Goal: Task Accomplishment & Management: Manage account settings

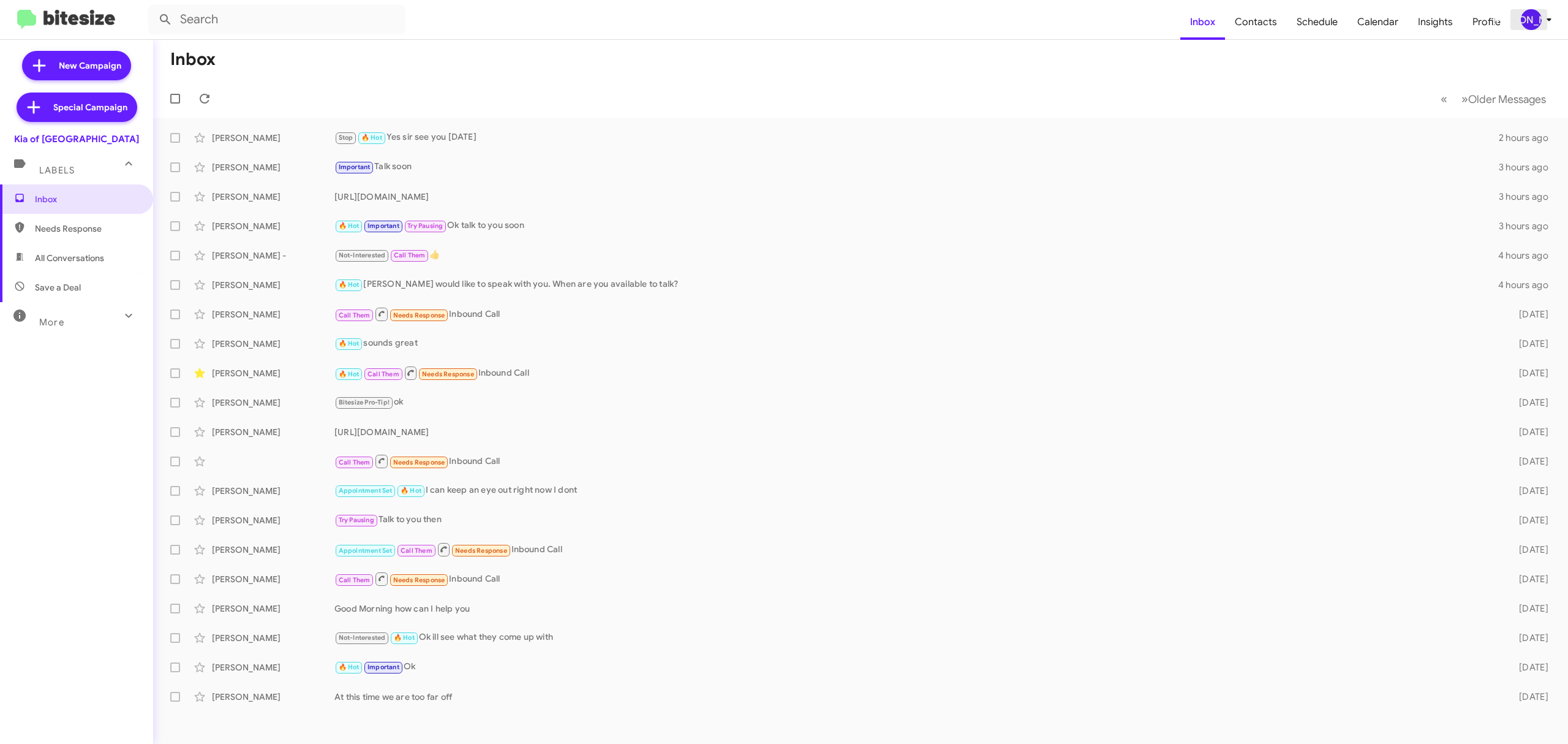
click at [1521, 22] on span "[PERSON_NAME]" at bounding box center [1539, 19] width 37 height 21
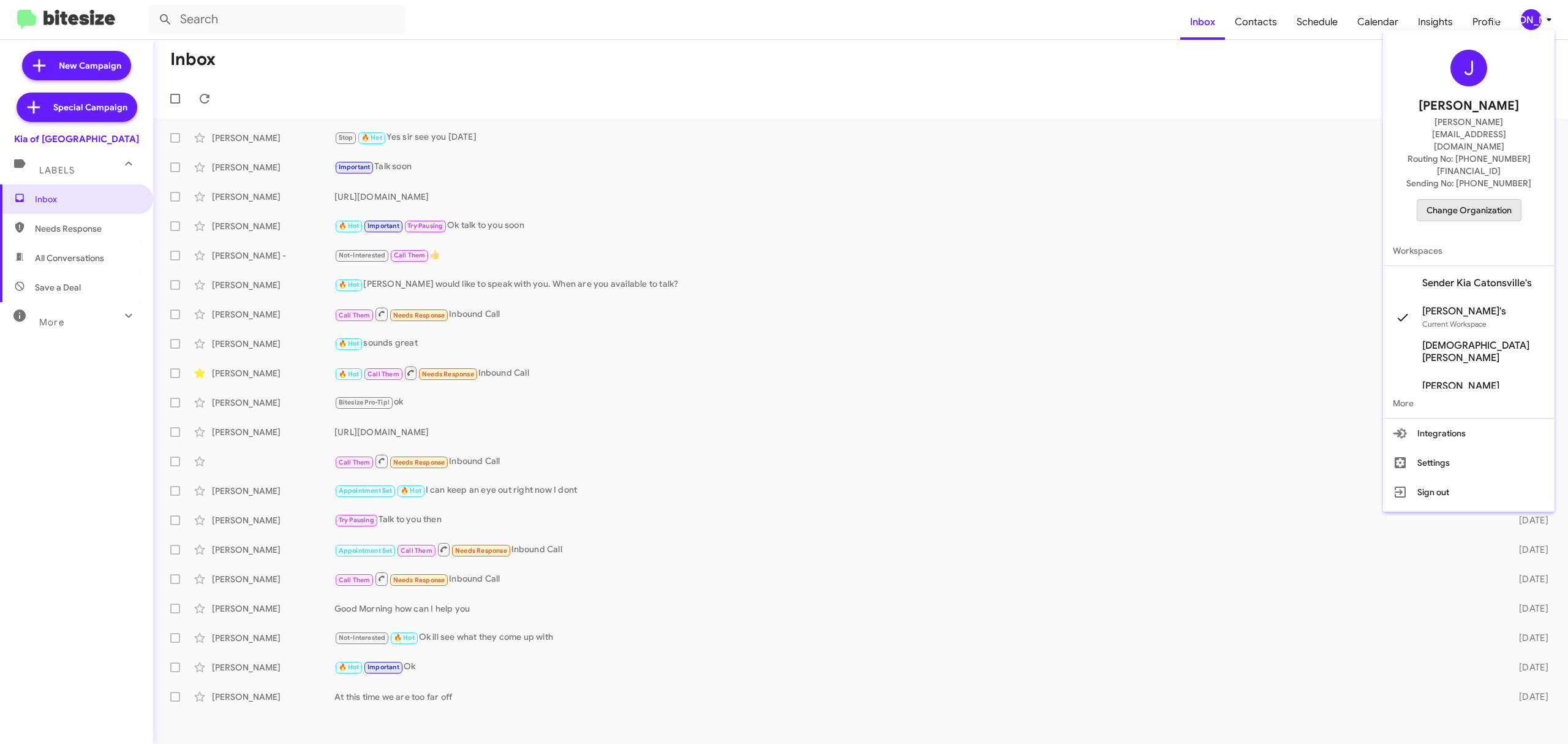
click at [1460, 200] on span "Change Organization" at bounding box center [1469, 210] width 85 height 21
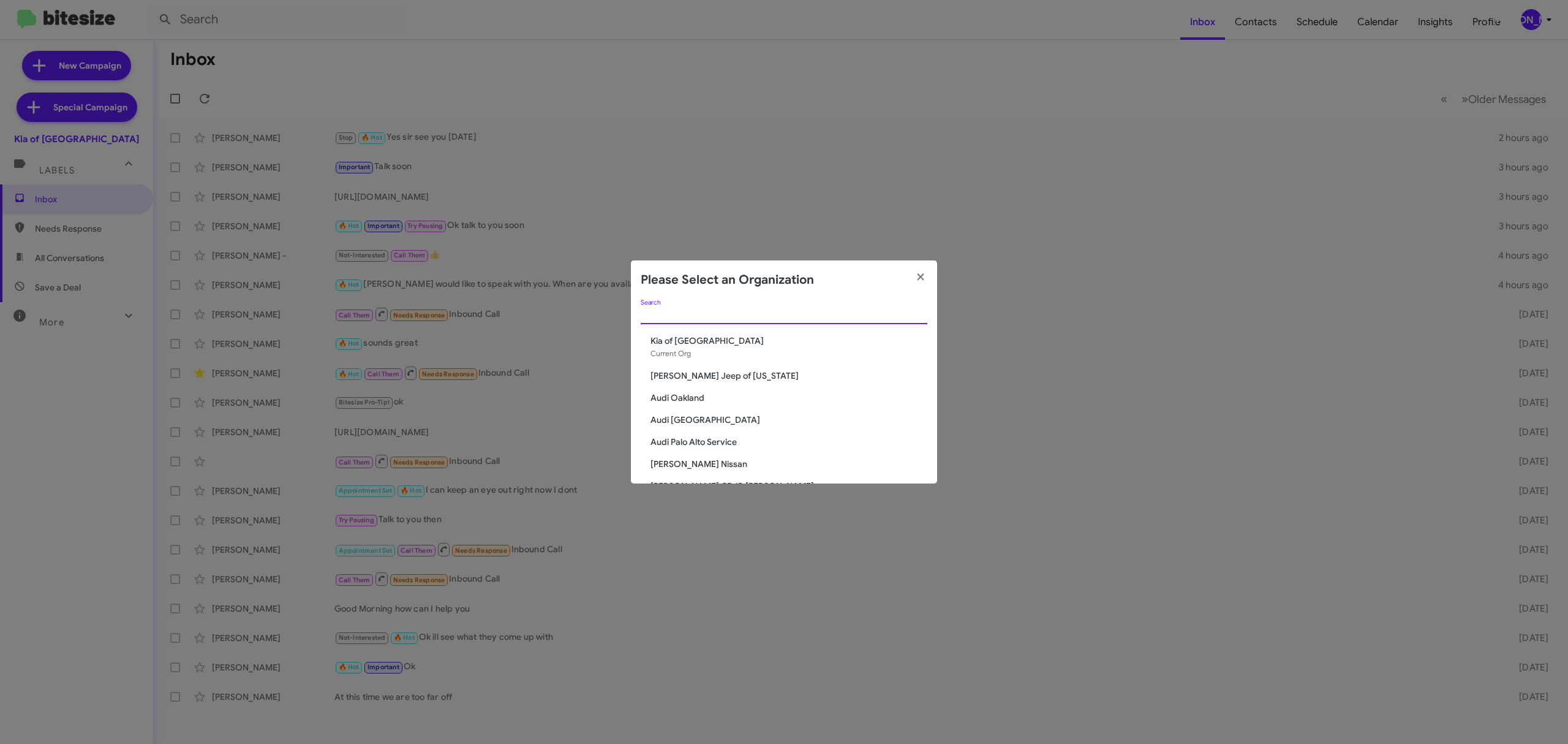
click at [849, 317] on input "Search" at bounding box center [784, 314] width 287 height 10
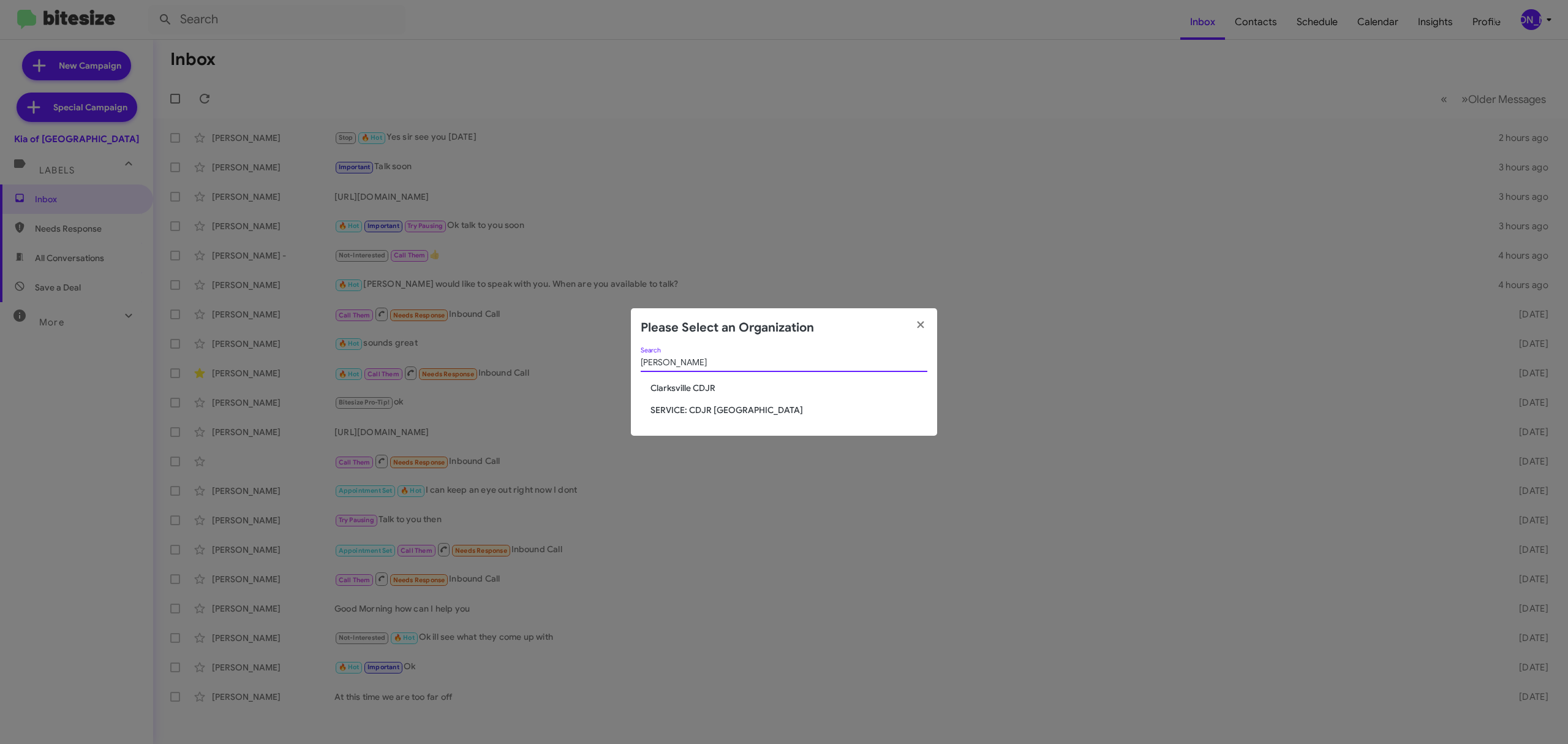
type input "clark"
click at [701, 388] on span "Clarksville CDJR" at bounding box center [789, 388] width 277 height 12
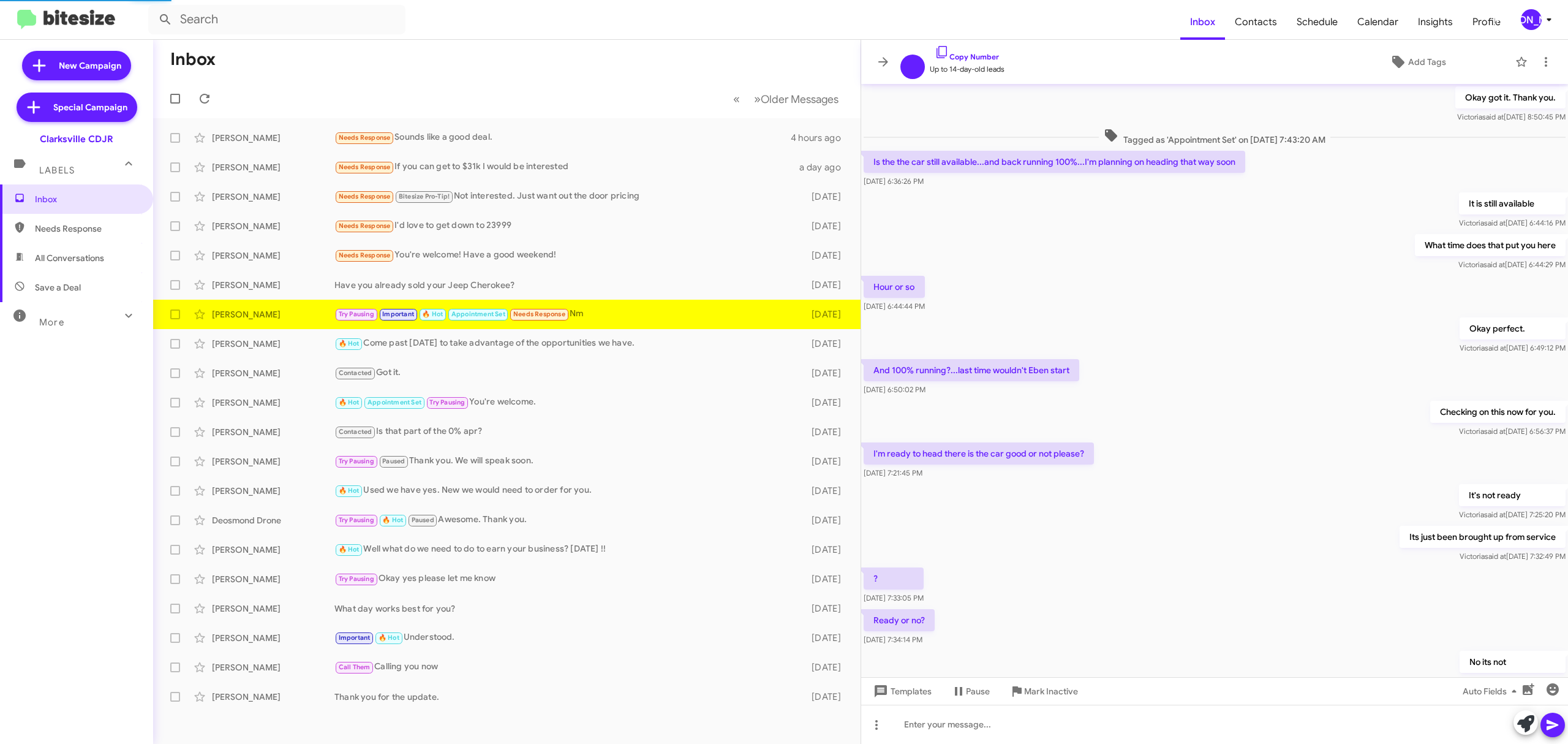
scroll to position [283, 0]
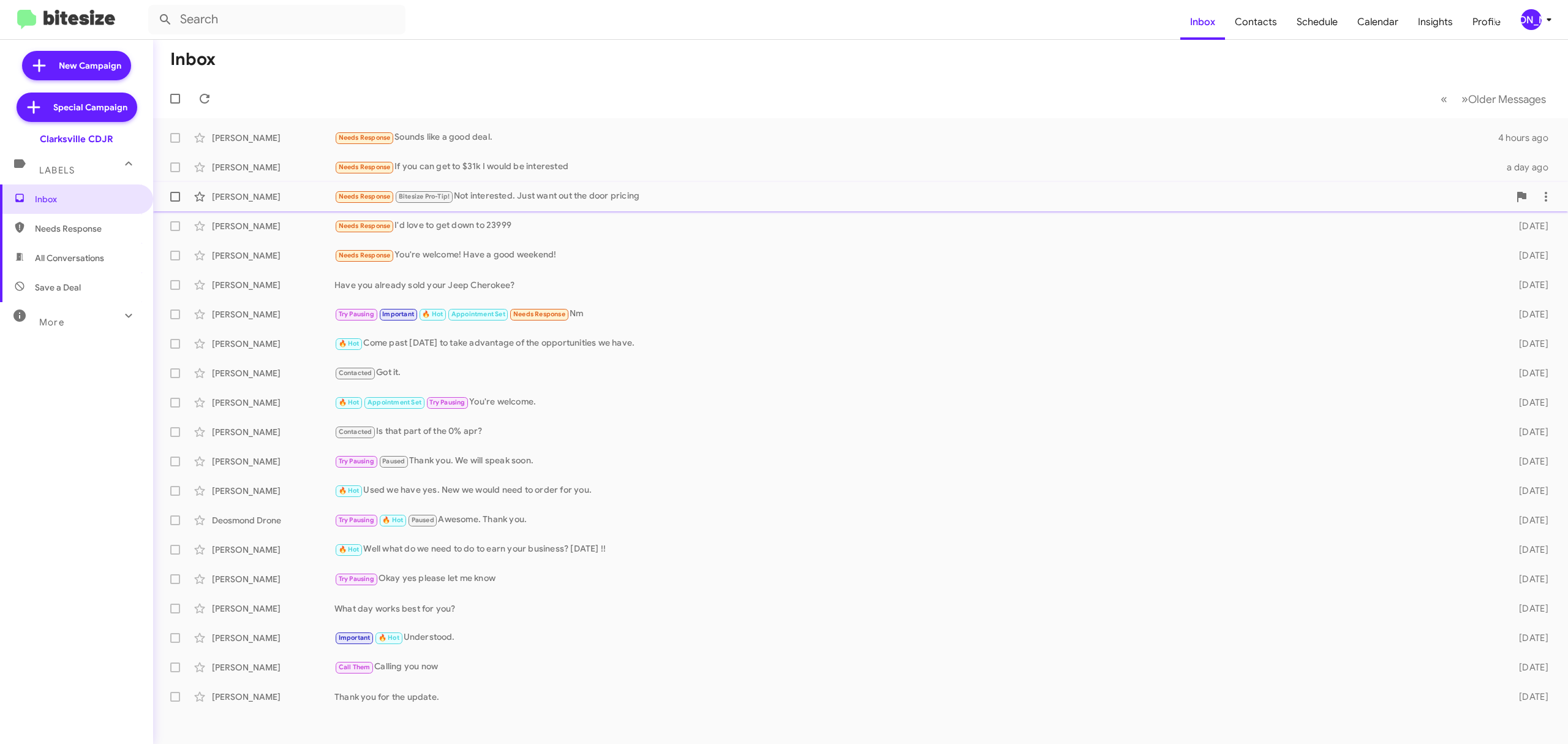
click at [180, 194] on label at bounding box center [175, 196] width 25 height 25
click at [175, 201] on input "checkbox" at bounding box center [174, 201] width 1 height 1
checkbox input "true"
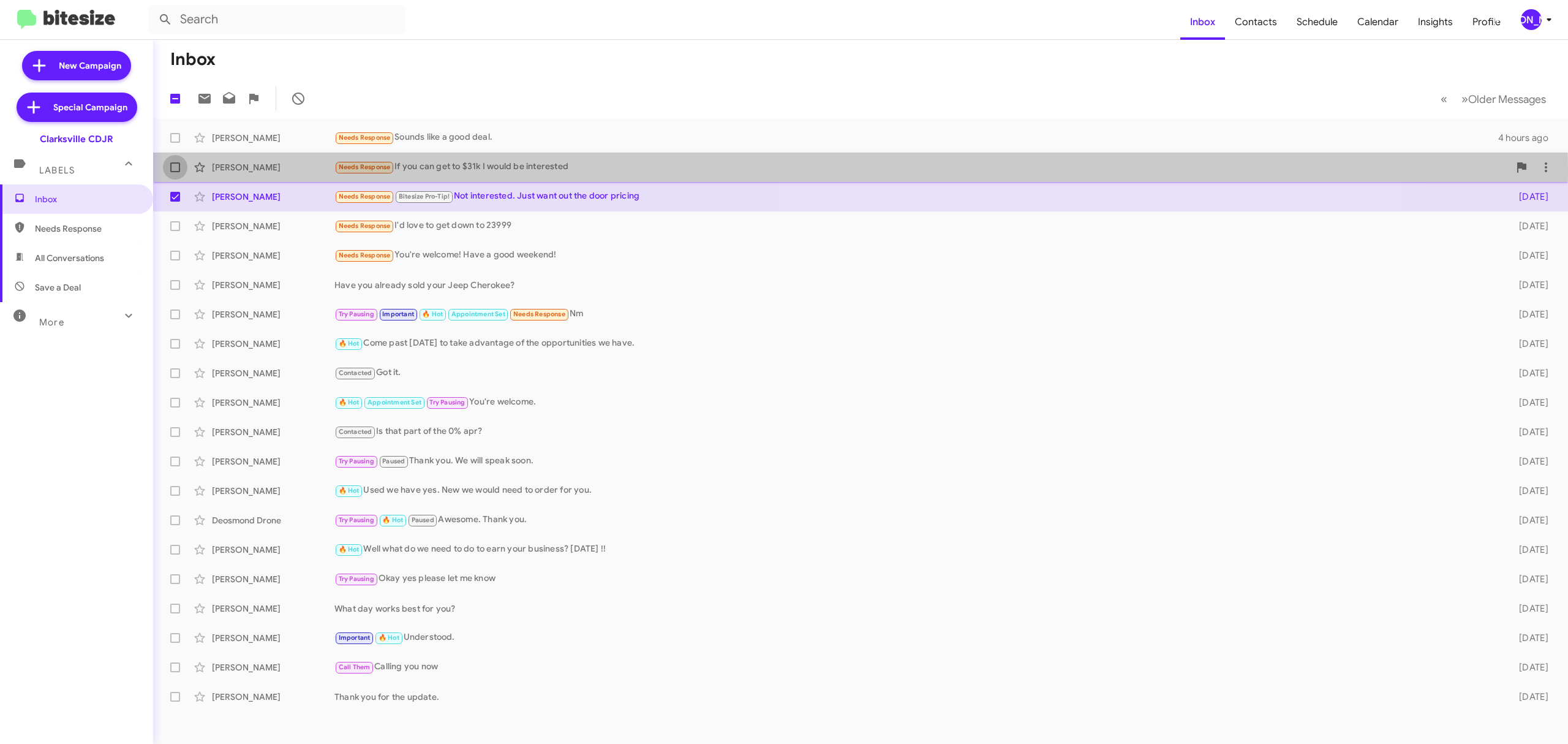
click at [175, 169] on span at bounding box center [175, 167] width 10 height 10
click at [175, 172] on input "checkbox" at bounding box center [174, 172] width 1 height 1
checkbox input "true"
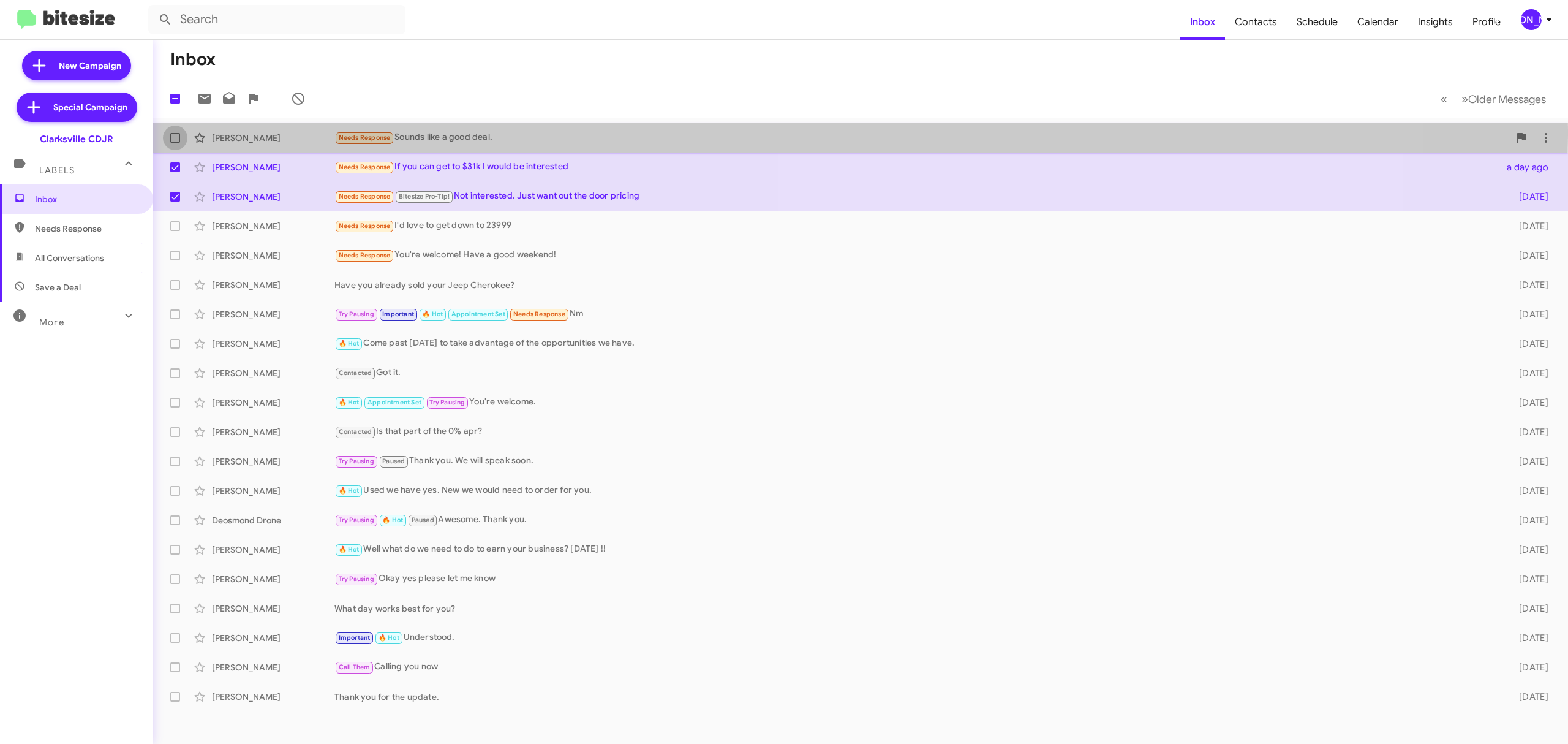
click at [173, 131] on label at bounding box center [175, 138] width 25 height 25
click at [174, 143] on input "checkbox" at bounding box center [174, 143] width 1 height 1
checkbox input "true"
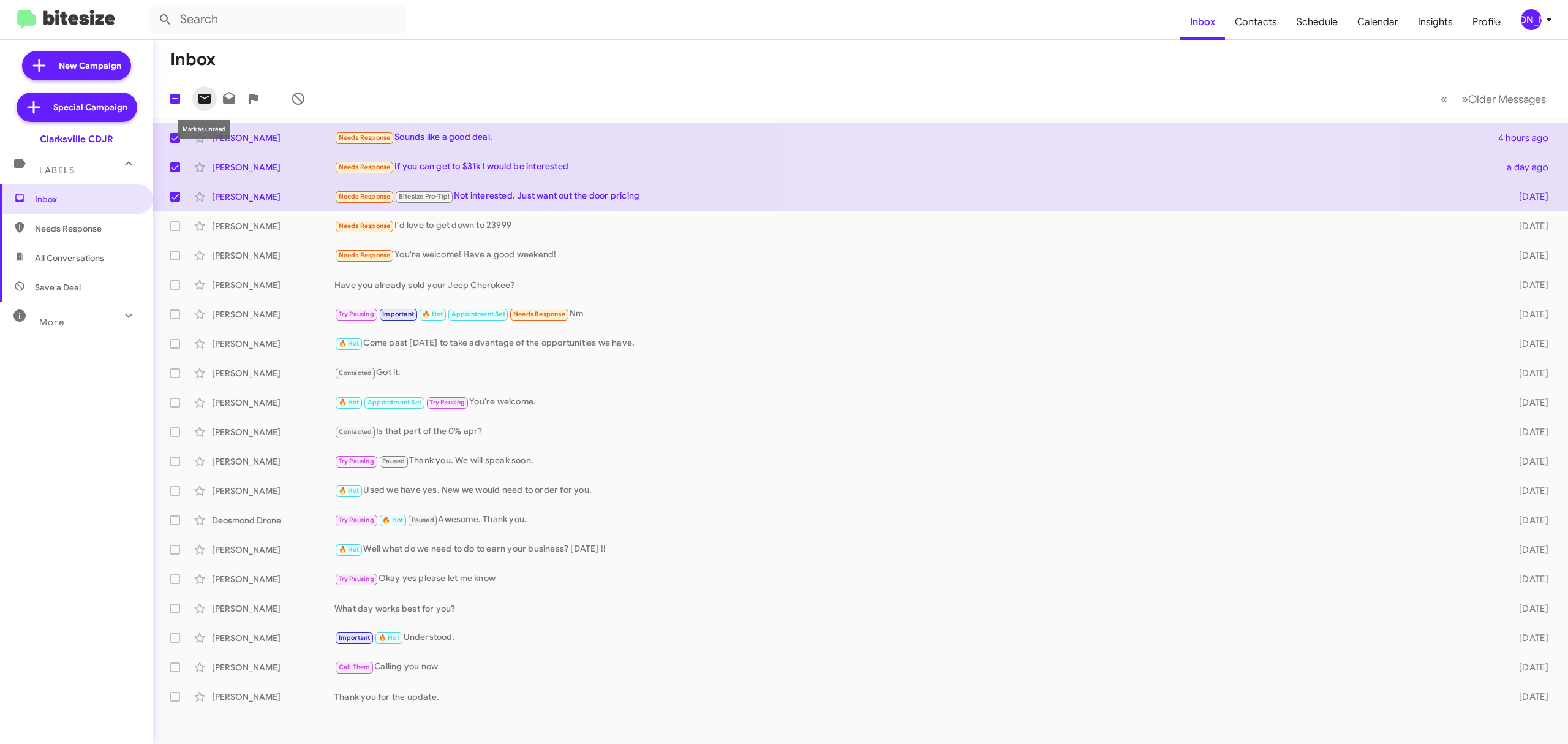
click at [207, 94] on icon at bounding box center [204, 98] width 12 height 10
click at [1533, 20] on div "[PERSON_NAME]" at bounding box center [1531, 19] width 21 height 21
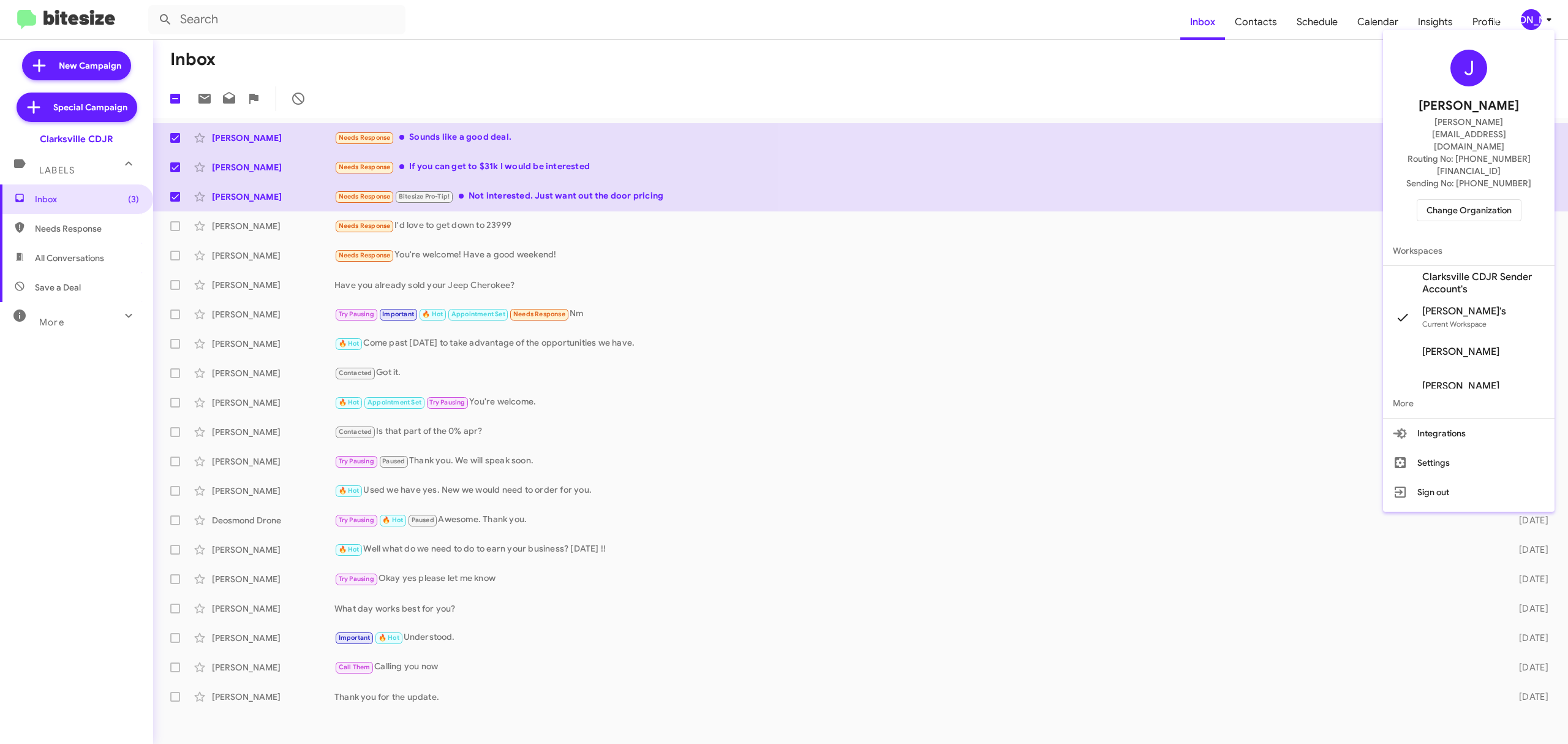
click at [1442, 200] on span "Change Organization" at bounding box center [1469, 210] width 85 height 21
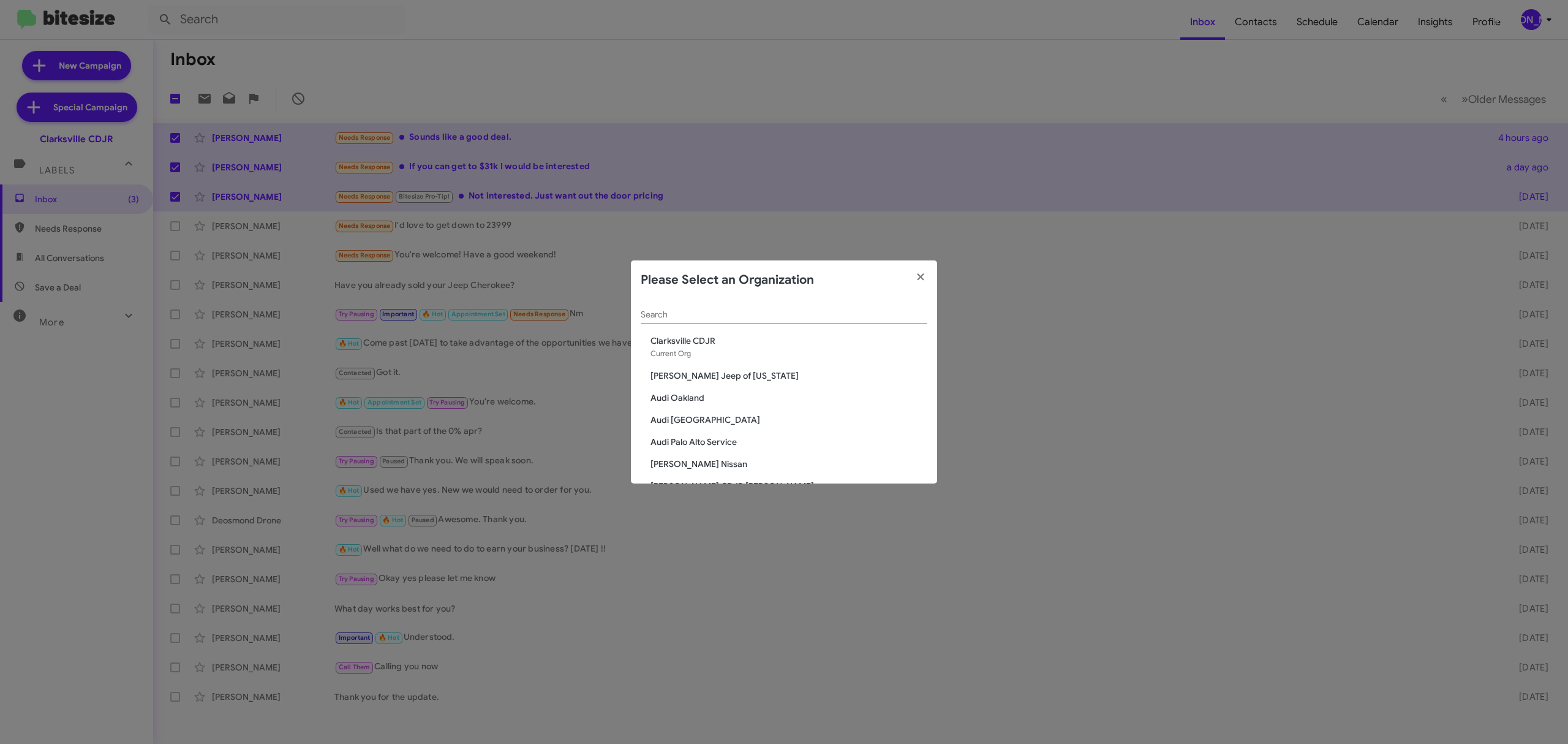
click at [848, 311] on input "Search" at bounding box center [784, 314] width 287 height 10
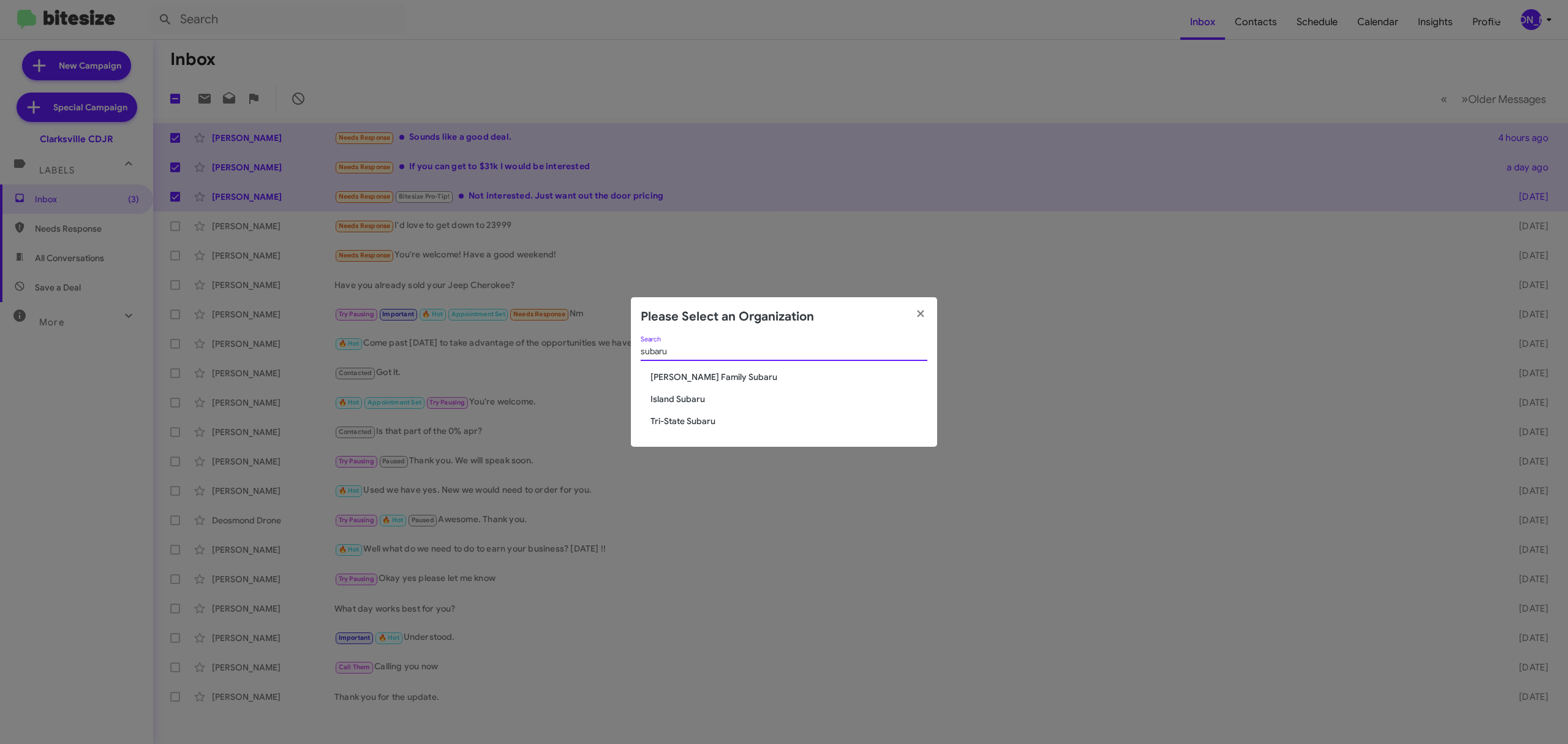
type input "subaru"
click at [688, 419] on span "Tri-State Subaru" at bounding box center [789, 421] width 277 height 12
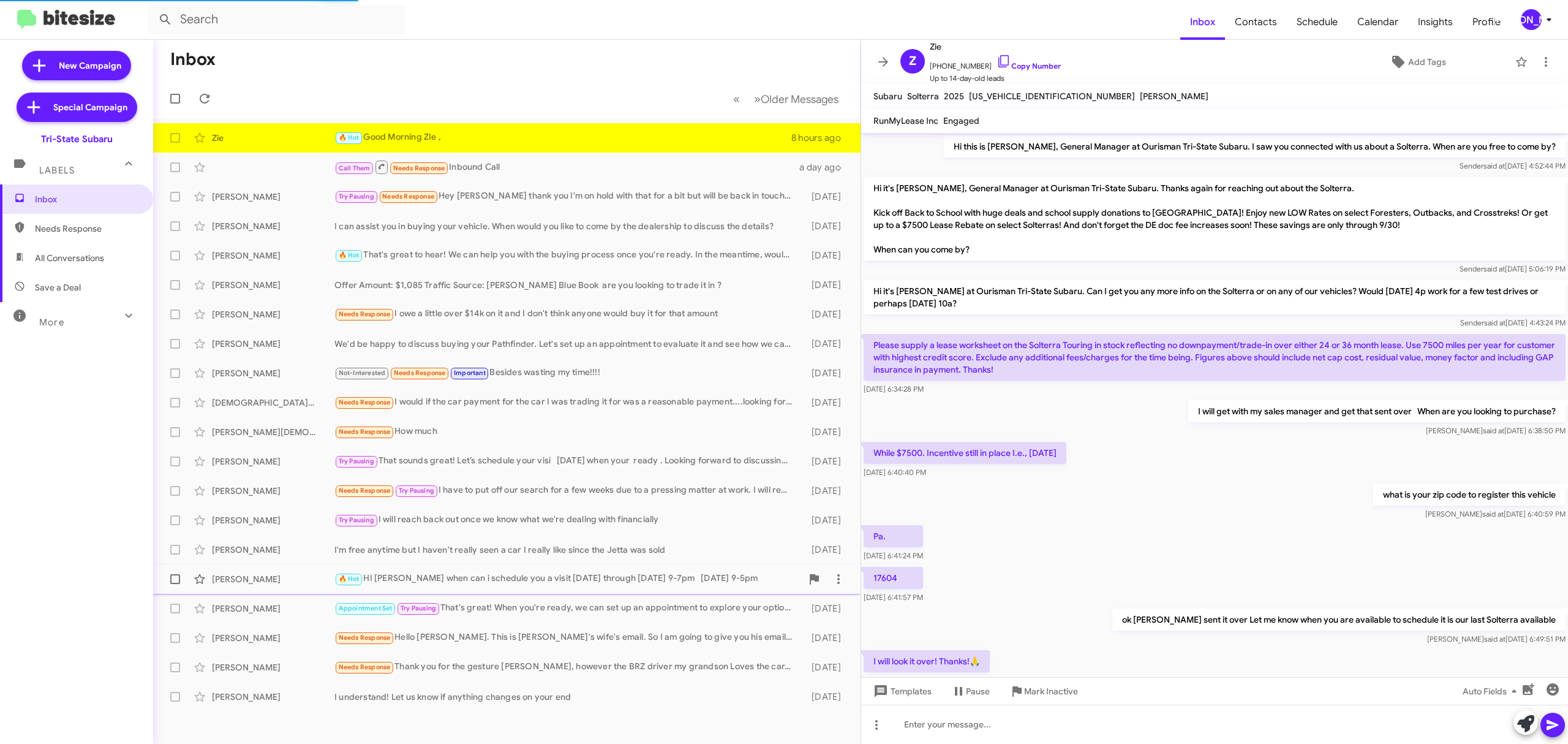
scroll to position [91, 0]
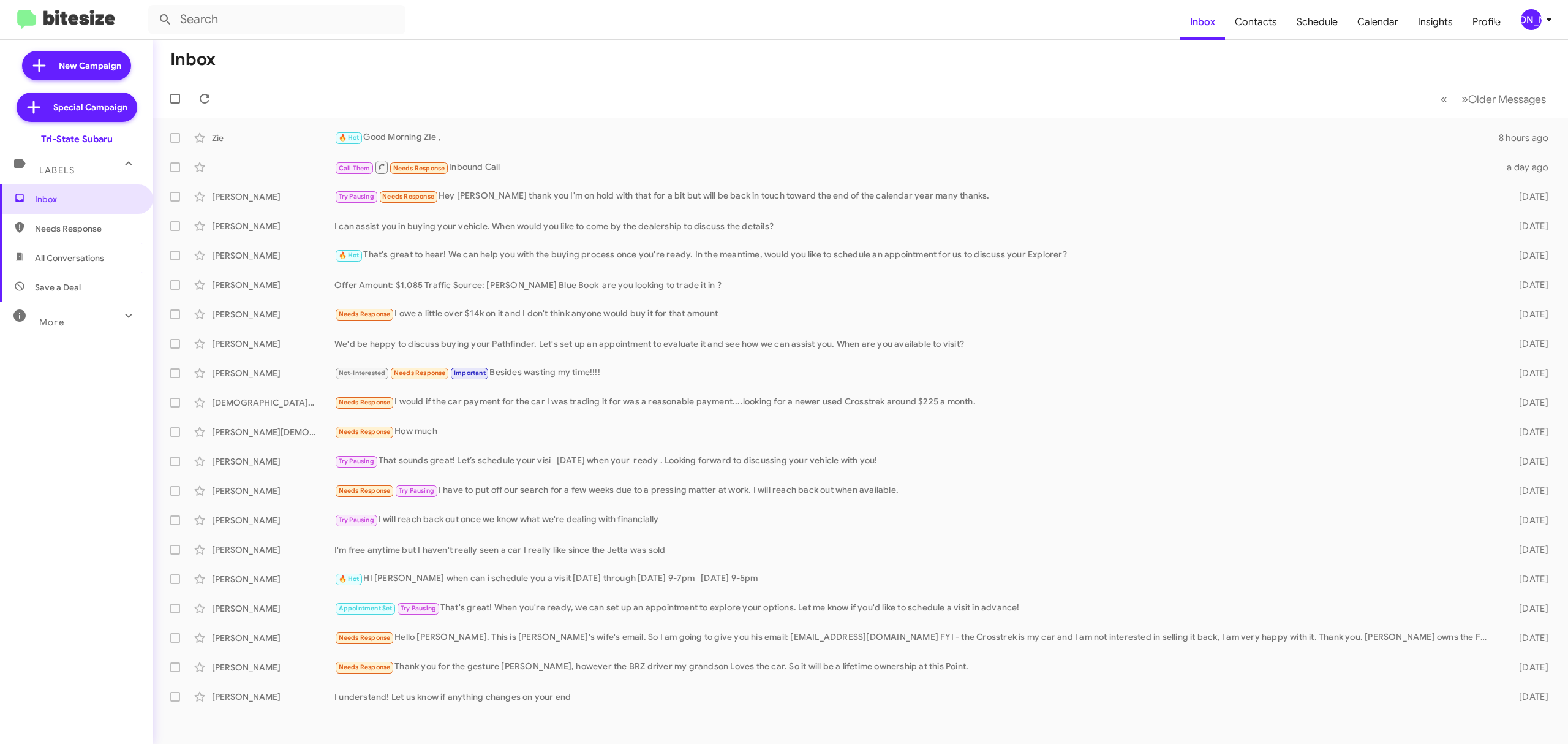
click at [1537, 23] on div "[PERSON_NAME]" at bounding box center [1531, 19] width 21 height 21
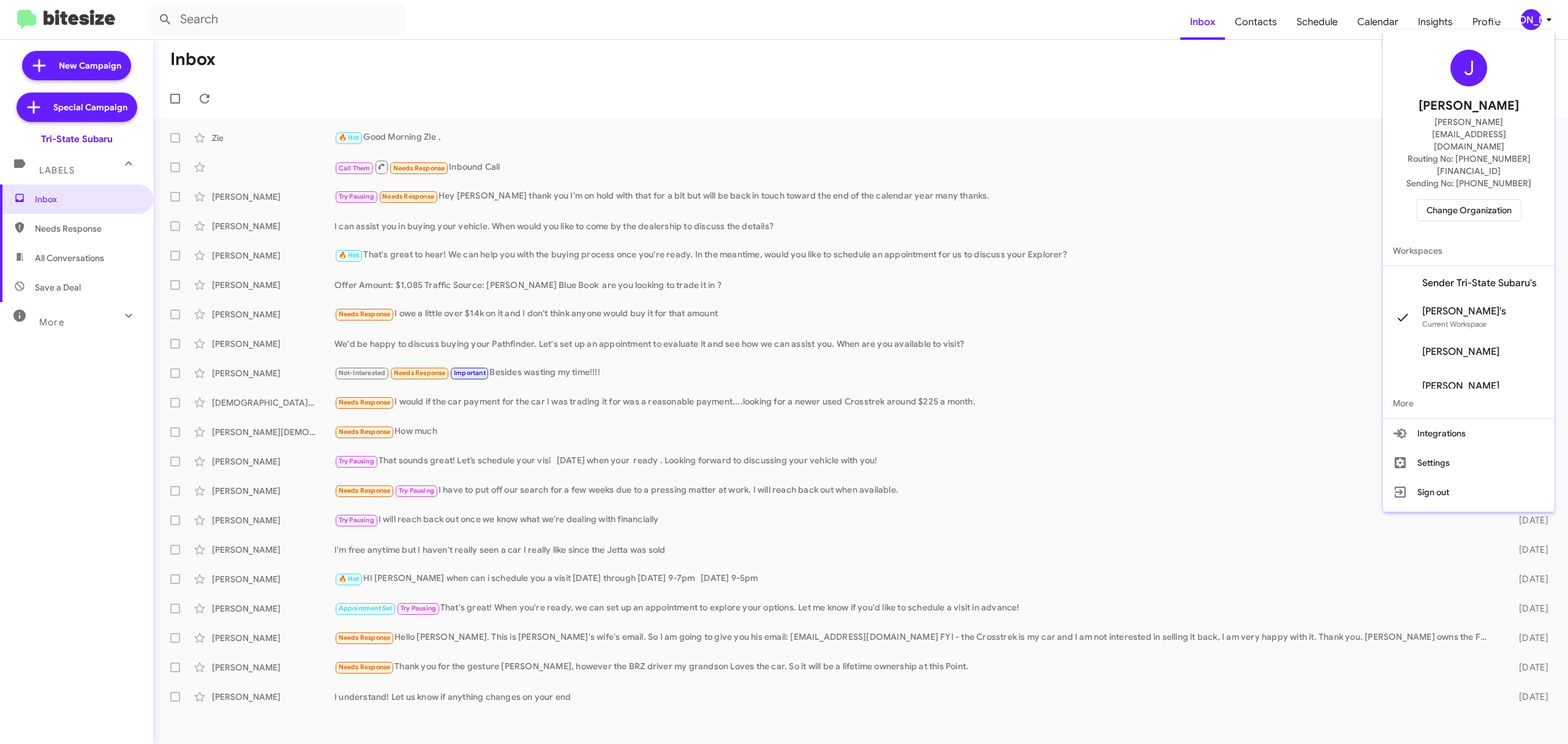
click at [1469, 200] on span "Change Organization" at bounding box center [1469, 210] width 85 height 21
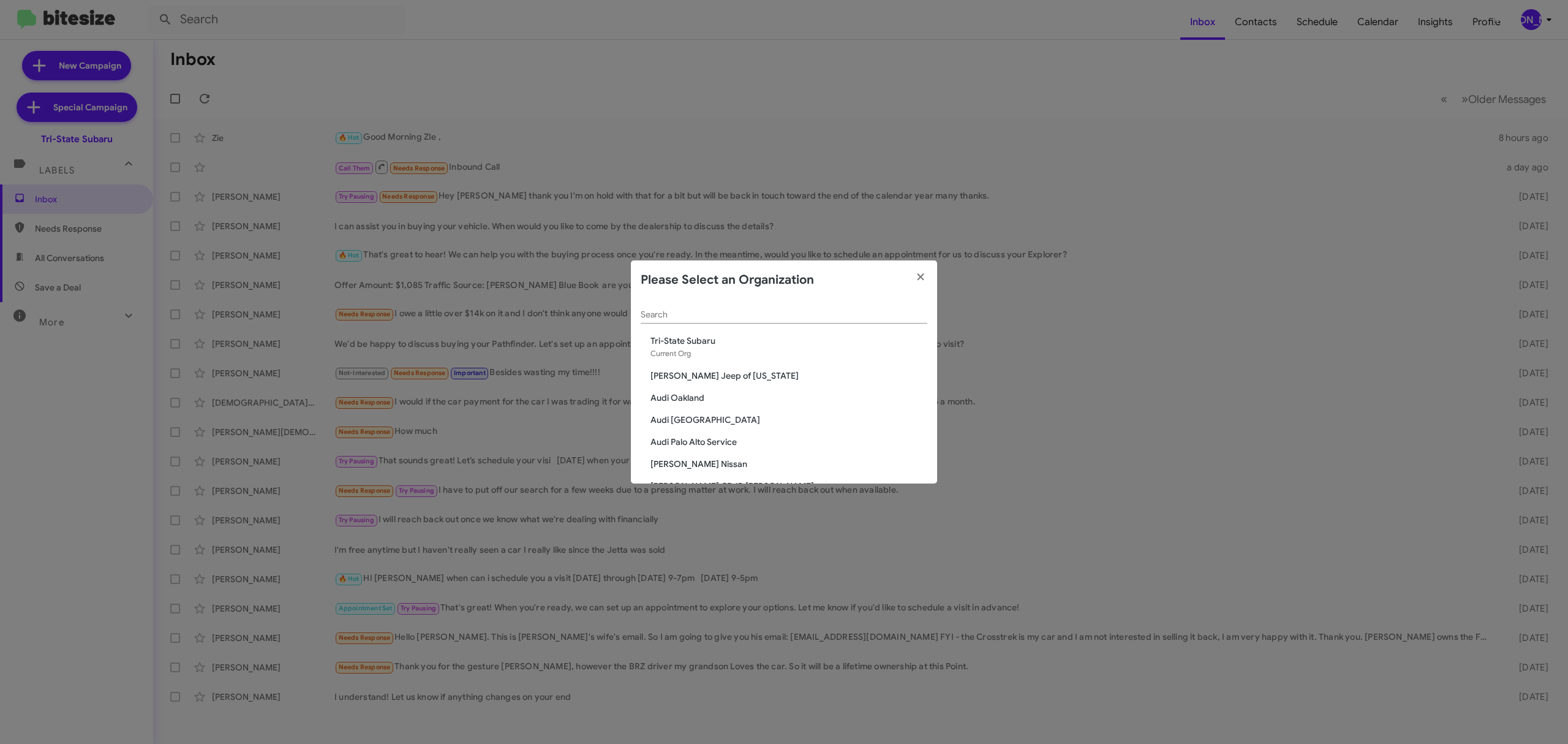
click at [773, 314] on input "Search" at bounding box center [784, 314] width 287 height 10
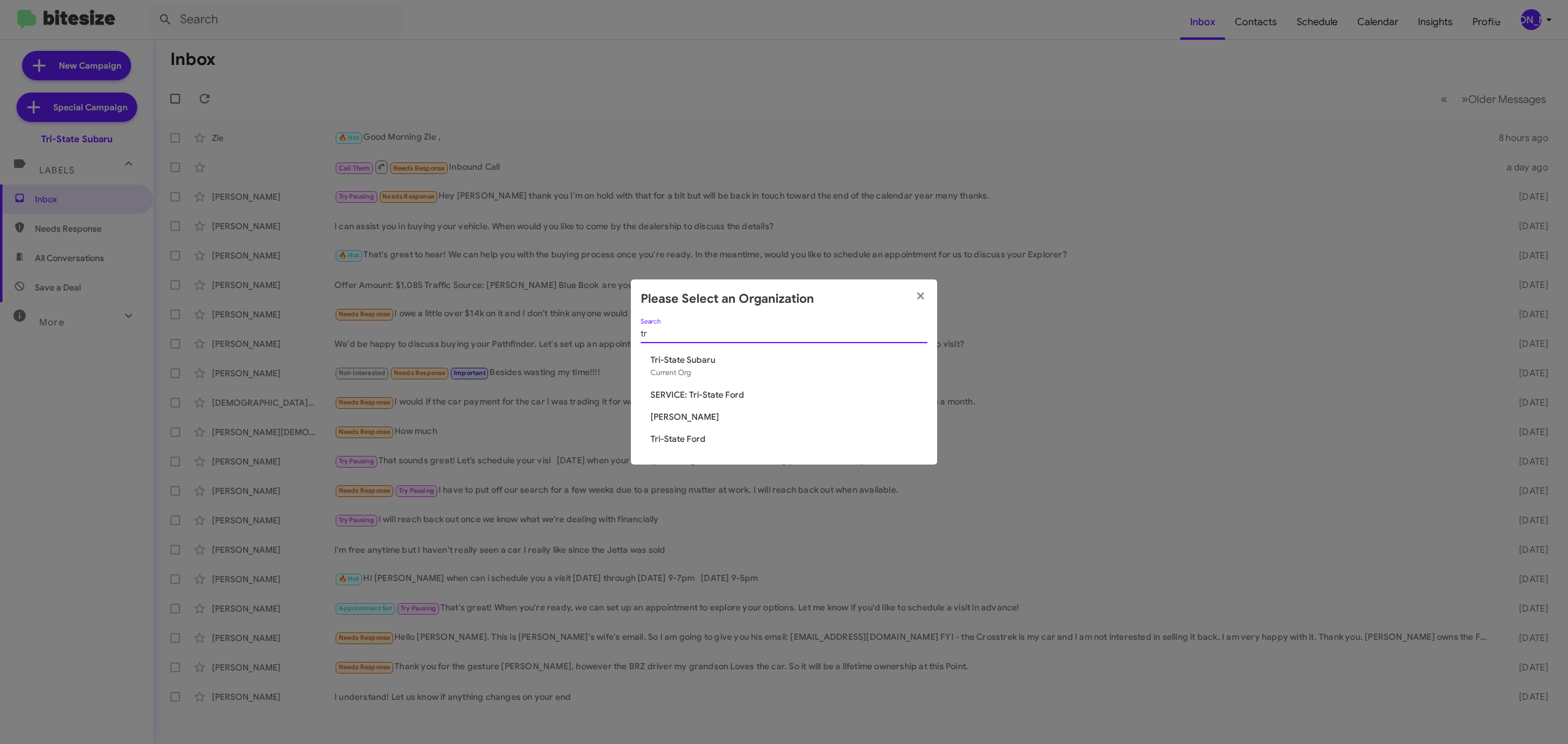
type input "tr"
click at [696, 439] on span "Tri-State Ford" at bounding box center [789, 439] width 277 height 12
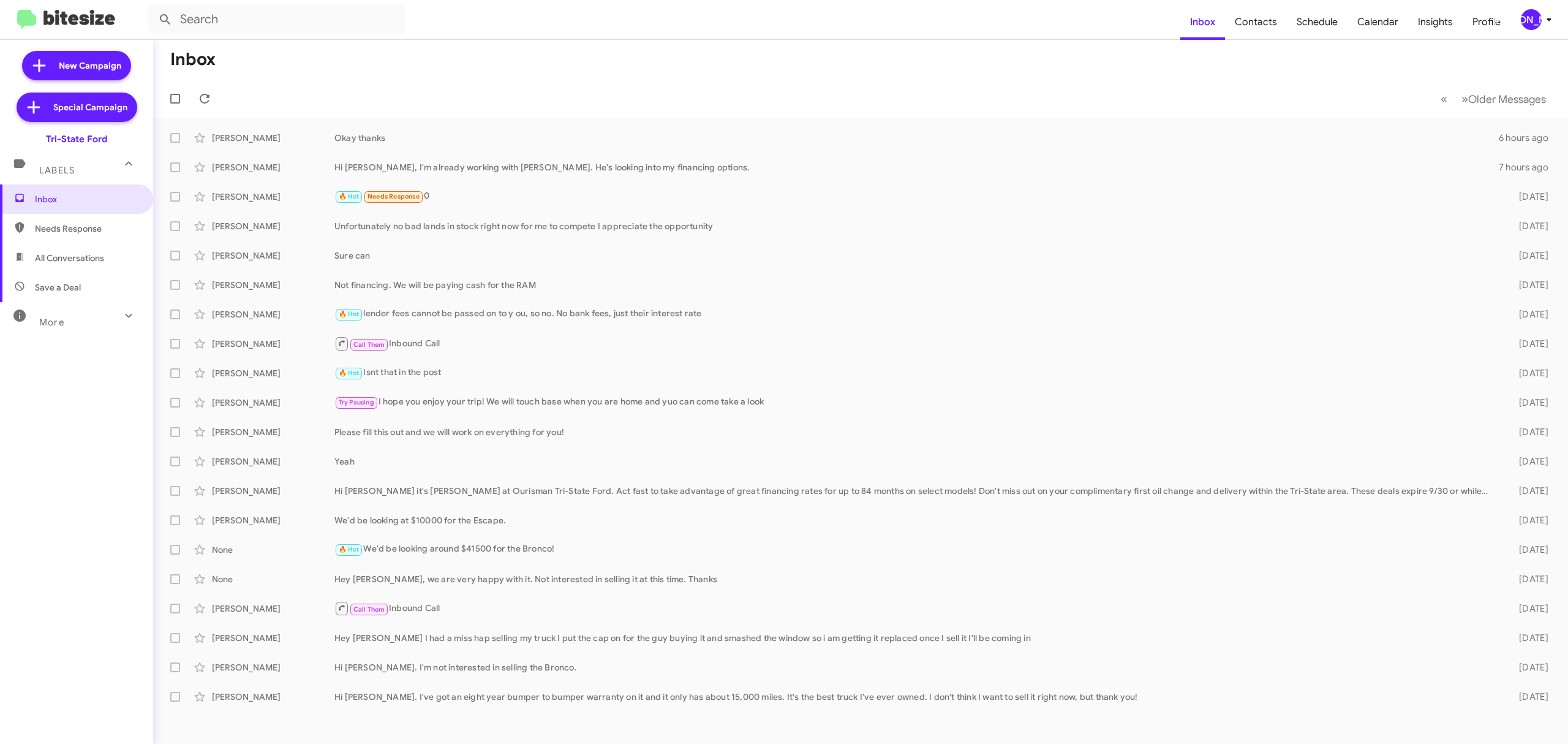
click at [1531, 15] on div "[PERSON_NAME]" at bounding box center [1531, 19] width 21 height 21
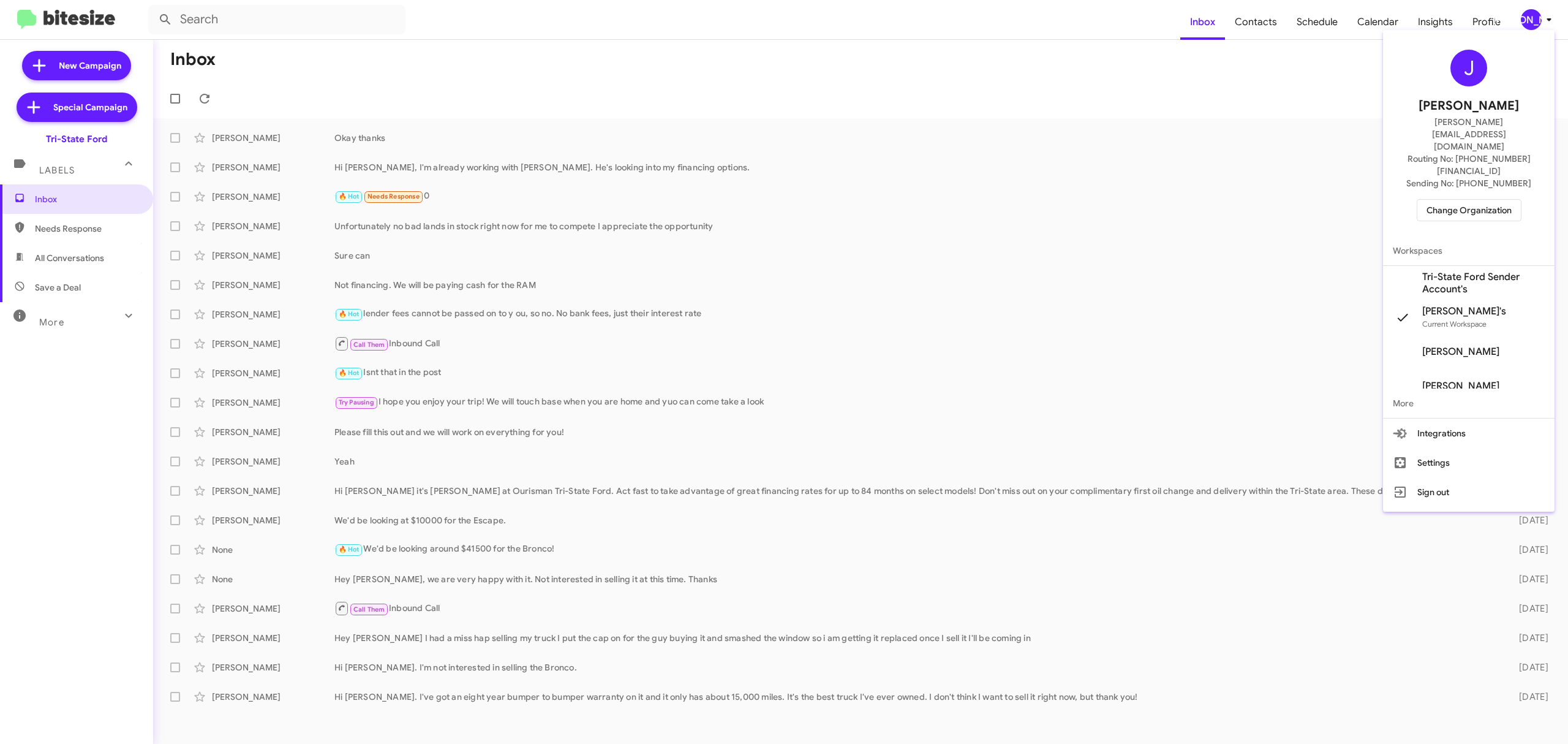
click at [1467, 200] on span "Change Organization" at bounding box center [1469, 210] width 85 height 21
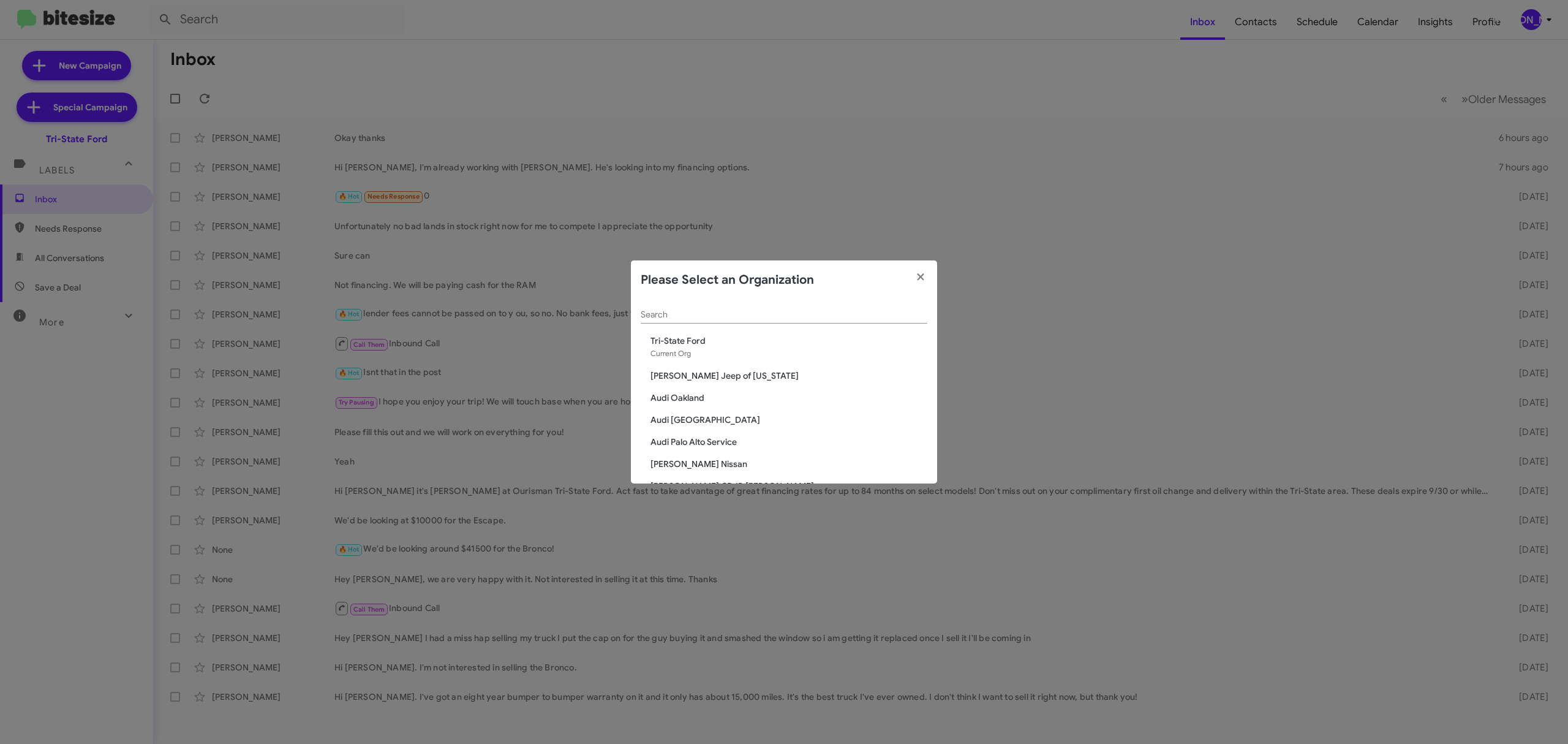
click at [759, 314] on input "Search" at bounding box center [784, 314] width 287 height 10
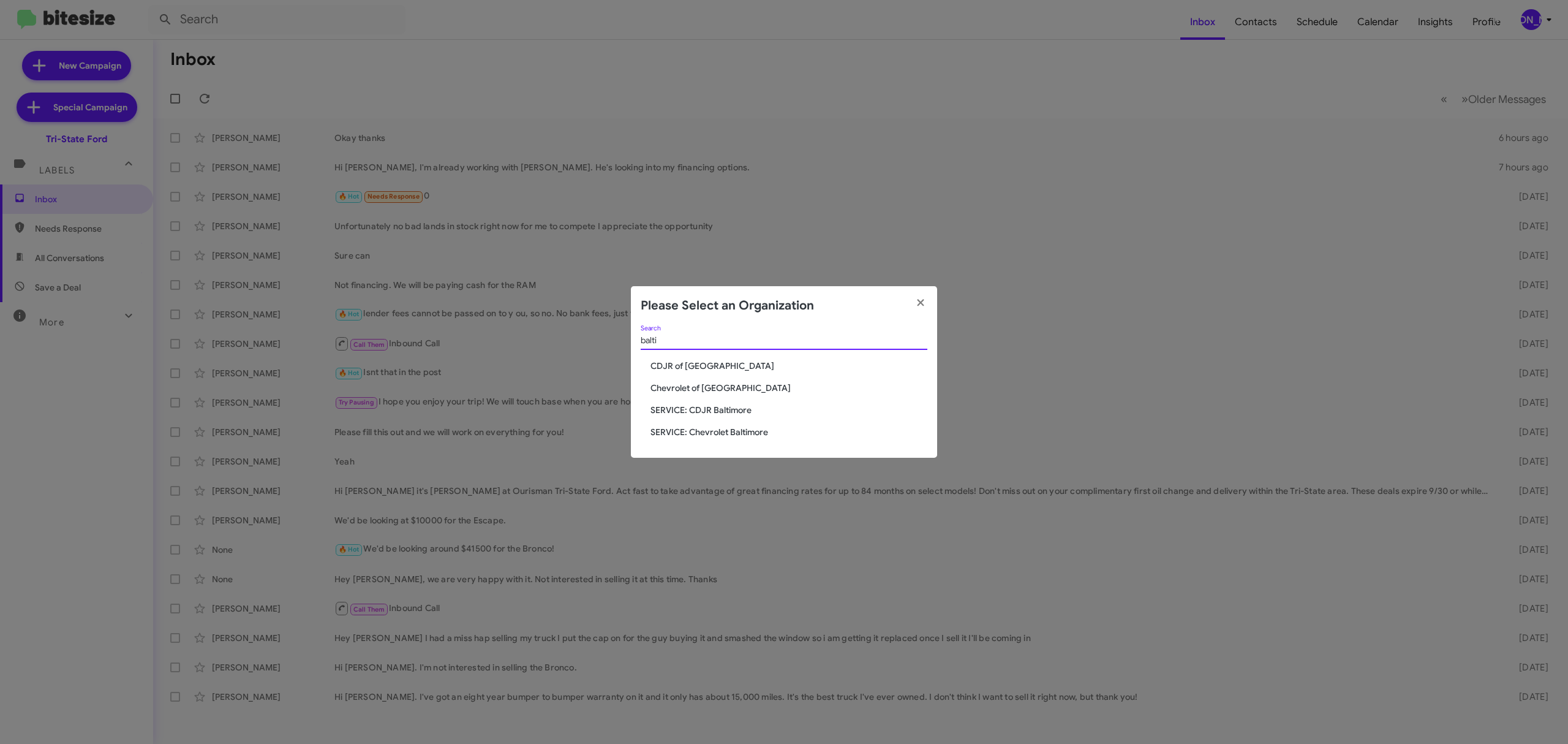
type input "balti"
click at [692, 362] on span "CDJR of [GEOGRAPHIC_DATA]" at bounding box center [789, 366] width 277 height 12
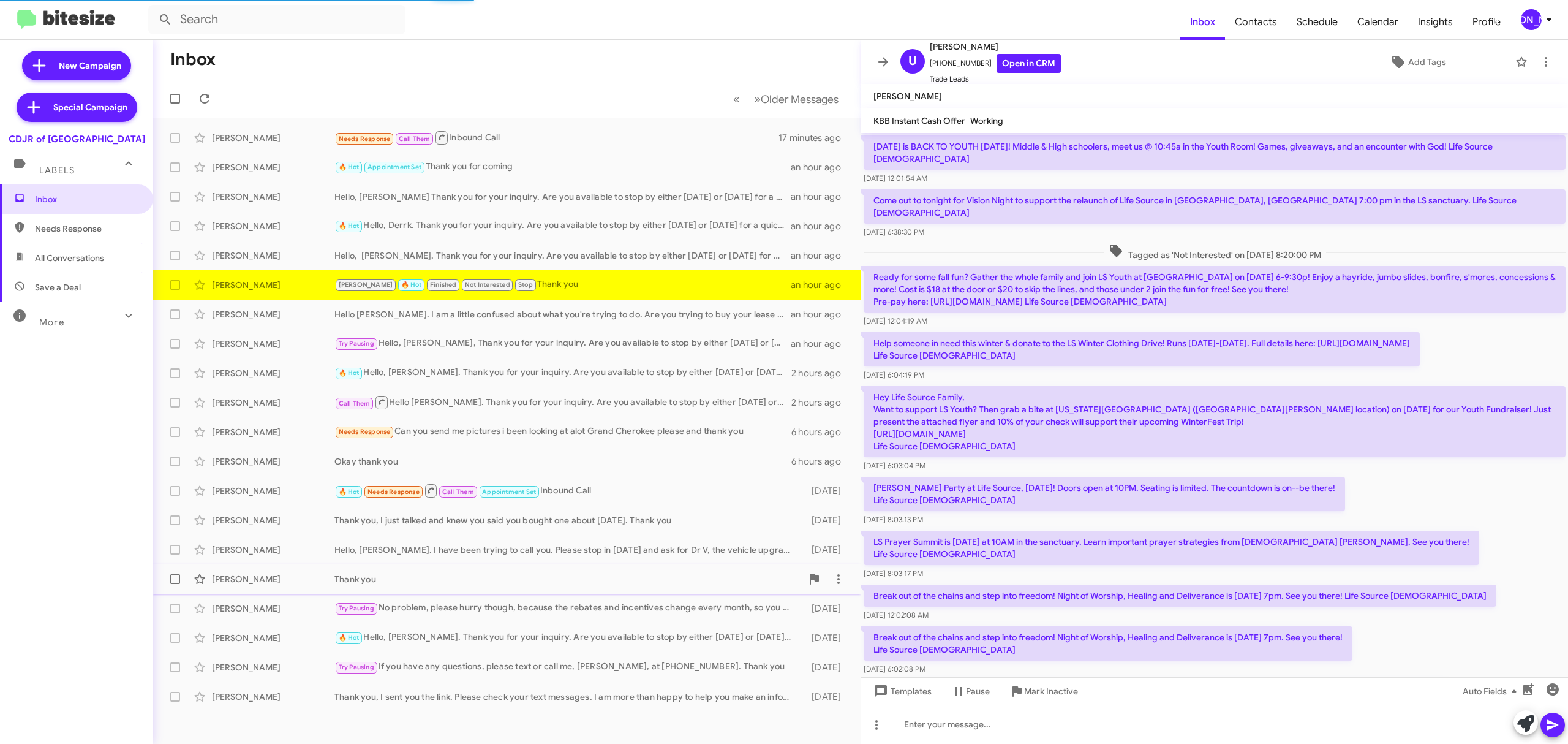
scroll to position [521, 0]
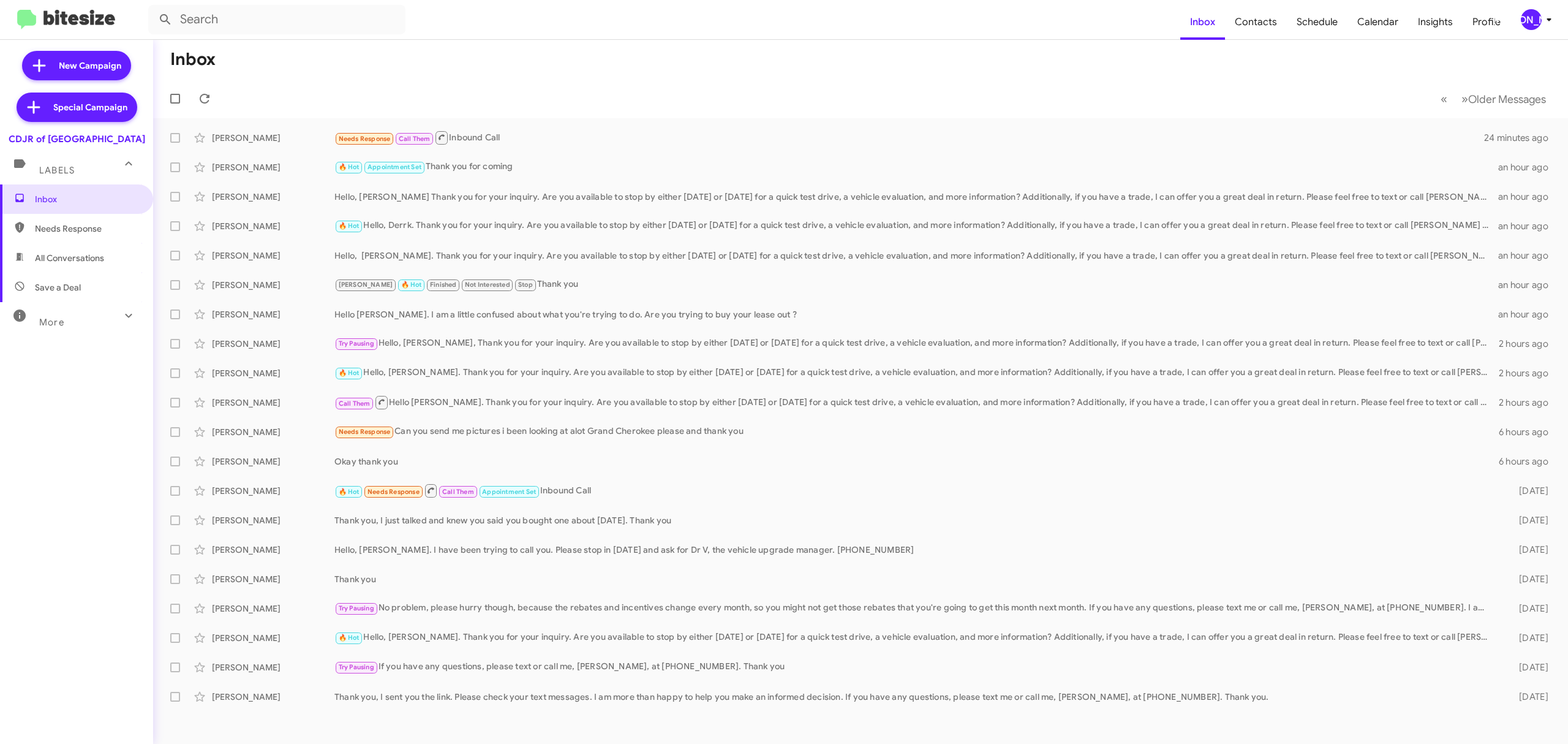
click at [174, 138] on span at bounding box center [175, 138] width 10 height 10
click at [174, 143] on input "checkbox" at bounding box center [174, 143] width 1 height 1
checkbox input "true"
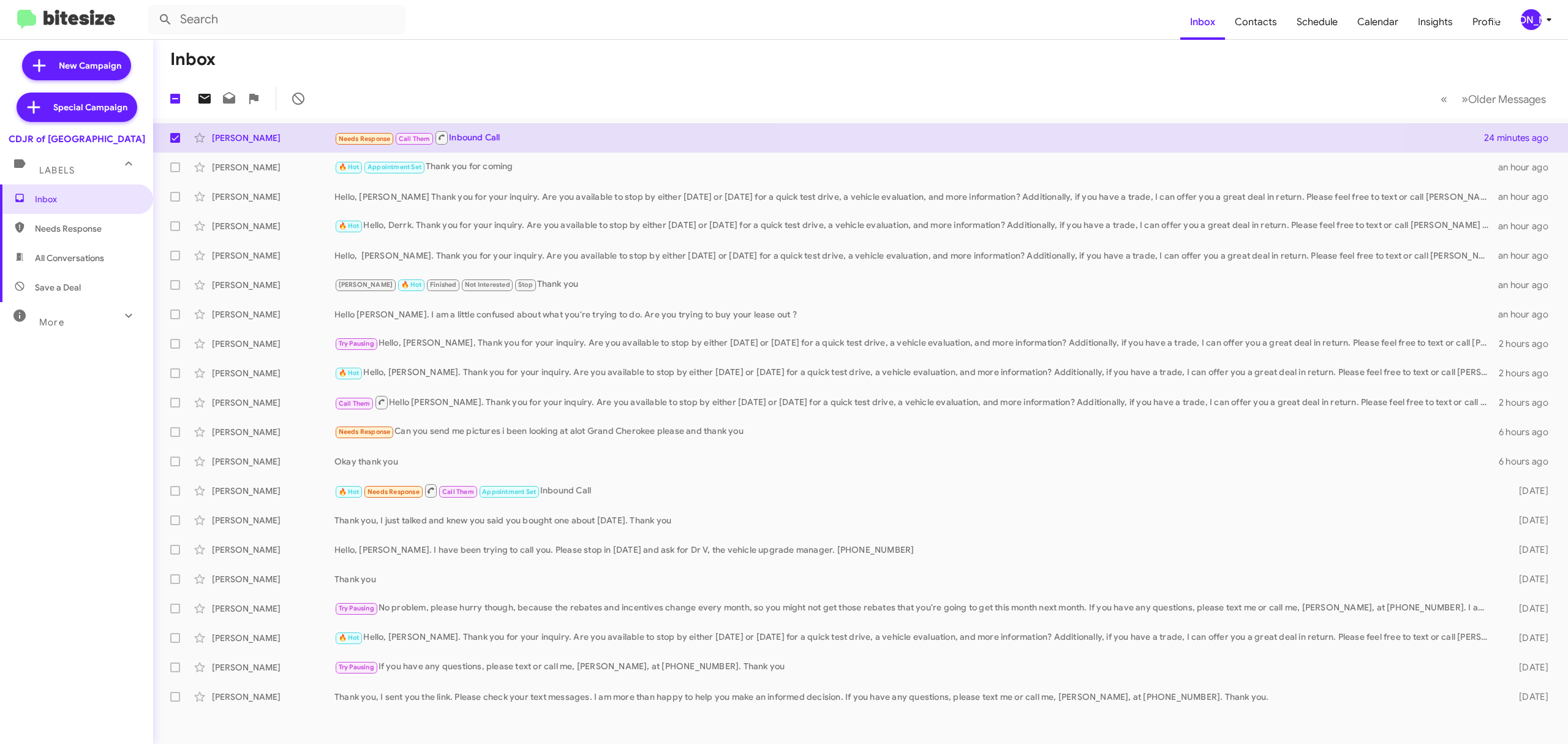
click at [207, 93] on icon at bounding box center [205, 99] width 15 height 15
click at [1540, 10] on span "[PERSON_NAME]" at bounding box center [1539, 19] width 37 height 21
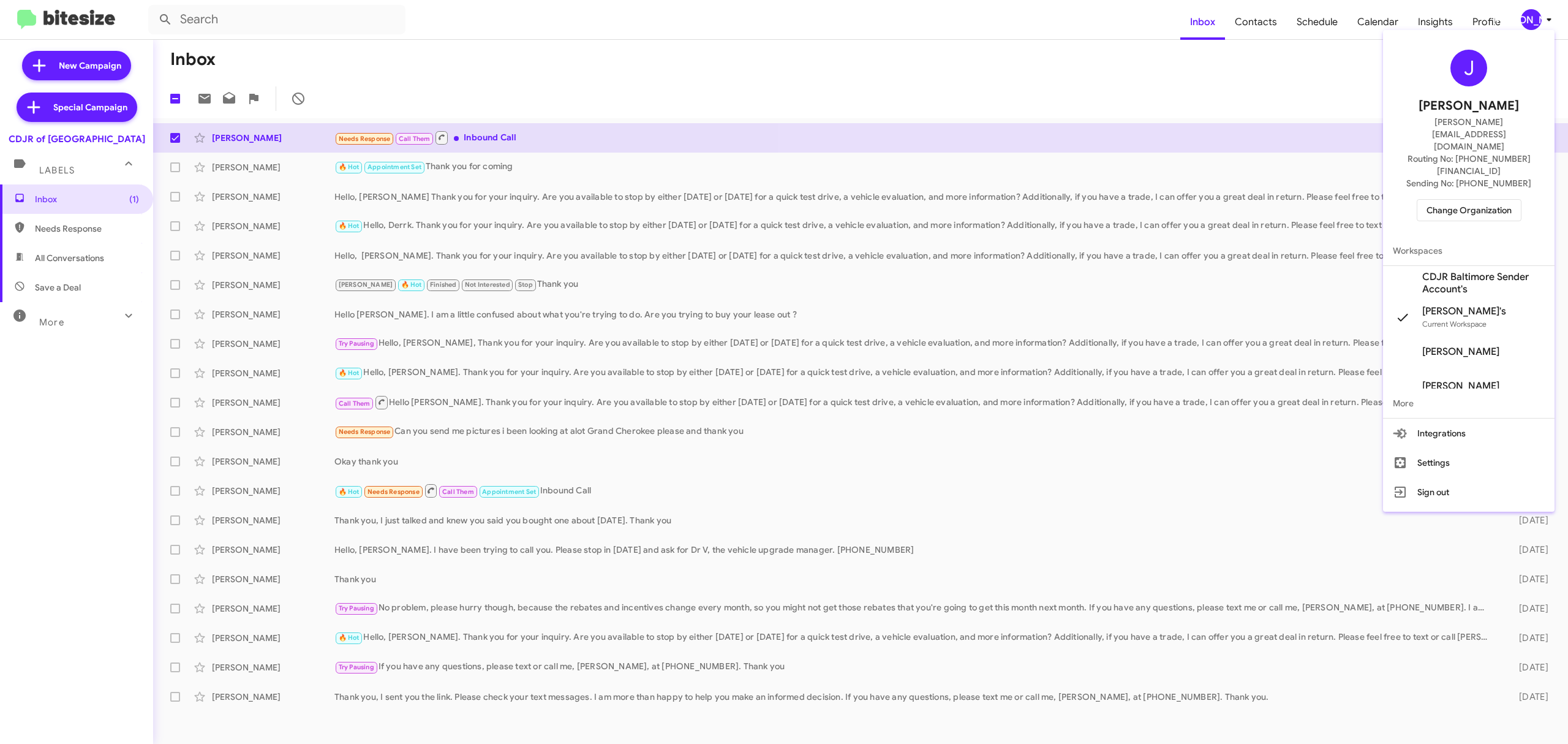
click at [1467, 200] on span "Change Organization" at bounding box center [1469, 210] width 85 height 21
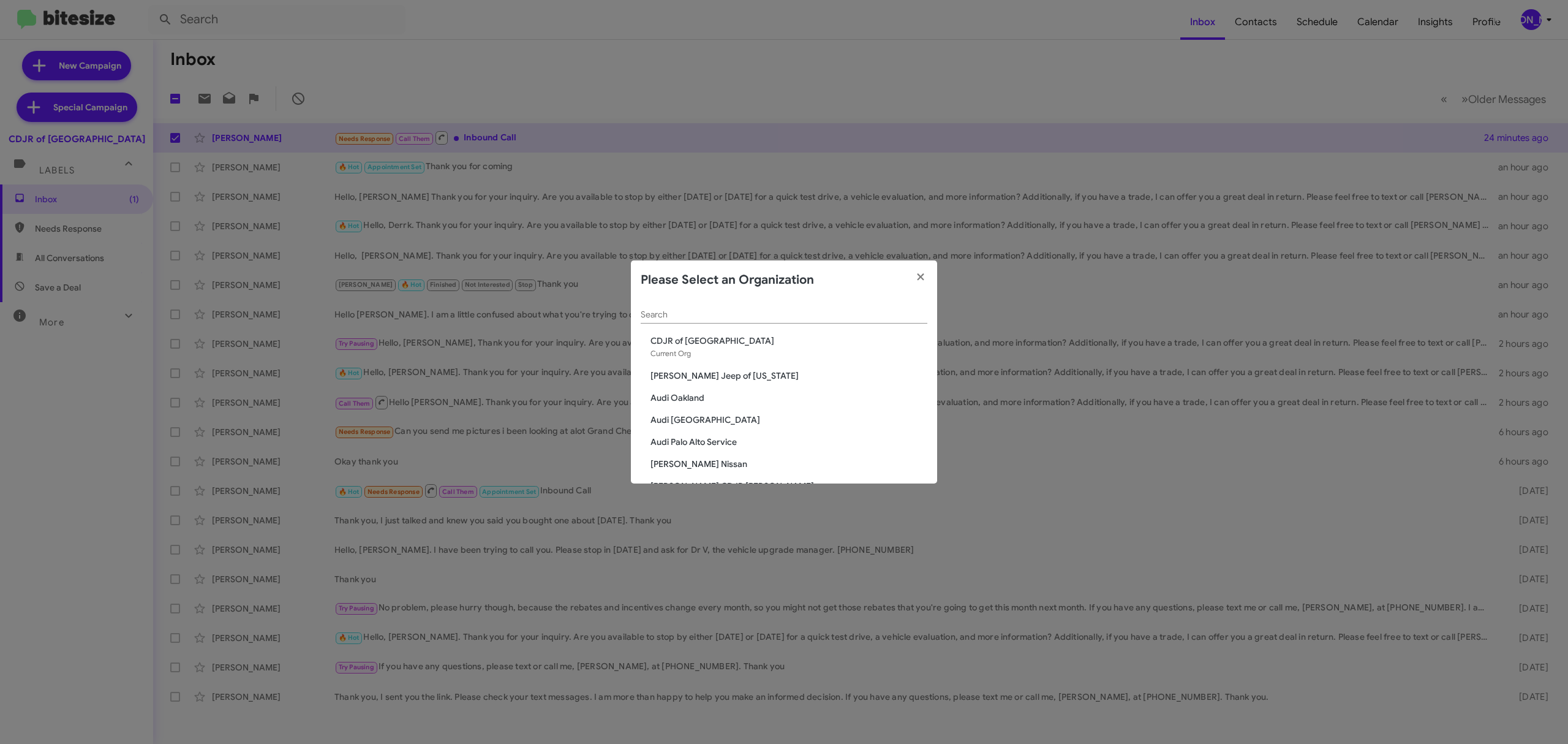
click at [792, 311] on input "Search" at bounding box center [784, 314] width 287 height 10
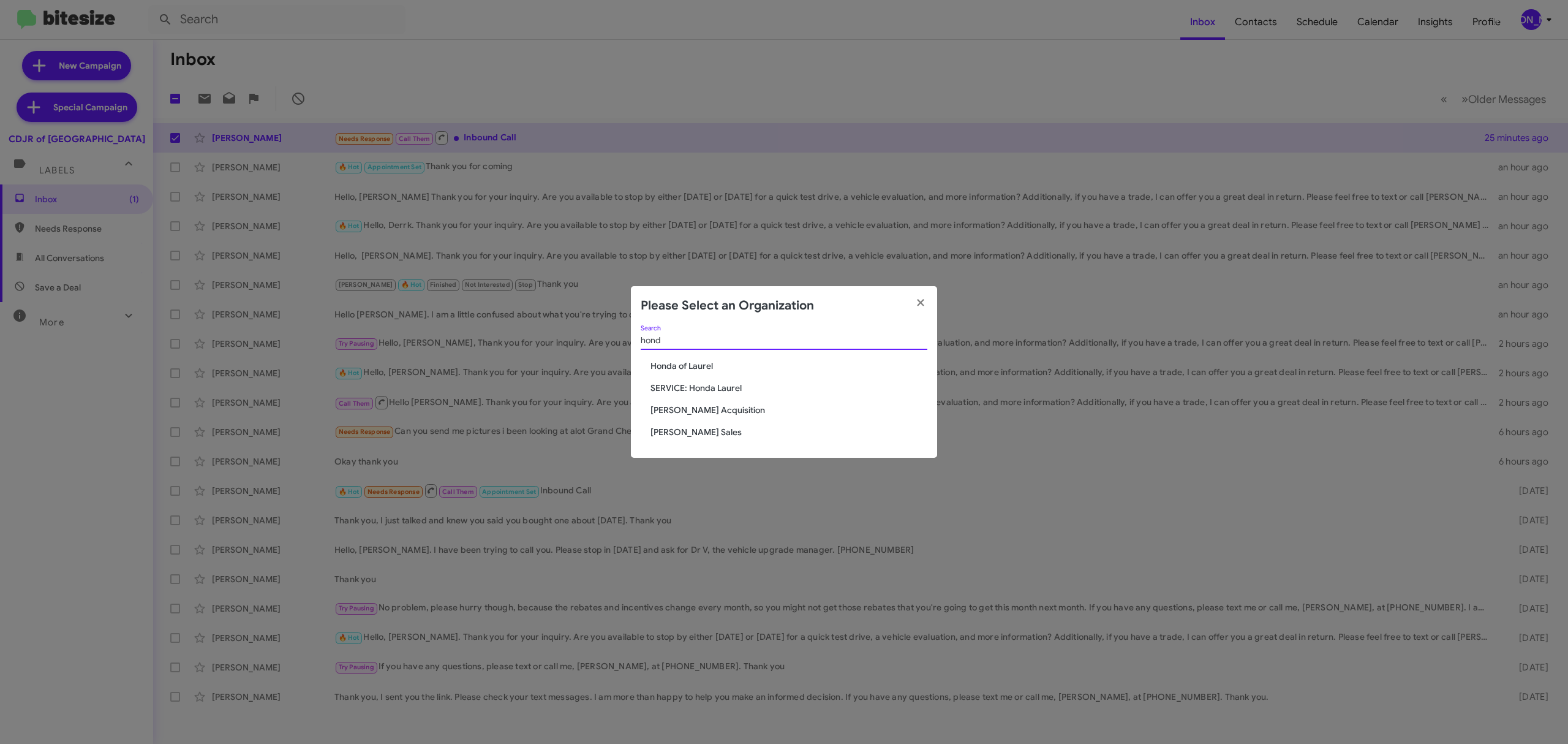
type input "hond"
click at [719, 364] on span "Honda of Laurel" at bounding box center [789, 366] width 277 height 12
click at [682, 366] on span "Honda of Laurel" at bounding box center [789, 366] width 277 height 12
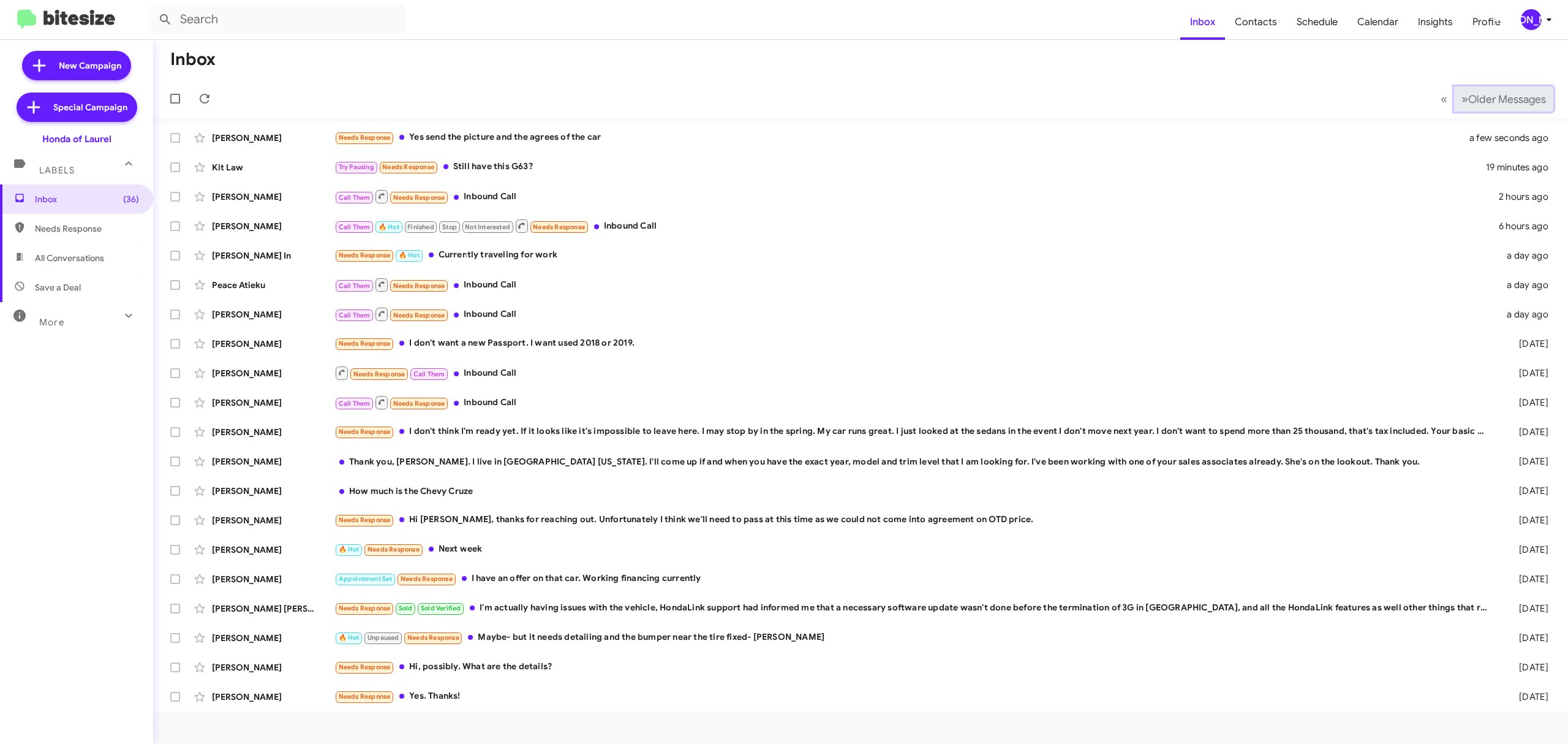
click at [1495, 97] on span "Older Messages" at bounding box center [1507, 100] width 78 height 13
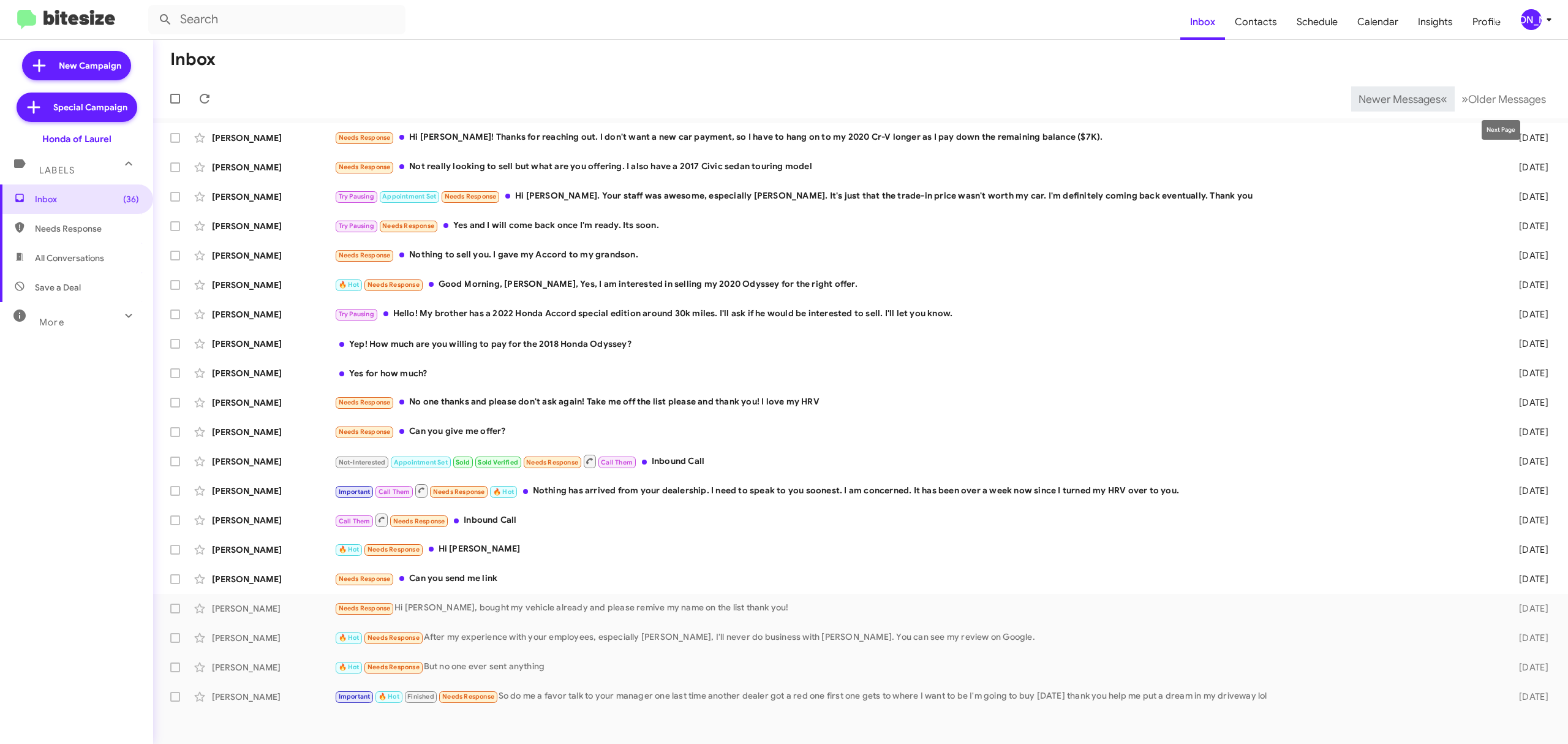
click at [1387, 98] on span "Newer Messages" at bounding box center [1400, 100] width 82 height 13
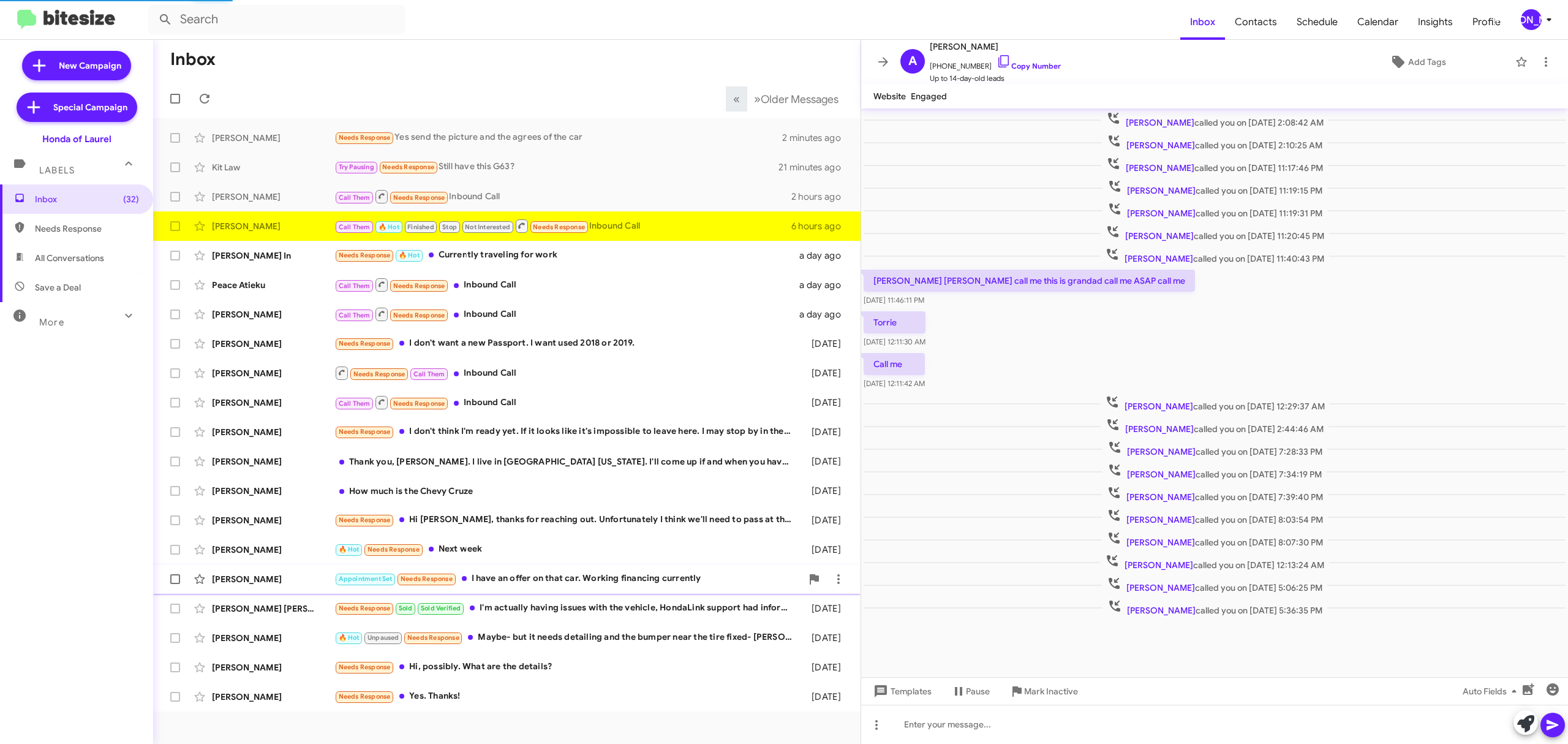
scroll to position [6, 0]
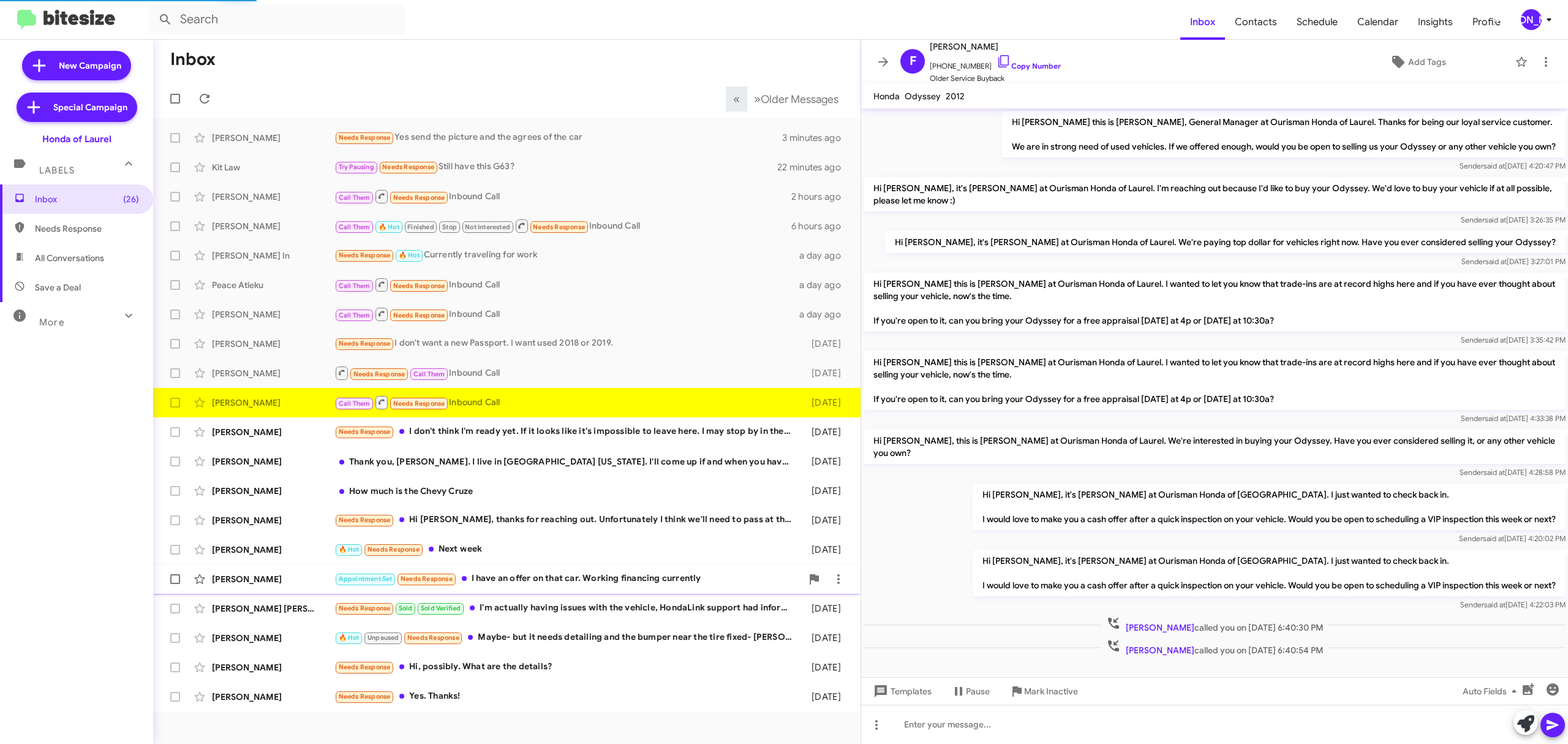
scroll to position [1, 0]
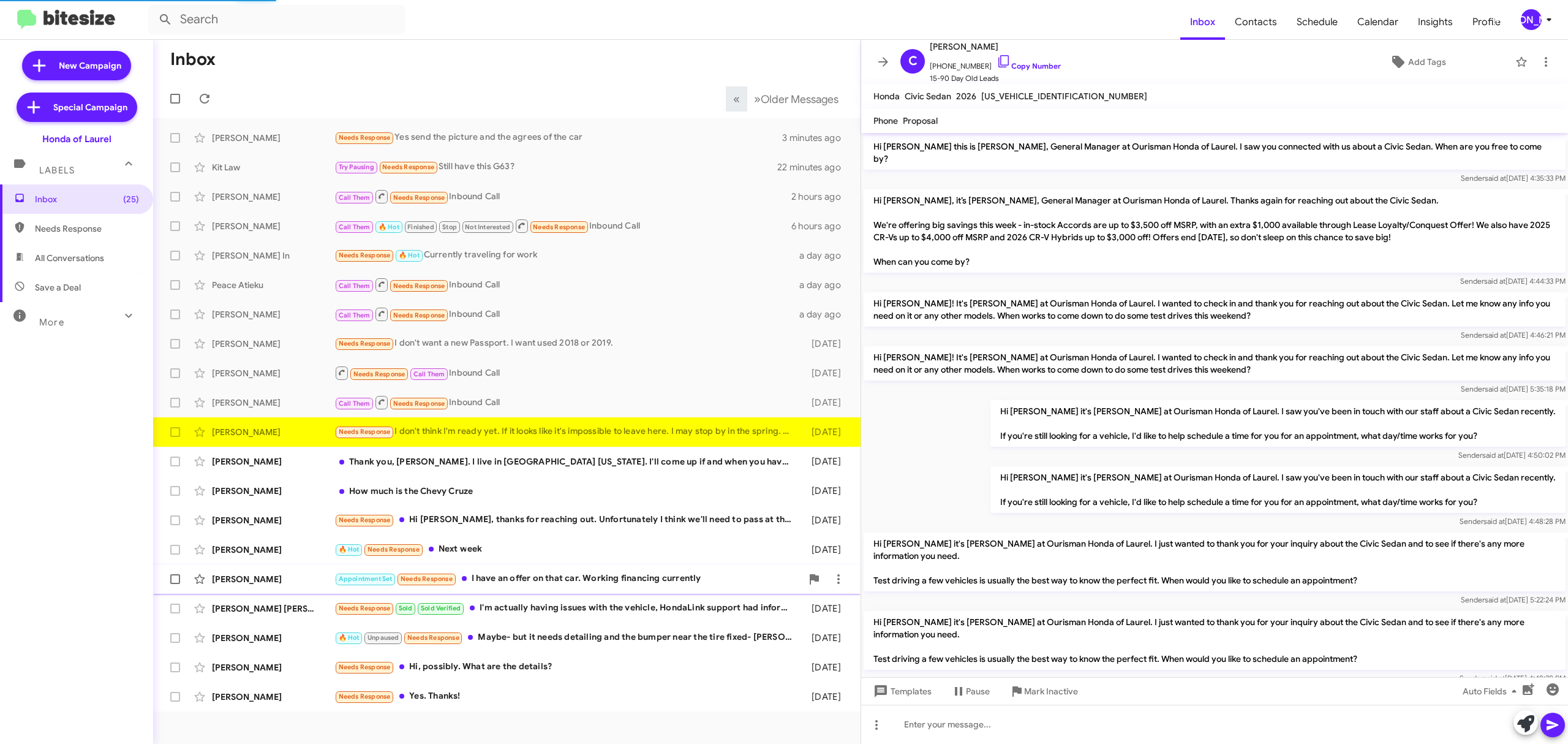
scroll to position [462, 0]
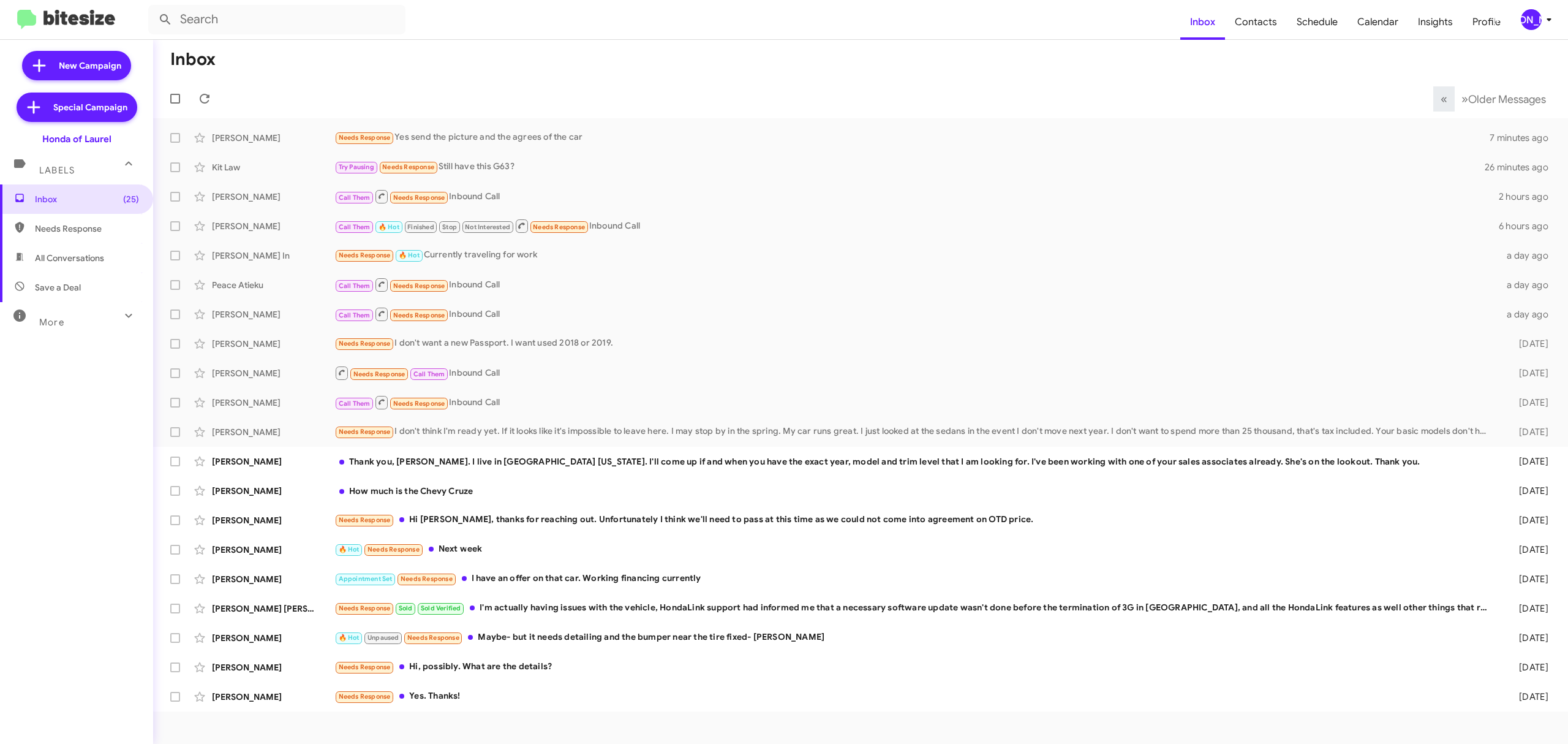
click at [174, 100] on span at bounding box center [175, 98] width 10 height 10
click at [174, 103] on input "checkbox" at bounding box center [174, 103] width 1 height 1
checkbox input "true"
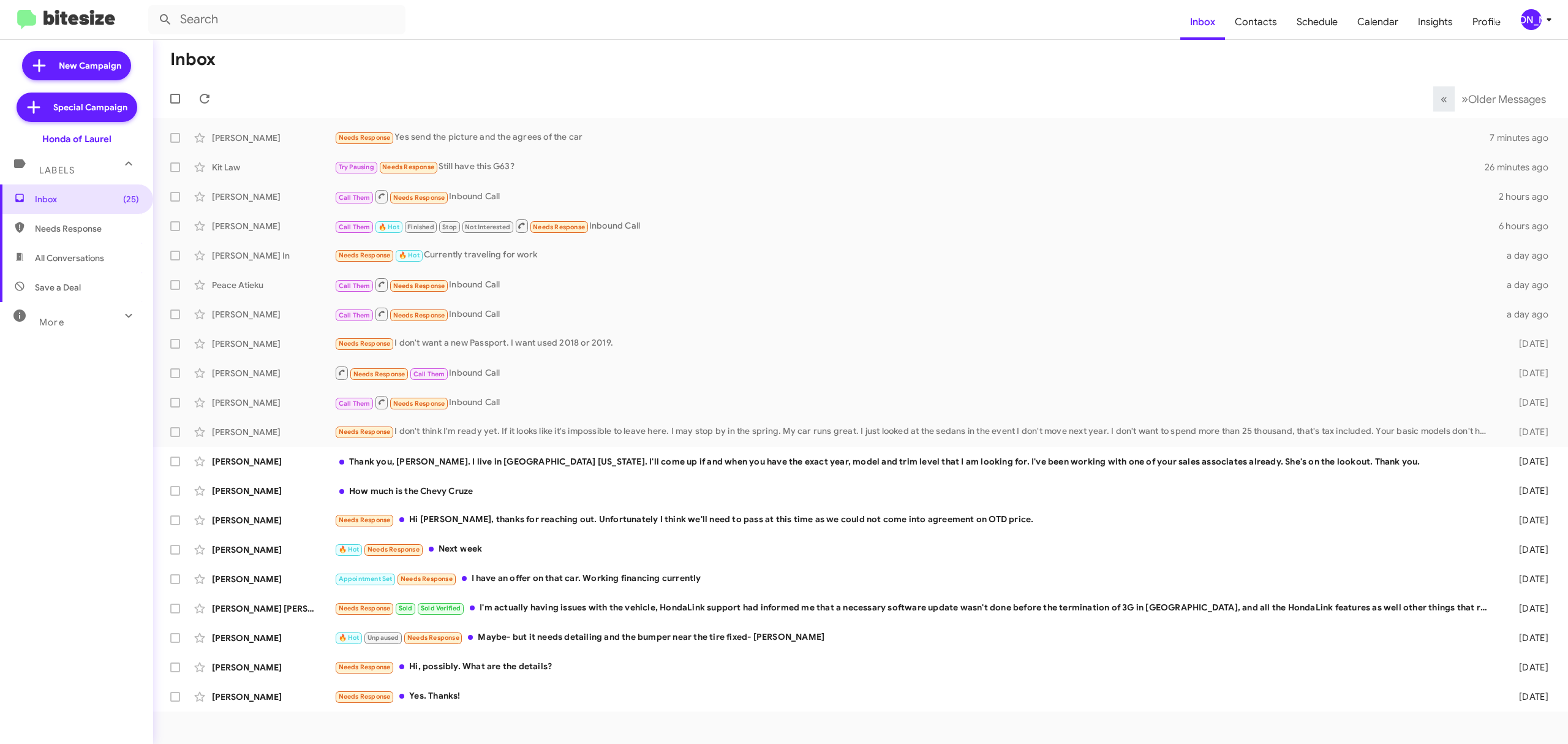
checkbox input "true"
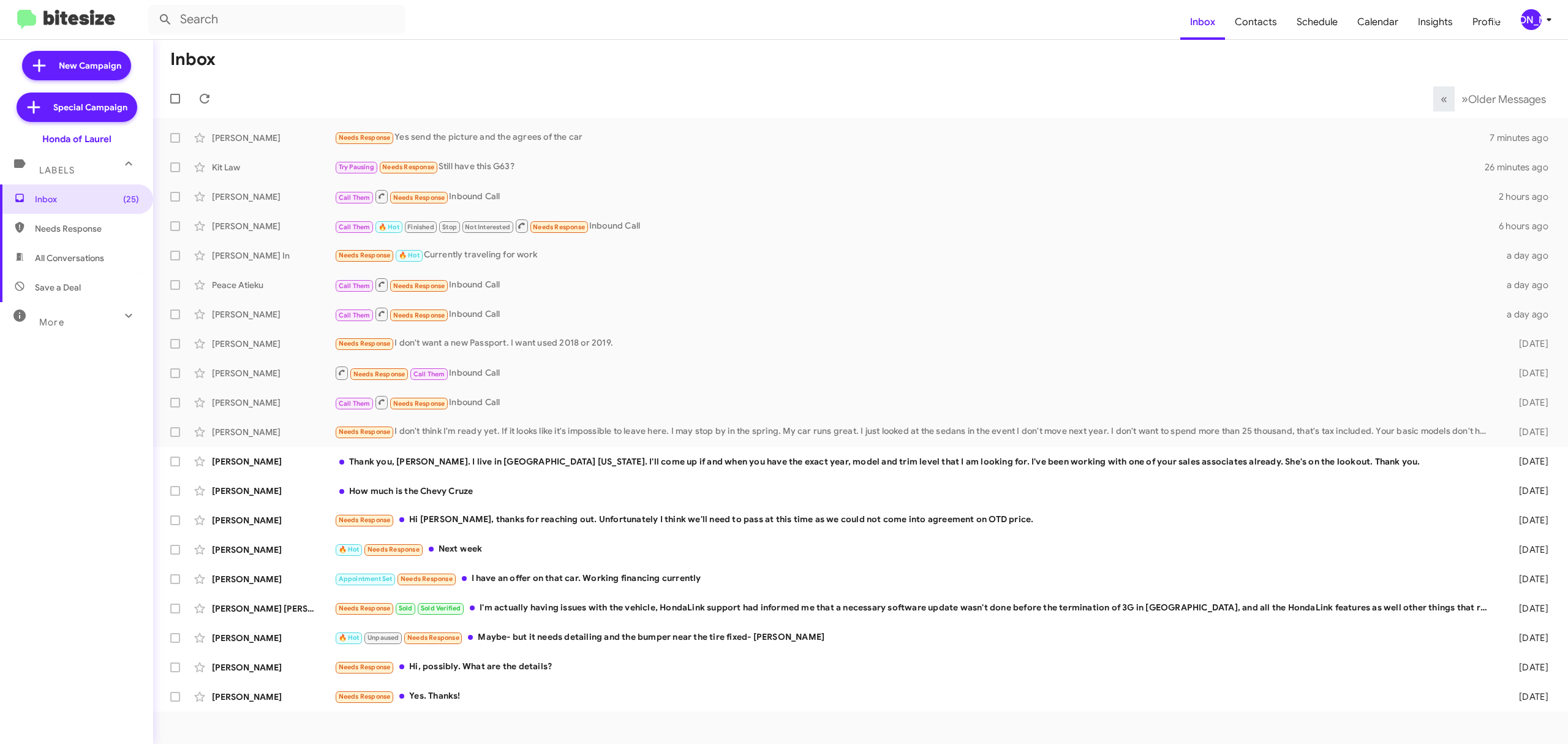
checkbox input "true"
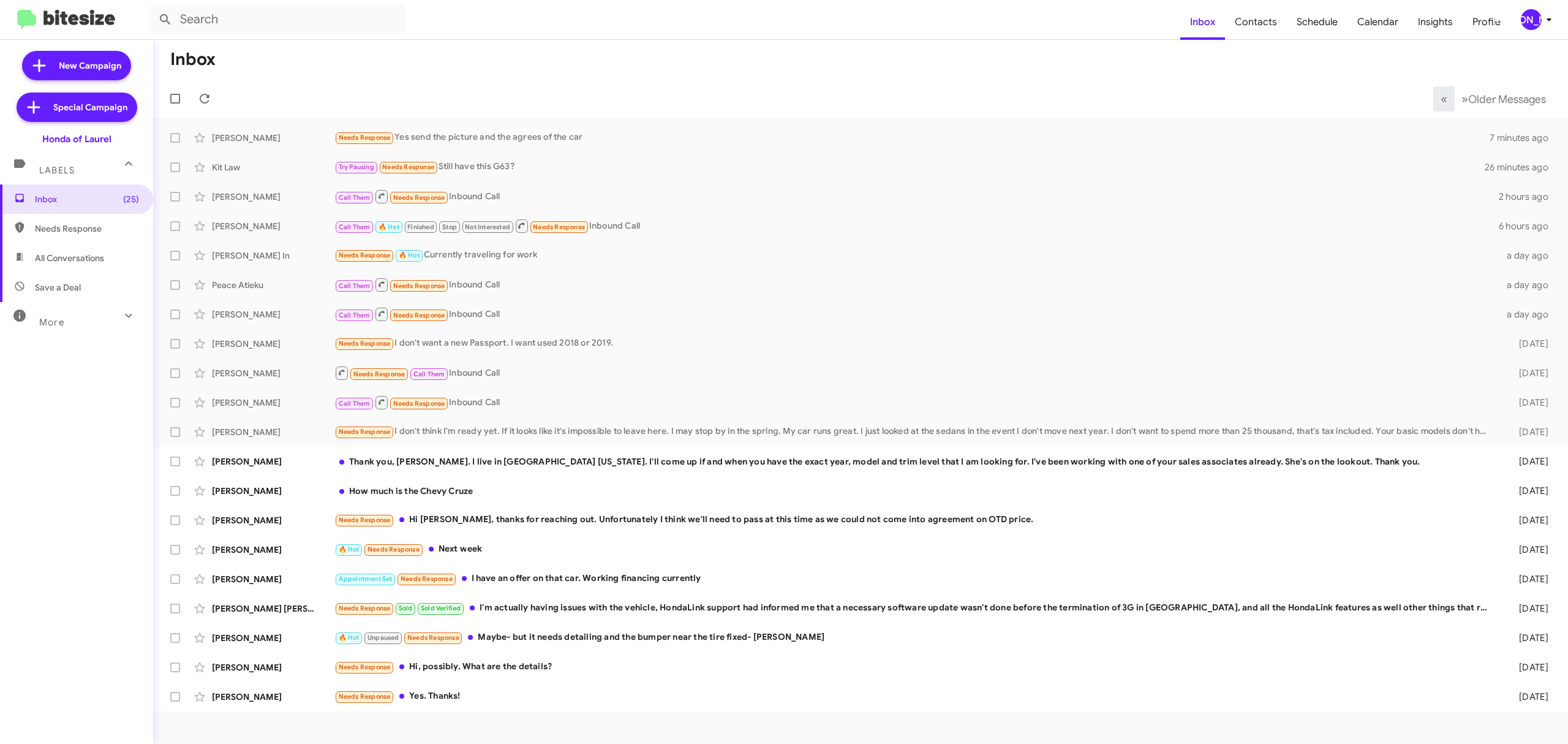
checkbox input "true"
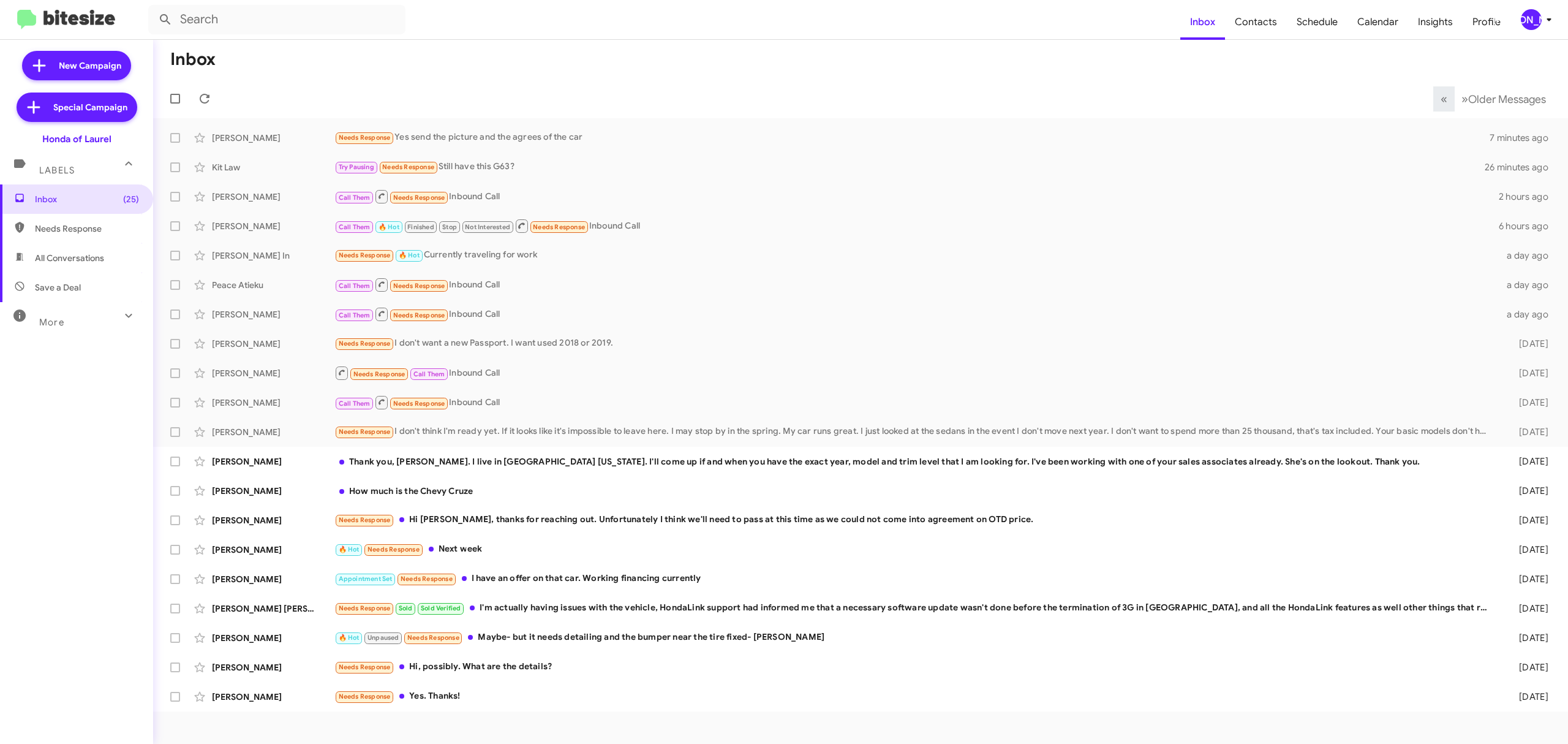
checkbox input "true"
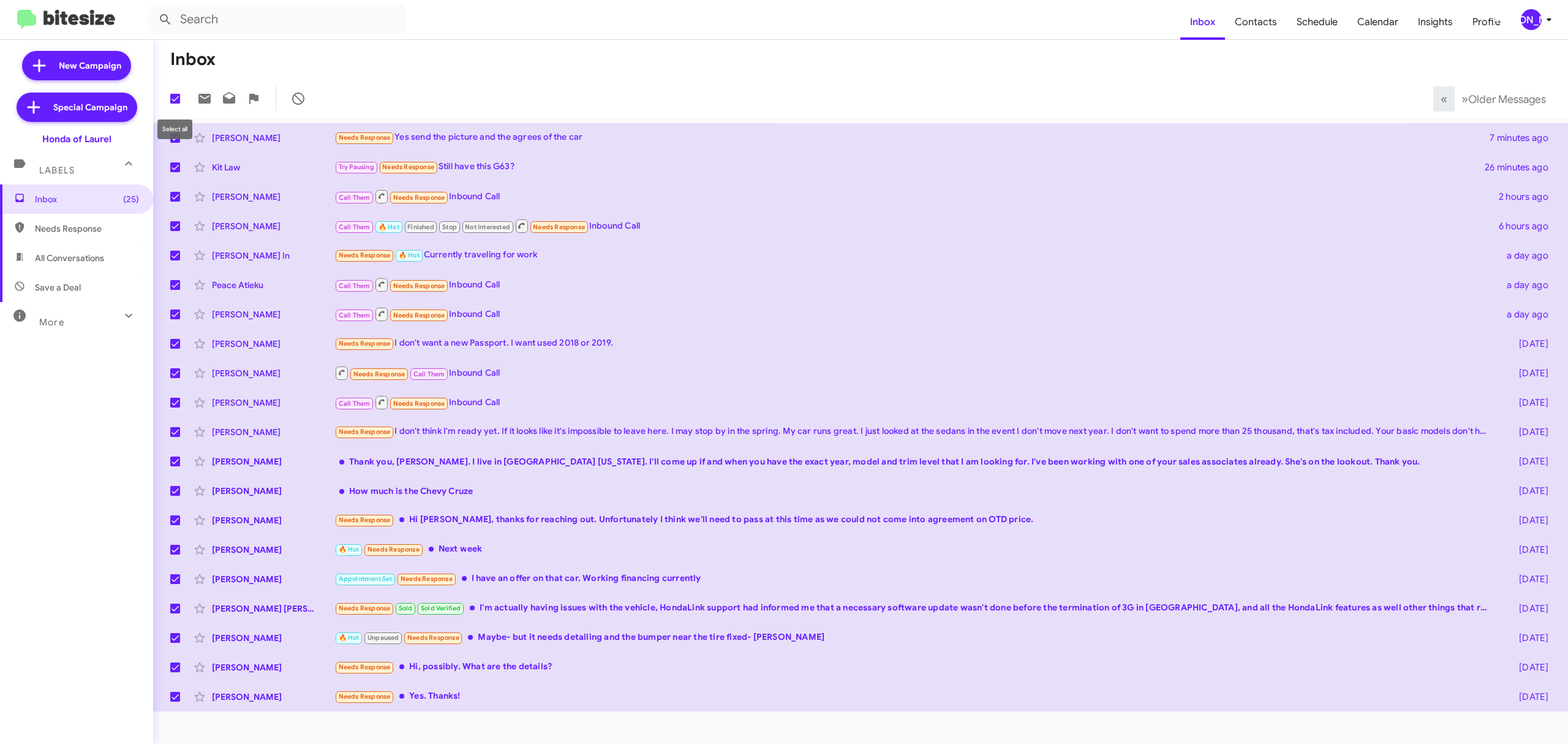
click at [175, 98] on span at bounding box center [175, 98] width 10 height 10
click at [175, 103] on input "checkbox" at bounding box center [174, 103] width 1 height 1
checkbox input "false"
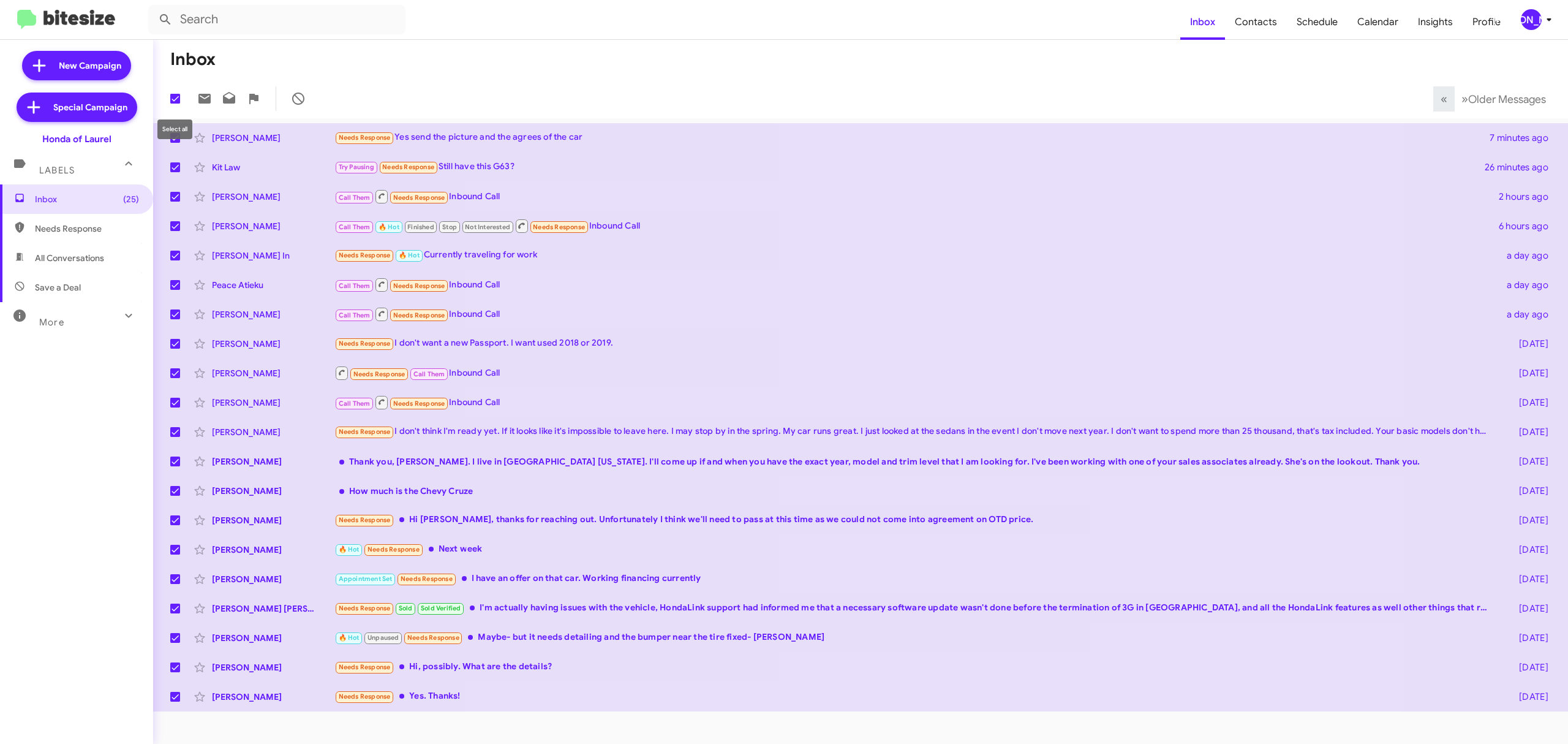
checkbox input "false"
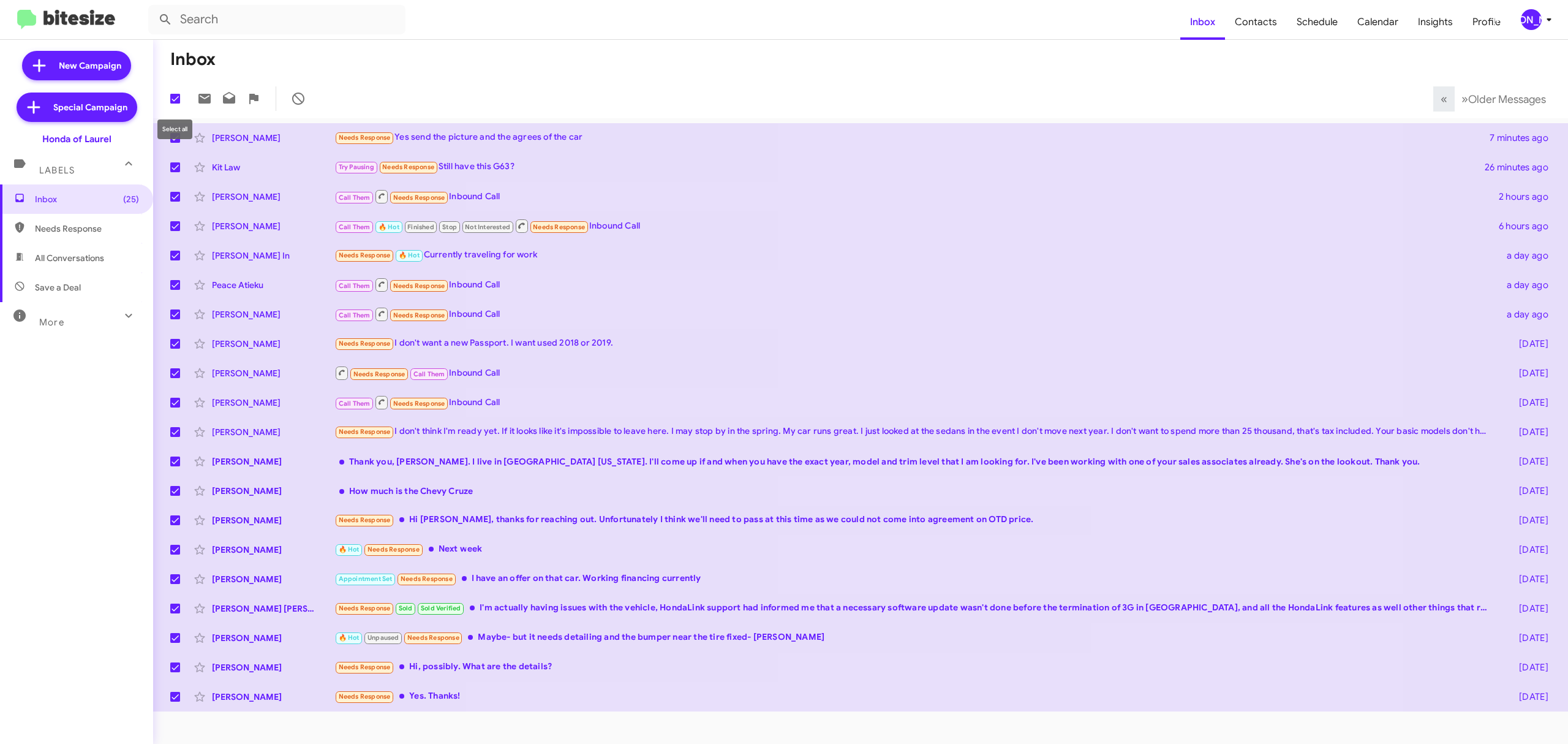
checkbox input "false"
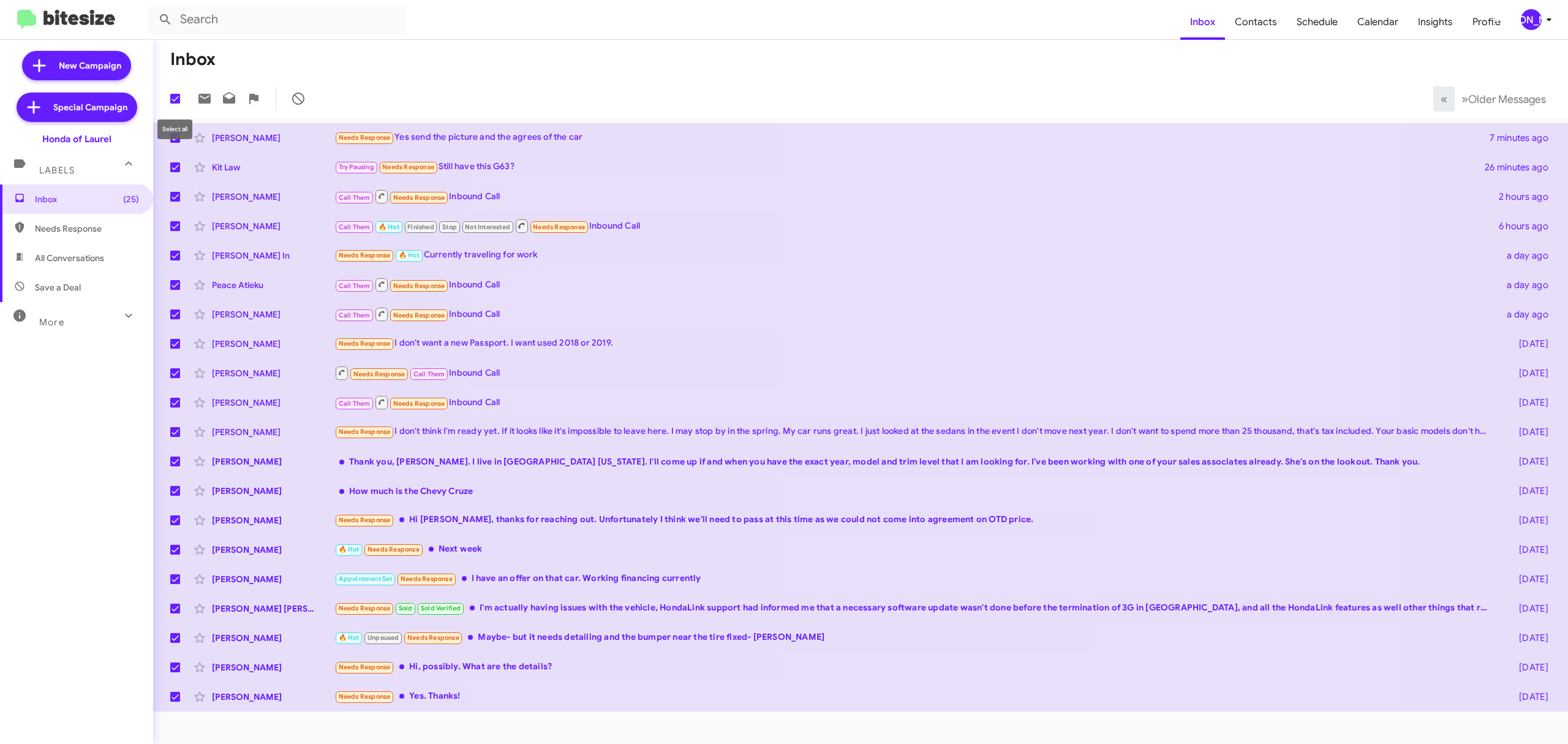
checkbox input "false"
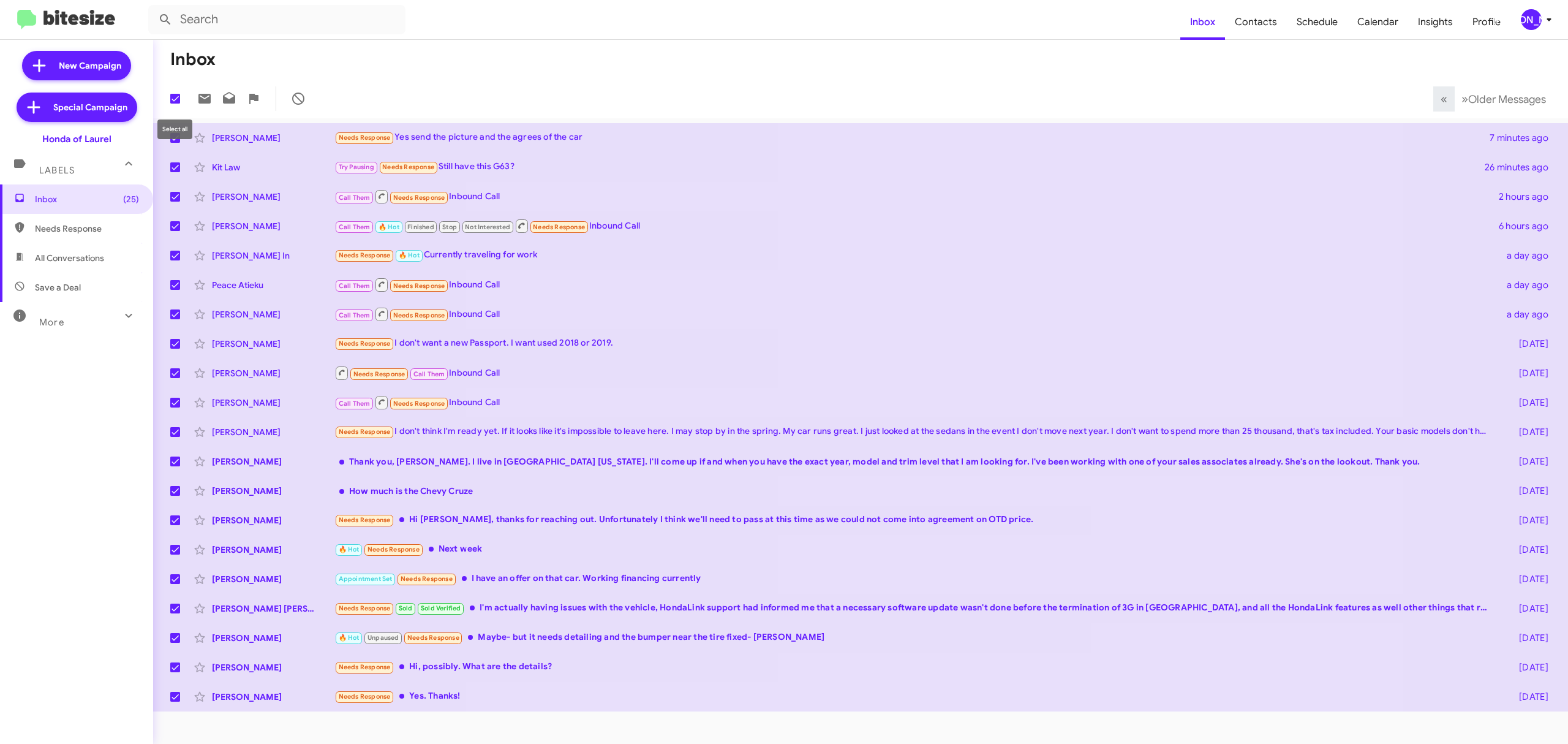
checkbox input "false"
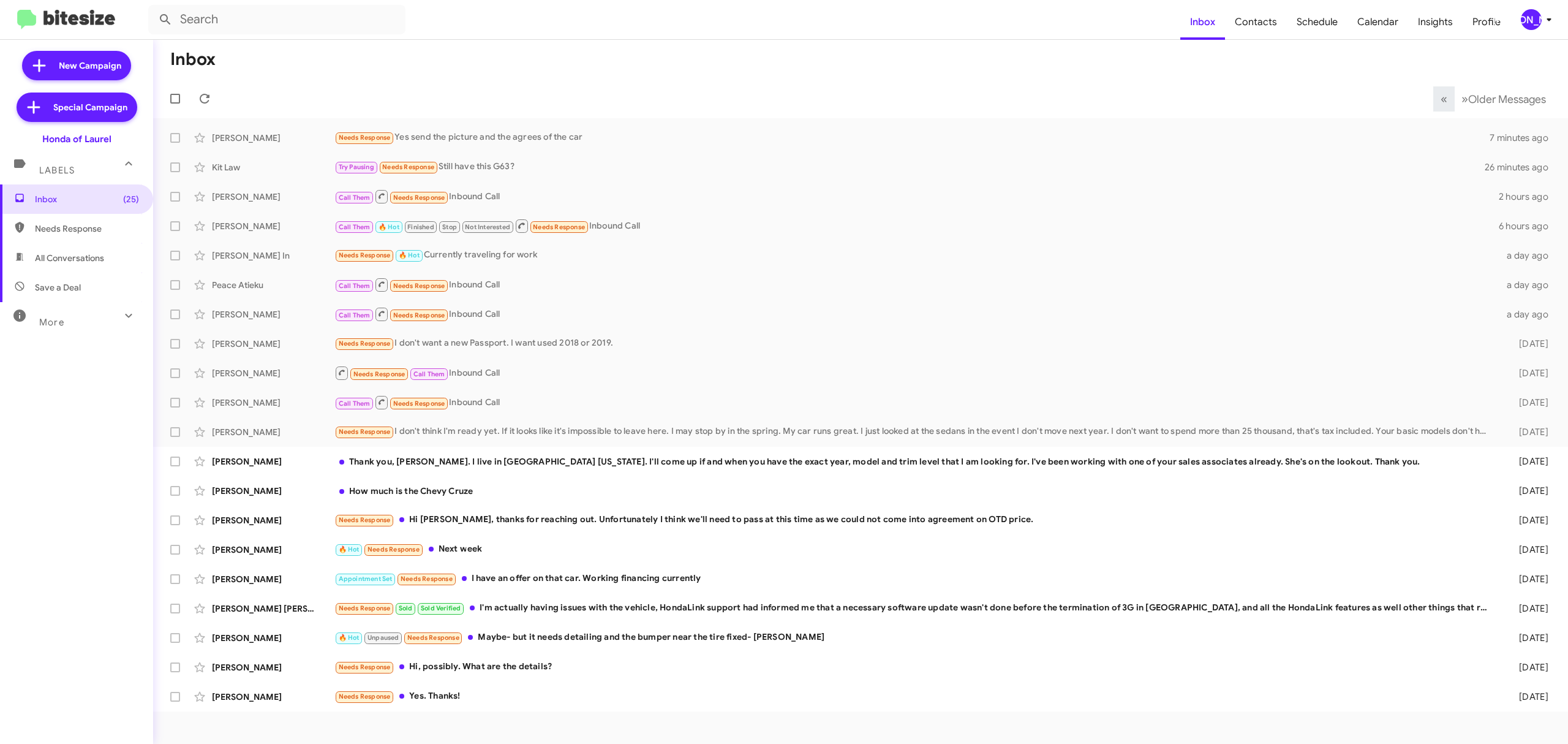
click at [174, 96] on span at bounding box center [175, 98] width 10 height 10
click at [174, 103] on input "checkbox" at bounding box center [174, 103] width 1 height 1
checkbox input "true"
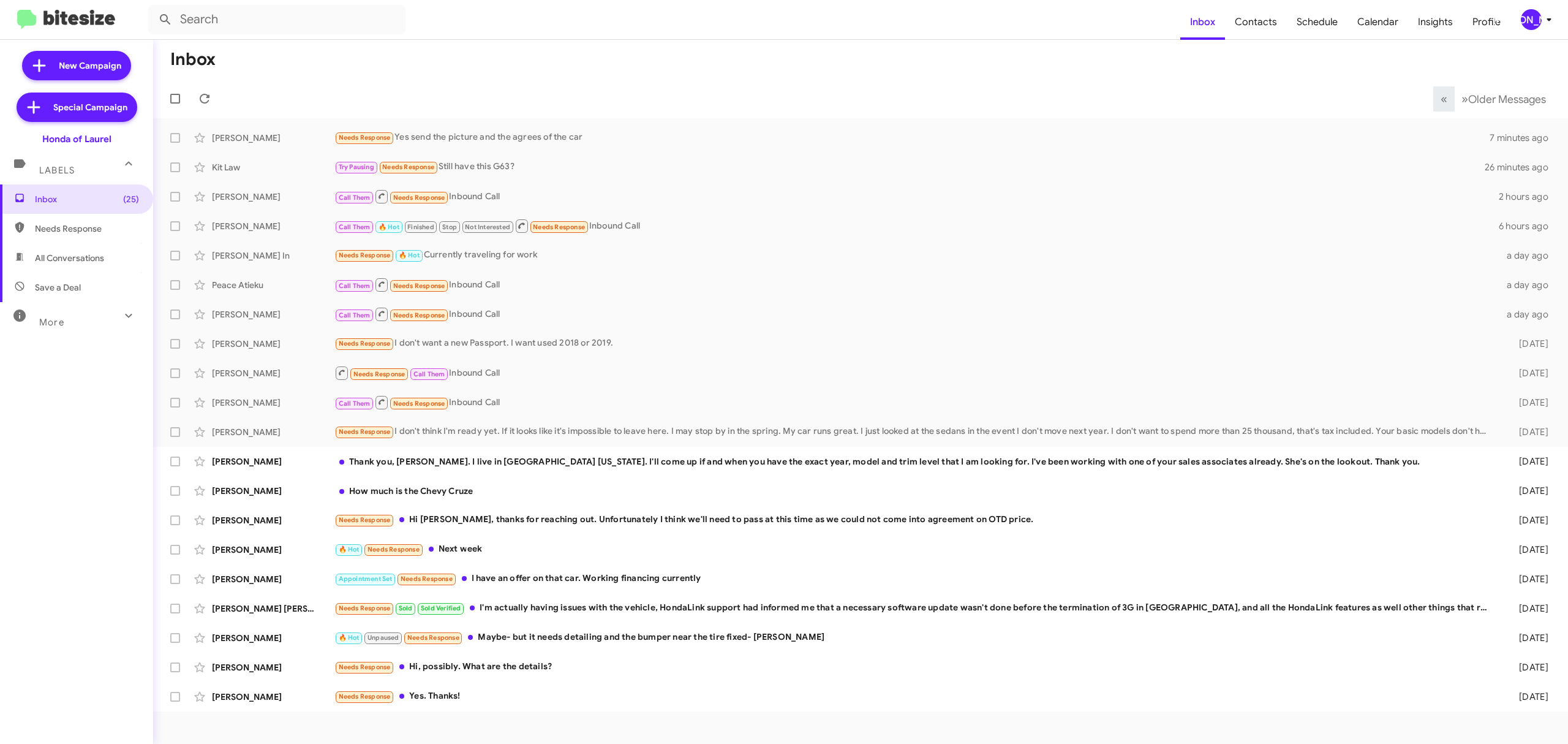
checkbox input "true"
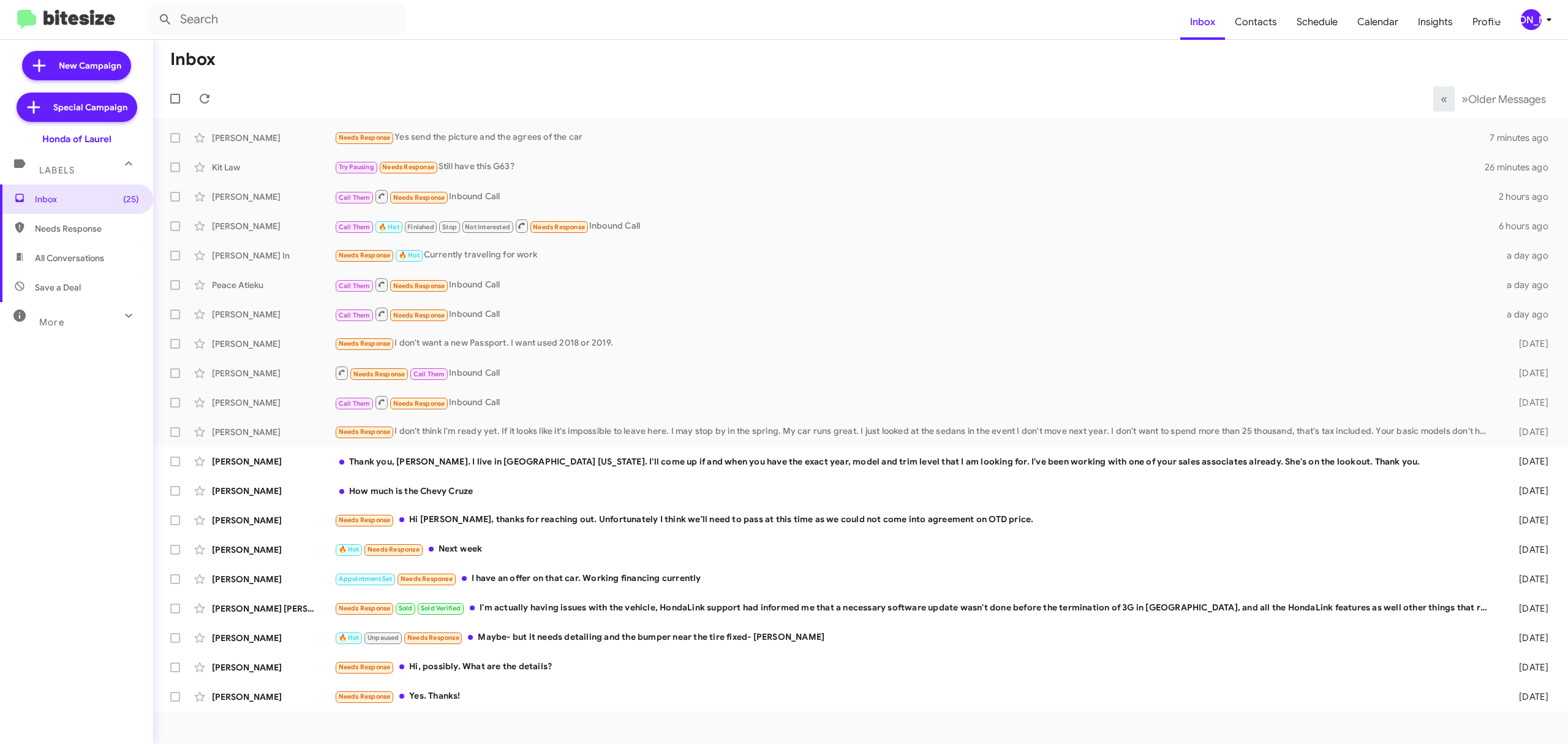
checkbox input "true"
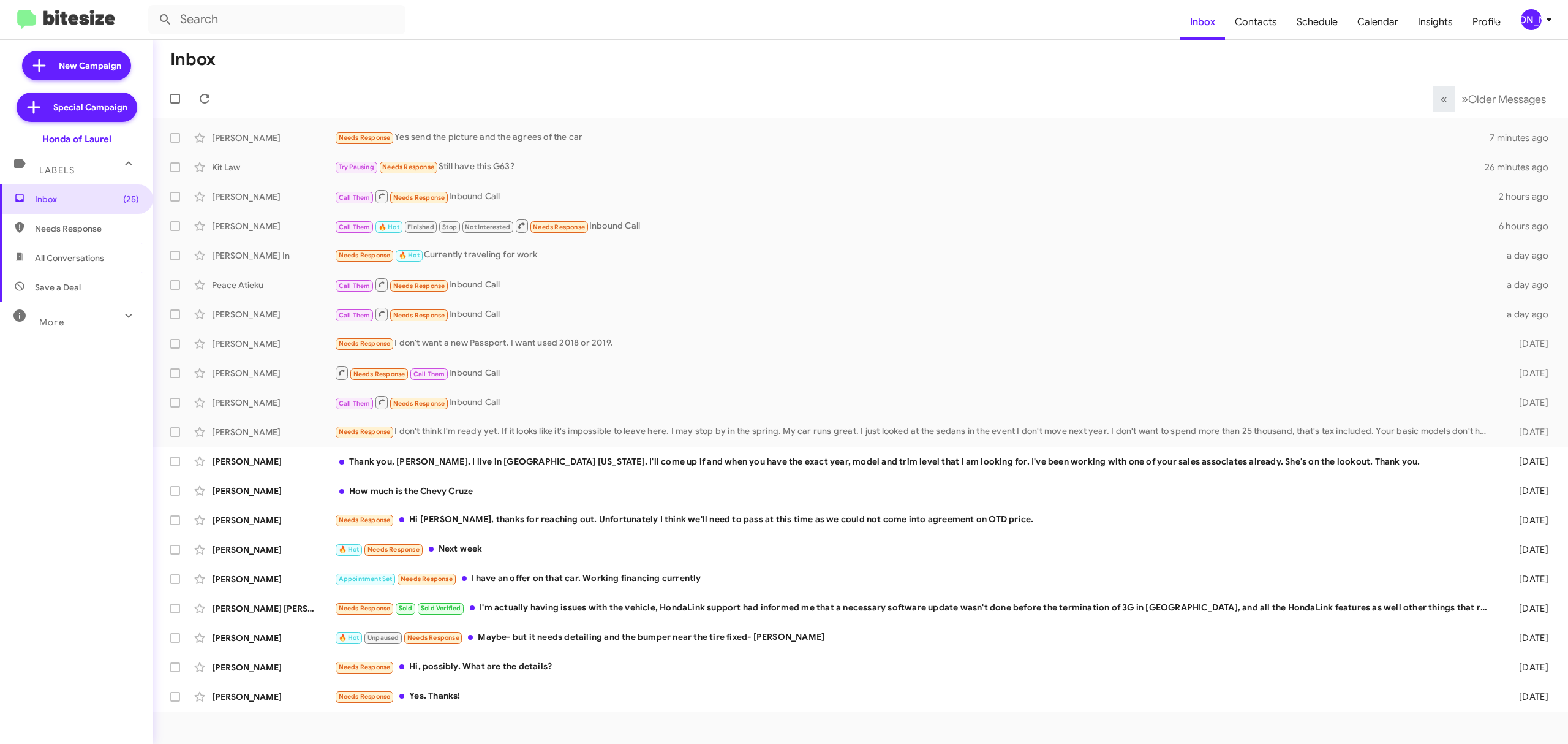
checkbox input "true"
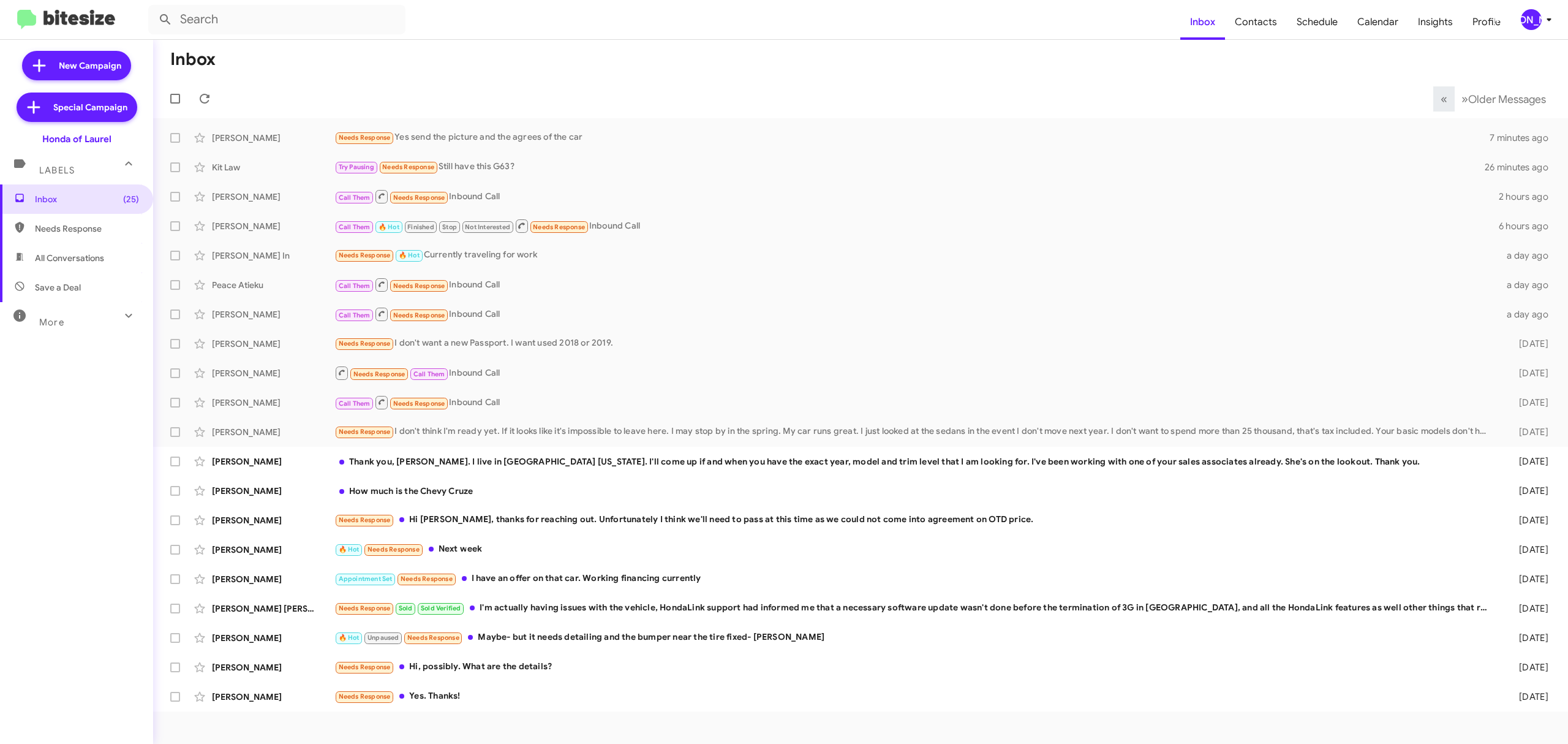
checkbox input "true"
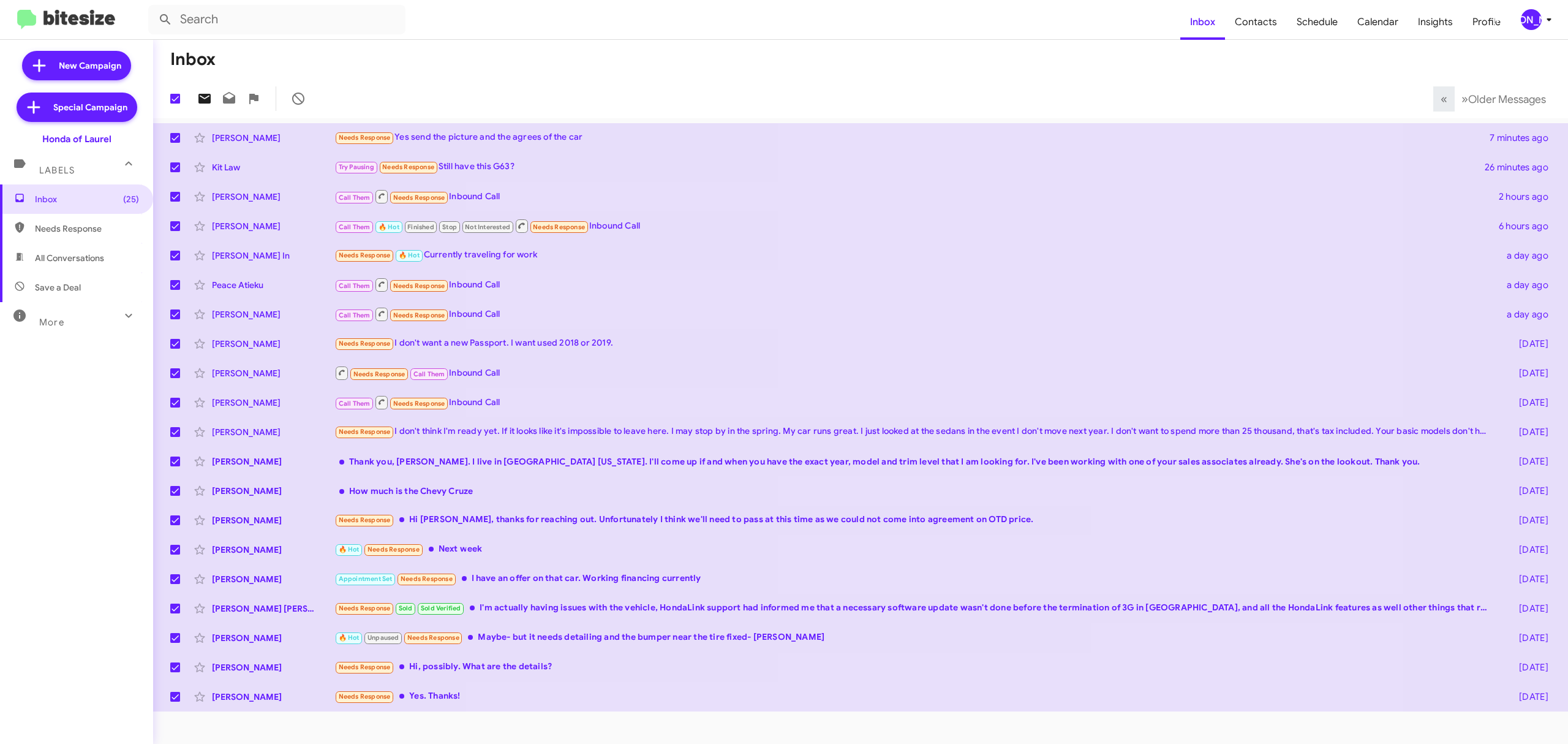
click at [204, 97] on icon at bounding box center [204, 98] width 12 height 10
click at [1529, 22] on div "[PERSON_NAME]" at bounding box center [1531, 19] width 21 height 21
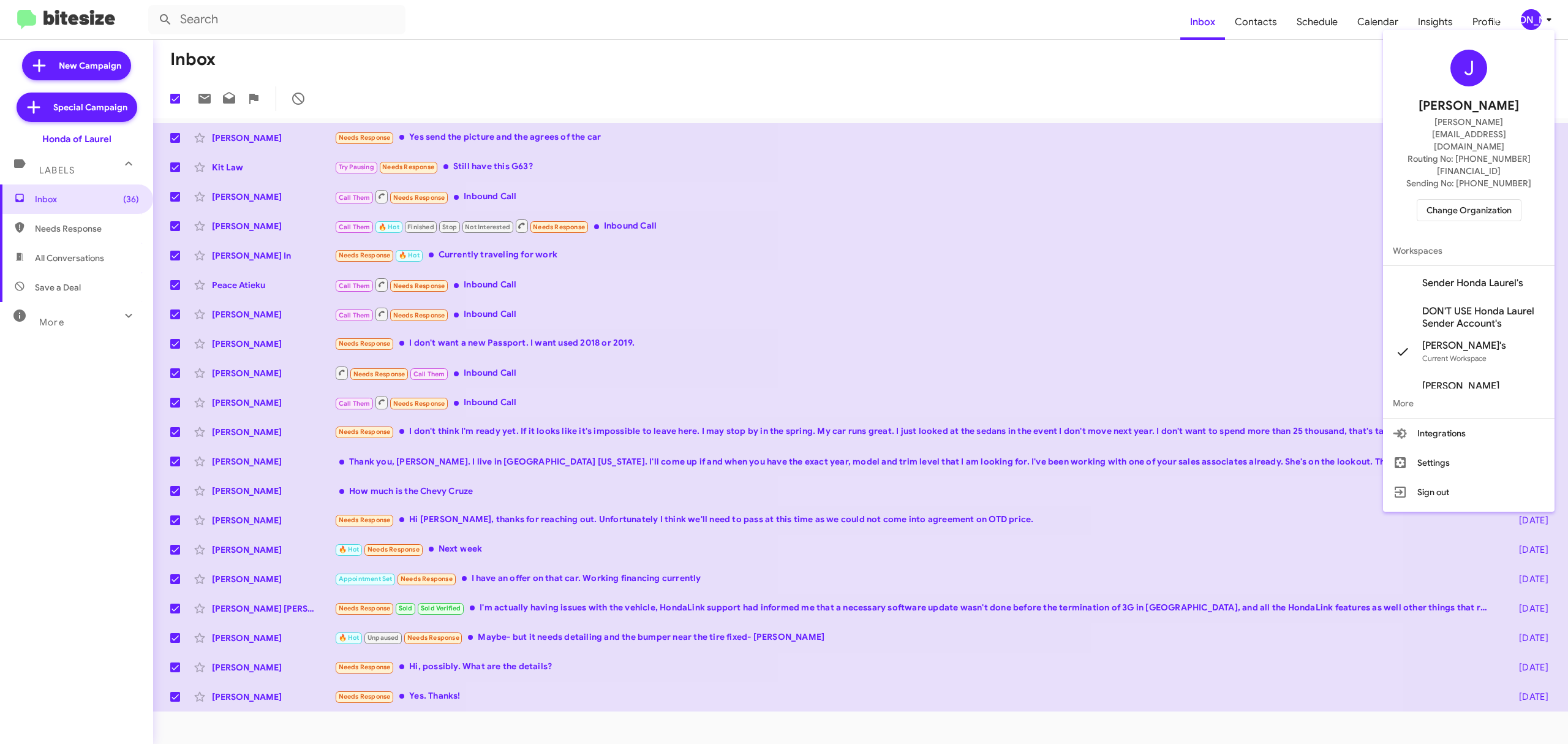
click at [1471, 200] on span "Change Organization" at bounding box center [1469, 210] width 85 height 21
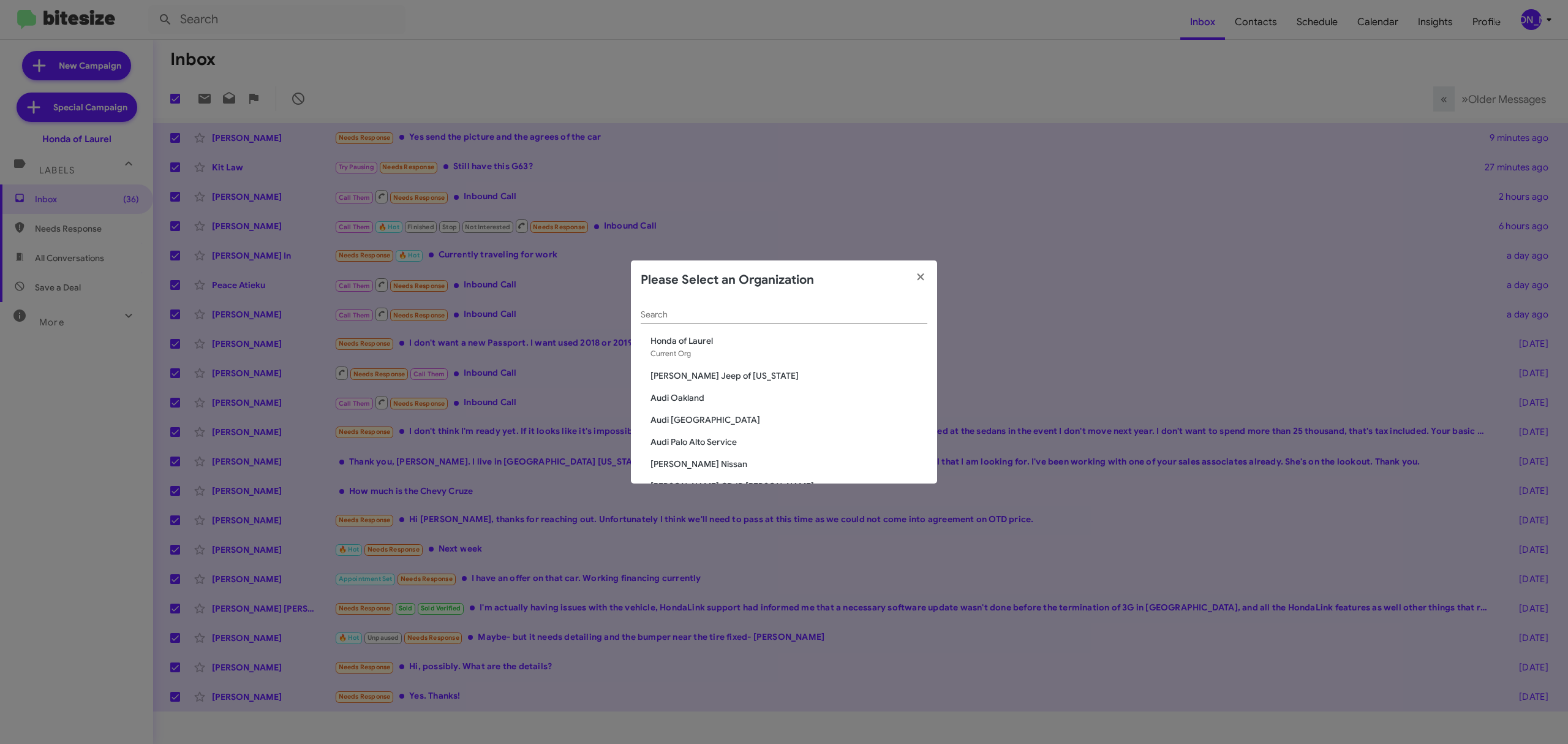
click at [815, 319] on input "Search" at bounding box center [784, 314] width 287 height 10
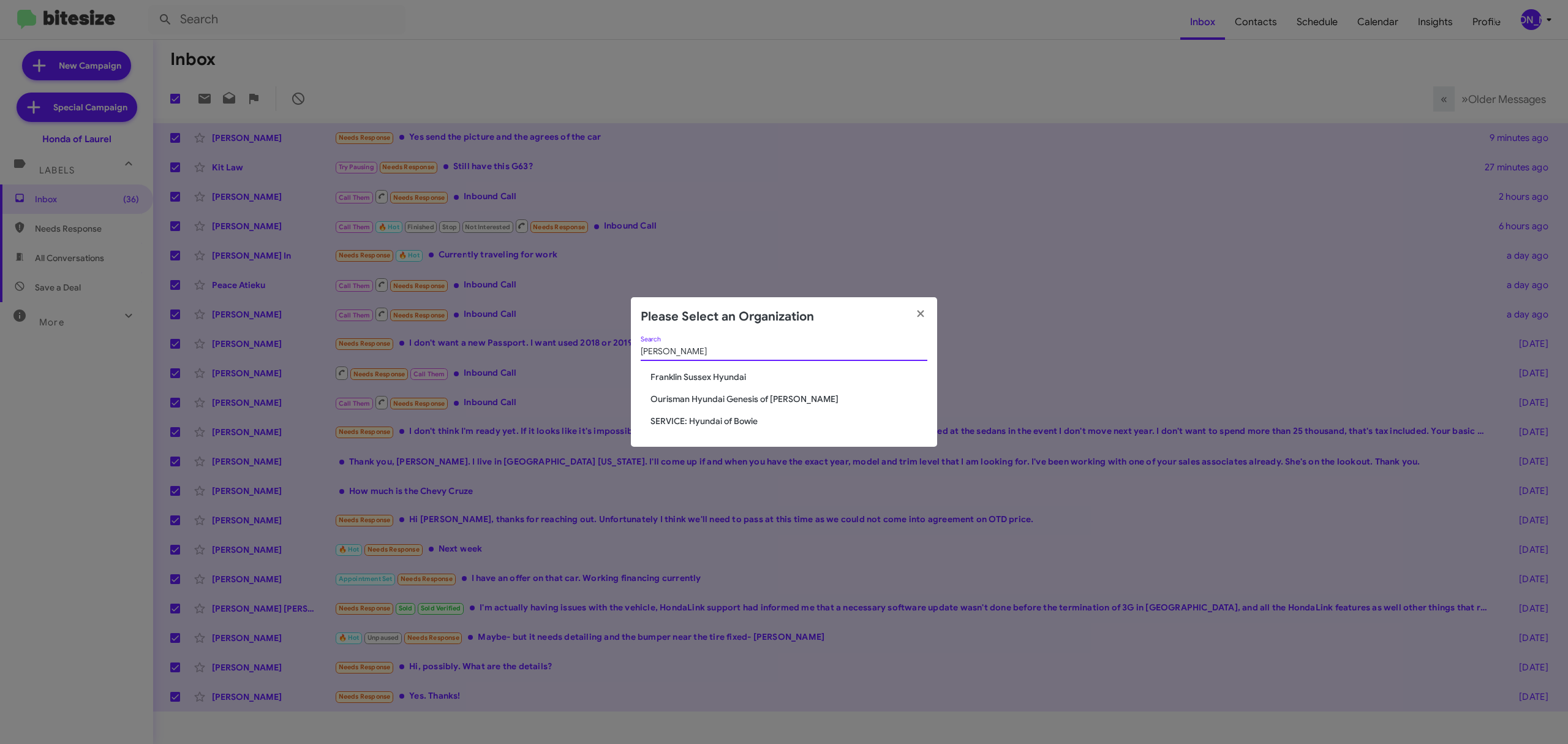
type input "hyun"
click at [777, 398] on span "Ourisman Hyundai Genesis of [PERSON_NAME]" at bounding box center [789, 399] width 277 height 12
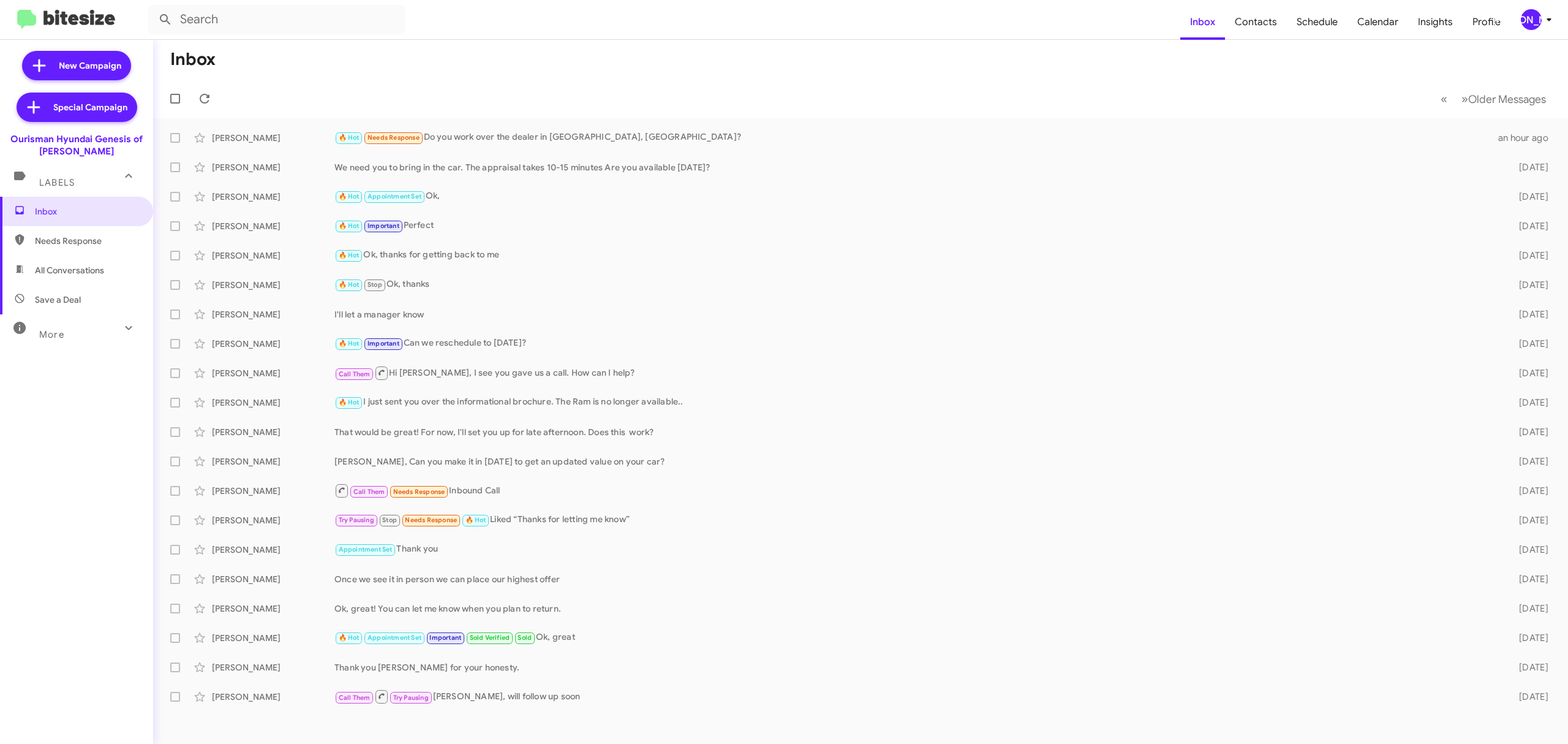
click at [174, 138] on span at bounding box center [175, 138] width 10 height 10
click at [174, 143] on input "checkbox" at bounding box center [174, 143] width 1 height 1
checkbox input "true"
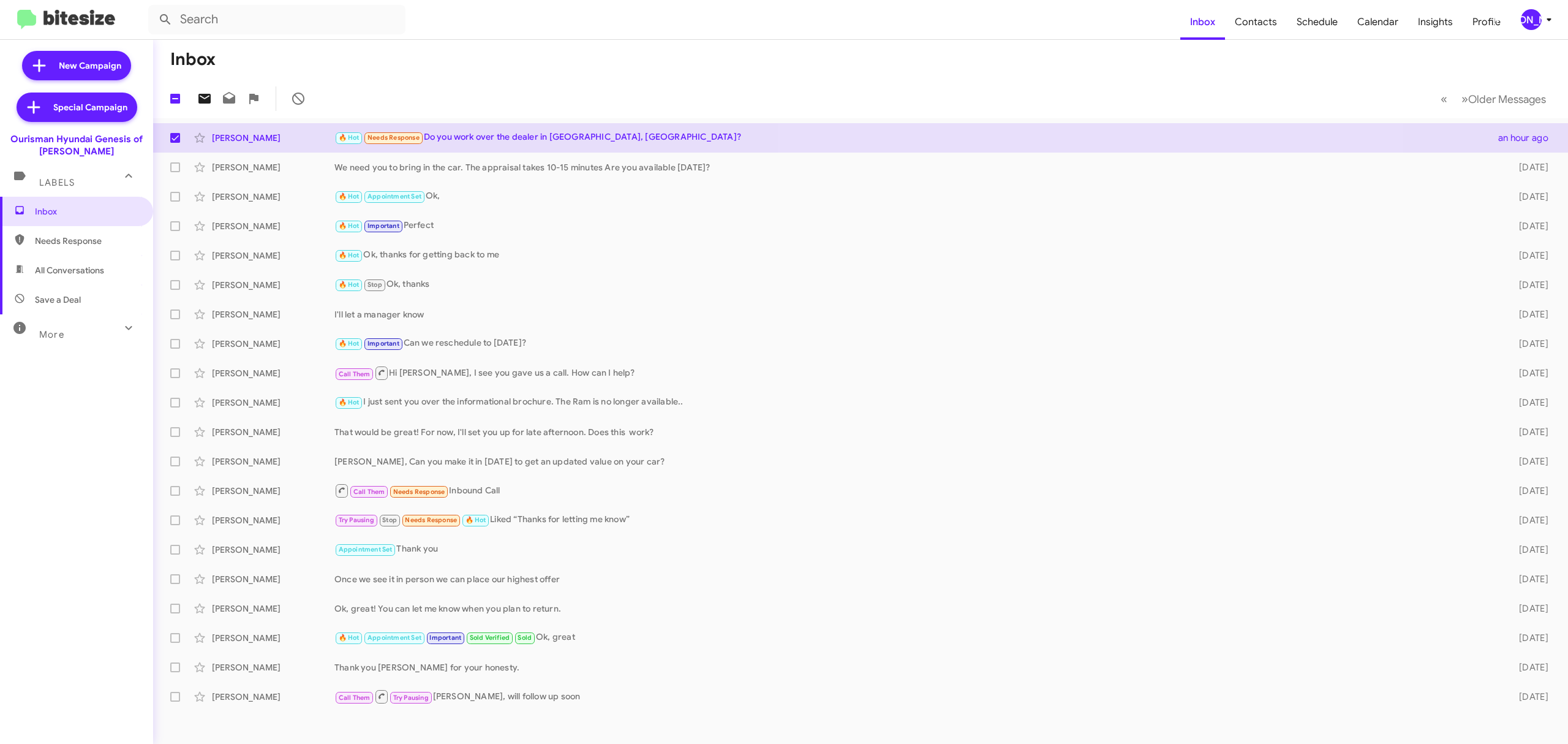
click at [203, 99] on icon at bounding box center [204, 98] width 12 height 10
click at [1531, 22] on div "[PERSON_NAME]" at bounding box center [1531, 19] width 21 height 21
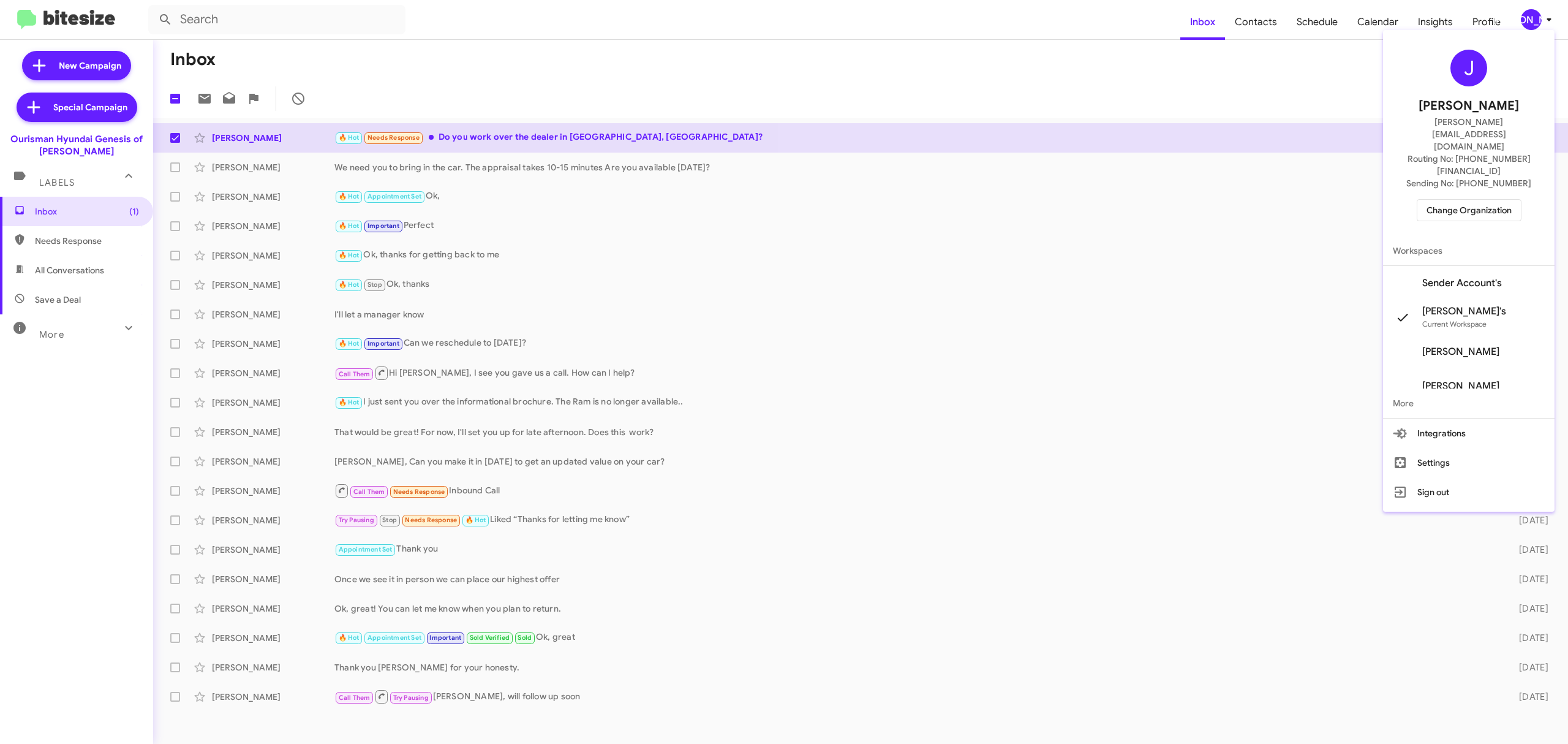
click at [1479, 200] on span "Change Organization" at bounding box center [1469, 210] width 85 height 21
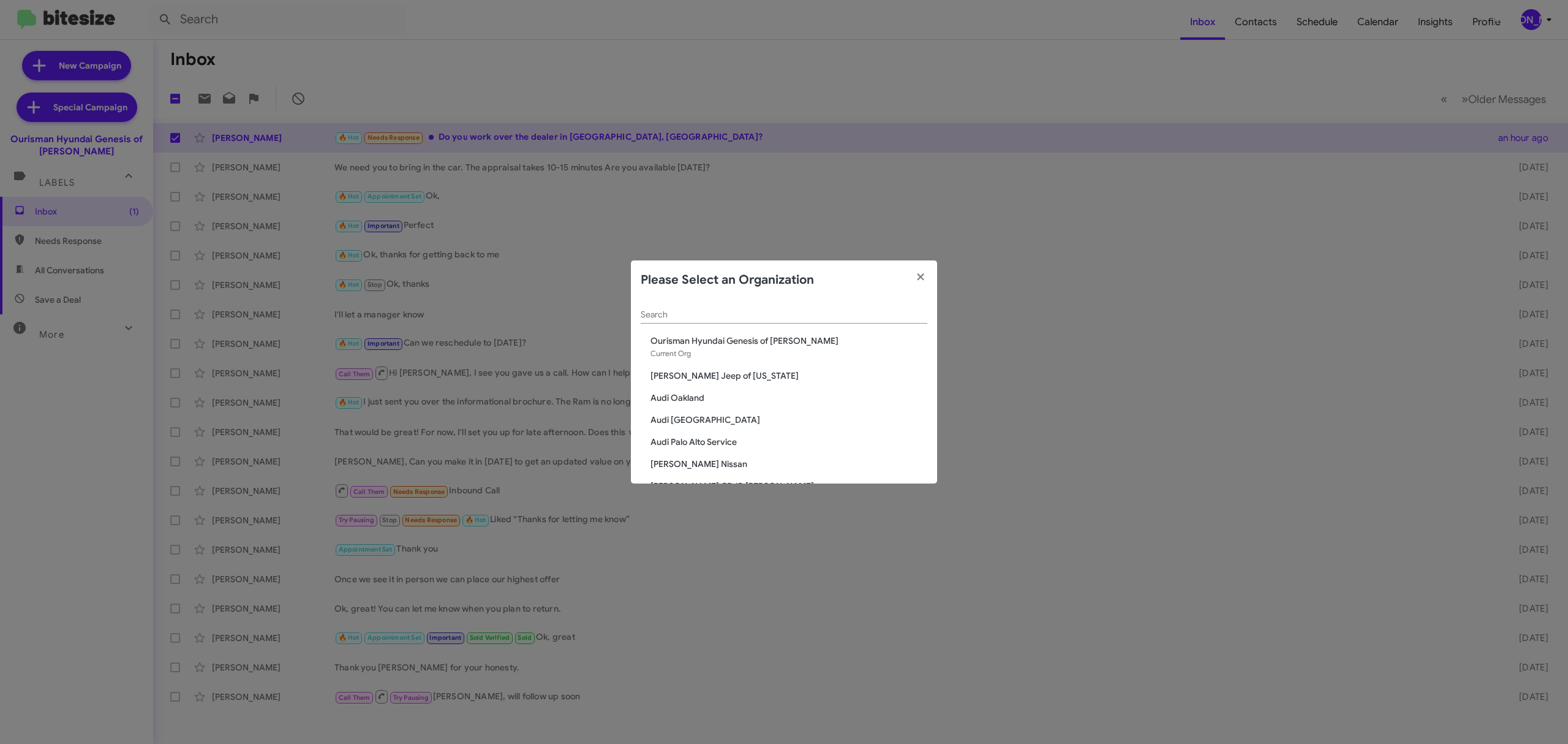
click at [759, 313] on input "Search" at bounding box center [784, 314] width 287 height 10
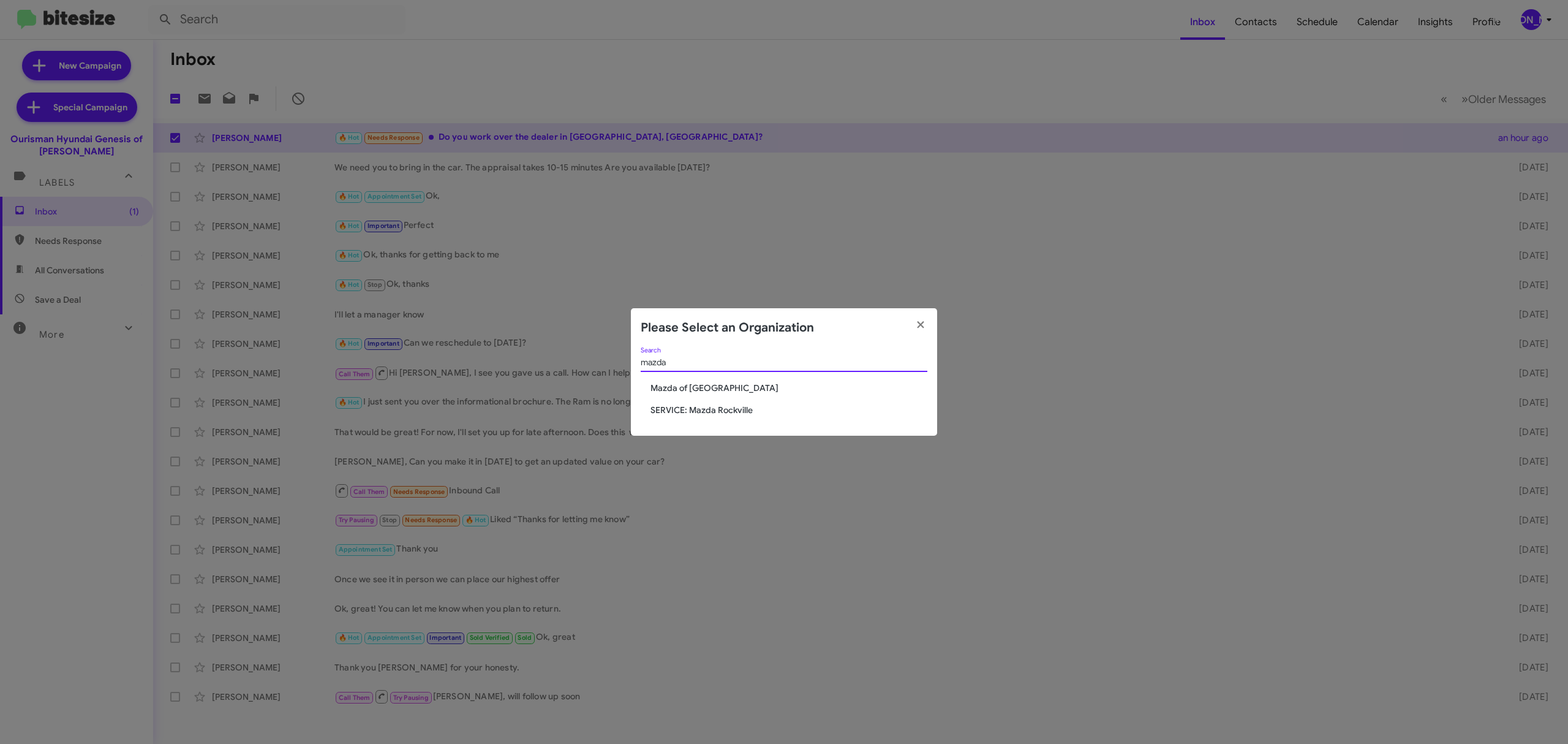
type input "mazda"
click at [687, 388] on span "Mazda of [GEOGRAPHIC_DATA]" at bounding box center [789, 388] width 277 height 12
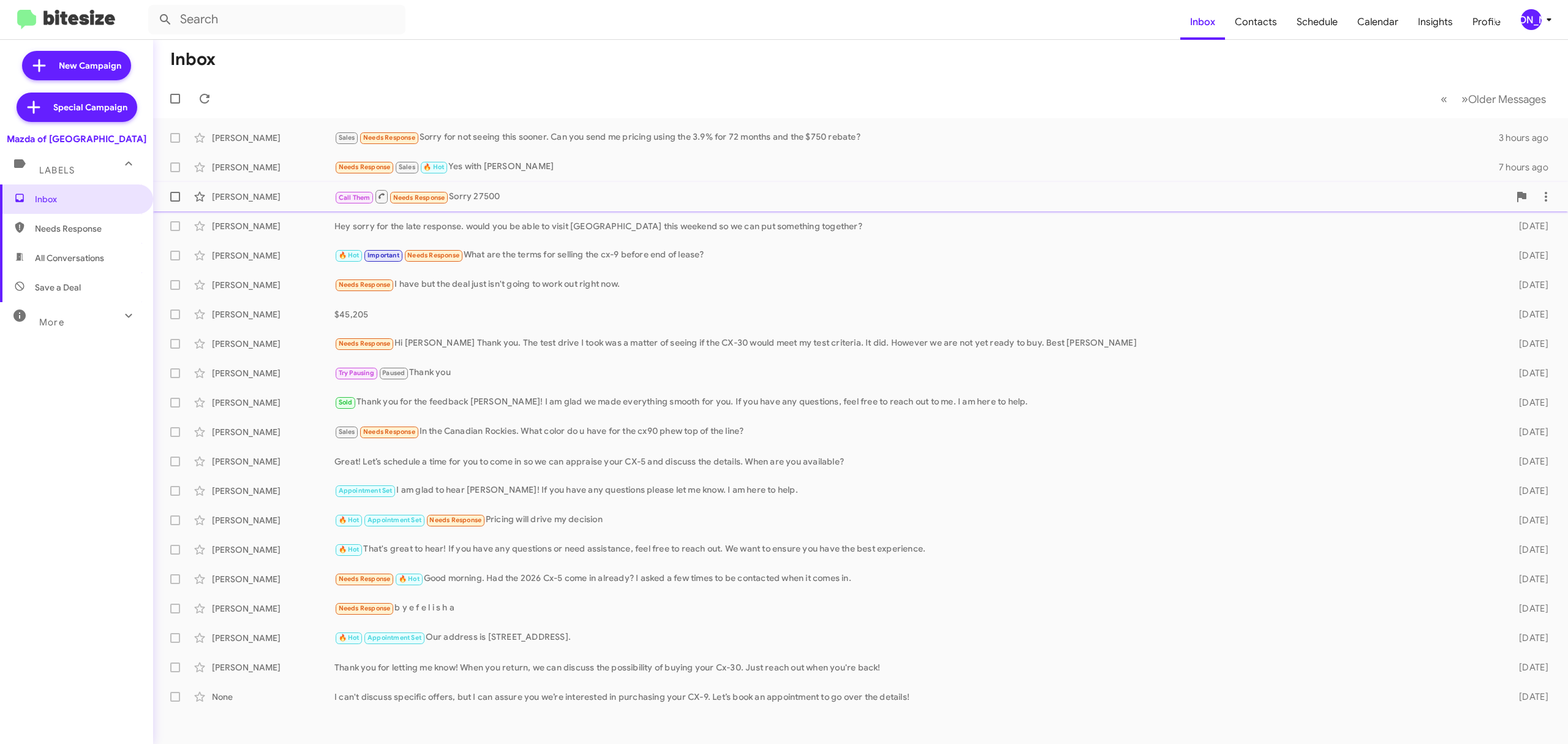
click at [171, 192] on span at bounding box center [175, 196] width 10 height 10
click at [174, 201] on input "checkbox" at bounding box center [174, 201] width 1 height 1
checkbox input "true"
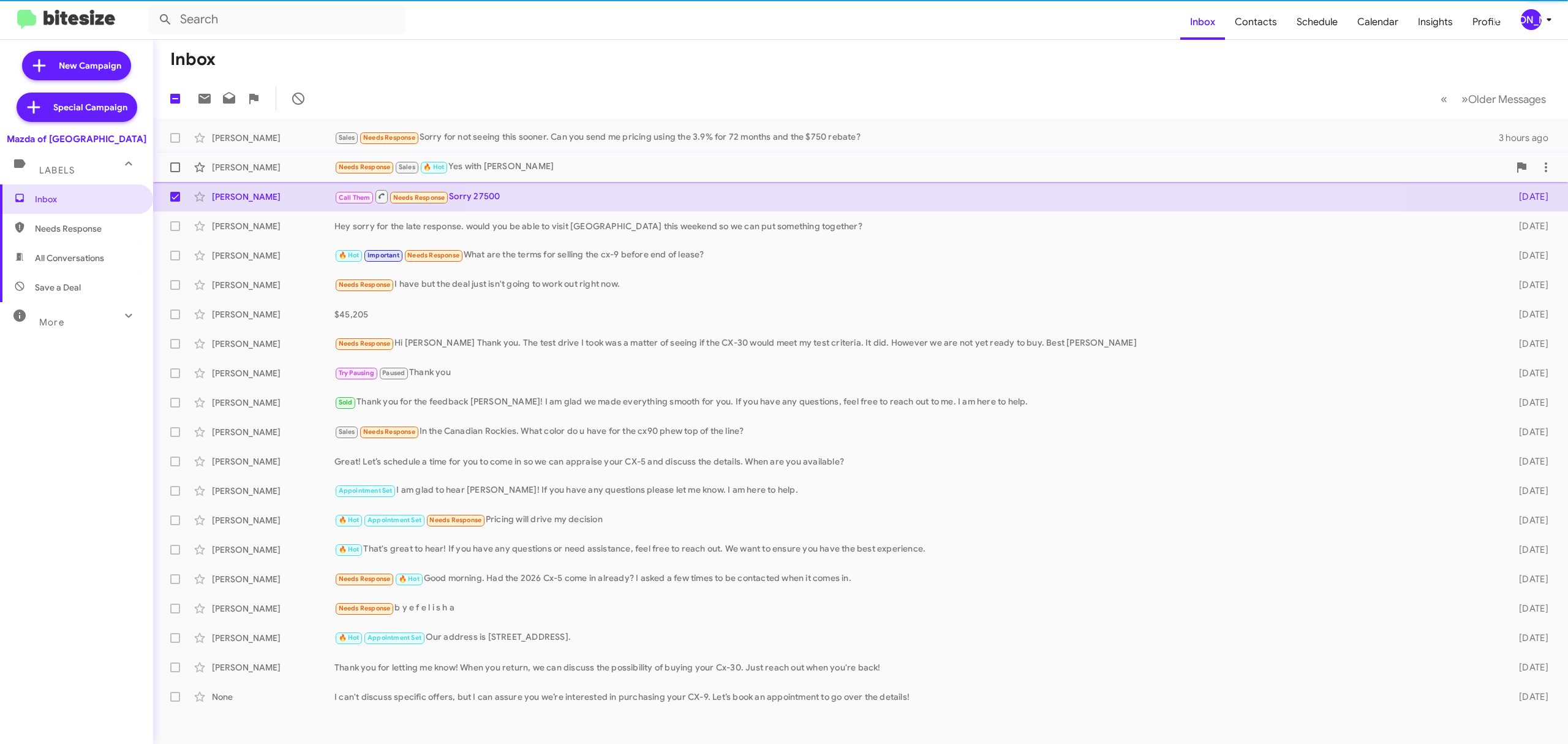
click at [174, 168] on span at bounding box center [175, 167] width 10 height 10
click at [174, 172] on input "checkbox" at bounding box center [174, 172] width 1 height 1
checkbox input "true"
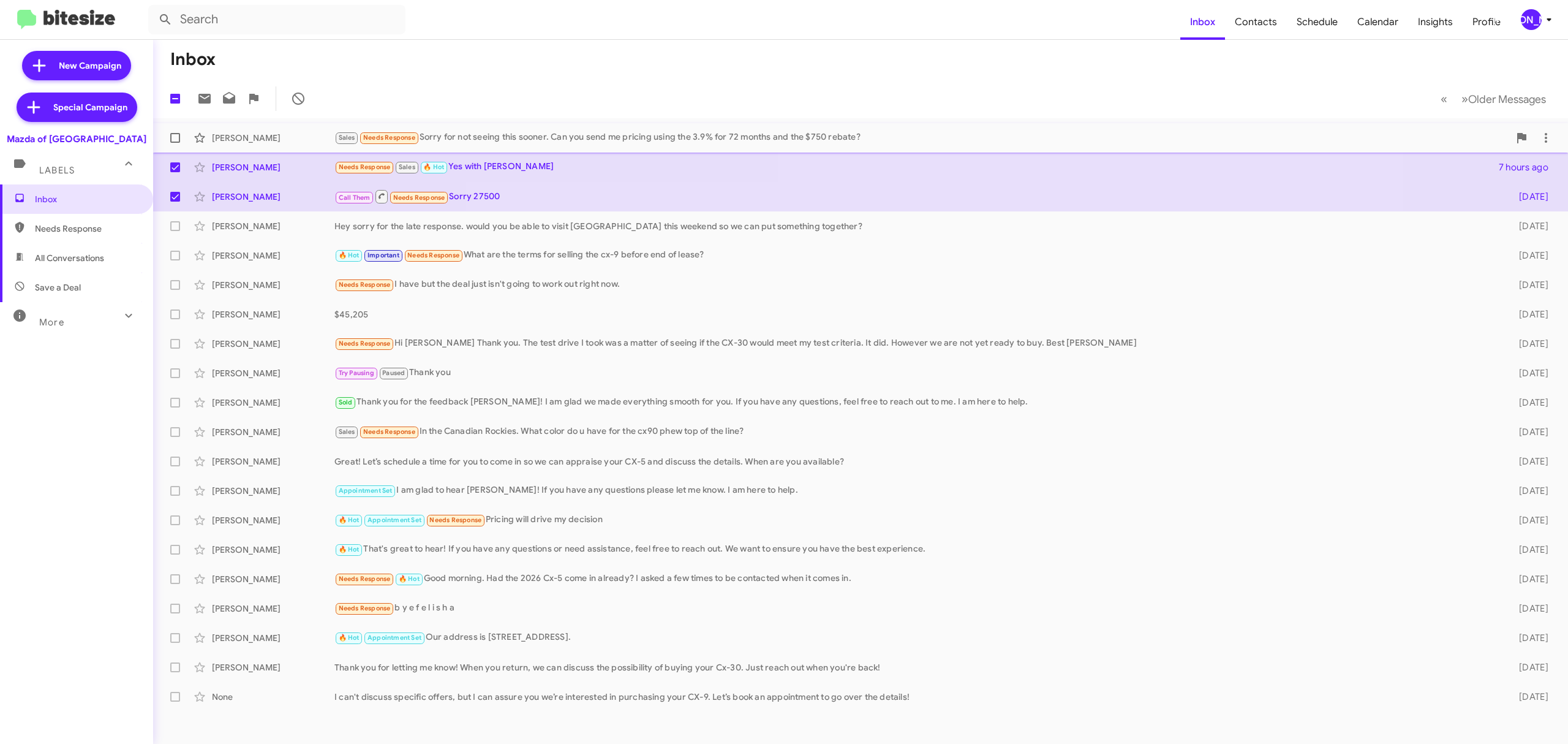
click at [179, 134] on span at bounding box center [175, 138] width 10 height 10
click at [175, 143] on input "checkbox" at bounding box center [174, 143] width 1 height 1
checkbox input "true"
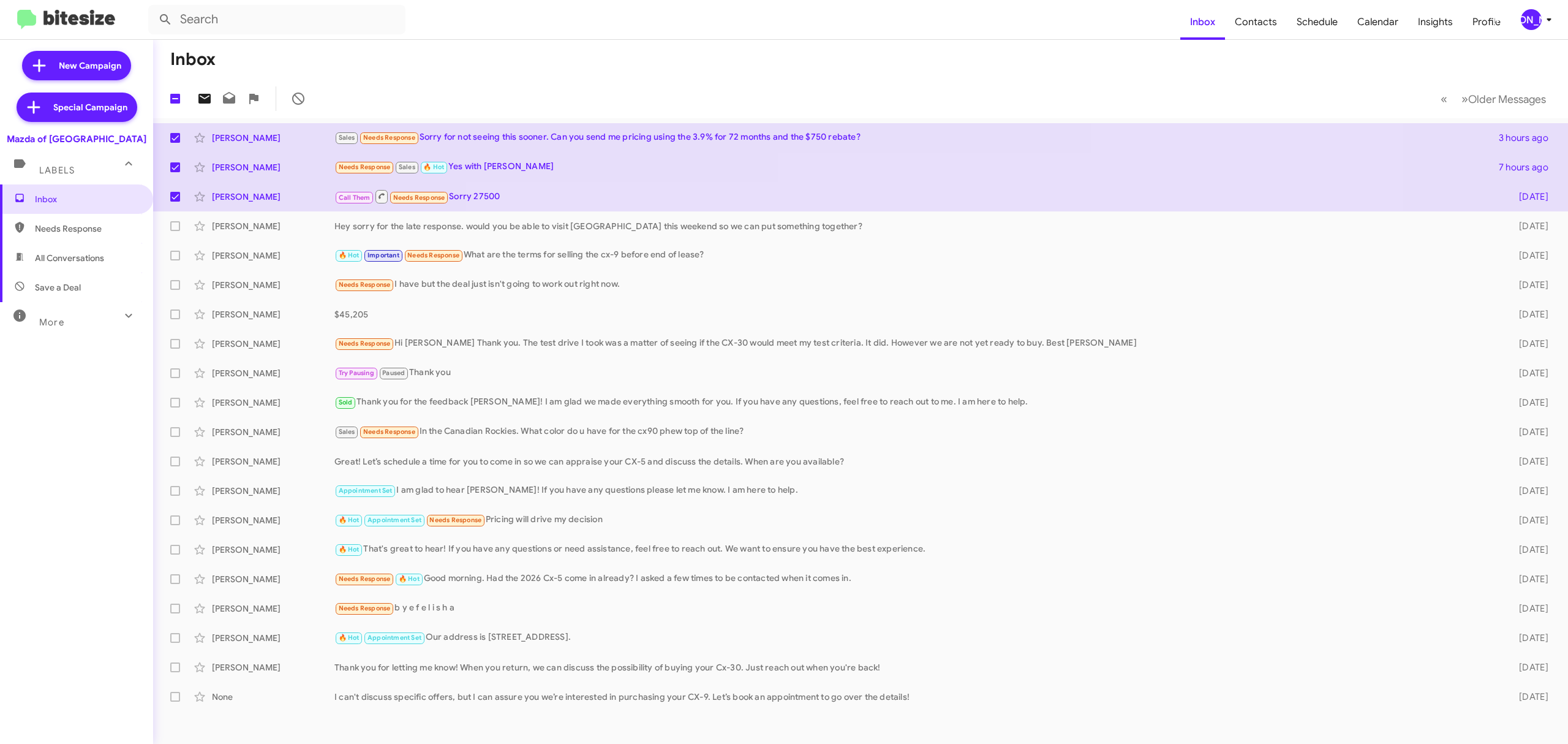
click at [202, 100] on icon at bounding box center [204, 98] width 12 height 10
click at [1527, 15] on div "[PERSON_NAME]" at bounding box center [1531, 19] width 21 height 21
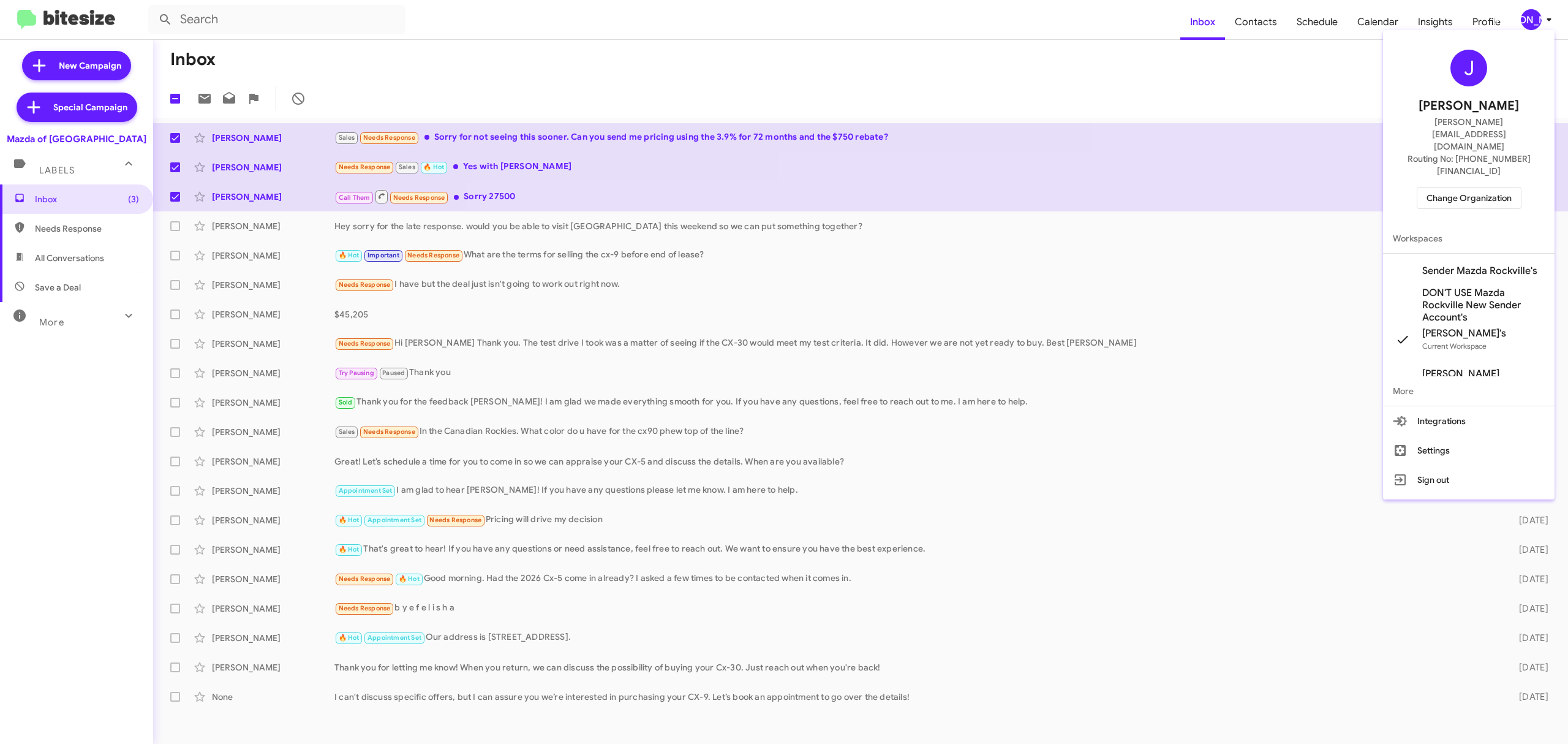
click at [1468, 188] on span "Change Organization" at bounding box center [1469, 198] width 85 height 21
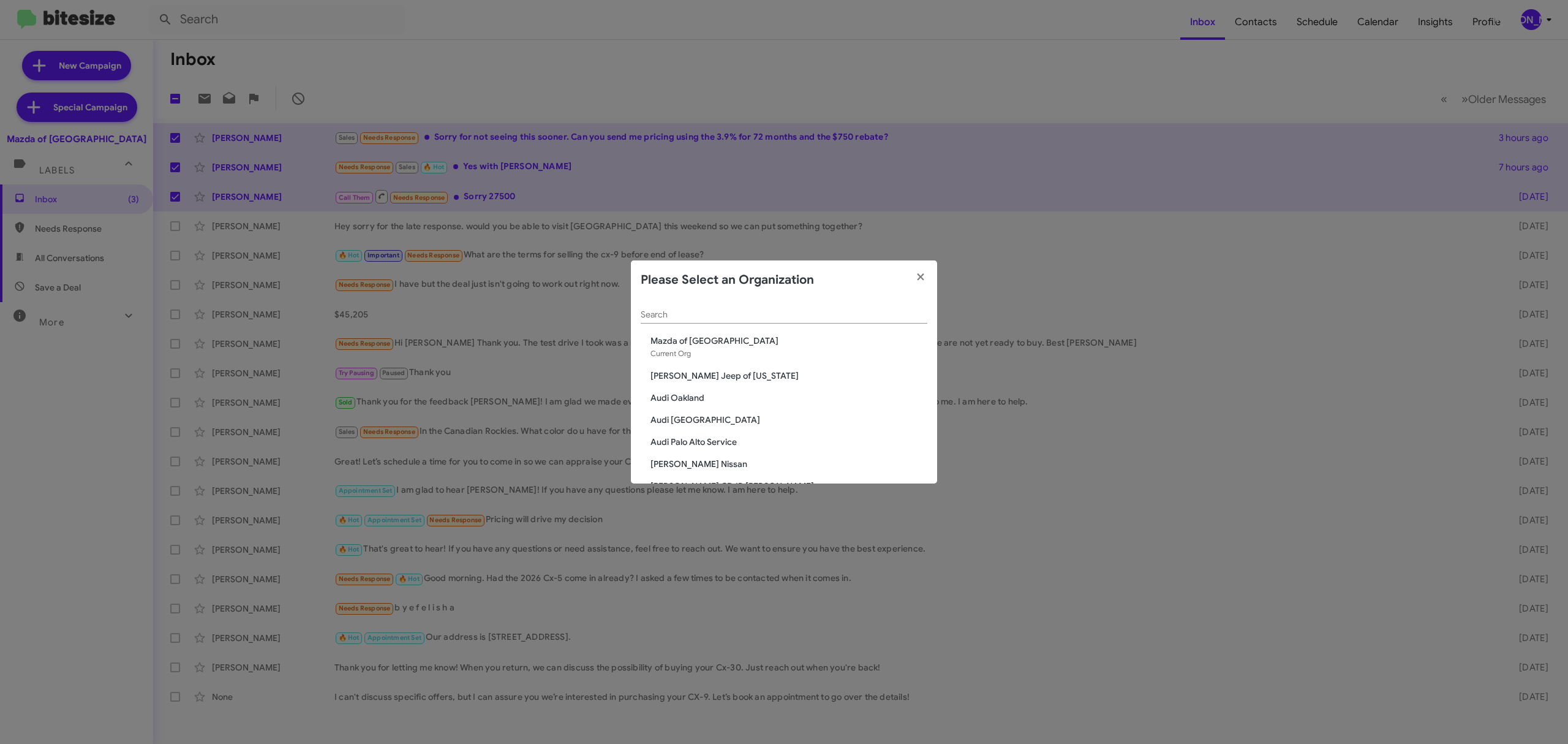
click at [705, 315] on input "Search" at bounding box center [784, 314] width 287 height 10
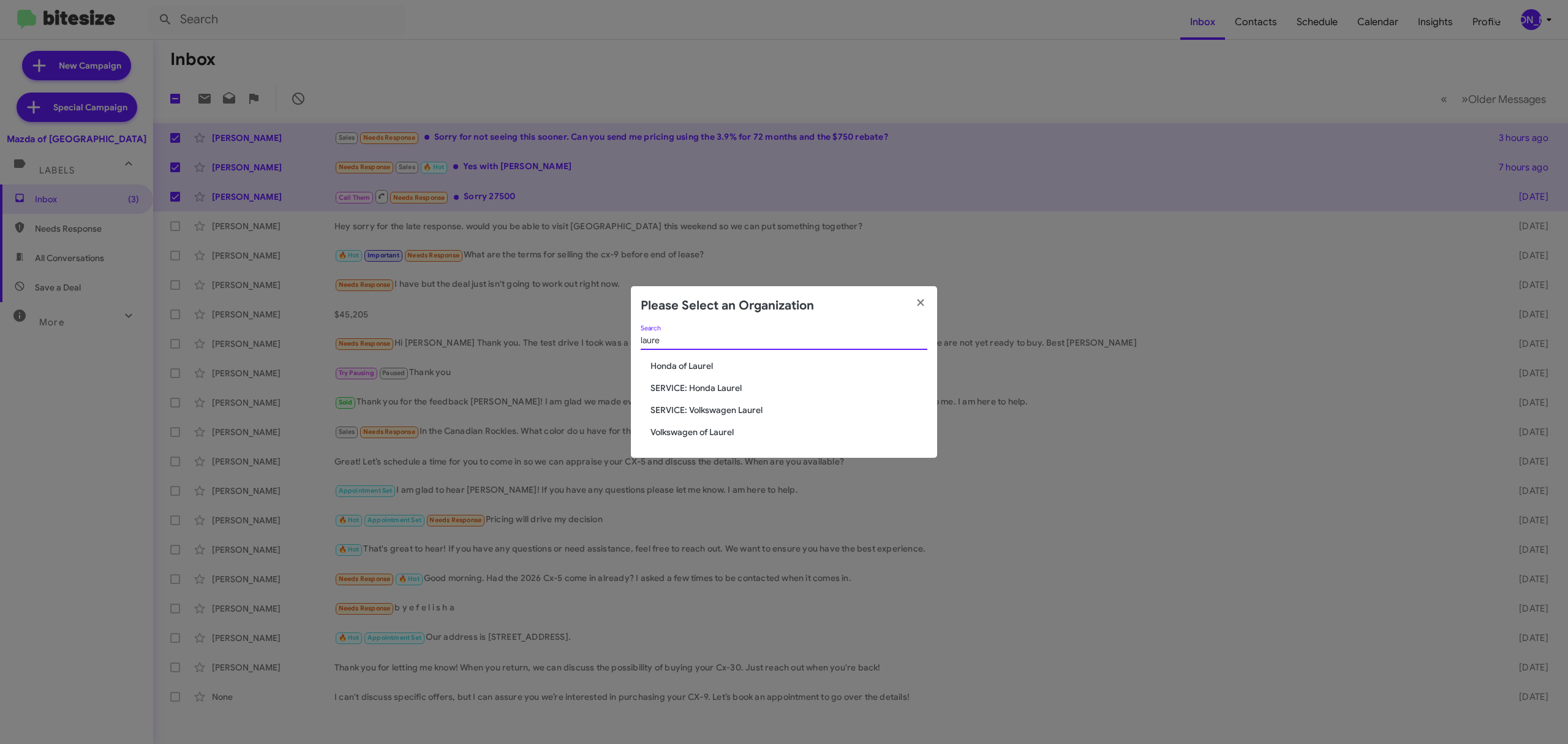
type input "laure"
click at [706, 435] on span "Volkswagen of Laurel" at bounding box center [789, 432] width 277 height 12
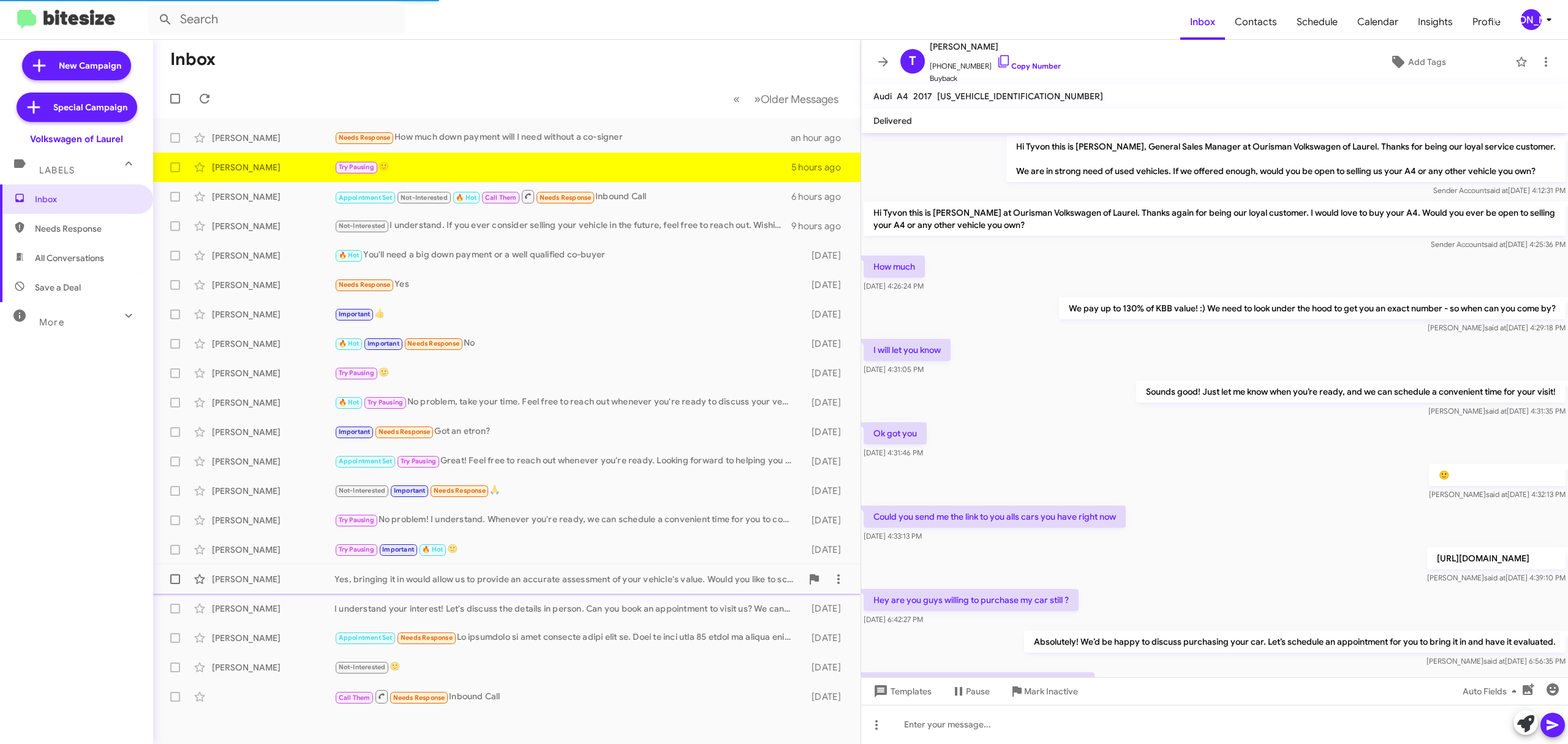
scroll to position [159, 0]
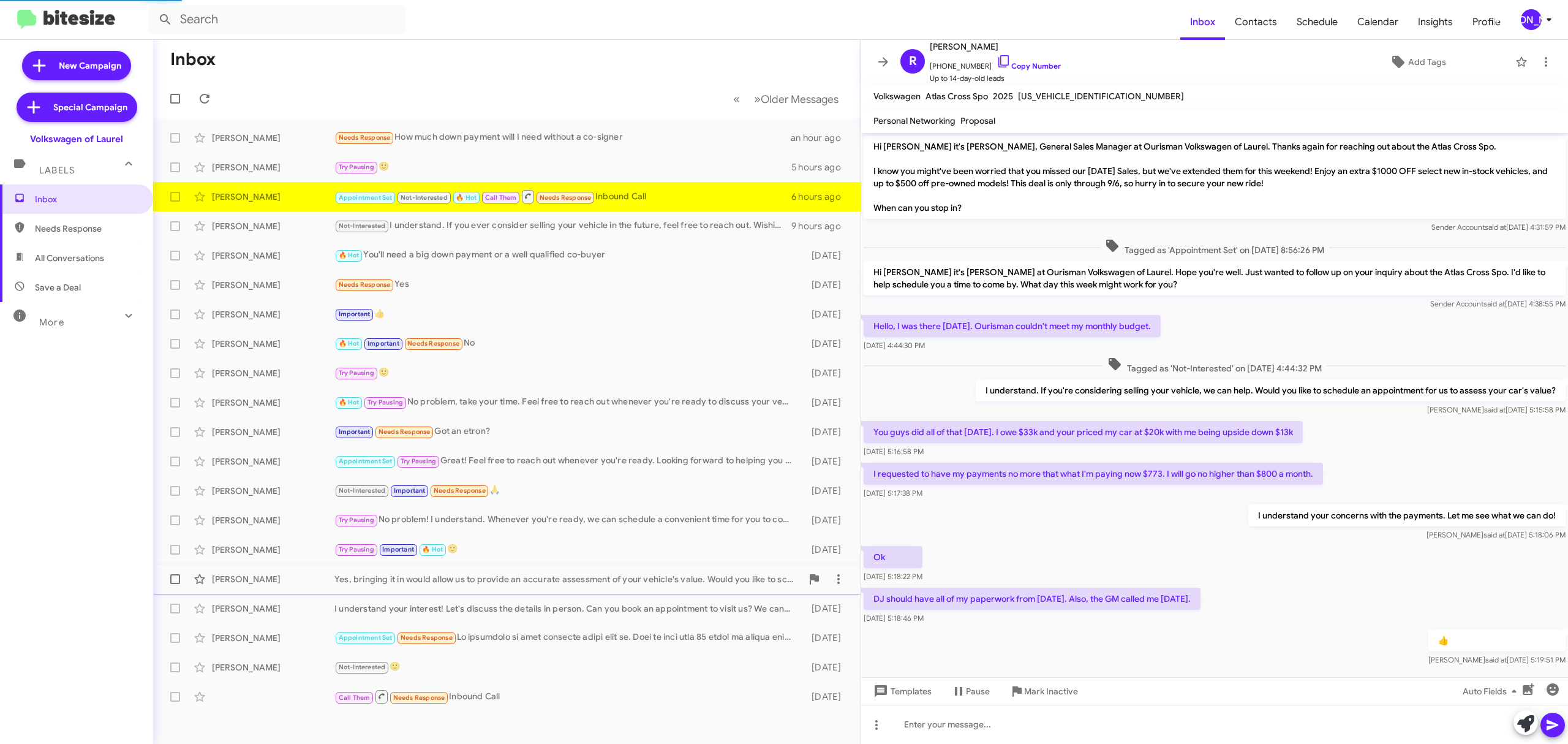
scroll to position [55, 0]
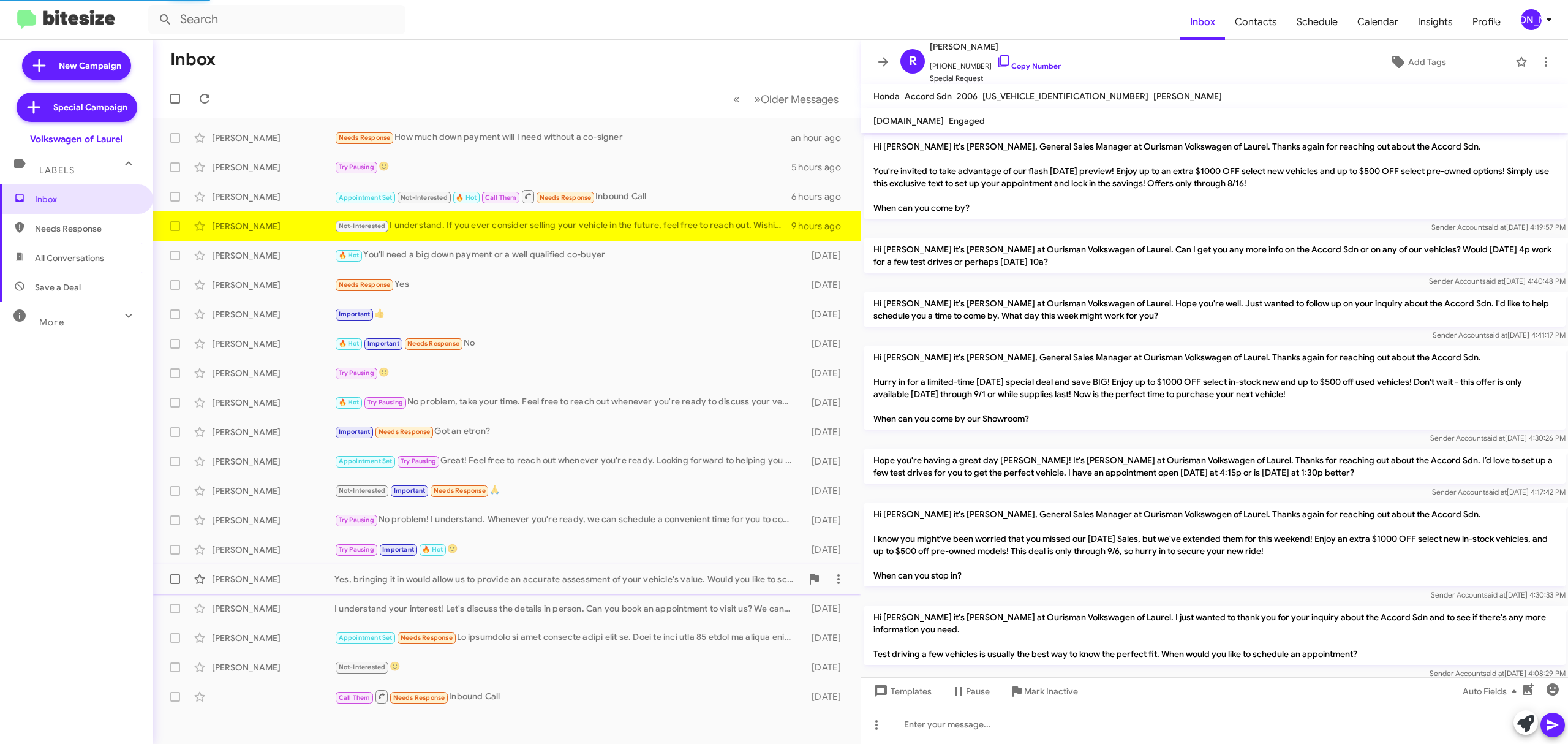
scroll to position [243, 0]
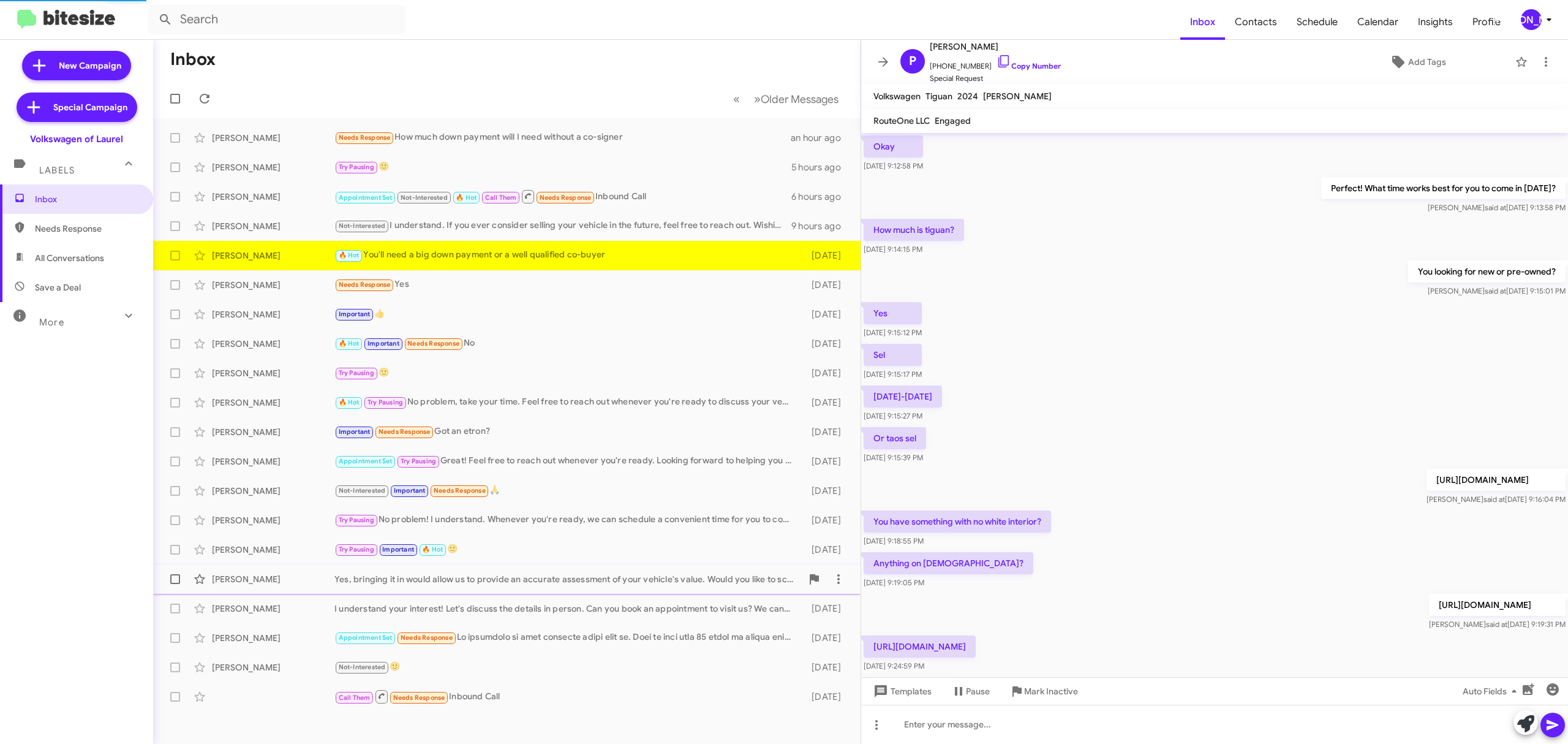
scroll to position [363, 0]
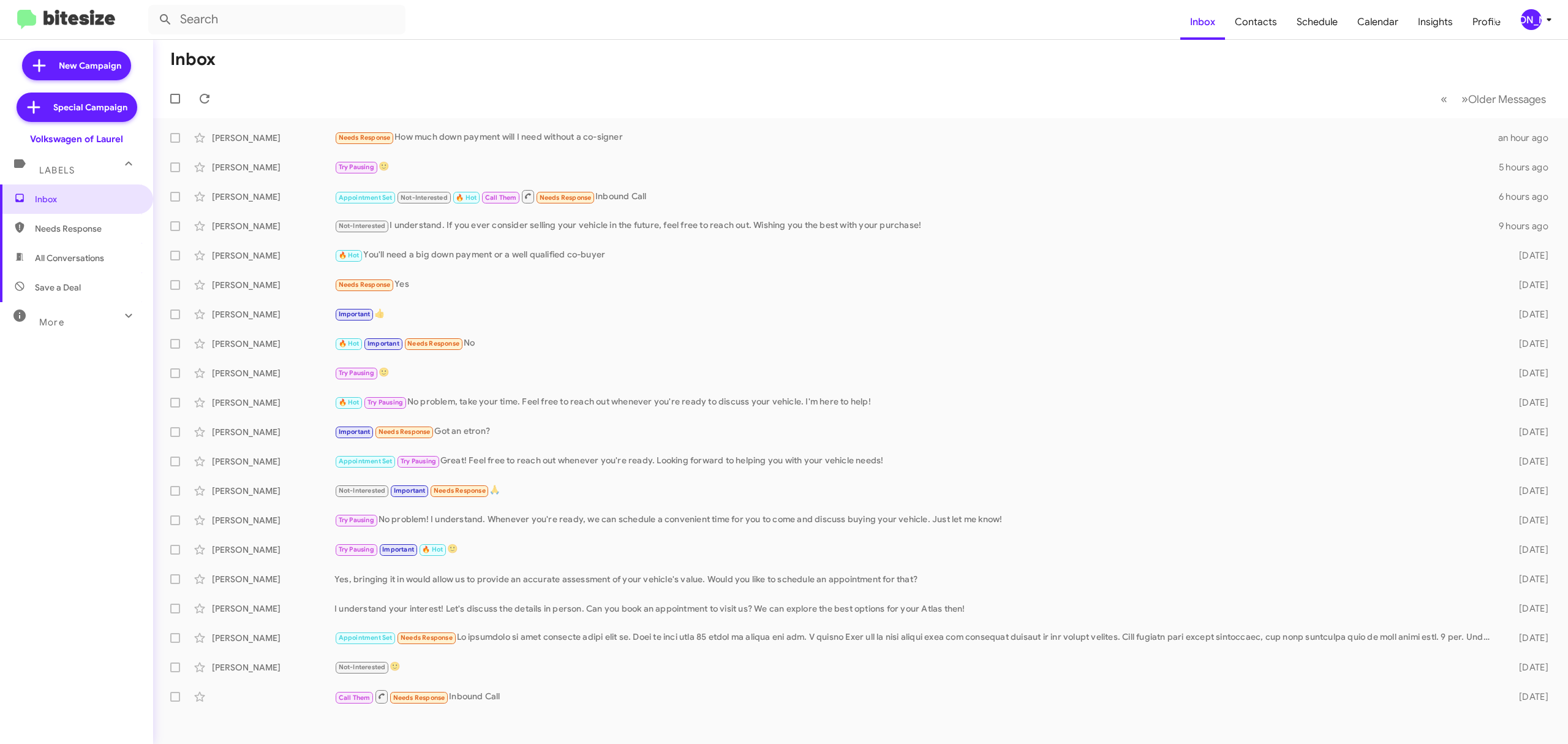
click at [1523, 18] on div "[PERSON_NAME]" at bounding box center [1531, 19] width 21 height 21
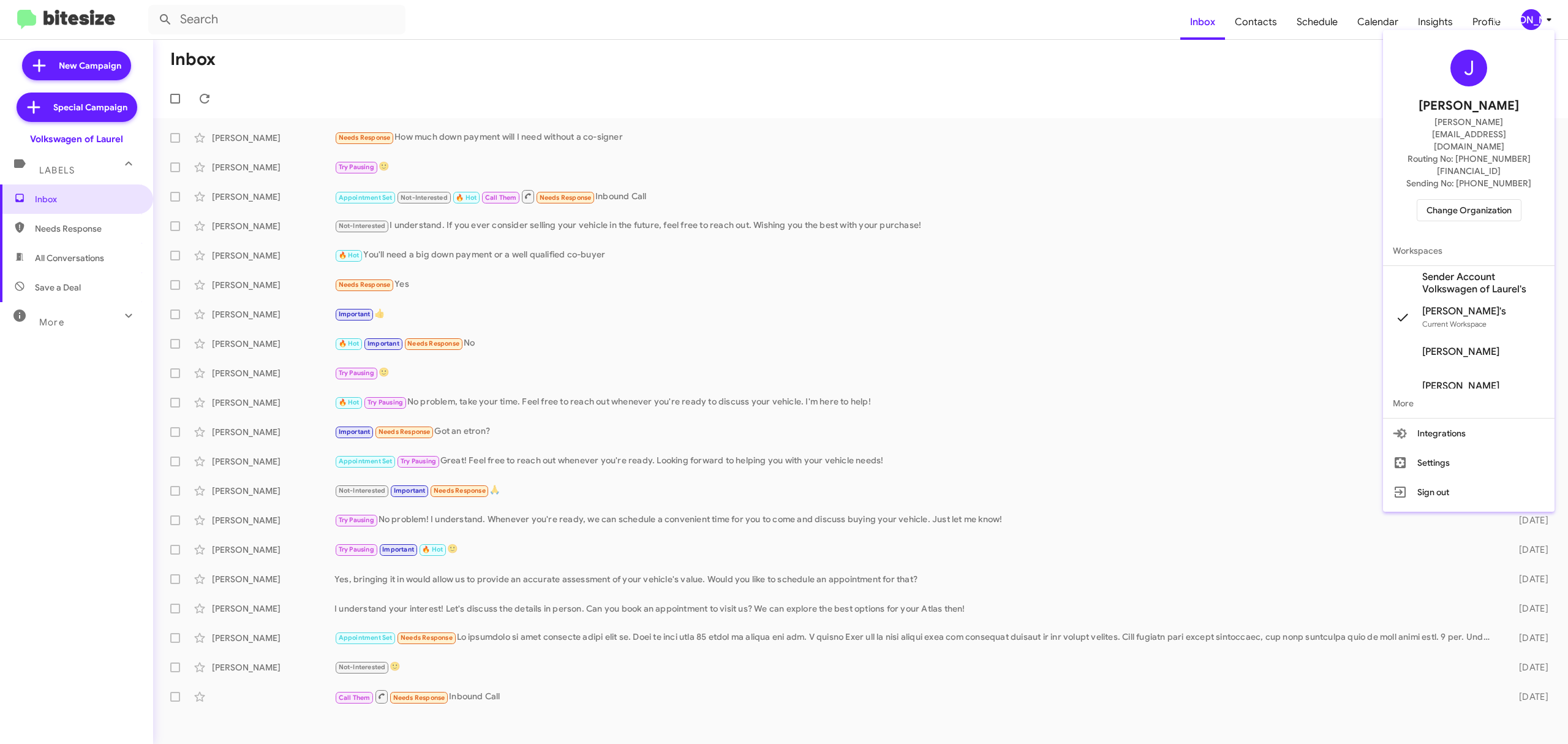
click at [1459, 200] on span "Change Organization" at bounding box center [1469, 210] width 85 height 21
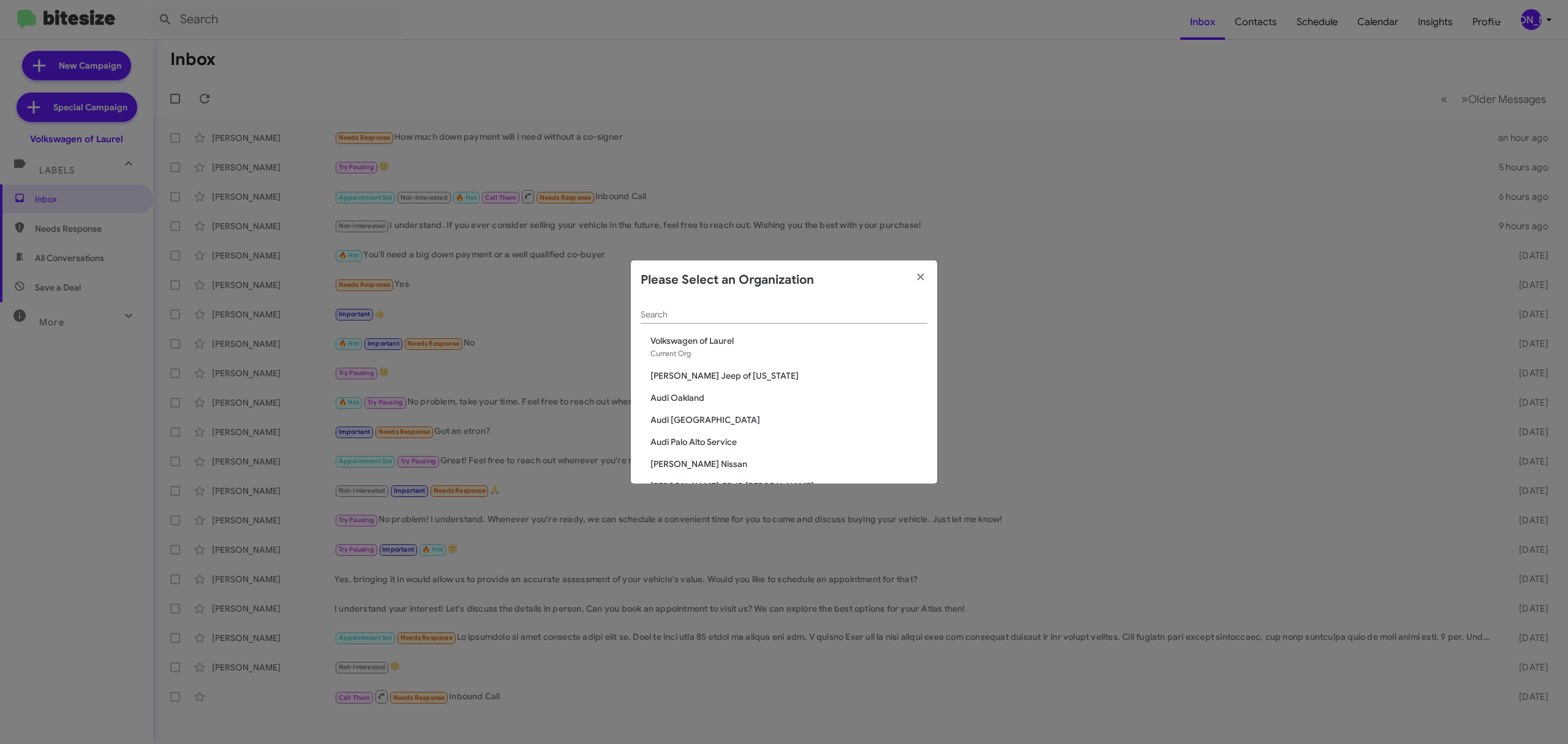
click at [747, 317] on input "Search" at bounding box center [784, 314] width 287 height 10
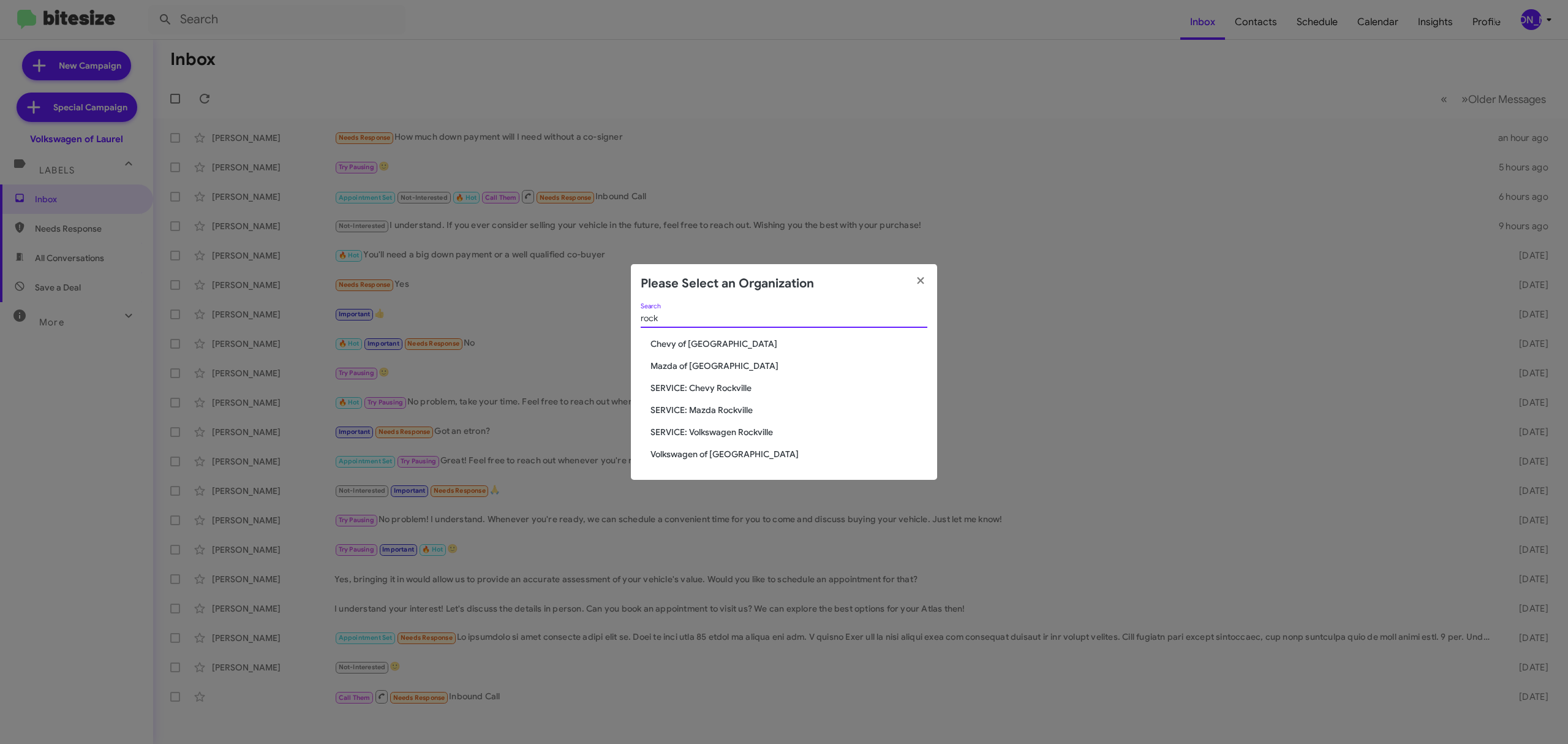
type input "rock"
click at [723, 451] on span "Volkswagen of [GEOGRAPHIC_DATA]" at bounding box center [789, 454] width 277 height 12
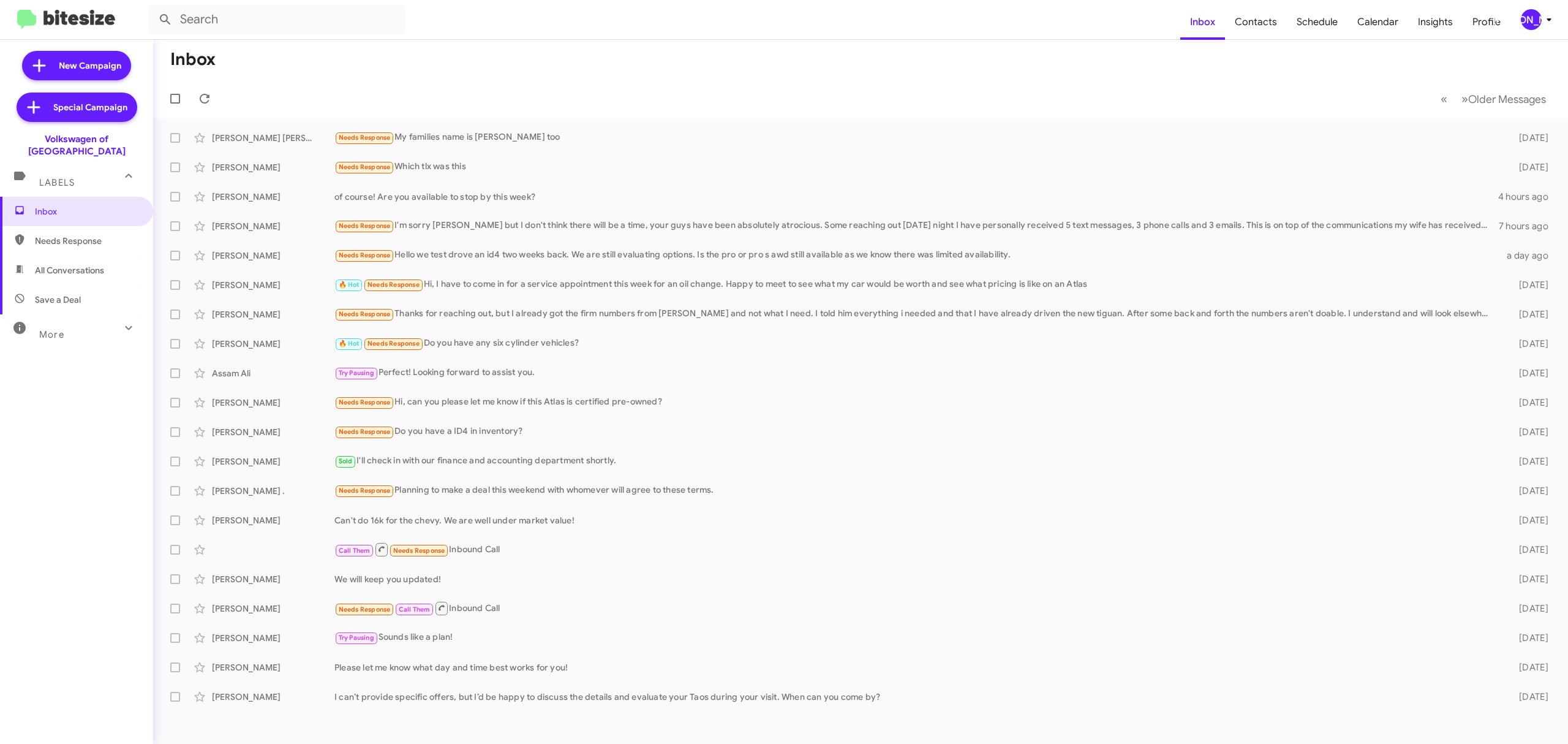
click at [1534, 13] on div "[PERSON_NAME]" at bounding box center [1531, 19] width 21 height 21
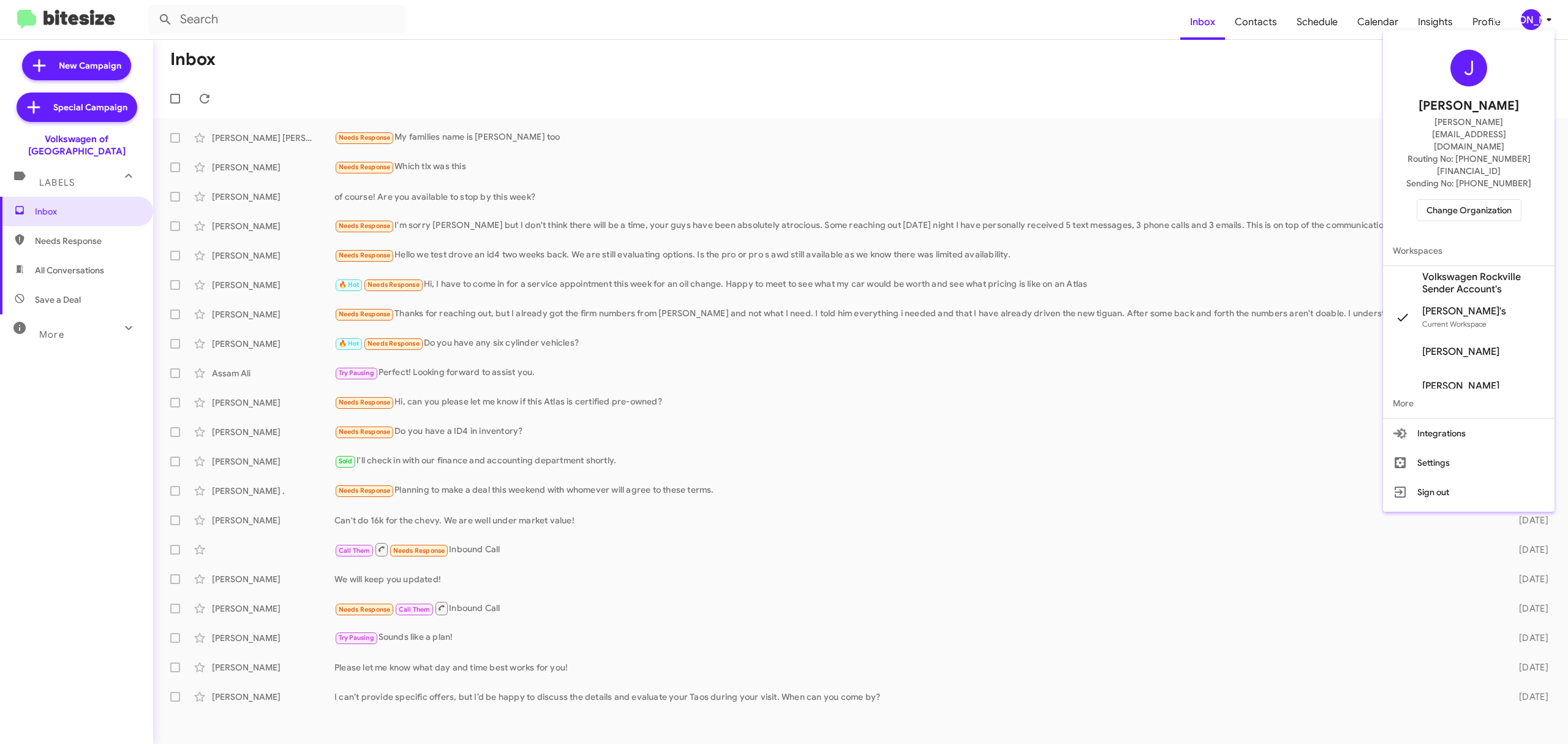
click at [1470, 200] on span "Change Organization" at bounding box center [1469, 210] width 85 height 21
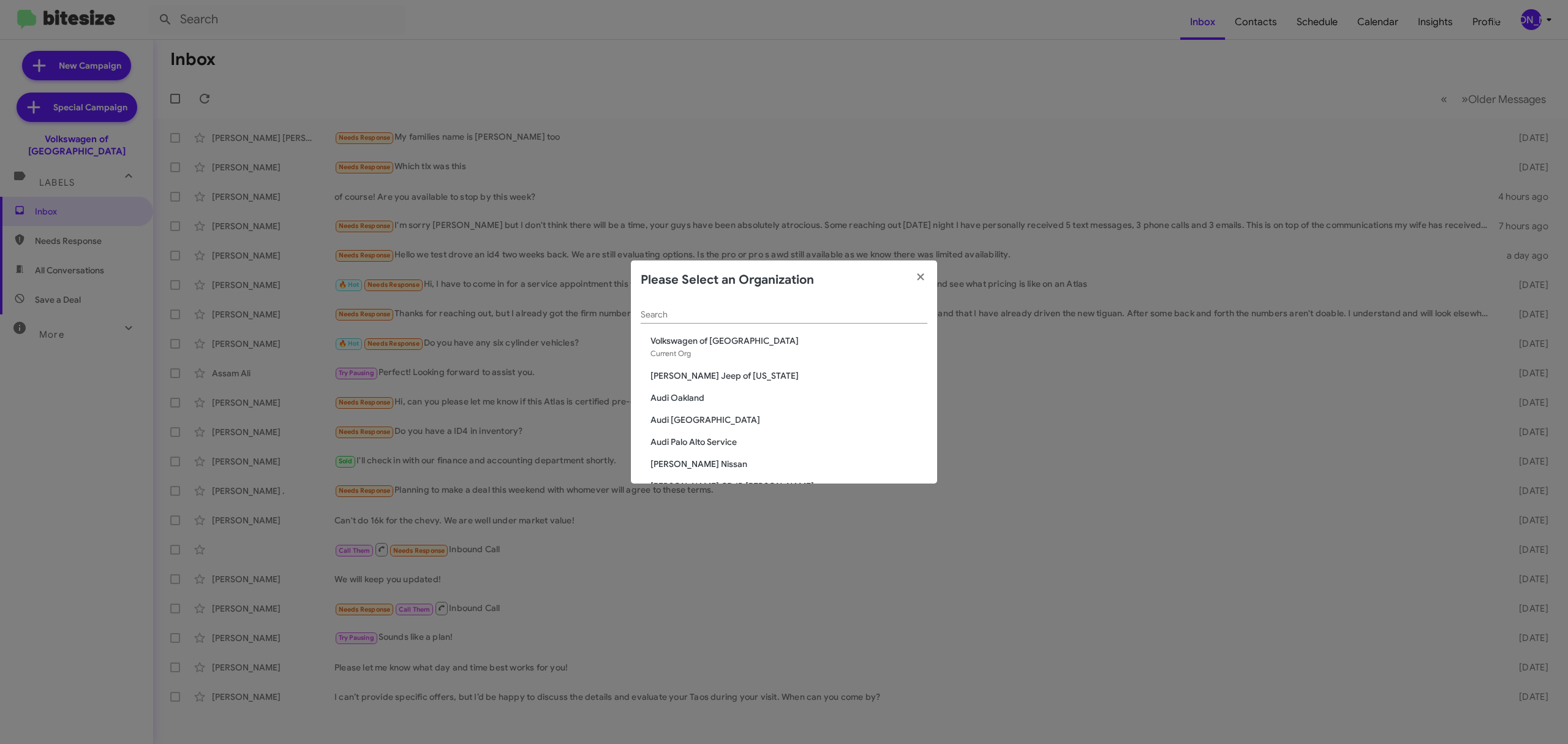
click at [834, 314] on input "Search" at bounding box center [784, 314] width 287 height 10
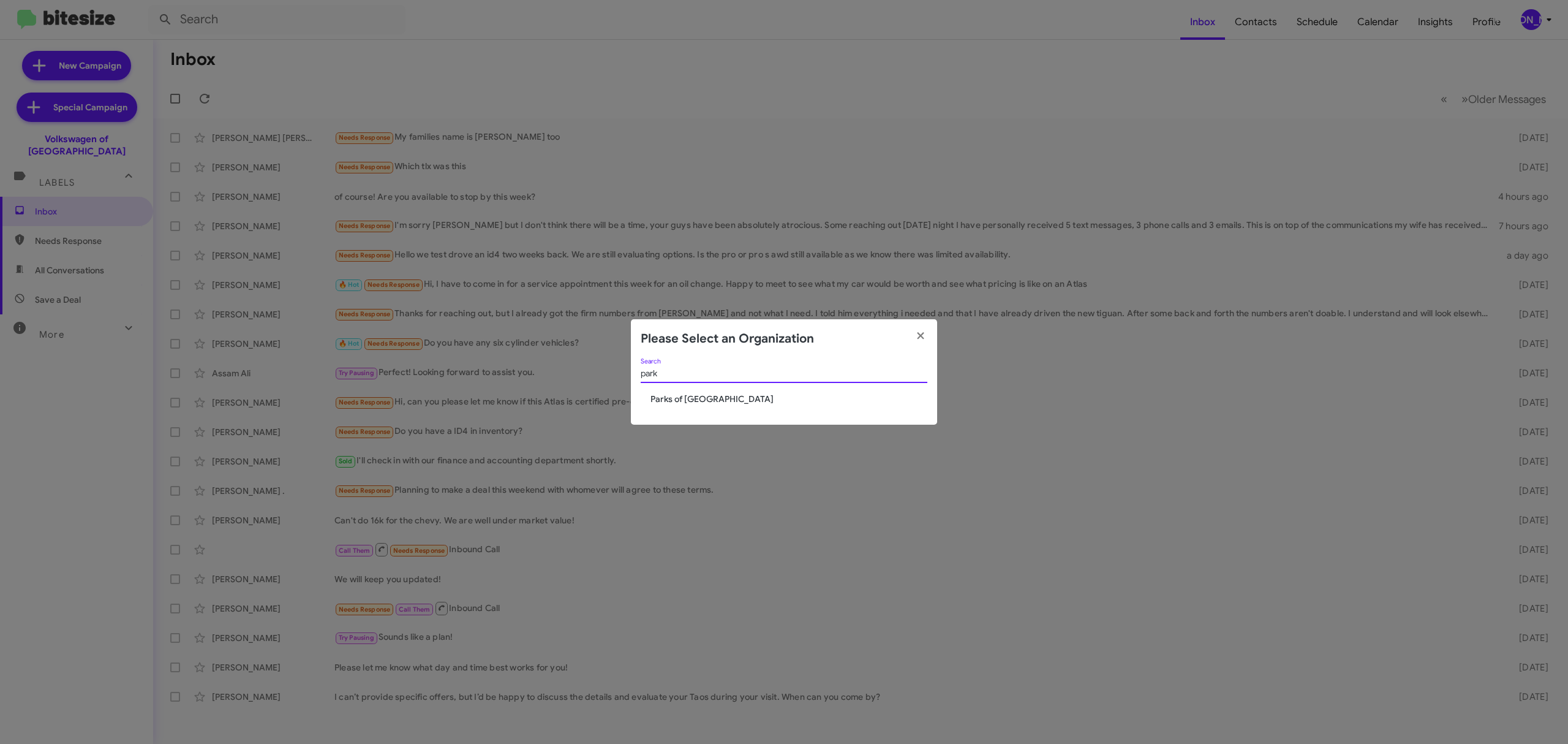
type input "park"
click at [705, 395] on span "Parks of [GEOGRAPHIC_DATA]" at bounding box center [789, 399] width 277 height 12
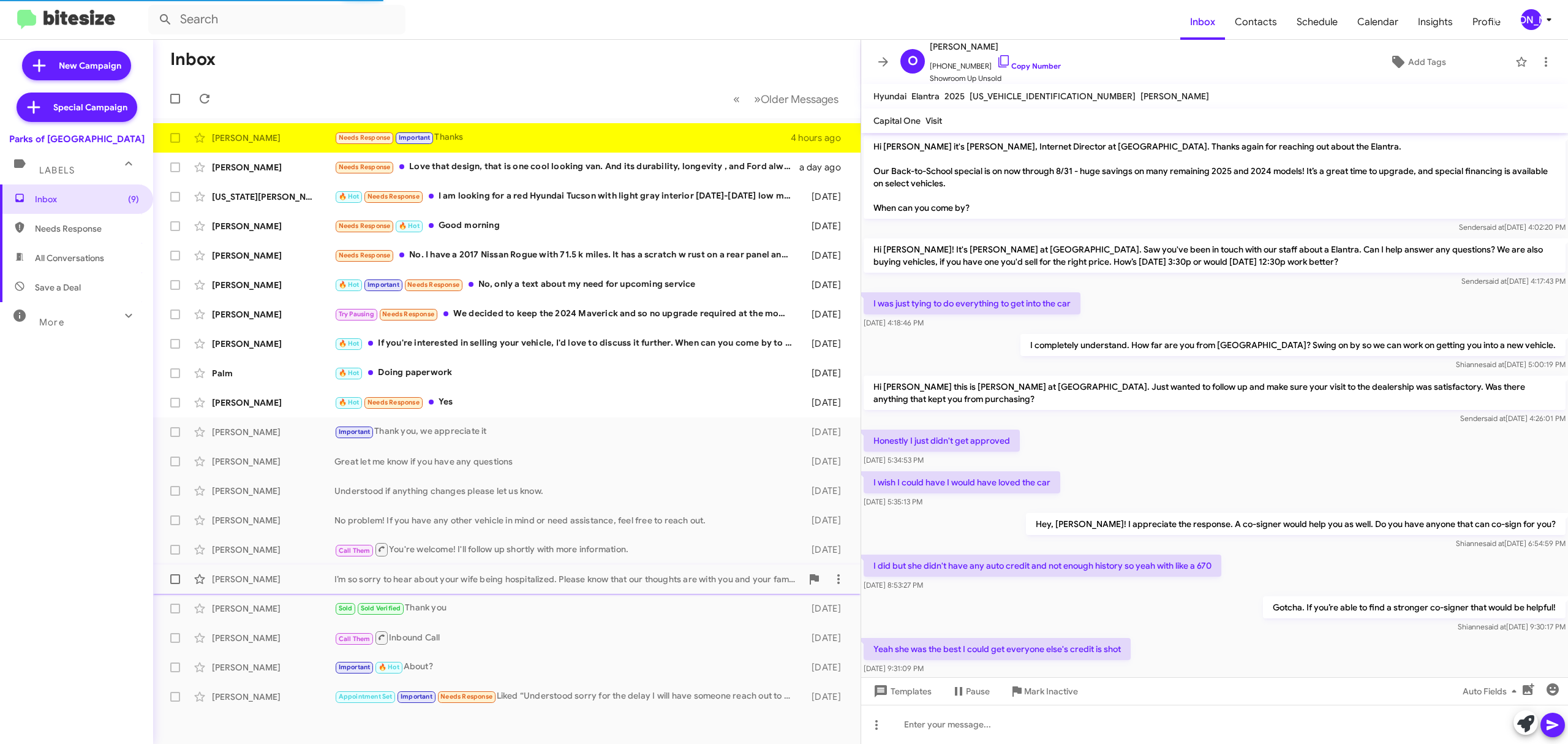
scroll to position [79, 0]
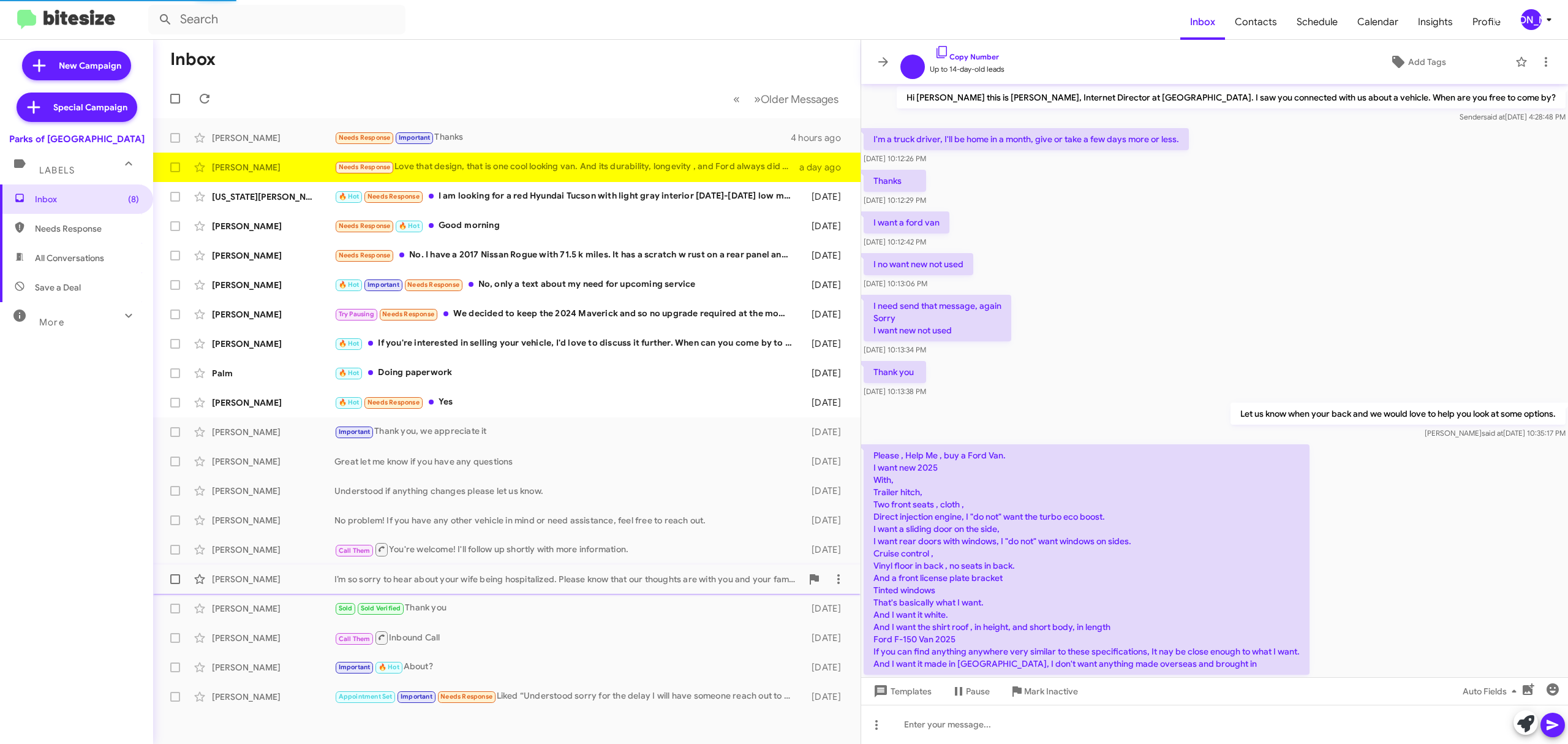
scroll to position [425, 0]
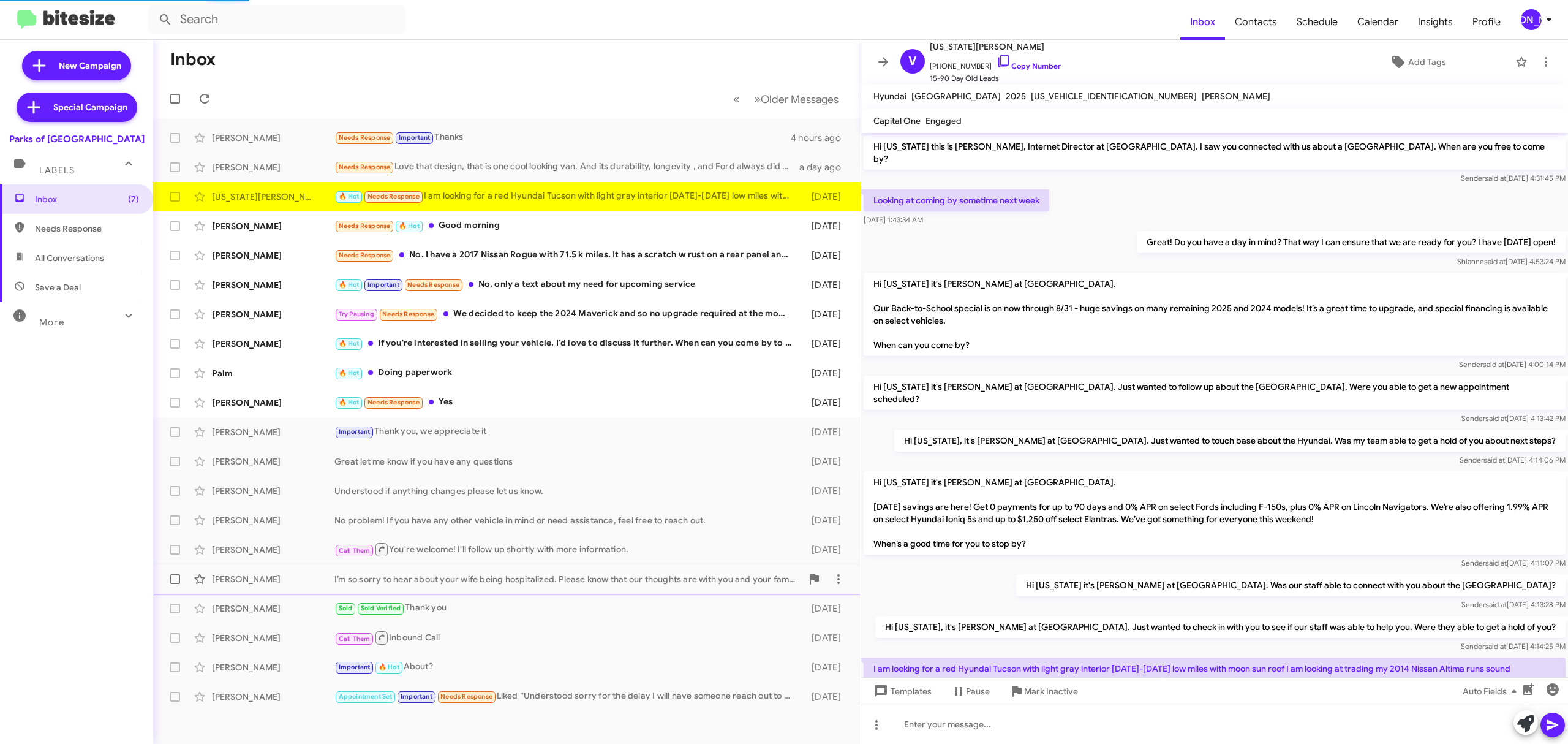
scroll to position [38, 0]
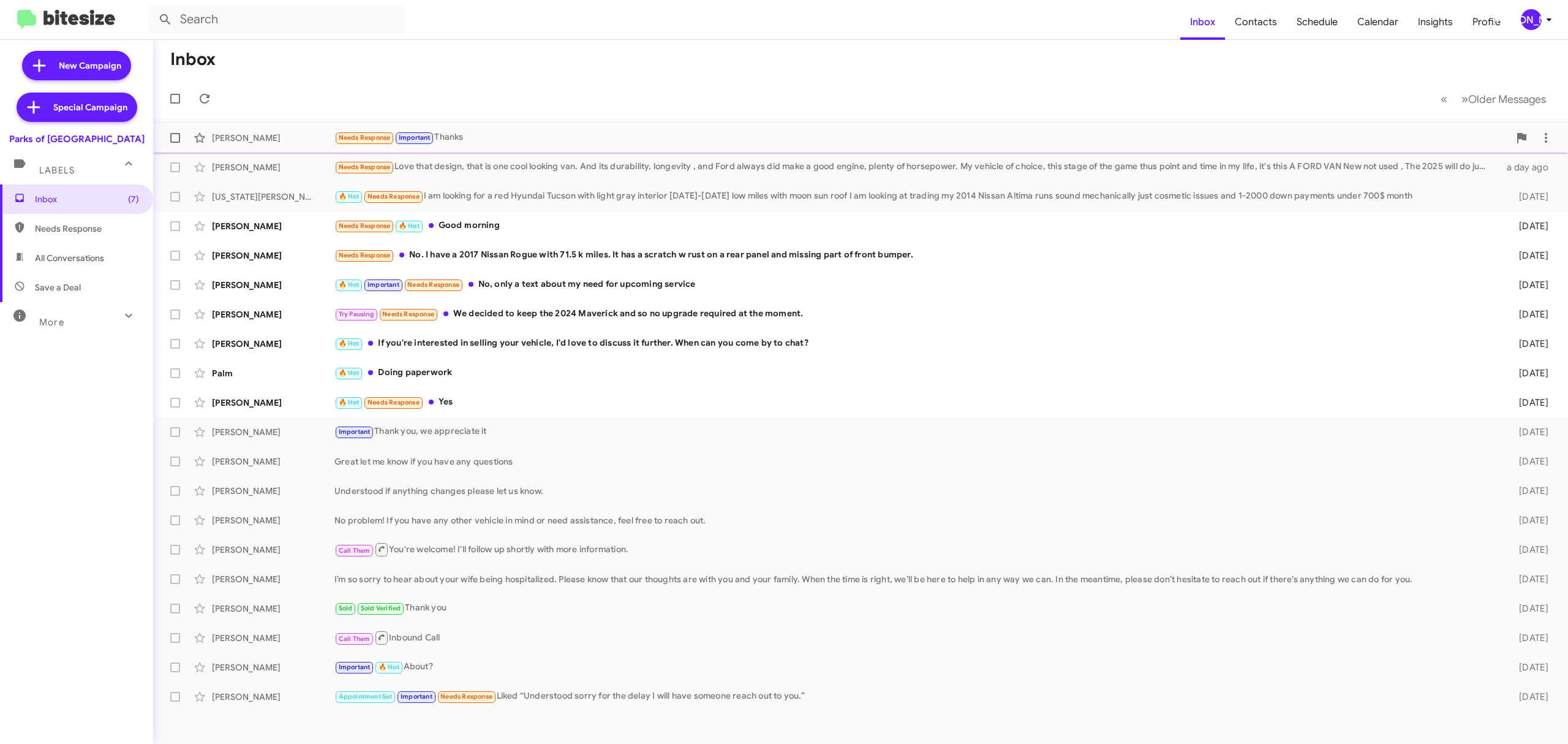
click at [174, 138] on span at bounding box center [175, 138] width 10 height 10
click at [174, 143] on input "checkbox" at bounding box center [174, 143] width 1 height 1
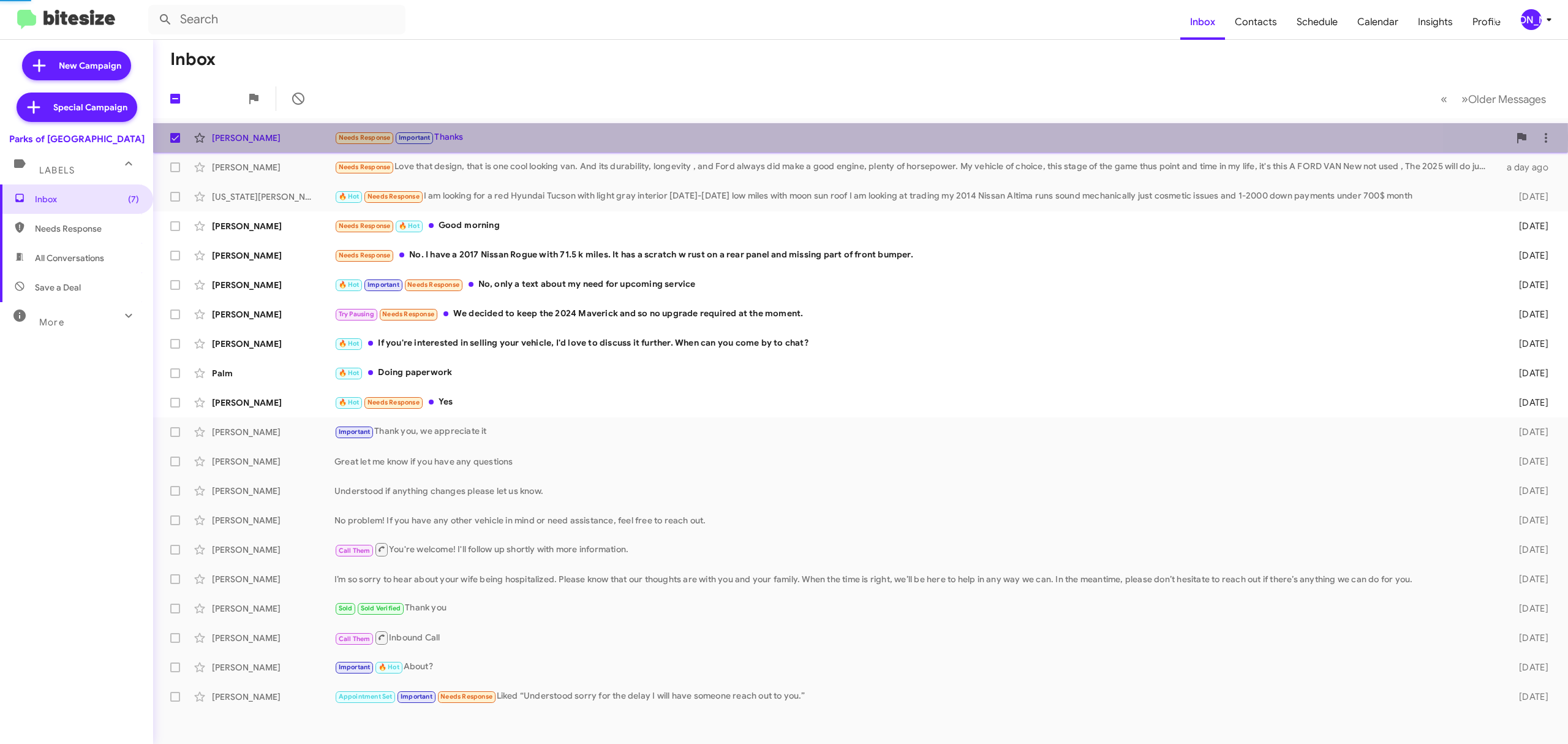
click at [177, 141] on span at bounding box center [175, 138] width 10 height 10
click at [175, 143] on input "checkbox" at bounding box center [174, 143] width 1 height 1
checkbox input "false"
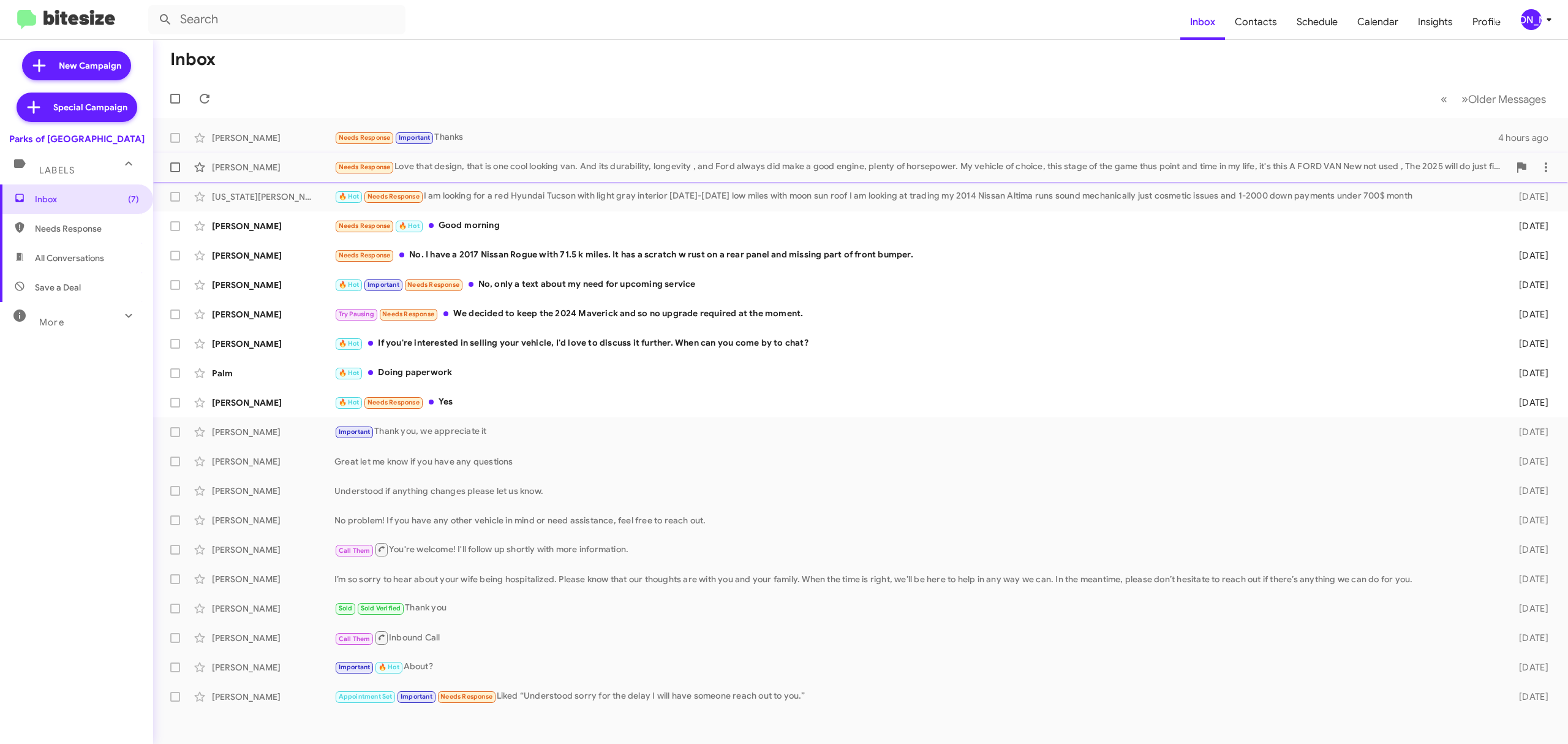
click at [175, 167] on span at bounding box center [175, 167] width 10 height 10
click at [175, 172] on input "checkbox" at bounding box center [174, 172] width 1 height 1
checkbox input "true"
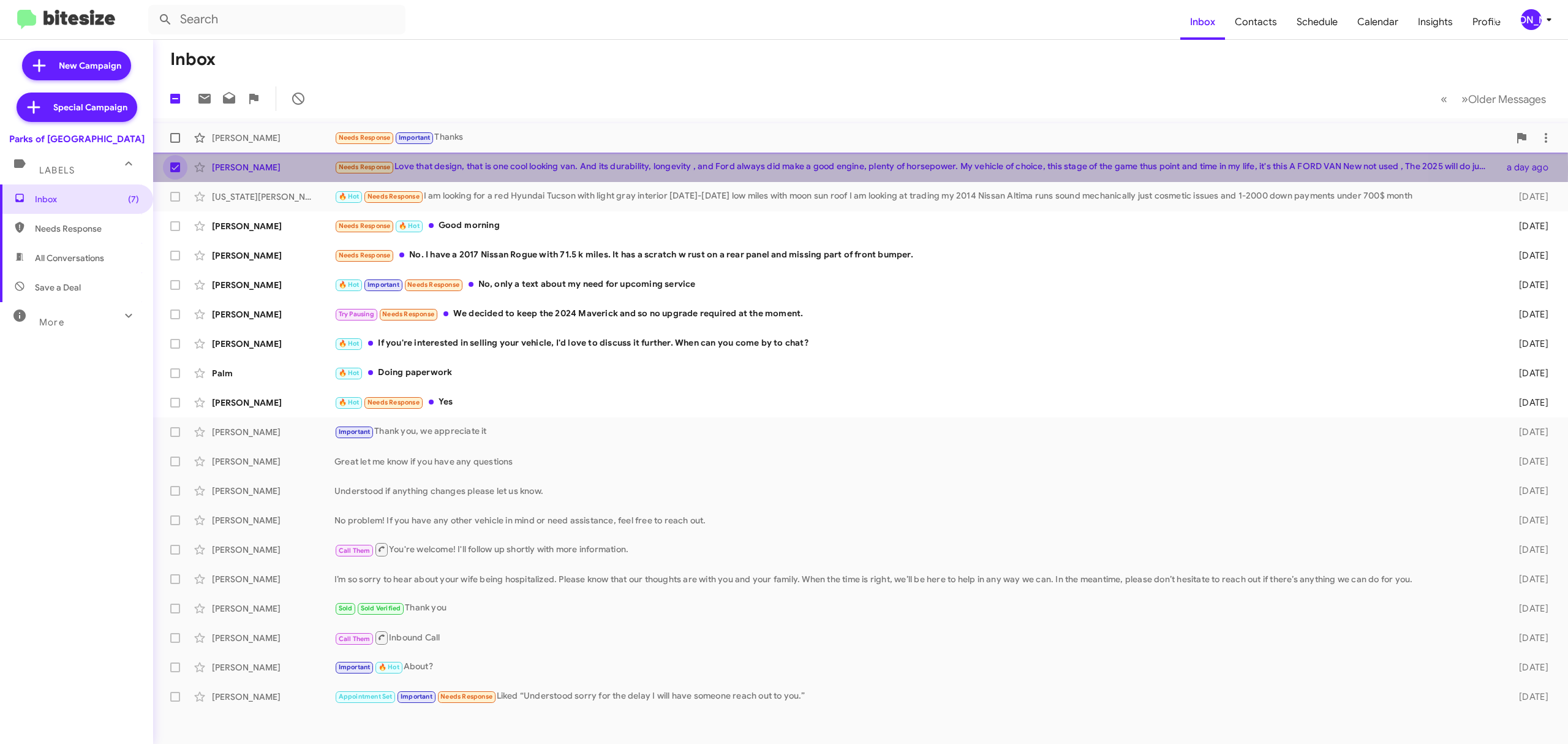
click at [174, 138] on span at bounding box center [175, 138] width 10 height 10
click at [174, 143] on input "checkbox" at bounding box center [174, 143] width 1 height 1
checkbox input "true"
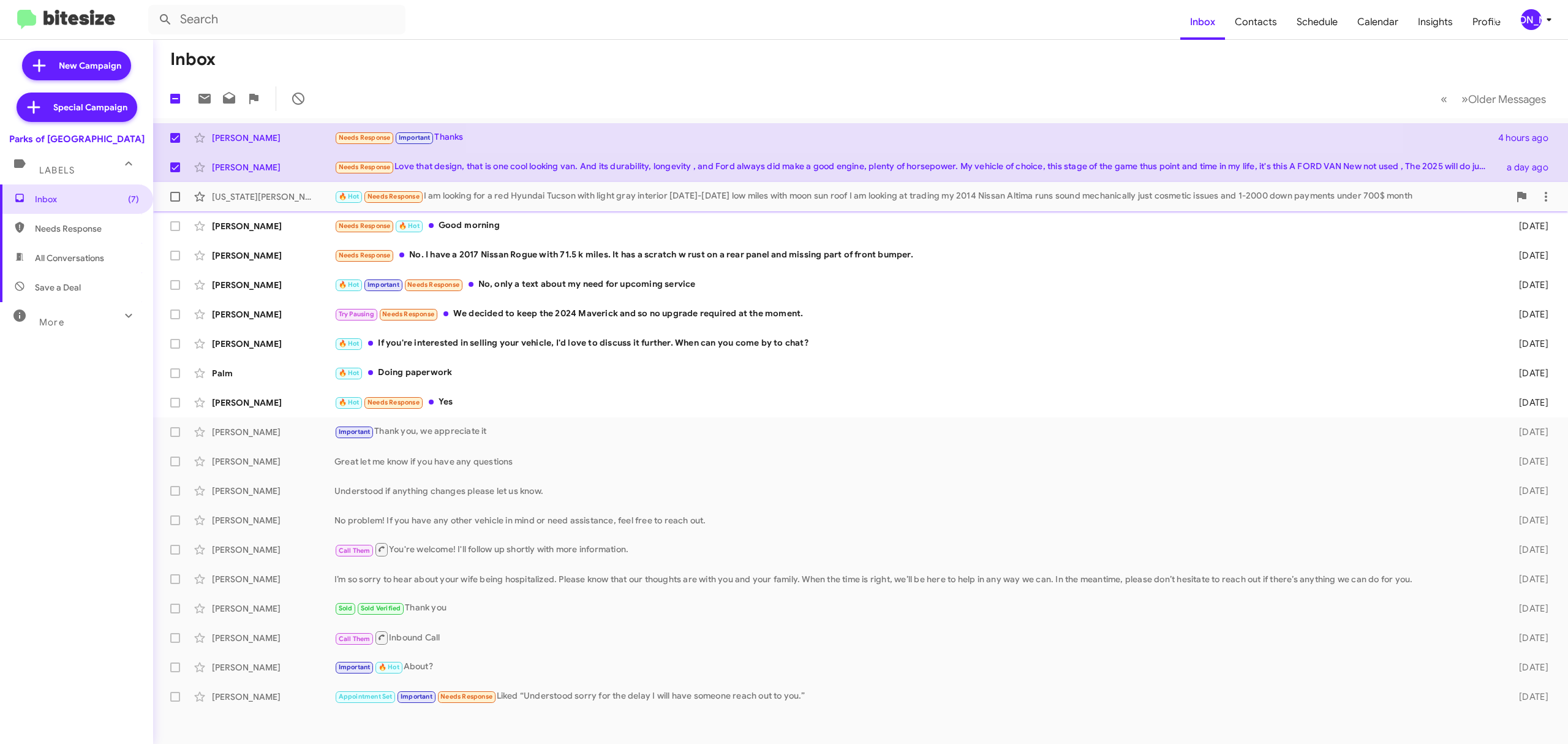
click at [177, 192] on span at bounding box center [175, 196] width 10 height 10
click at [175, 201] on input "checkbox" at bounding box center [174, 201] width 1 height 1
checkbox input "true"
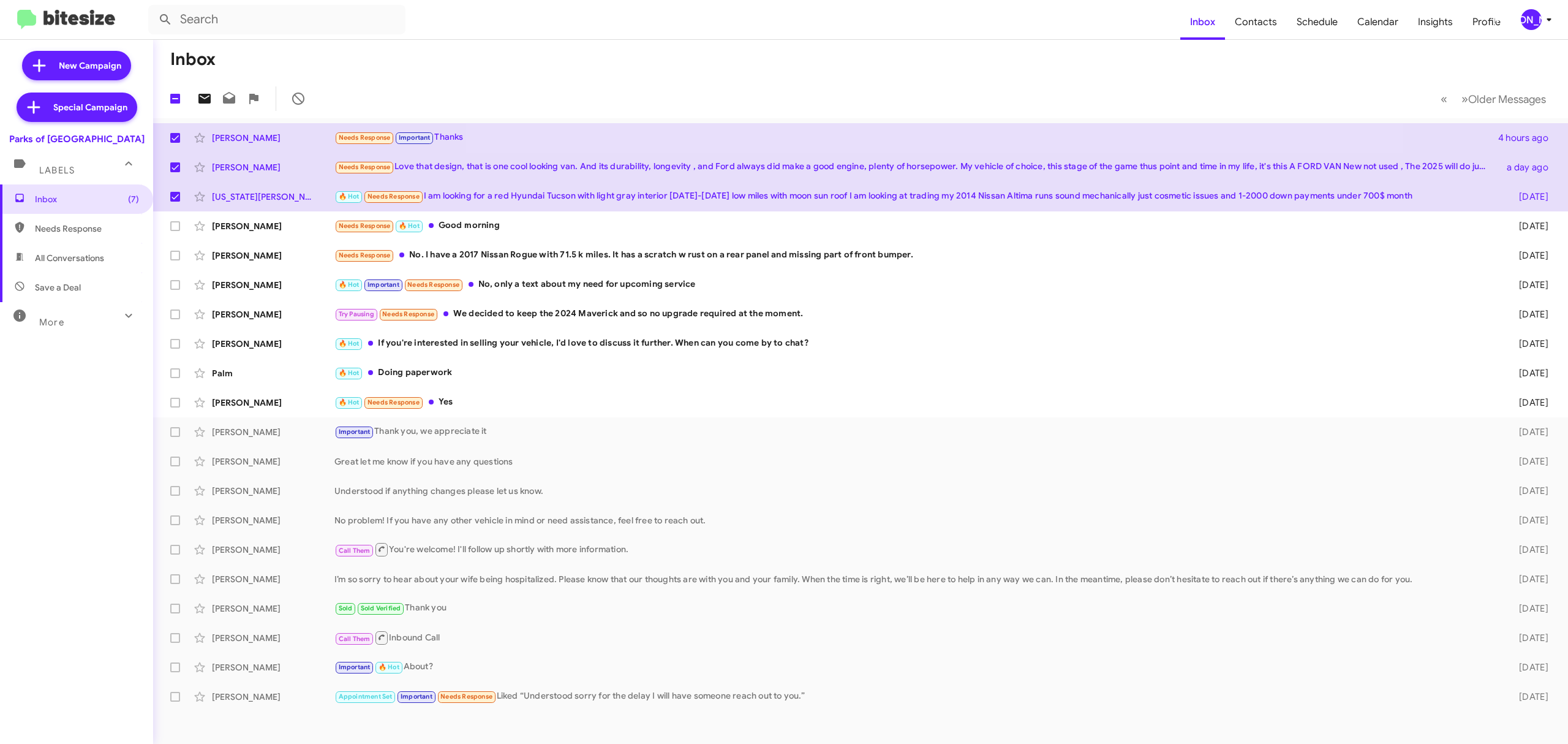
click at [208, 93] on icon at bounding box center [205, 99] width 15 height 15
click at [1522, 20] on div "[PERSON_NAME]" at bounding box center [1531, 19] width 21 height 21
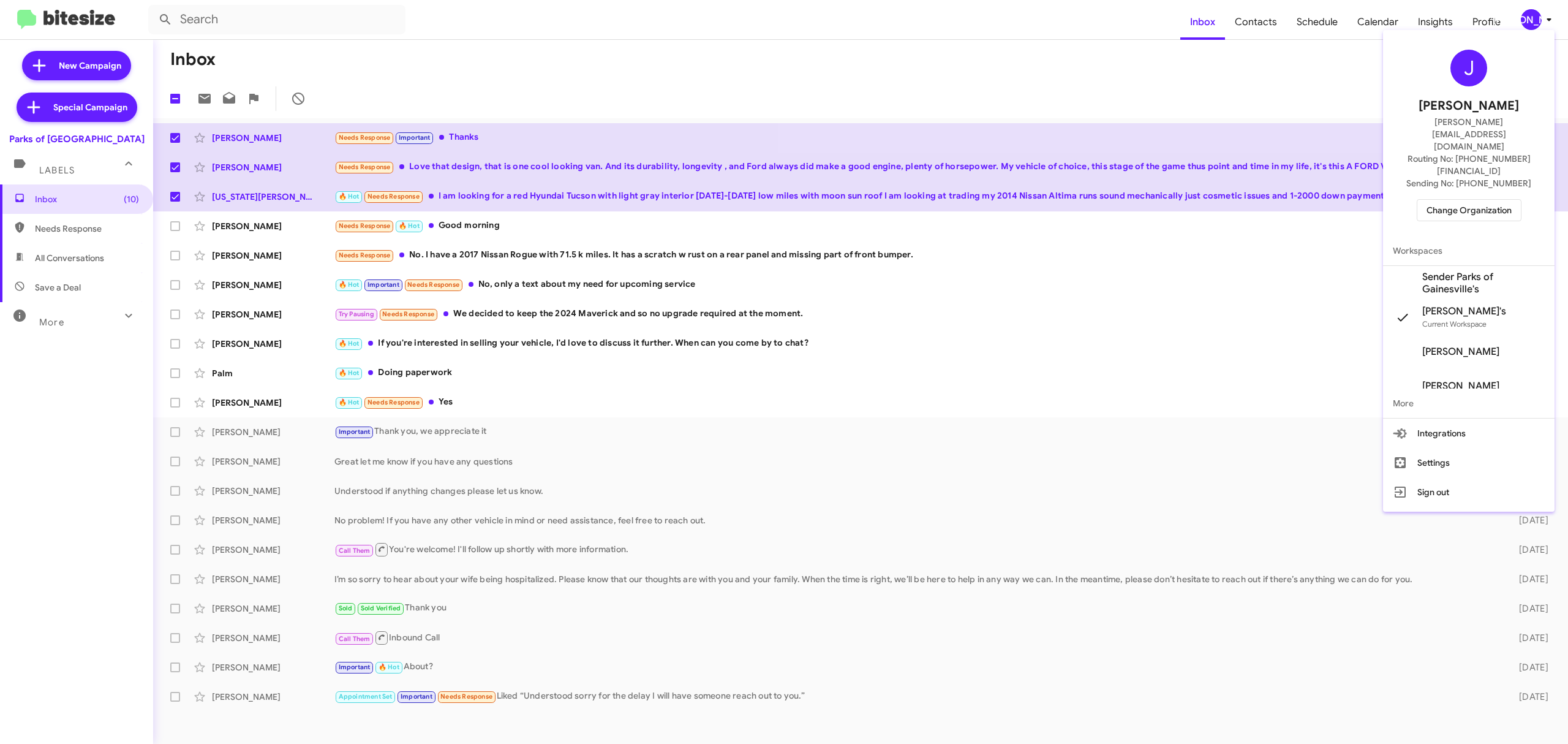
click at [1447, 200] on span "Change Organization" at bounding box center [1469, 210] width 85 height 21
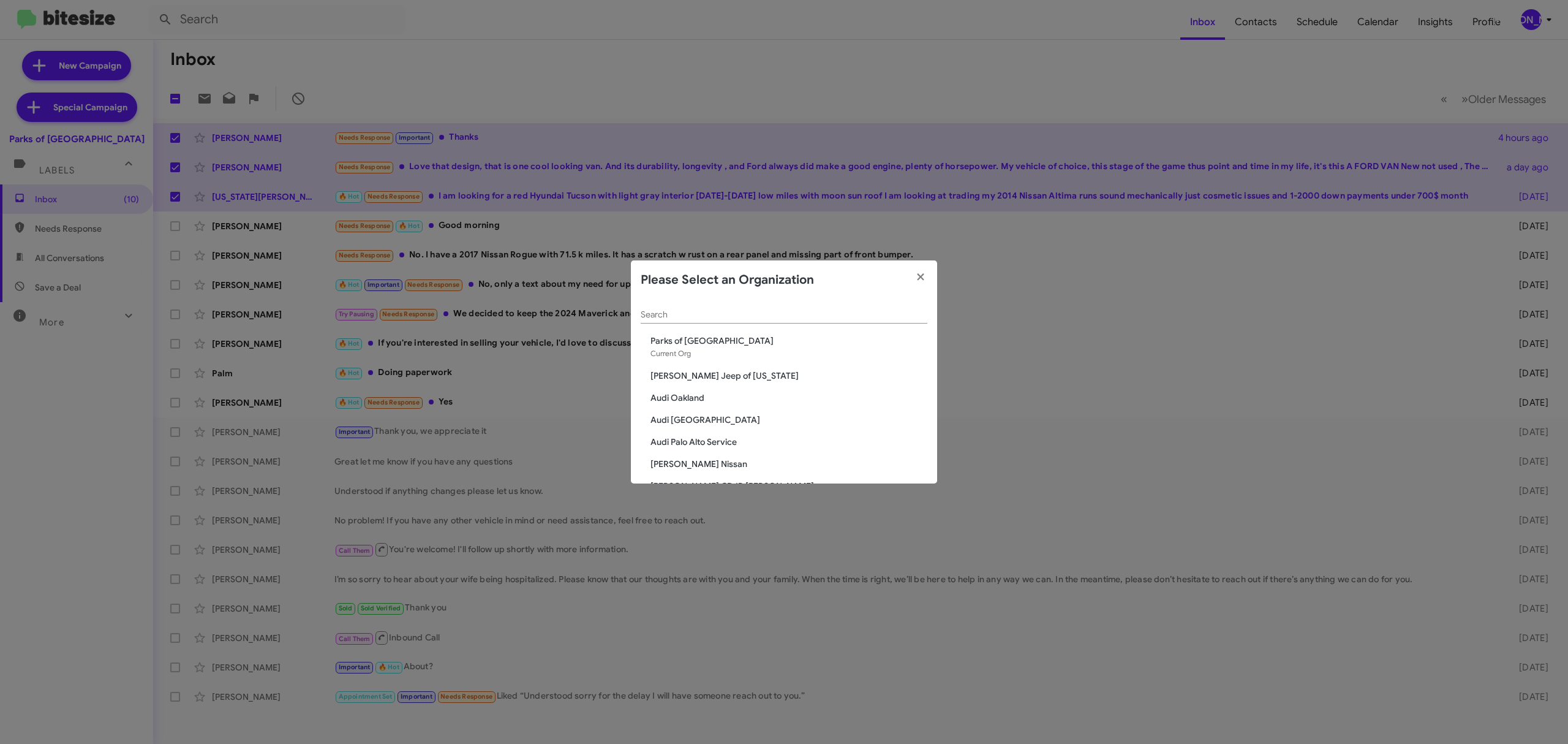
click at [803, 317] on input "Search" at bounding box center [784, 314] width 287 height 10
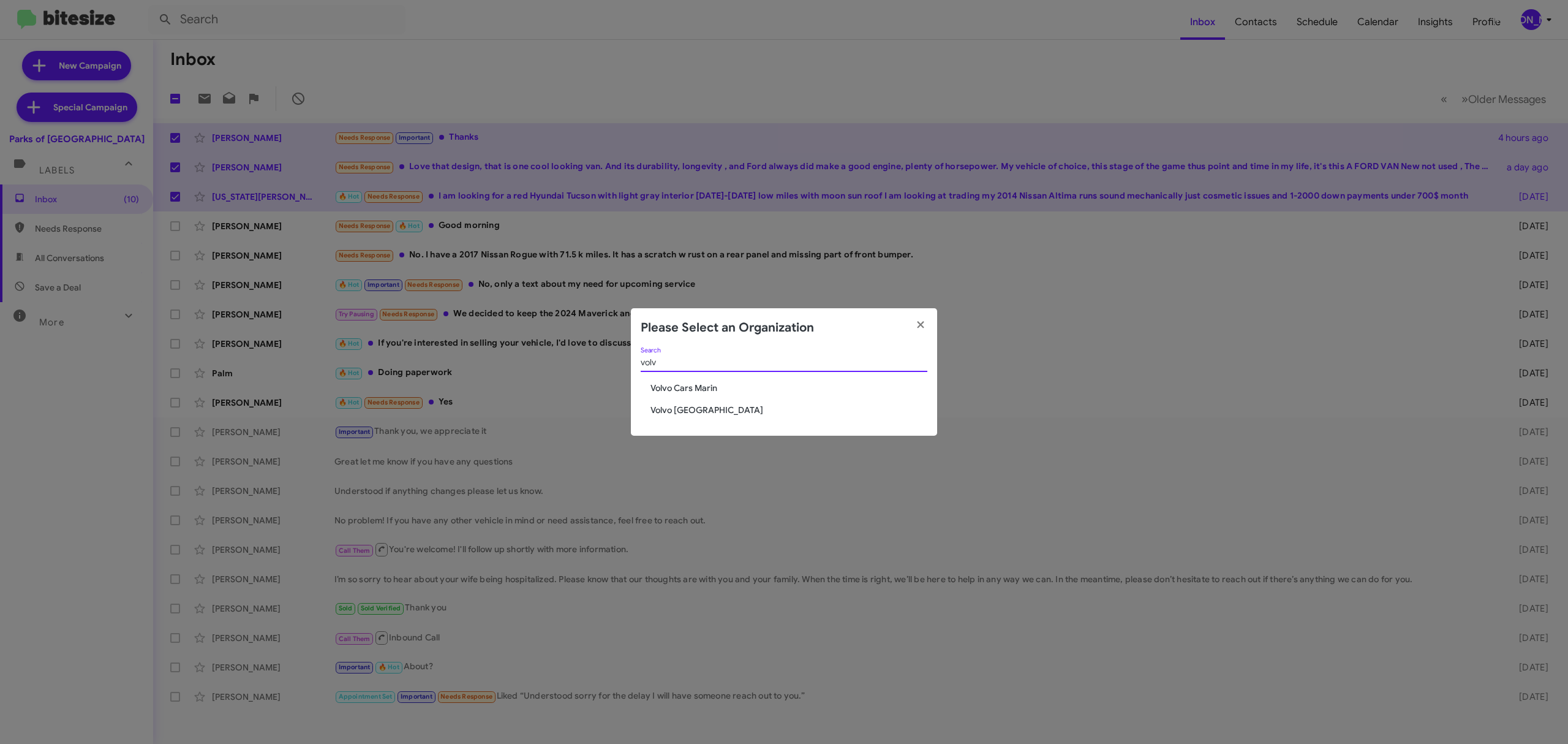
type input "volv"
click at [711, 410] on span "Volvo Palo Alto" at bounding box center [789, 410] width 277 height 12
click at [696, 404] on span "Volvo Palo Alto" at bounding box center [789, 410] width 277 height 12
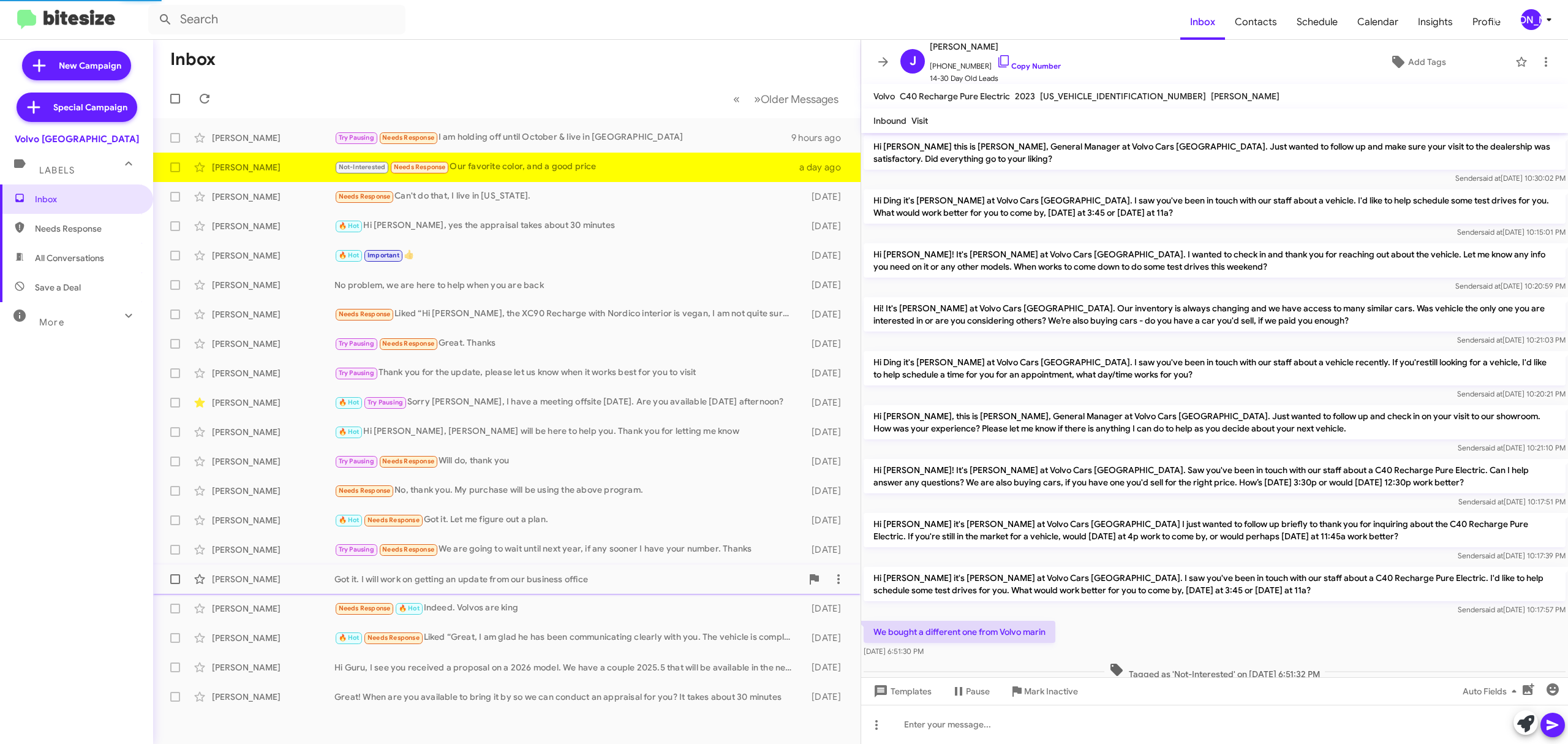
scroll to position [84, 0]
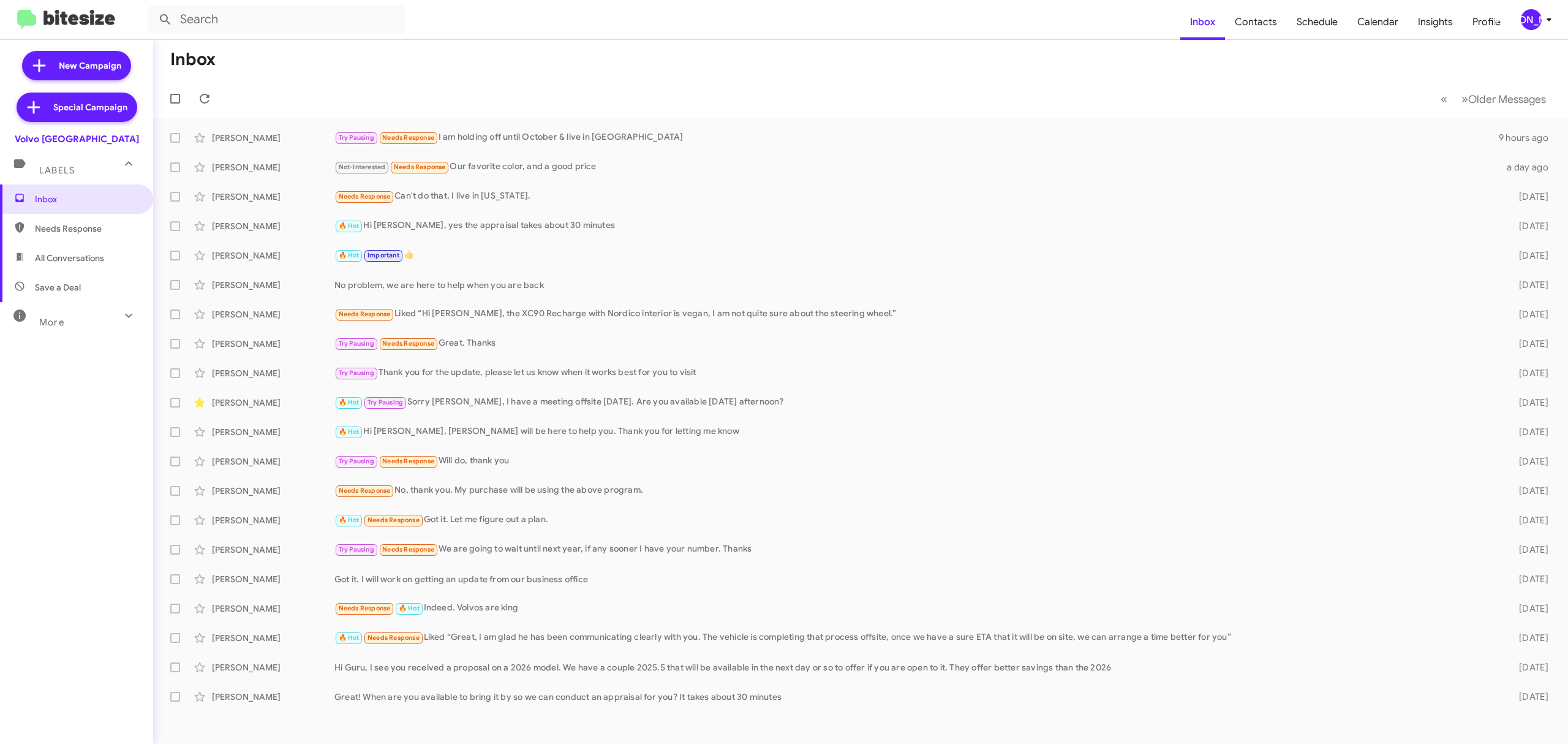
click at [1525, 19] on div "[PERSON_NAME]" at bounding box center [1531, 19] width 21 height 21
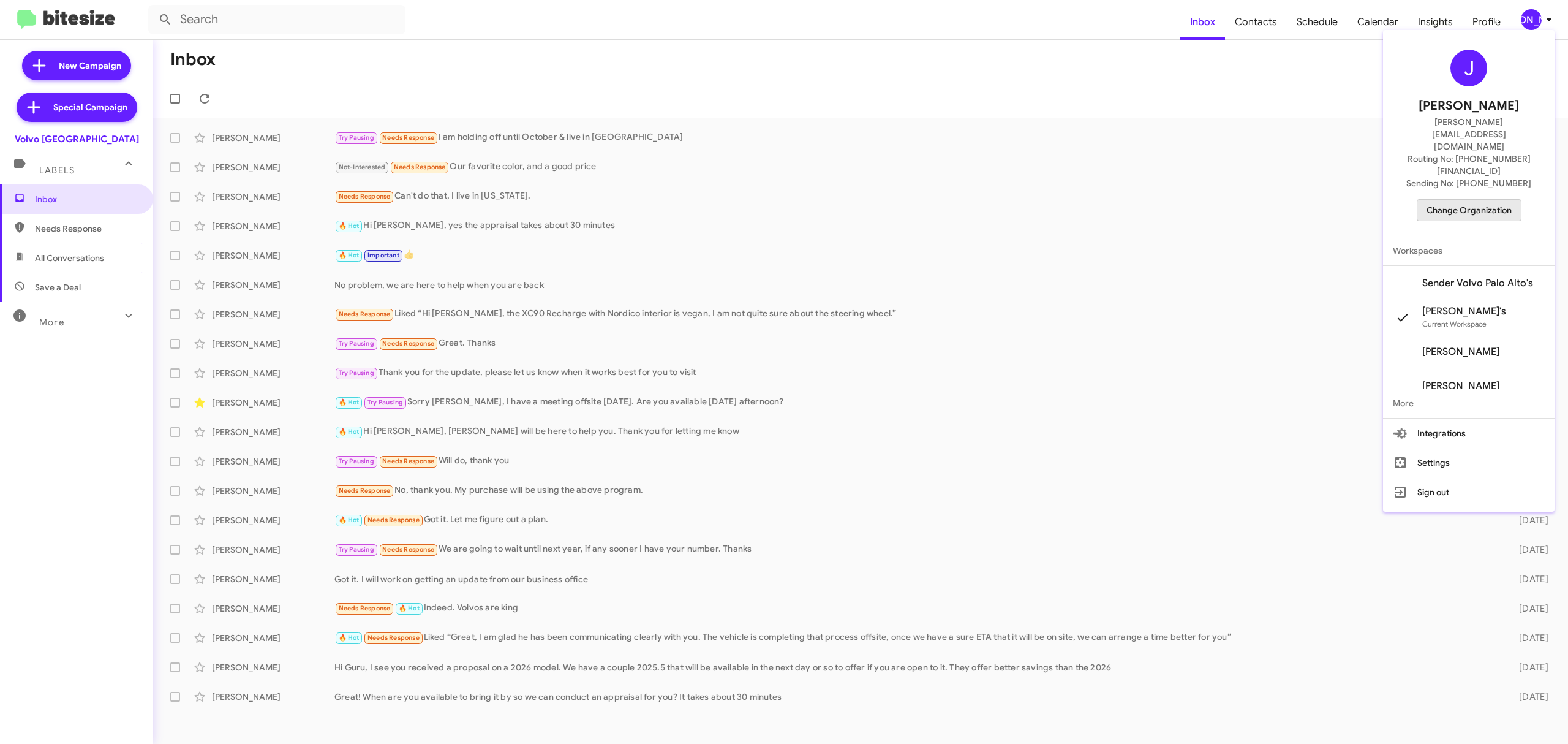
click at [1457, 200] on span "Change Organization" at bounding box center [1469, 210] width 85 height 21
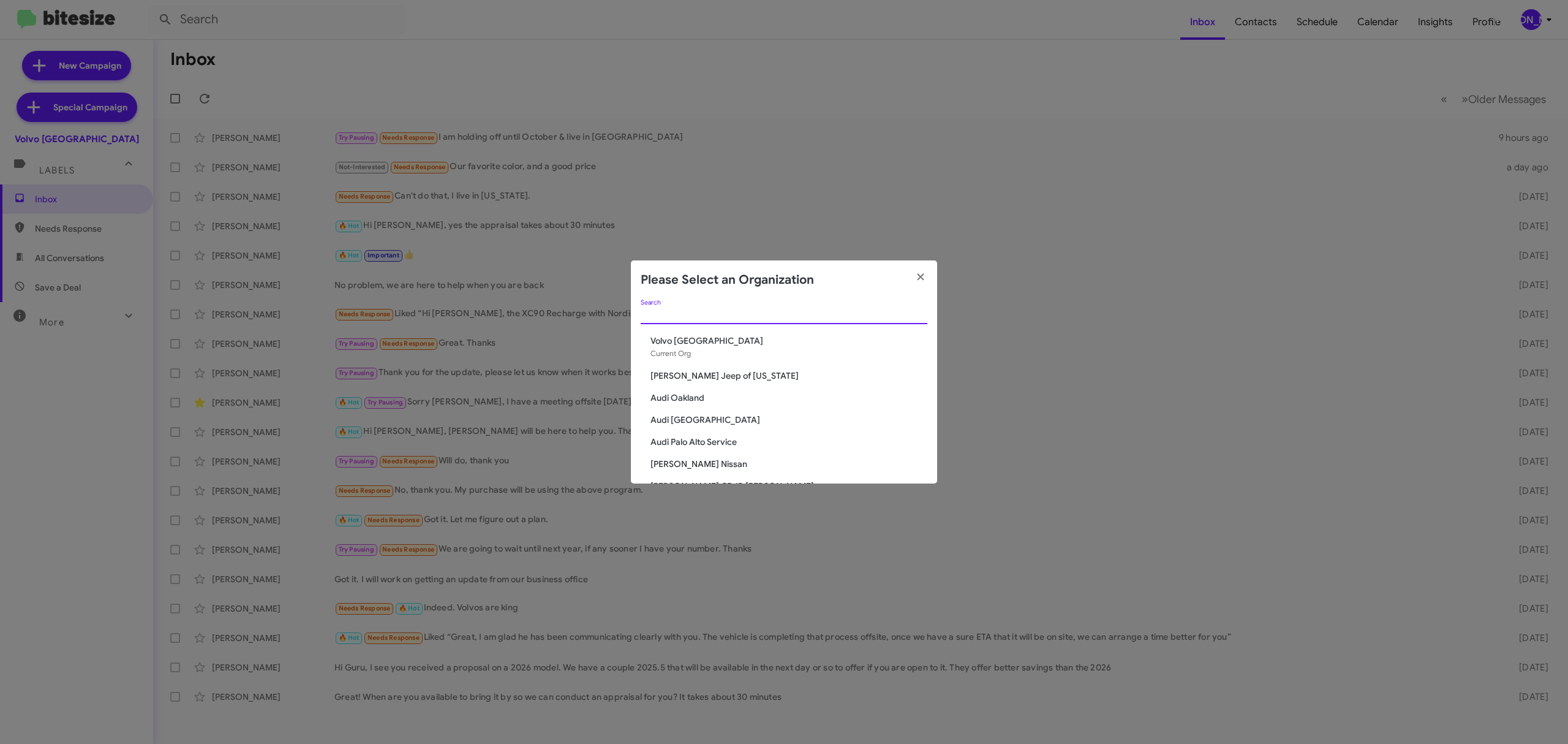
click at [851, 314] on input "Search" at bounding box center [784, 314] width 287 height 10
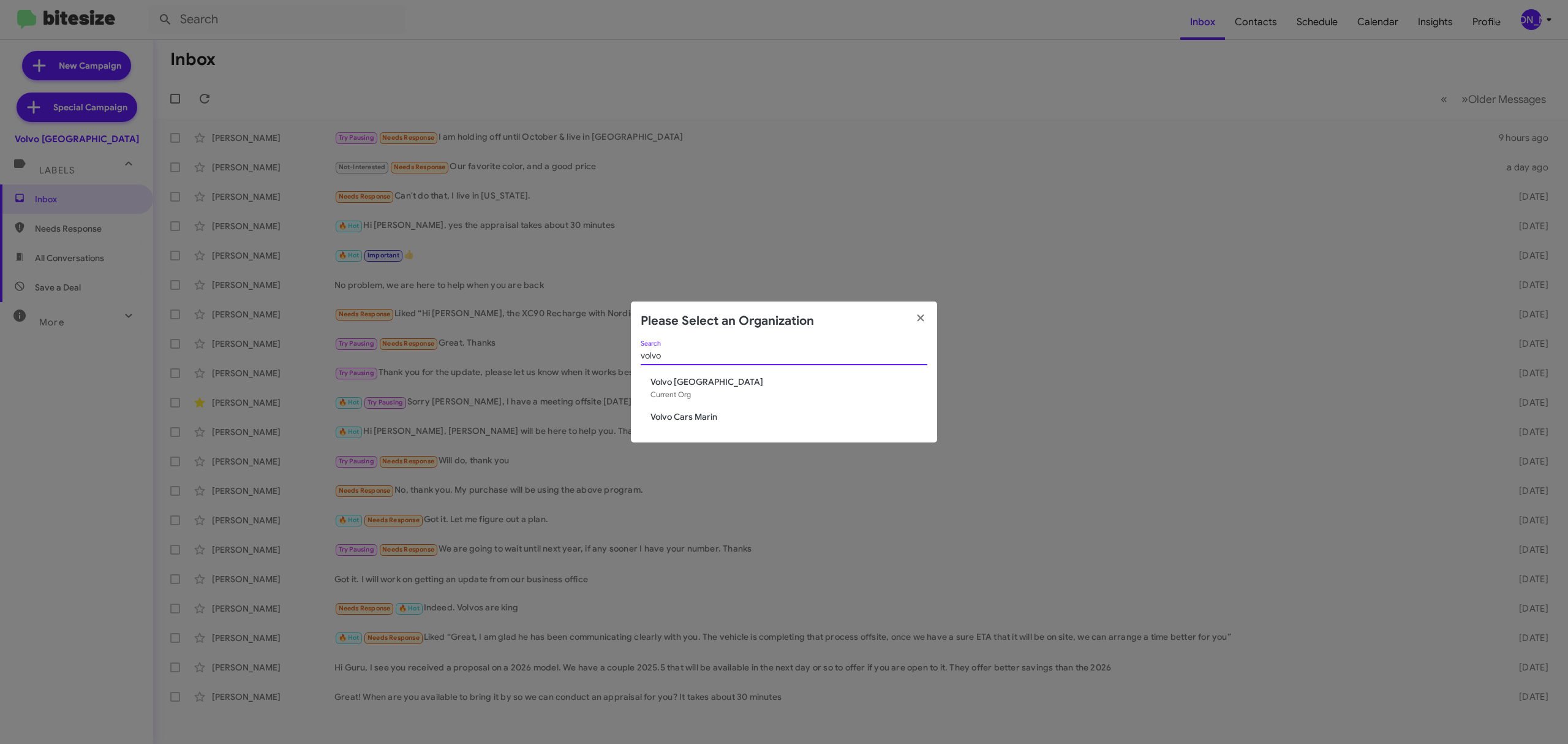
type input "volvo"
click at [678, 418] on span "Volvo Cars Marin" at bounding box center [789, 417] width 277 height 12
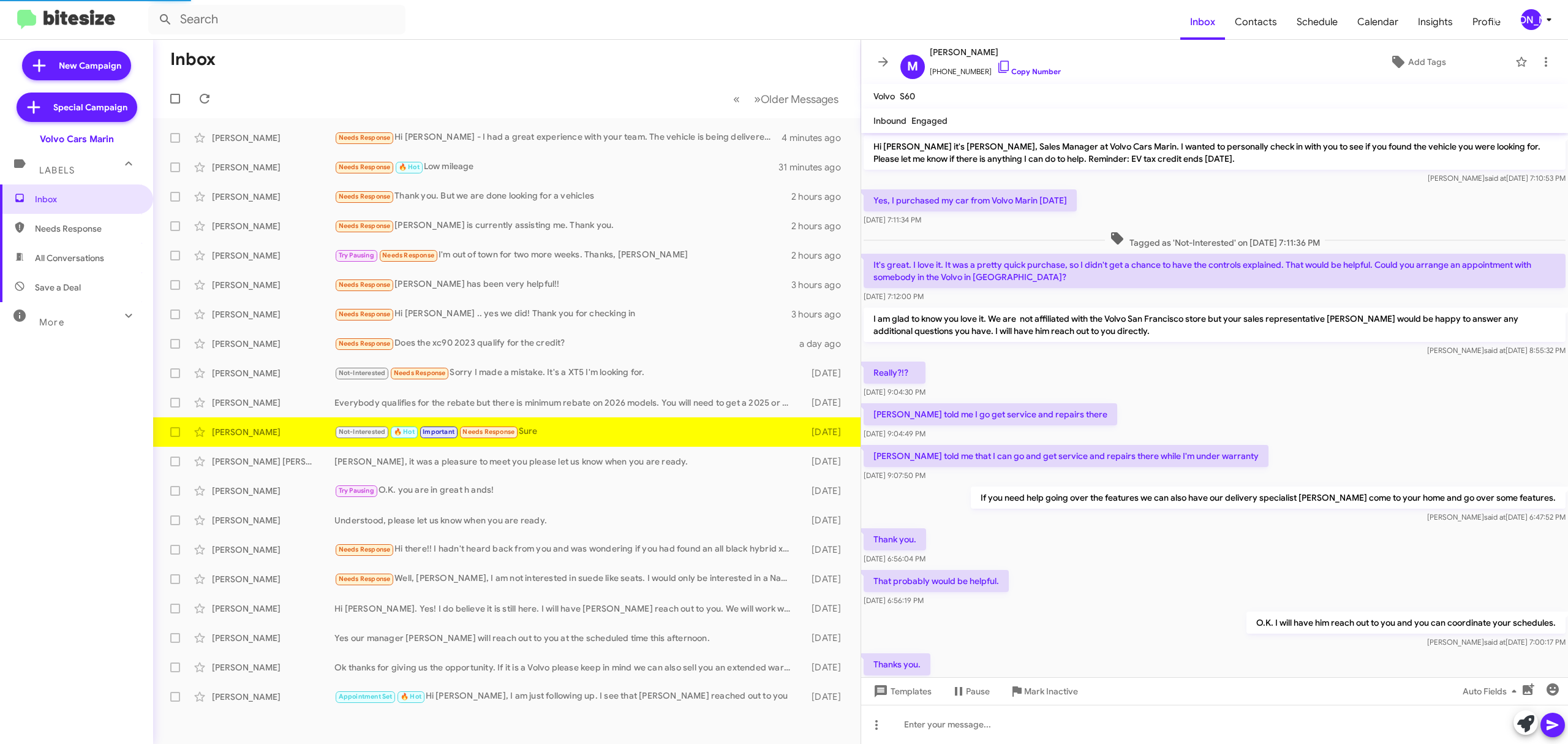
scroll to position [234, 0]
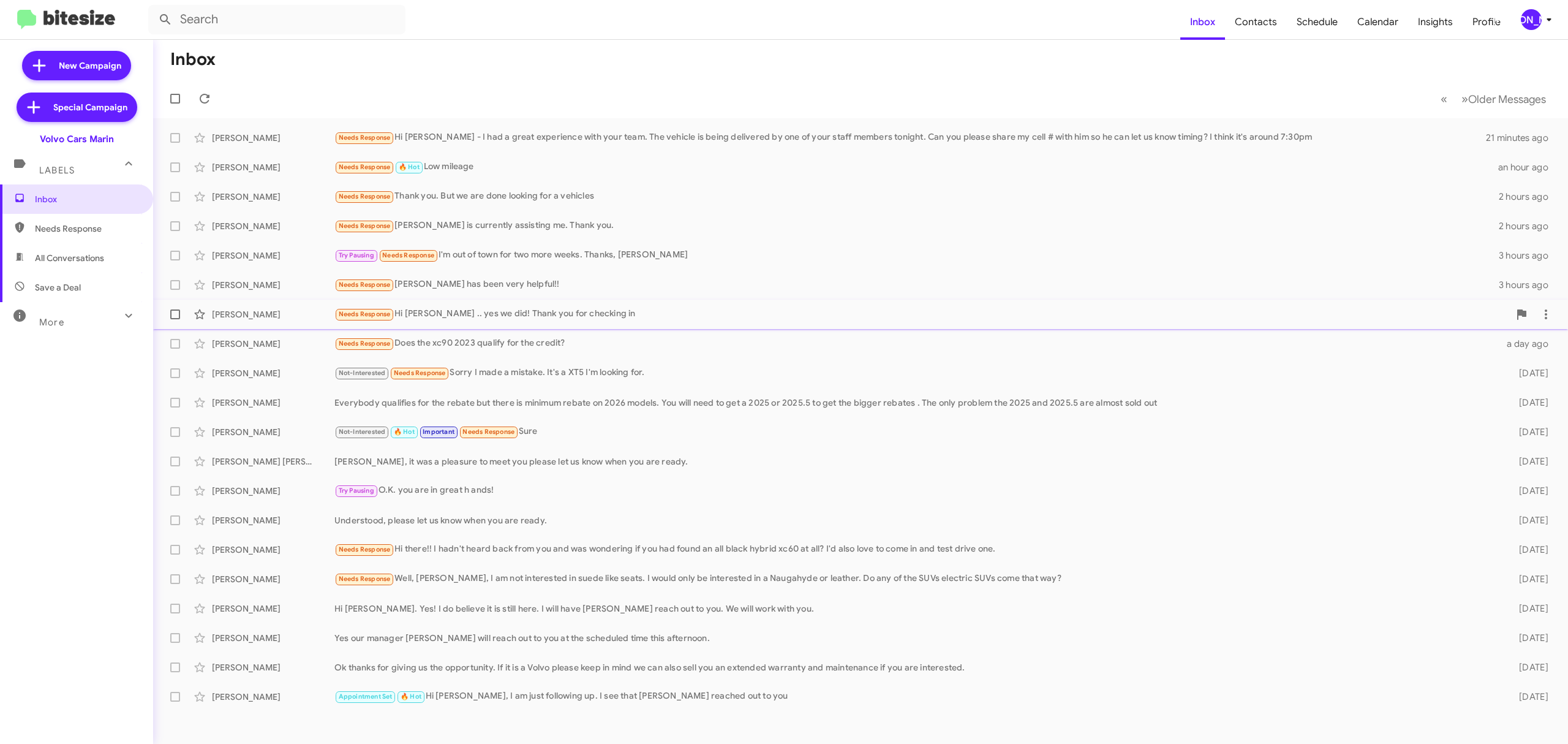
click at [174, 314] on span at bounding box center [175, 314] width 10 height 10
click at [174, 320] on input "checkbox" at bounding box center [174, 320] width 1 height 1
checkbox input "true"
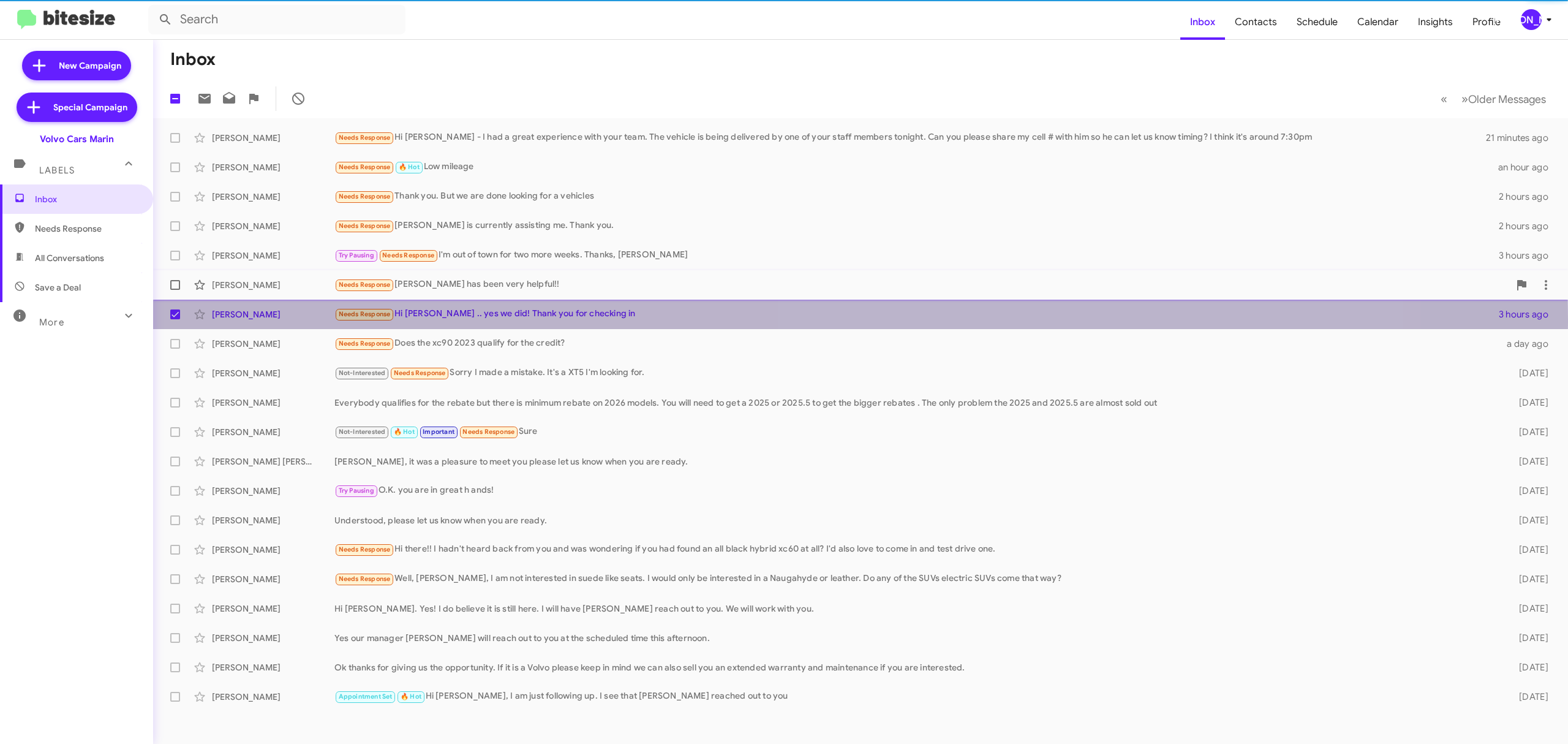
click at [174, 285] on span at bounding box center [175, 284] width 10 height 10
click at [174, 290] on input "checkbox" at bounding box center [174, 290] width 1 height 1
checkbox input "true"
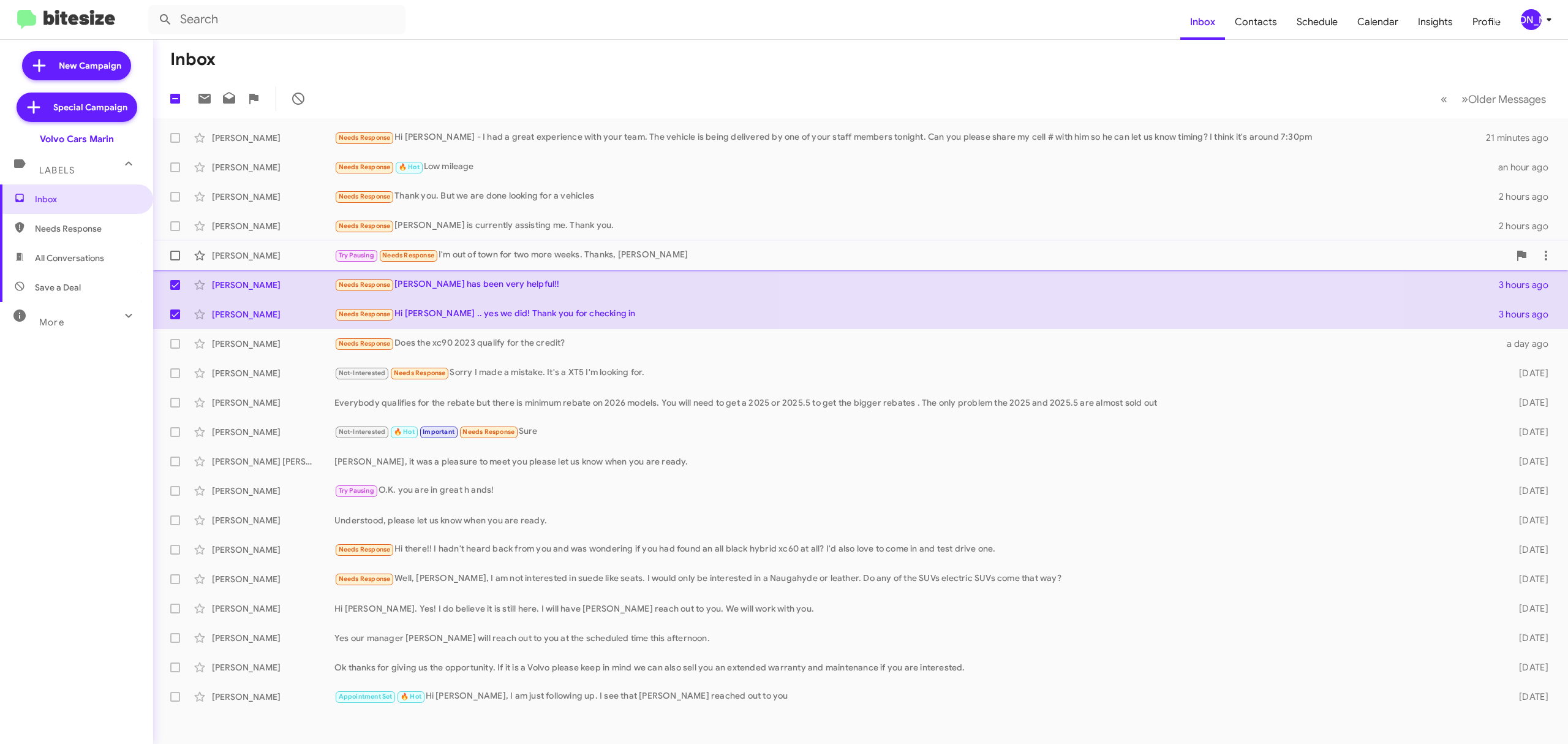
click at [171, 258] on span at bounding box center [175, 255] width 10 height 10
click at [174, 260] on input "checkbox" at bounding box center [174, 260] width 1 height 1
checkbox input "true"
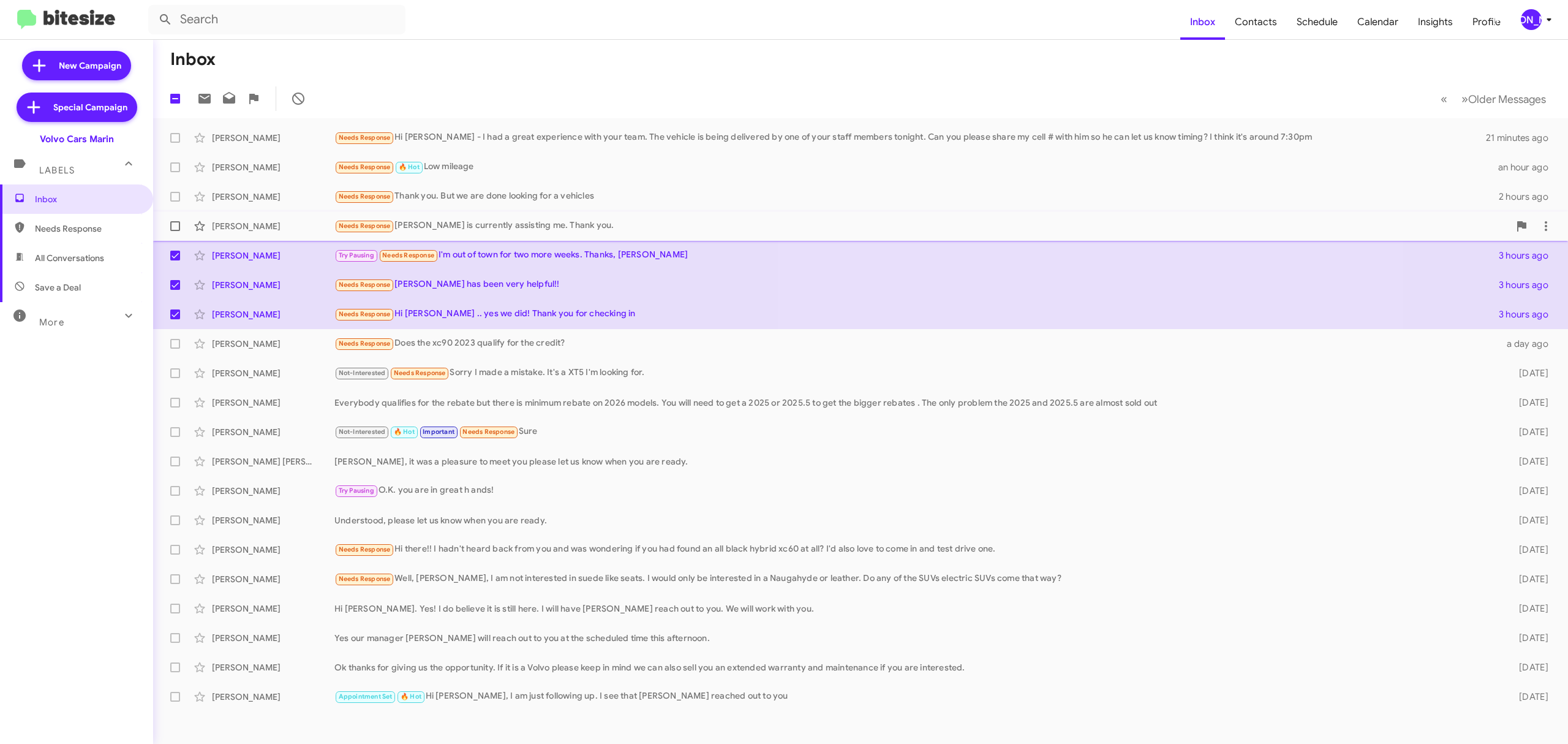
click at [177, 226] on span at bounding box center [175, 226] width 10 height 10
click at [175, 231] on input "checkbox" at bounding box center [174, 231] width 1 height 1
checkbox input "true"
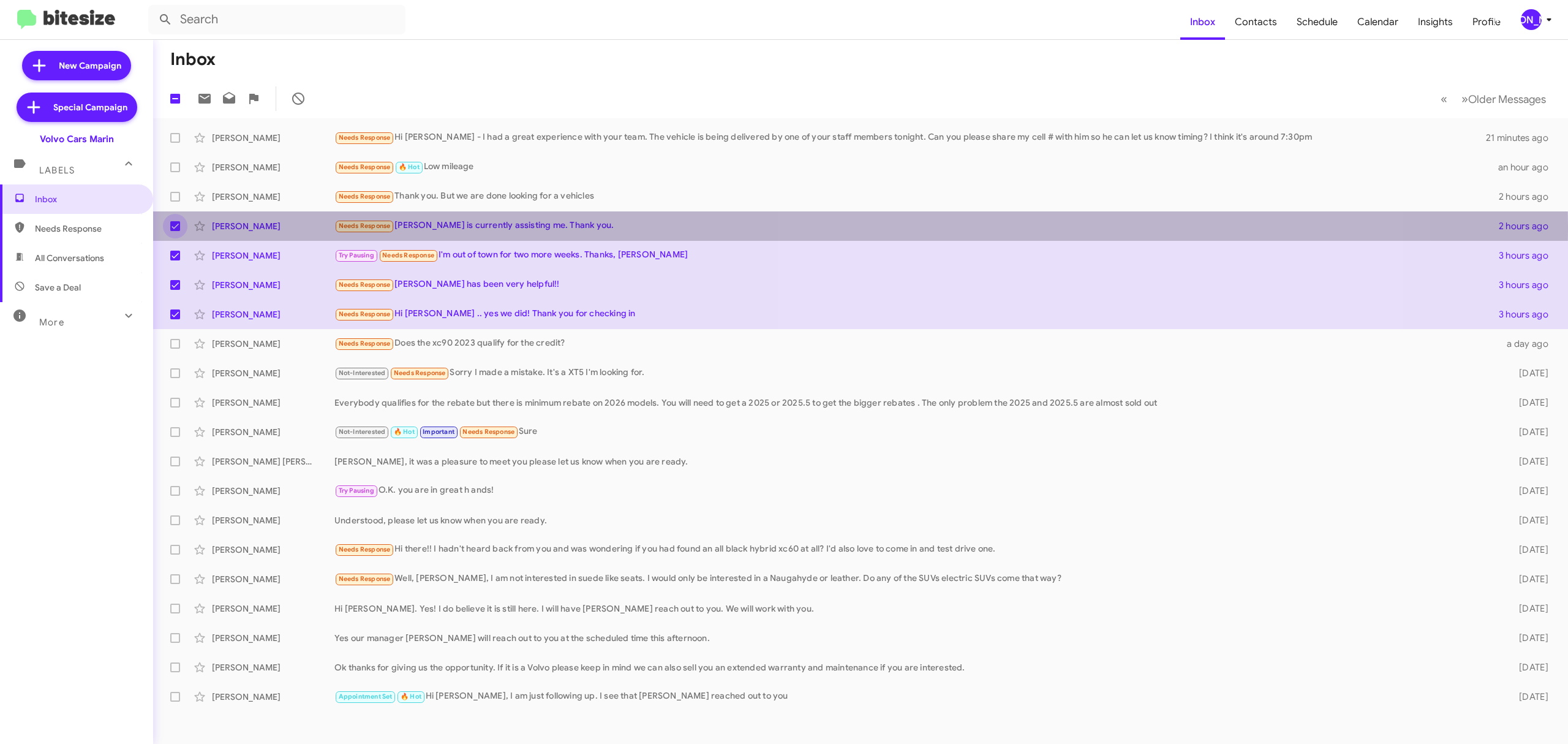
click at [150, 180] on mat-expansion-panel-header "Labels" at bounding box center [76, 165] width 153 height 39
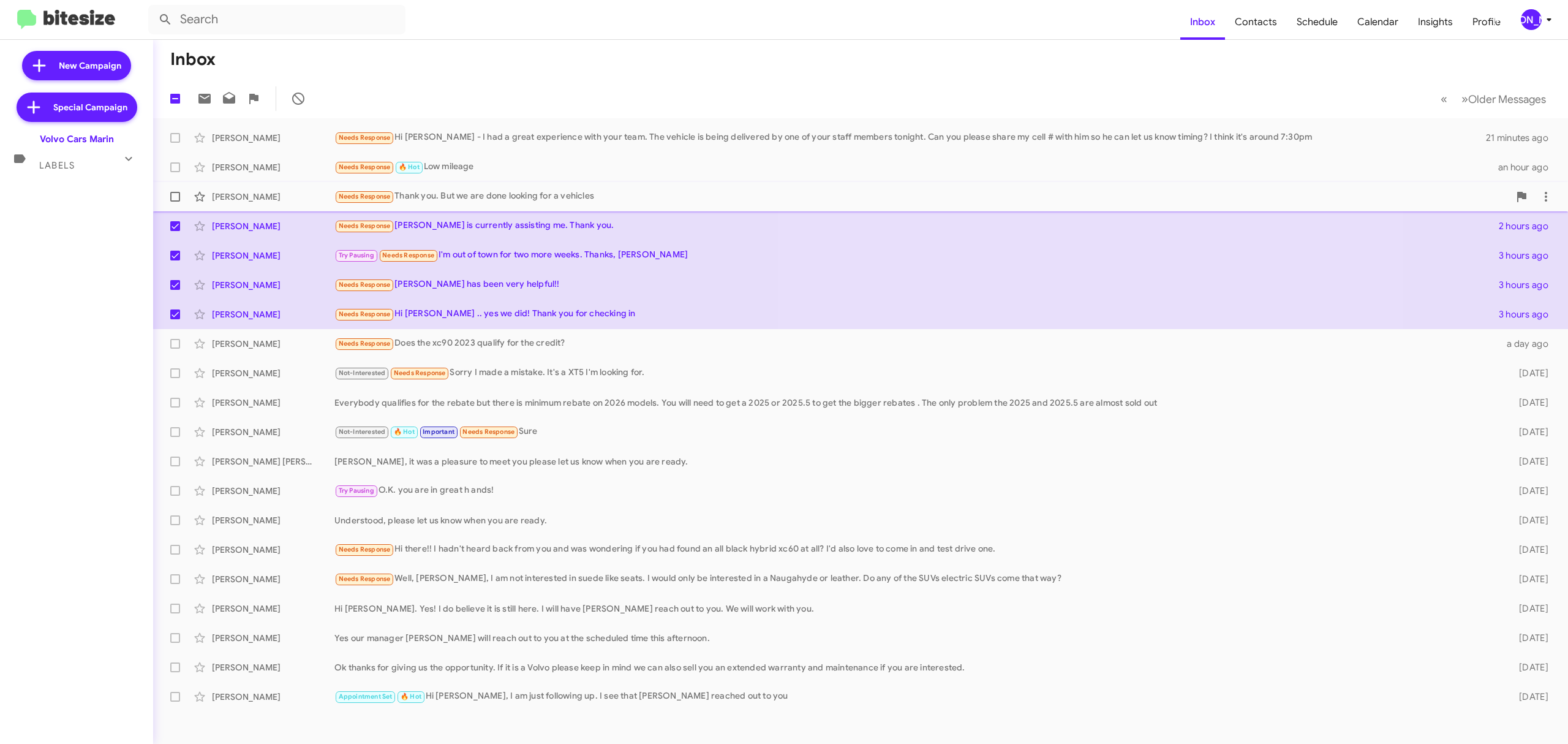
click at [174, 194] on span at bounding box center [175, 196] width 10 height 10
click at [174, 201] on input "checkbox" at bounding box center [174, 201] width 1 height 1
checkbox input "true"
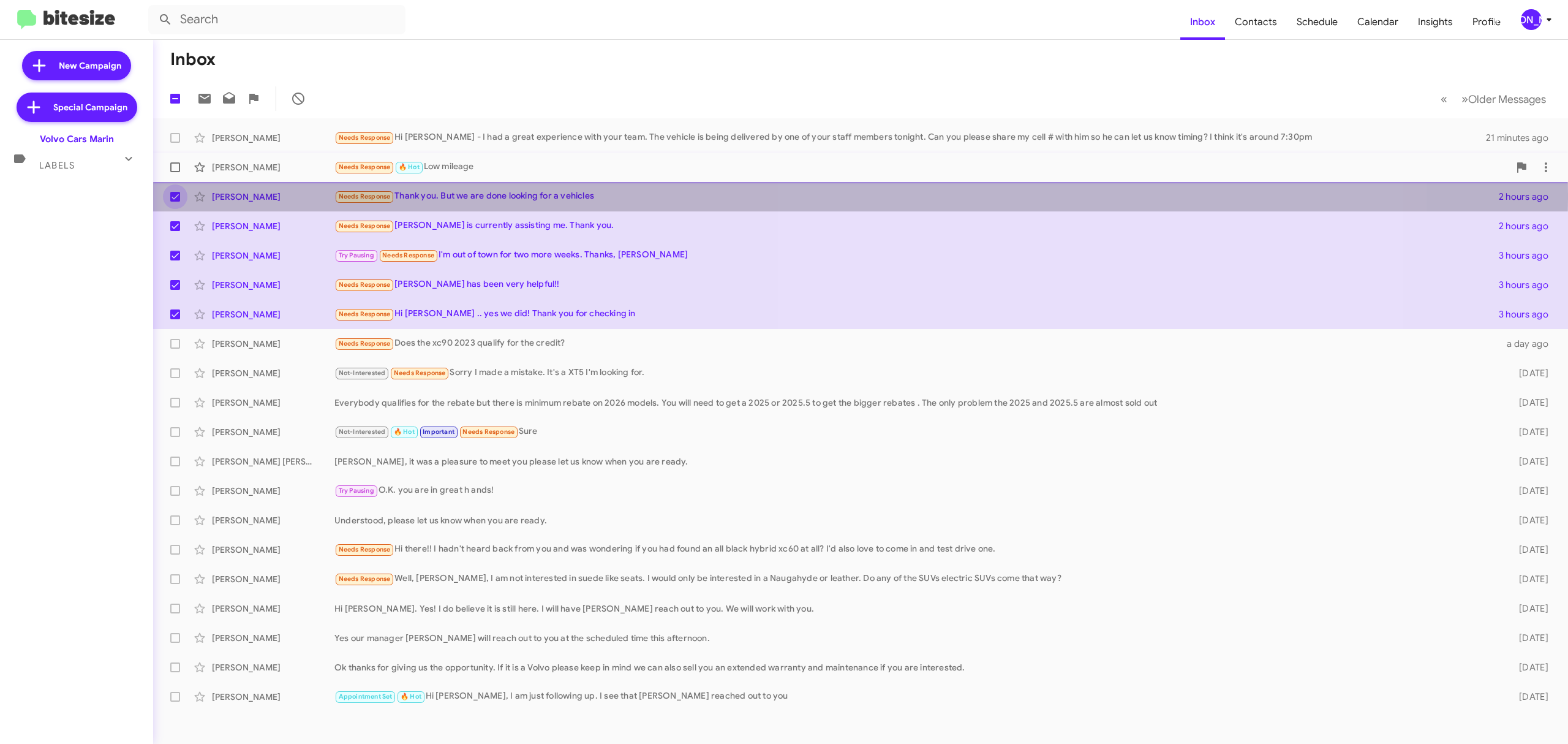
click at [177, 164] on span at bounding box center [175, 167] width 10 height 10
click at [175, 172] on input "checkbox" at bounding box center [174, 172] width 1 height 1
checkbox input "true"
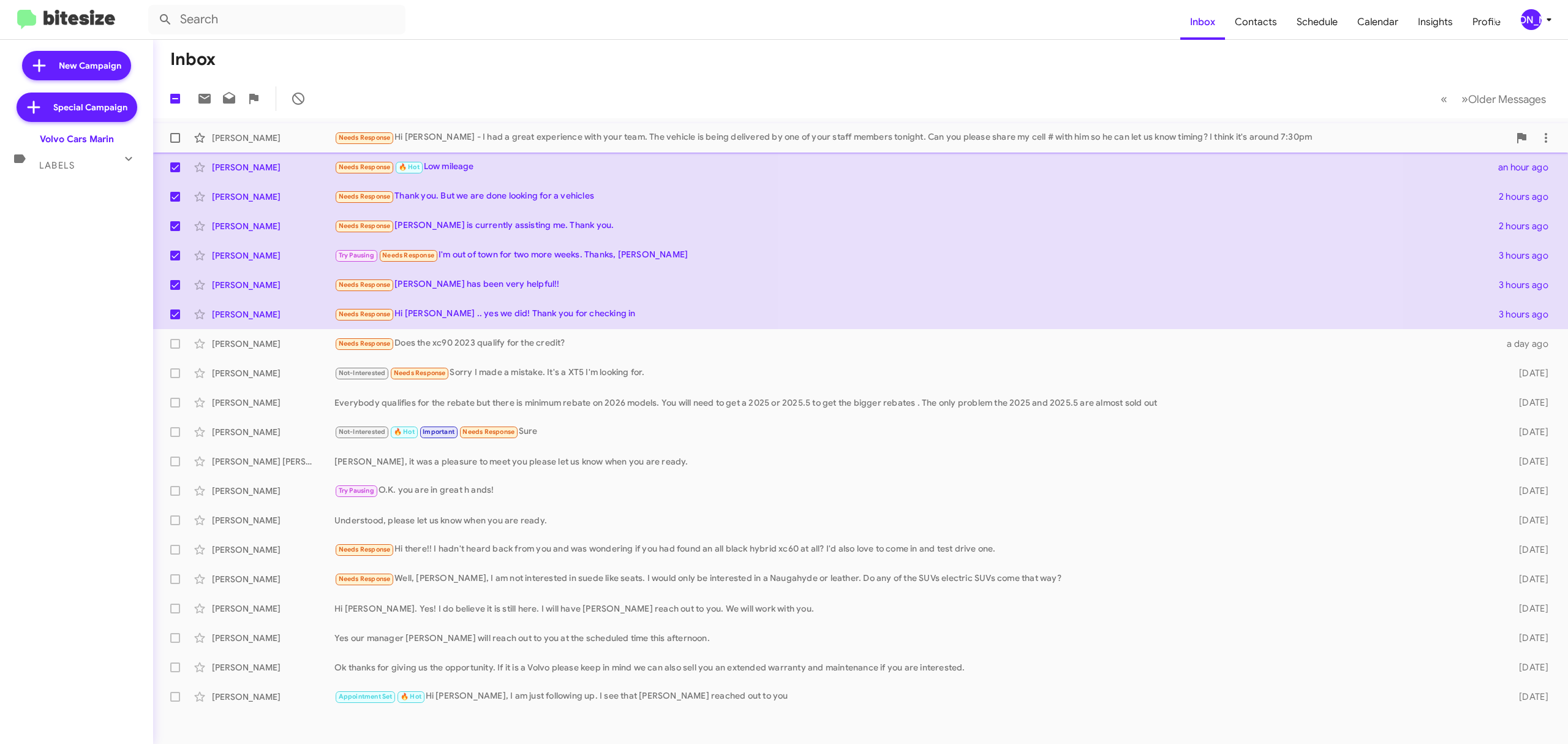
click at [175, 140] on span at bounding box center [175, 138] width 10 height 10
click at [175, 143] on input "checkbox" at bounding box center [174, 143] width 1 height 1
checkbox input "true"
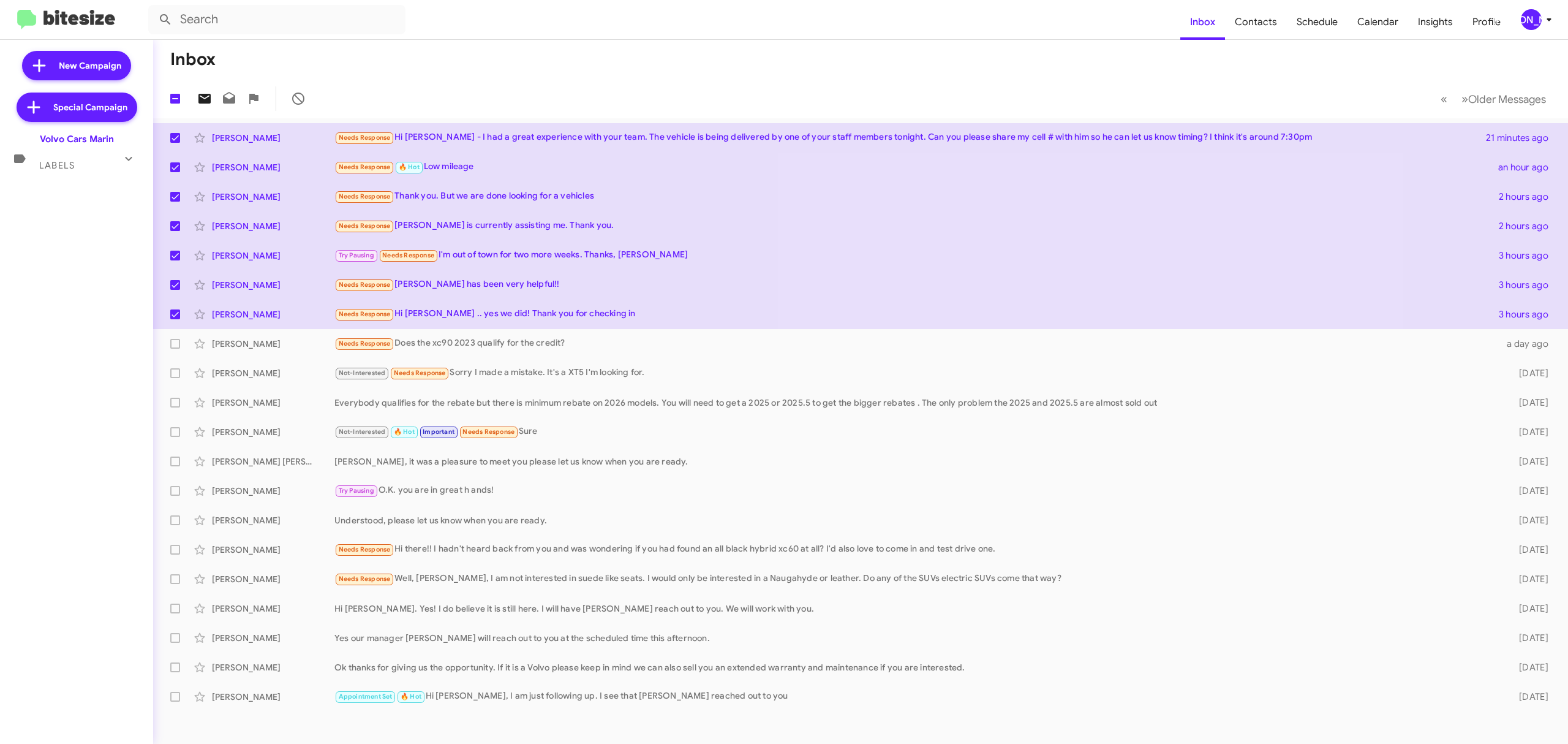
click at [201, 100] on icon at bounding box center [204, 98] width 12 height 10
click at [1531, 19] on div "[PERSON_NAME]" at bounding box center [1531, 19] width 21 height 21
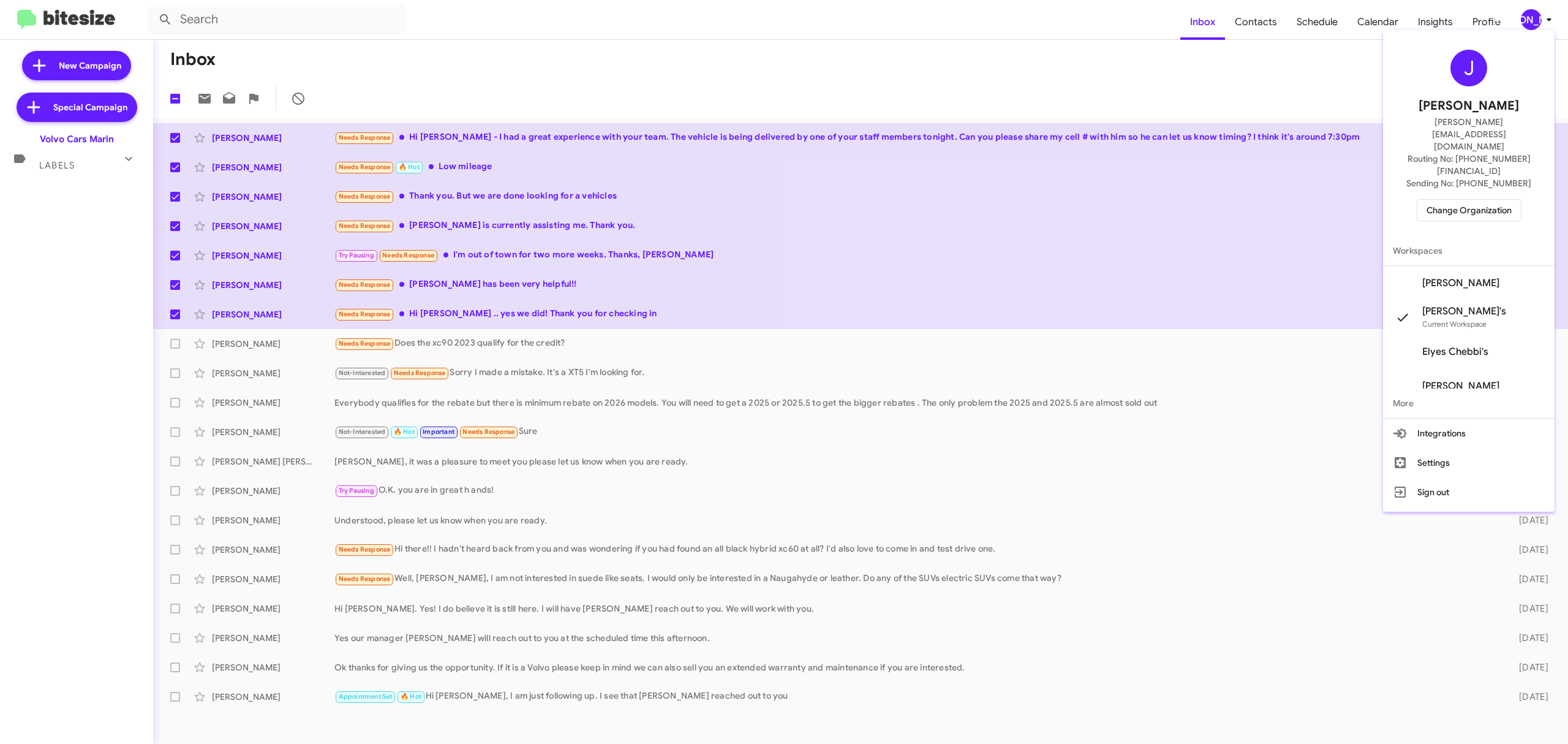
click at [1467, 200] on span "Change Organization" at bounding box center [1469, 210] width 85 height 21
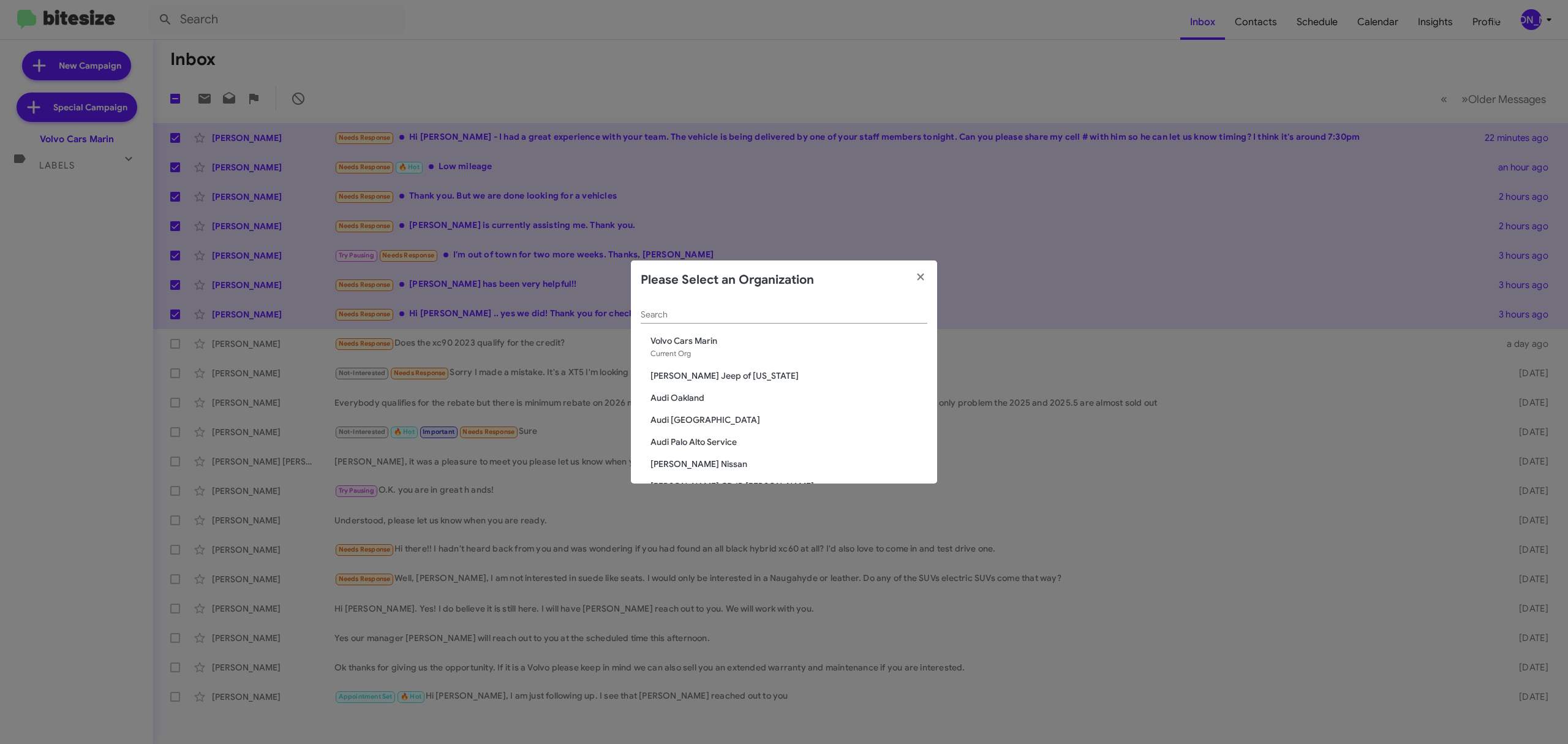
click at [818, 335] on span "Volvo Cars Marin" at bounding box center [789, 341] width 277 height 12
click at [820, 311] on input "Search" at bounding box center [784, 314] width 287 height 10
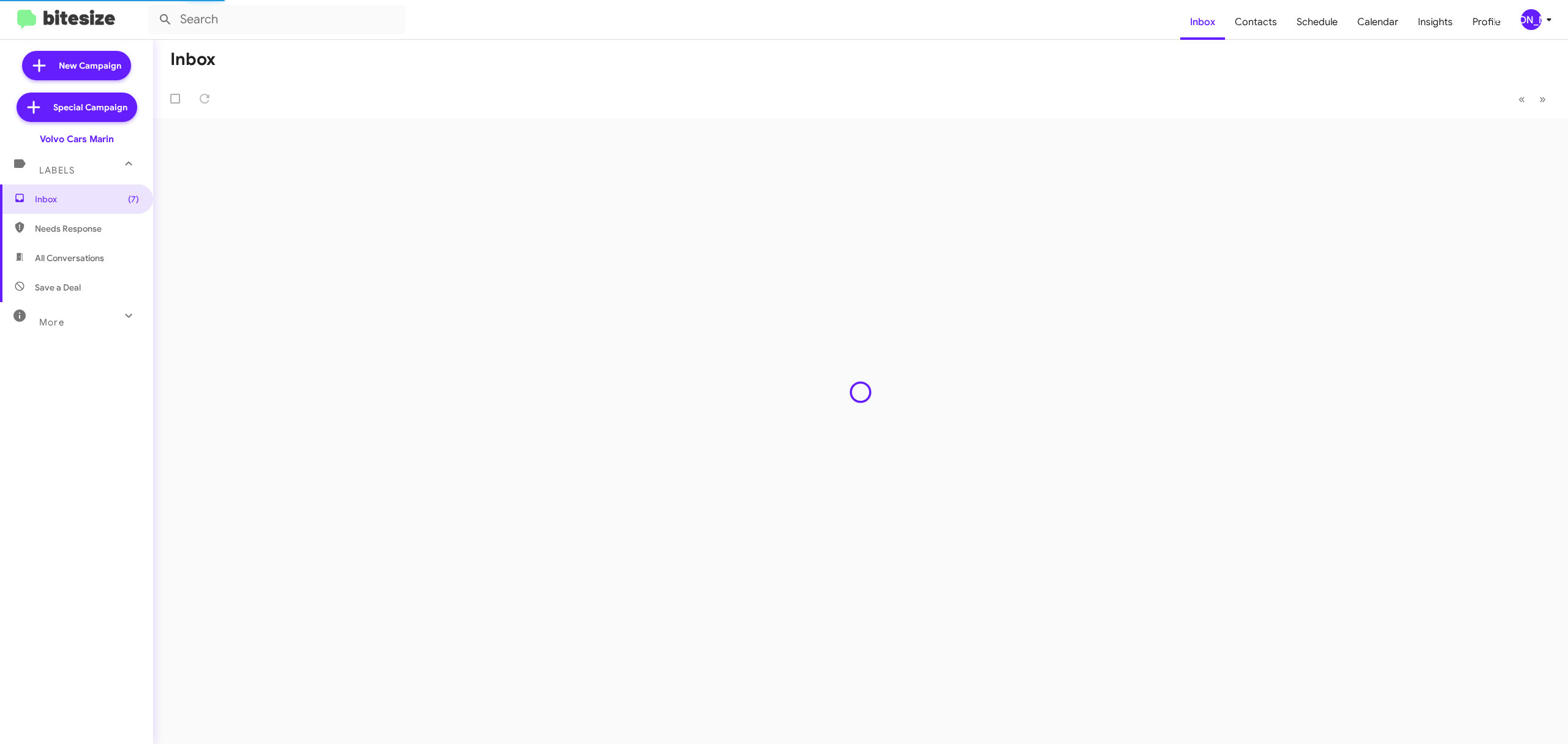
click at [1525, 15] on div "[PERSON_NAME]" at bounding box center [1531, 19] width 21 height 21
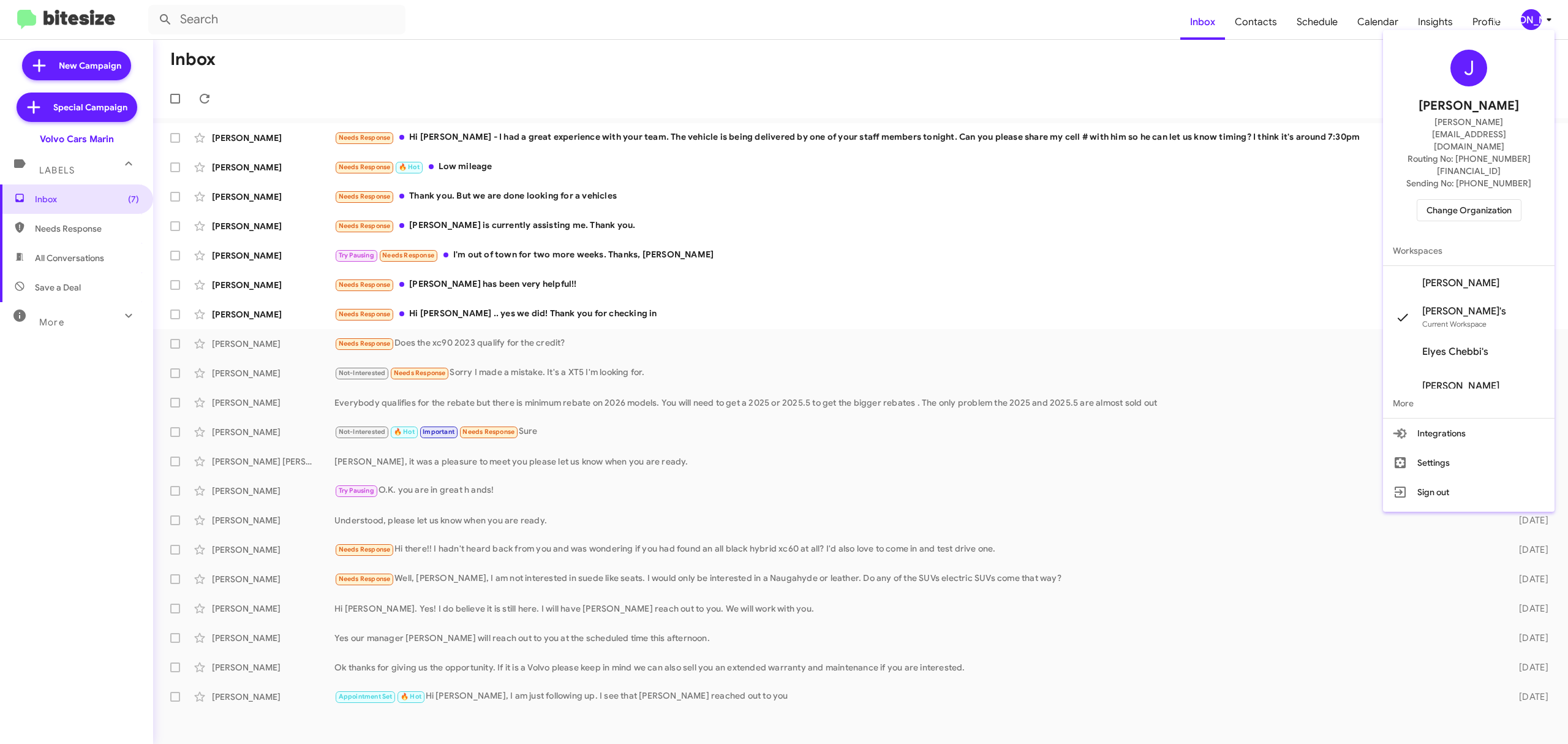
click at [1491, 200] on span "Change Organization" at bounding box center [1469, 210] width 85 height 21
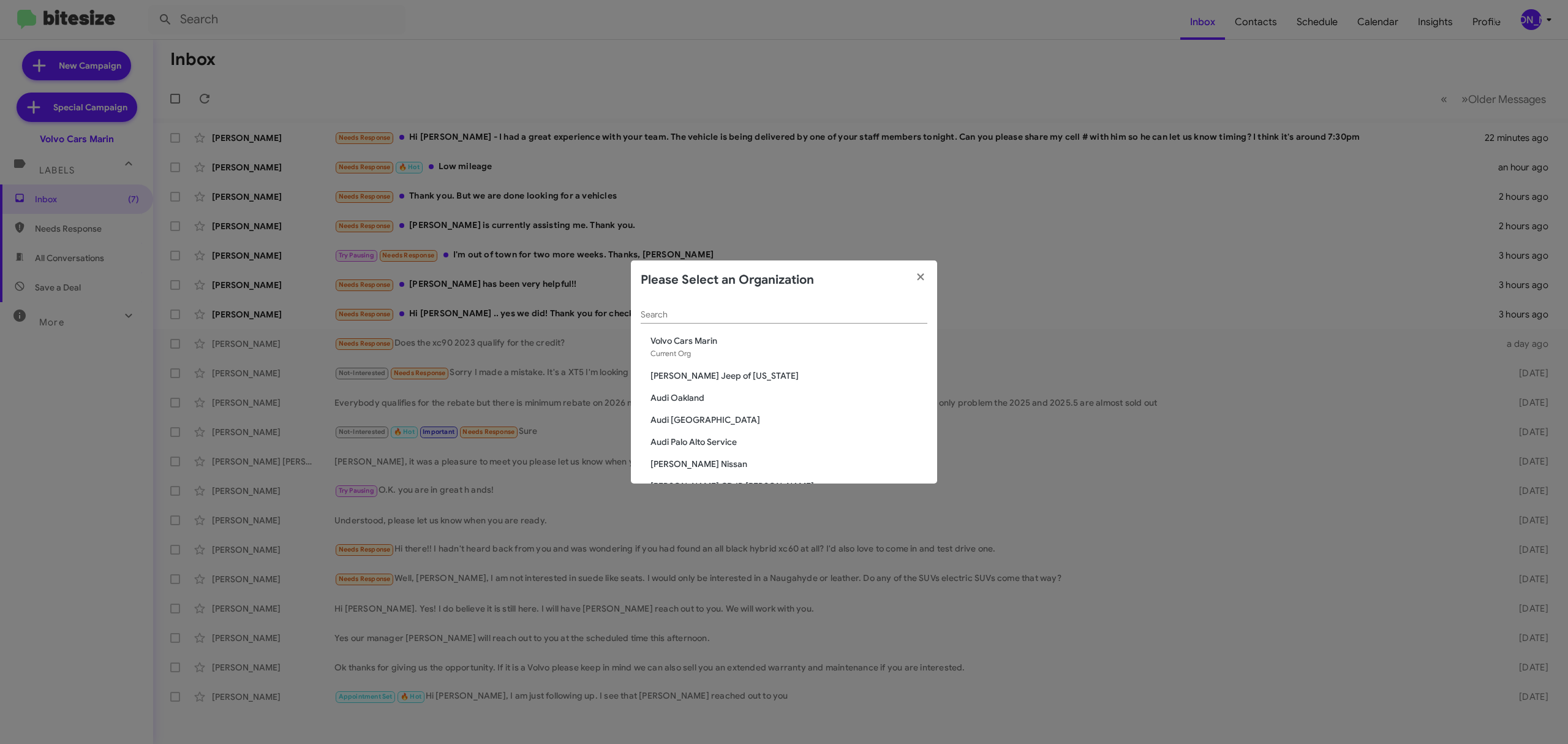
click at [787, 339] on span "Volvo Cars Marin" at bounding box center [789, 341] width 277 height 12
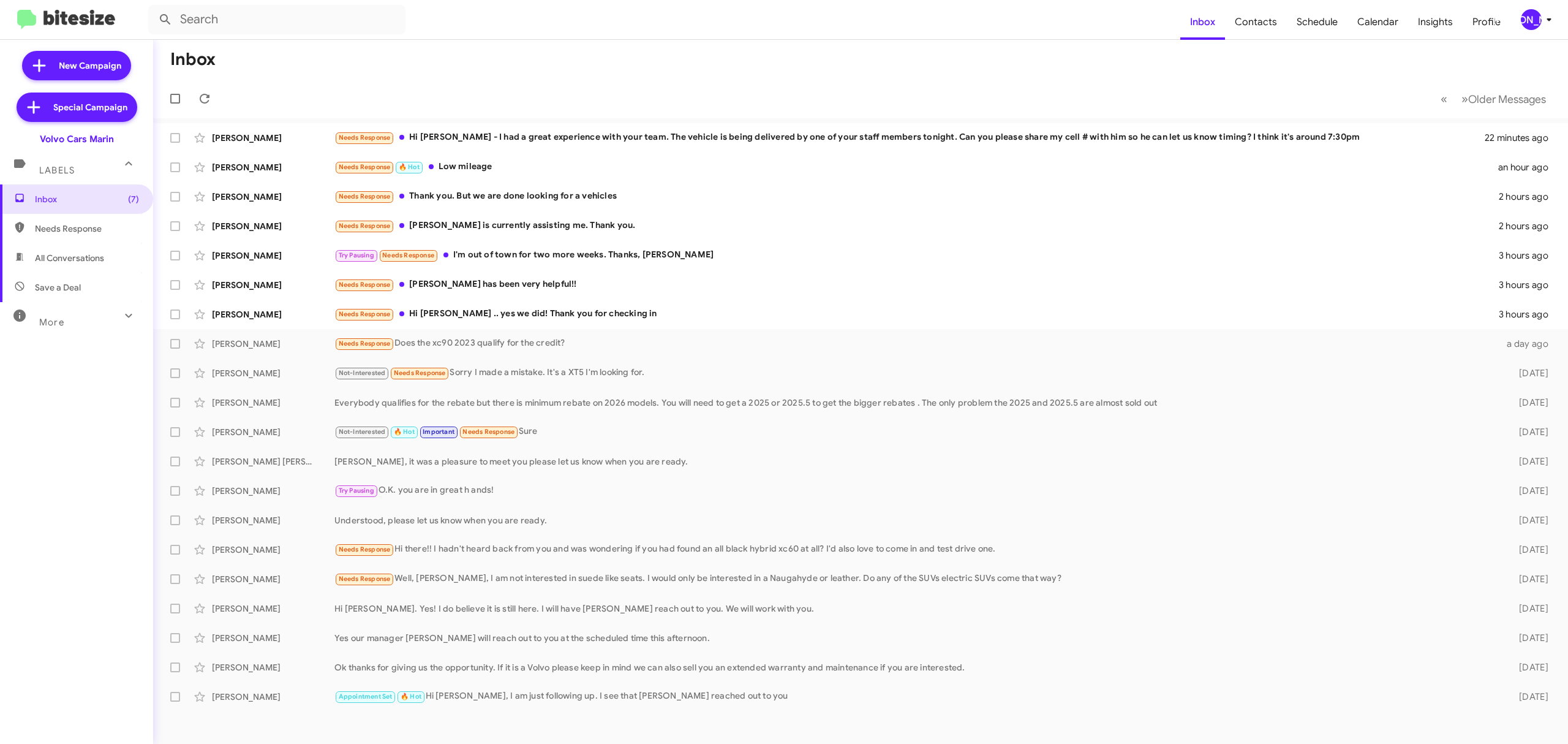
click at [1549, 19] on icon at bounding box center [1550, 20] width 4 height 3
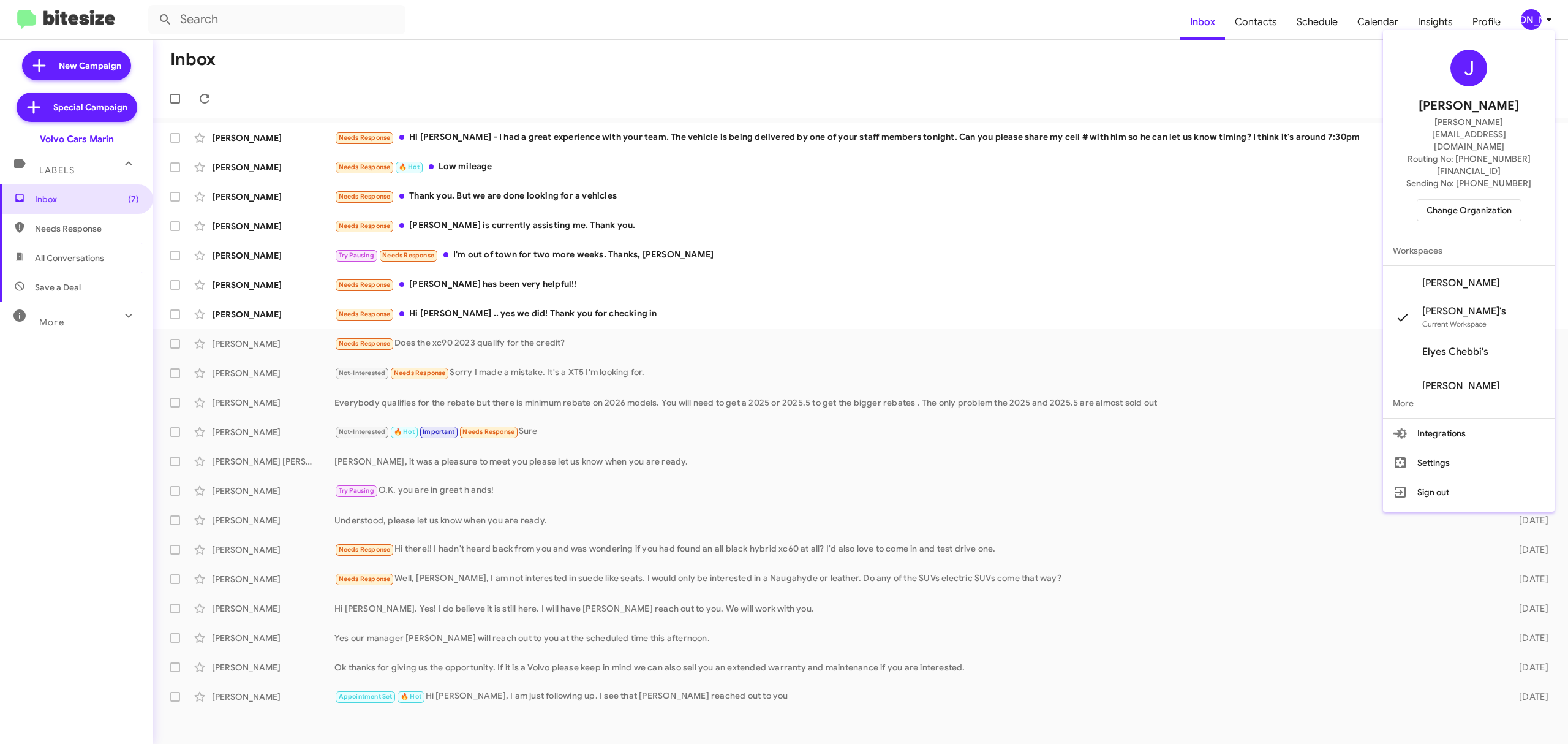
click at [1495, 200] on span "Change Organization" at bounding box center [1469, 210] width 85 height 21
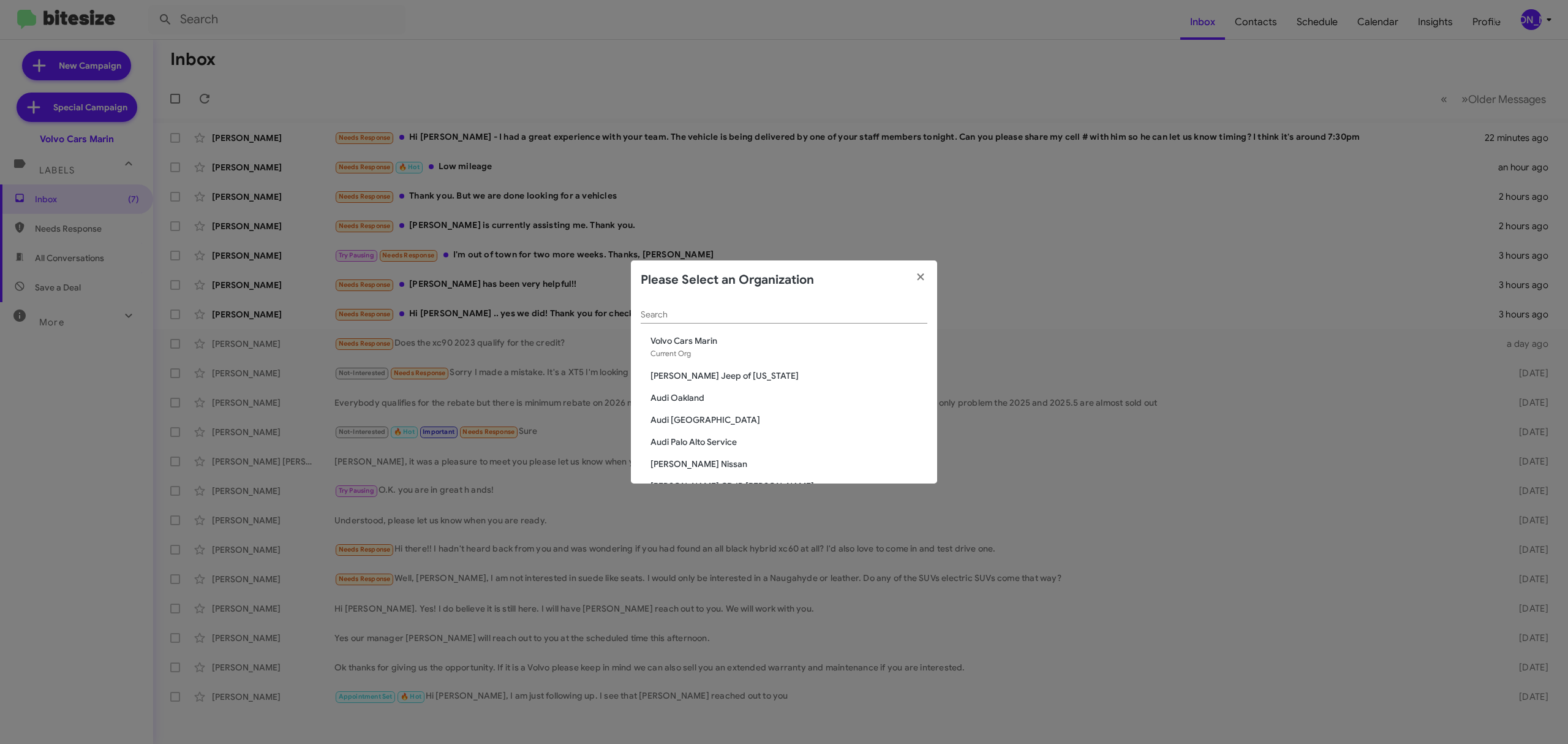
click at [815, 311] on input "Search" at bounding box center [784, 314] width 287 height 10
type input "marin"
click at [732, 377] on span "Marin Luxury Cars" at bounding box center [789, 376] width 277 height 12
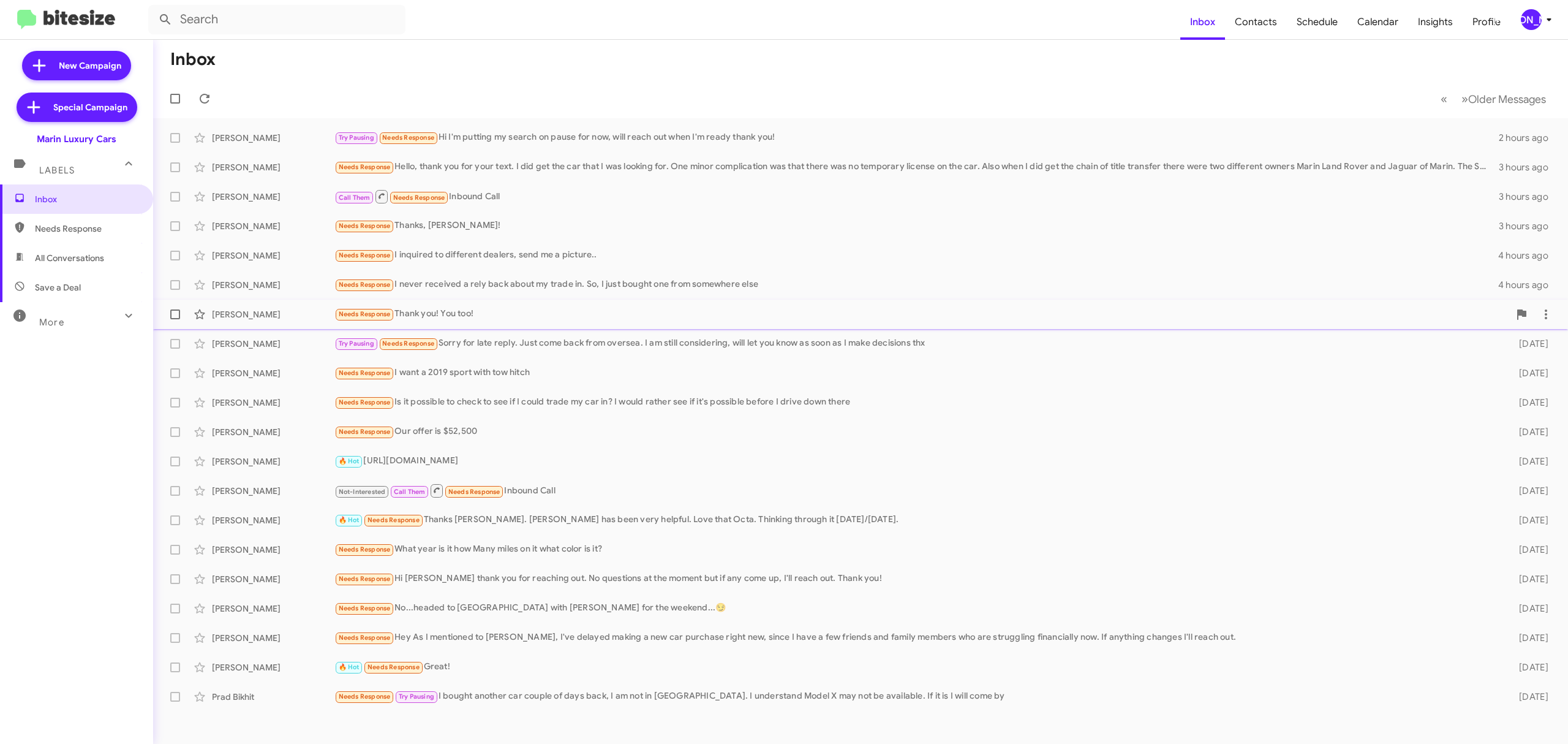
click at [1433, 317] on div "Needs Response Thank you! You too!" at bounding box center [922, 314] width 1175 height 14
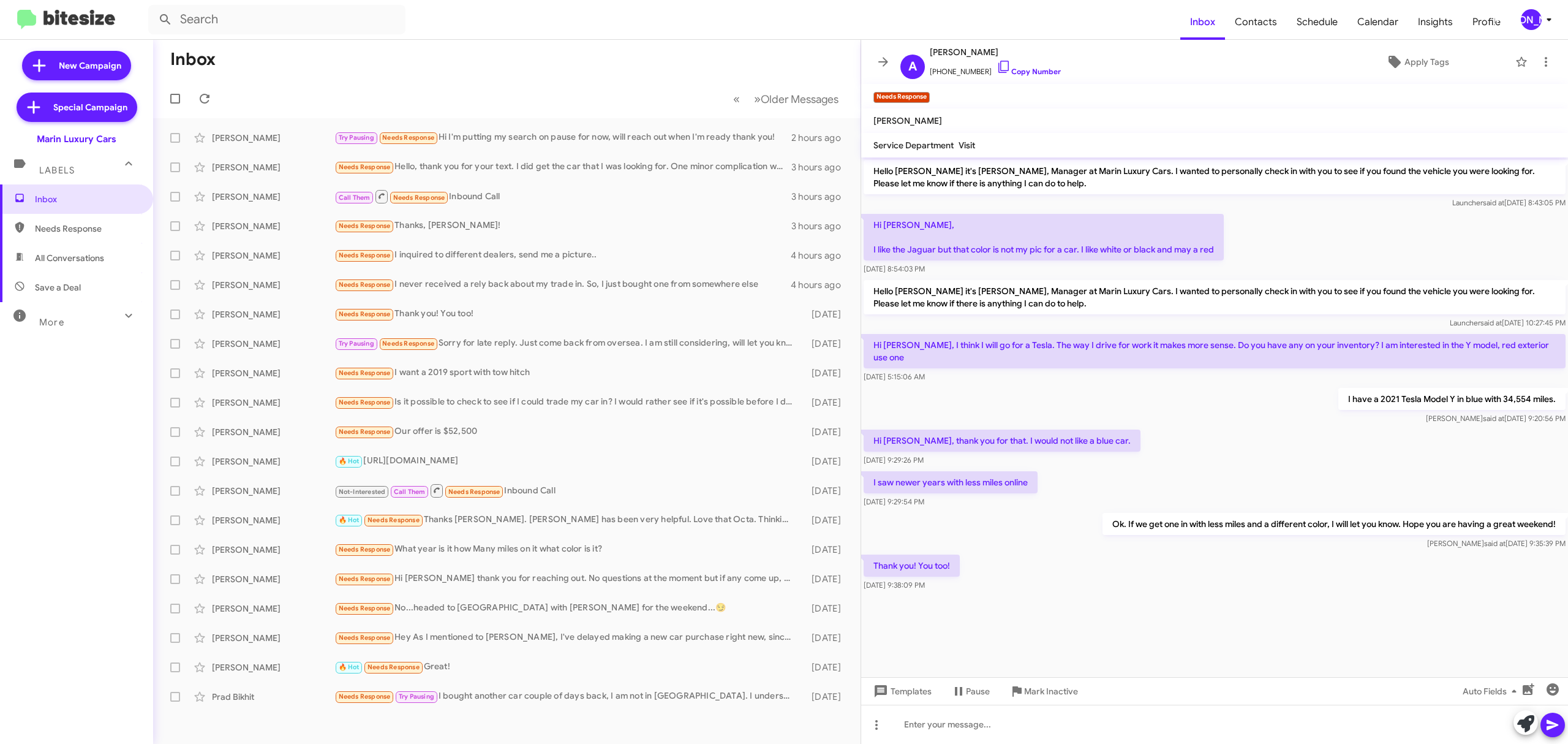
click at [1531, 20] on div "[PERSON_NAME]" at bounding box center [1531, 19] width 21 height 21
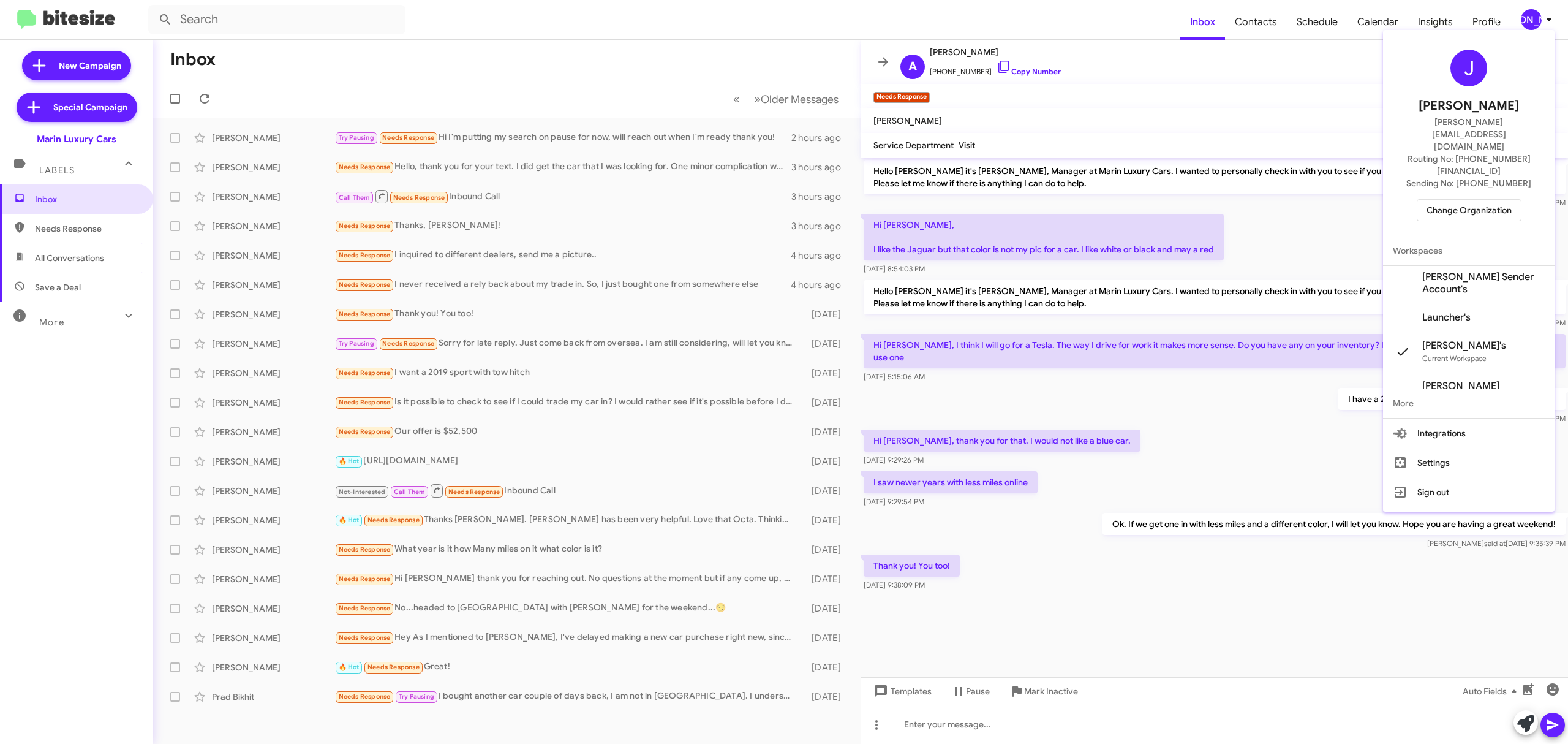
click at [1469, 200] on span "Change Organization" at bounding box center [1469, 210] width 85 height 21
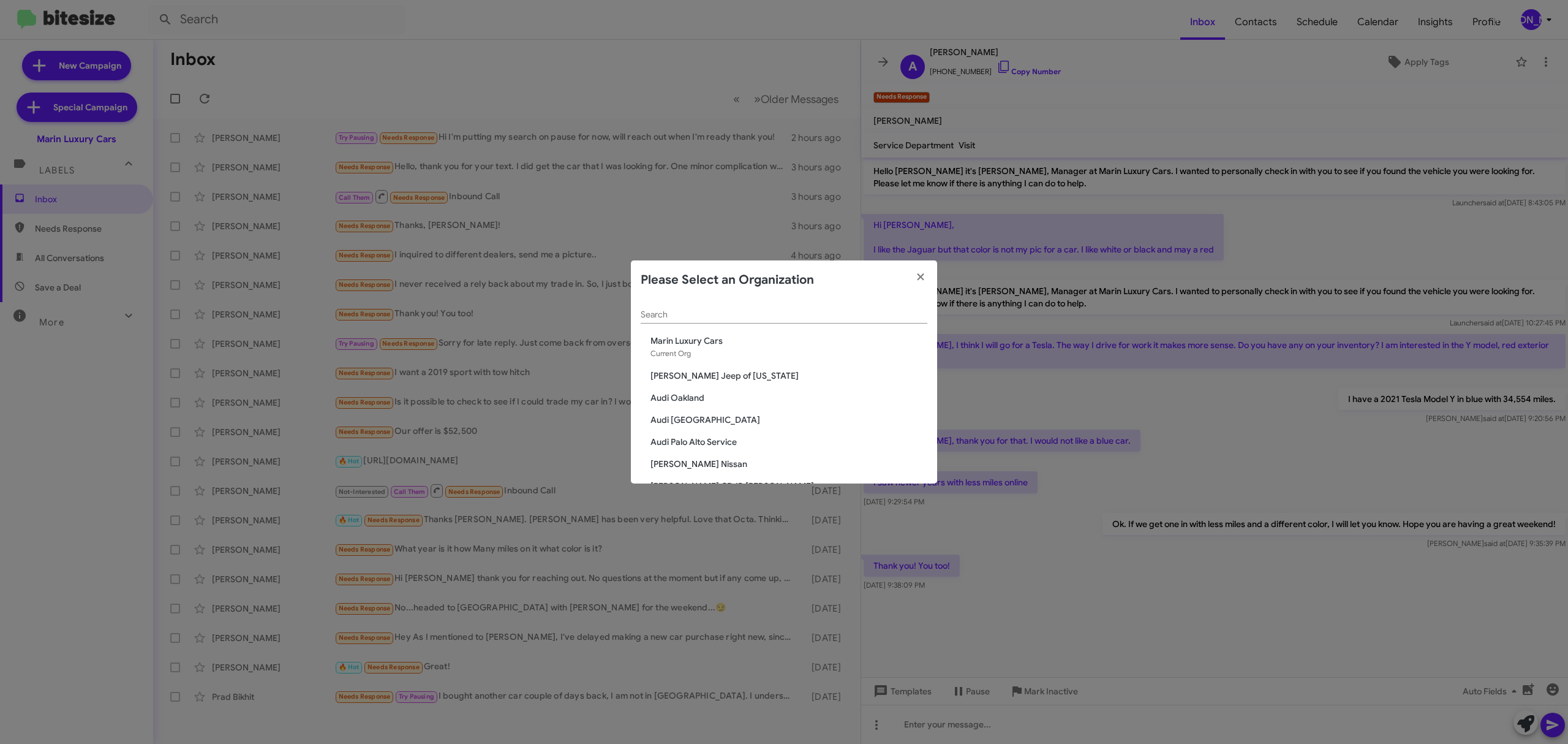
click at [753, 314] on input "Search" at bounding box center [784, 314] width 287 height 10
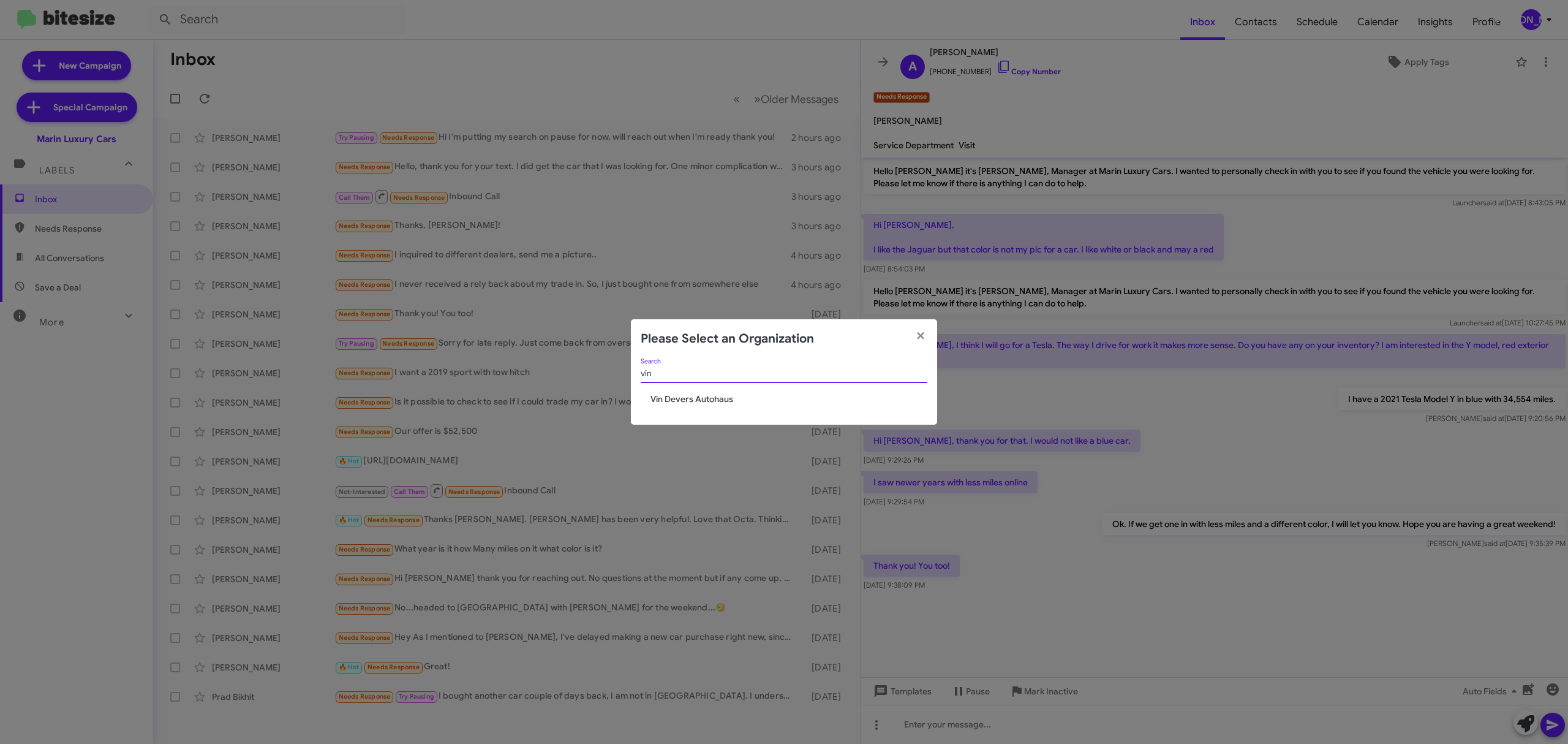
type input "vin"
click at [728, 396] on span "Vin Devers Autohaus" at bounding box center [789, 399] width 277 height 12
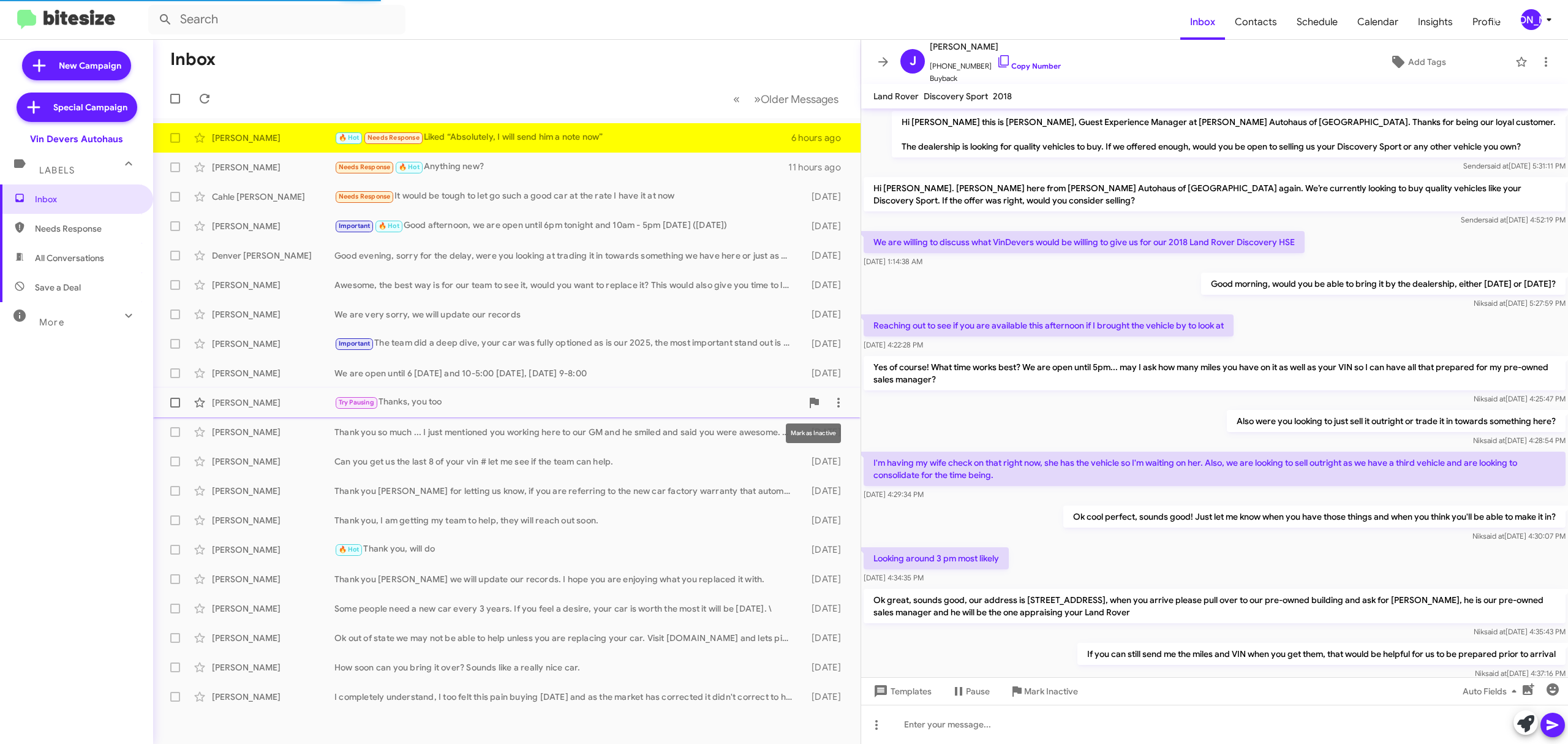
scroll to position [388, 0]
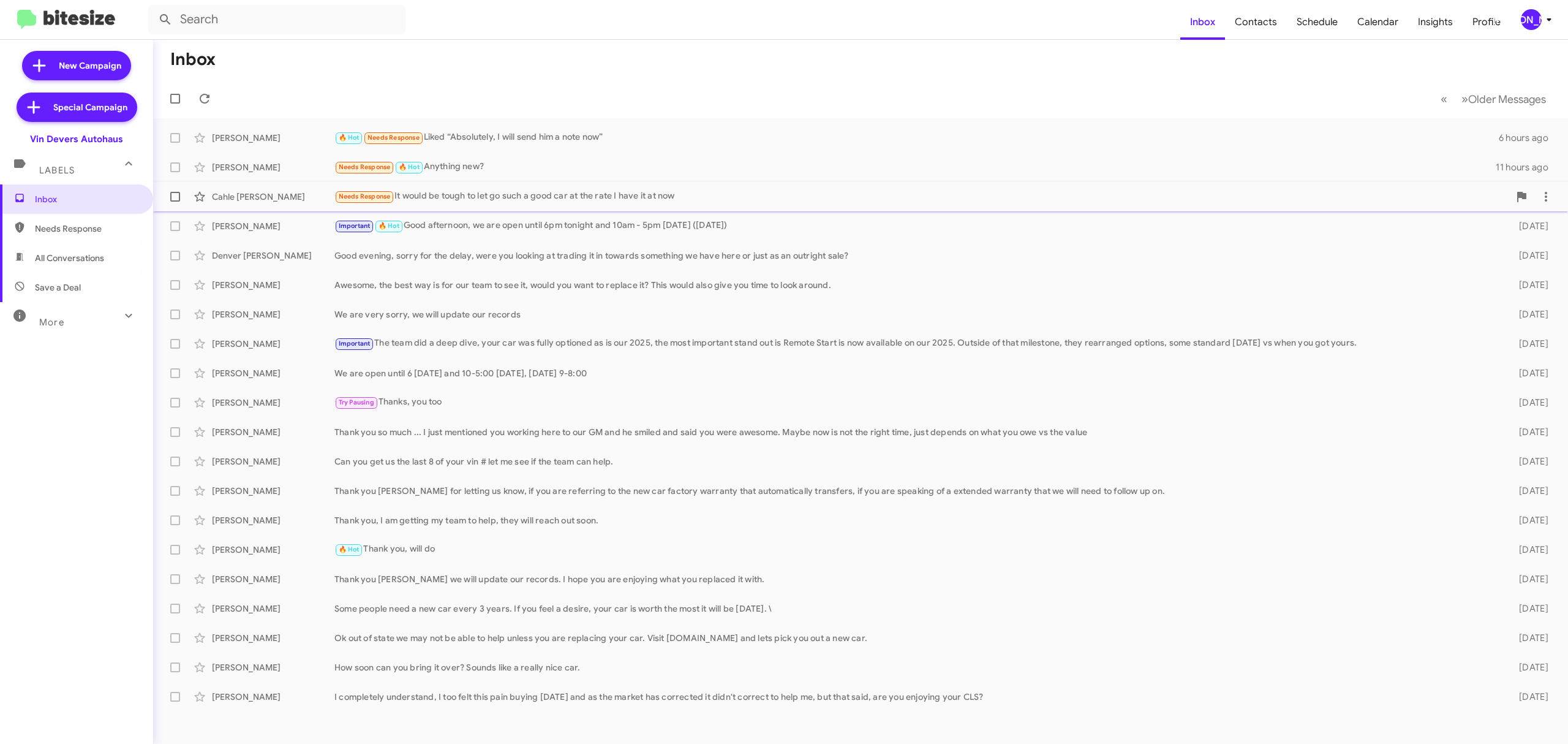
click at [464, 186] on div "Cahle [PERSON_NAME] Needs Response It would be tough to let go such a good car …" at bounding box center [861, 196] width 1396 height 25
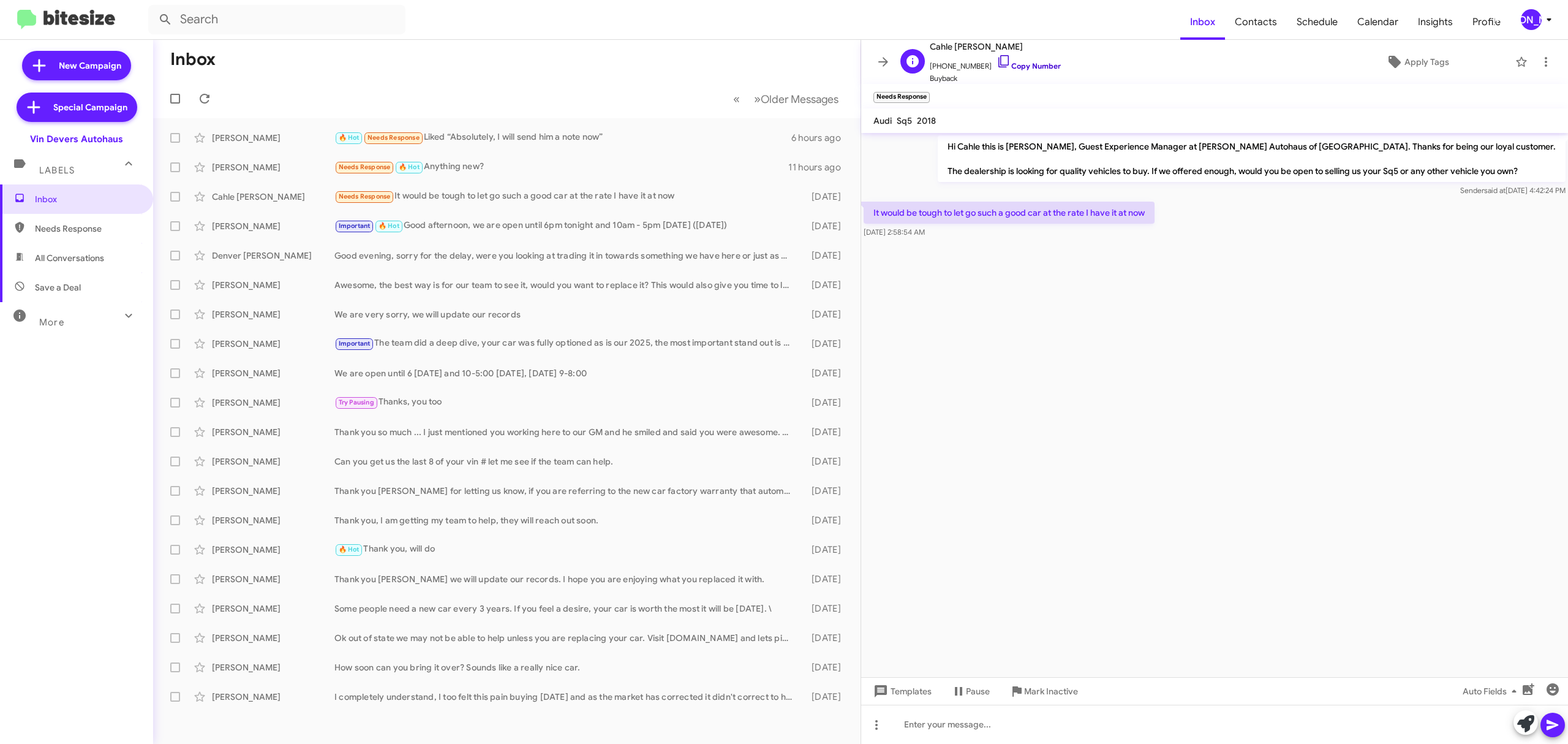
click at [1030, 63] on link "Copy Number" at bounding box center [1029, 66] width 64 height 9
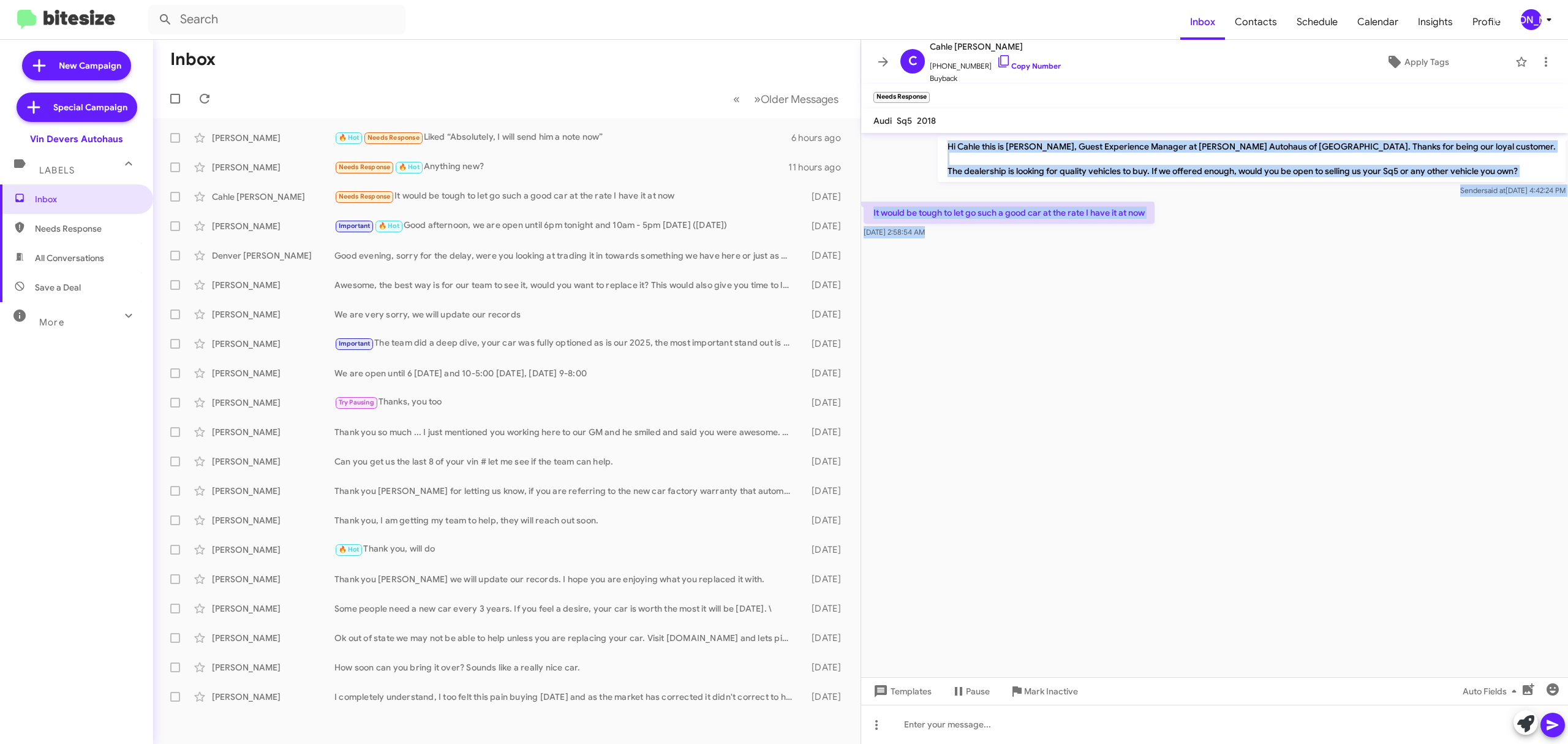
drag, startPoint x: 946, startPoint y: 147, endPoint x: 1005, endPoint y: 309, distance: 172.4
click at [1005, 309] on cdk-virtual-scroll-viewport "Hi Cahle this is [PERSON_NAME], Guest Experience Manager at [PERSON_NAME] Autoh…" at bounding box center [1214, 405] width 707 height 544
copy div "Hi Cahle this is Aubrey Devers, Guest Experience Manager at Vin Devers Autohaus…"
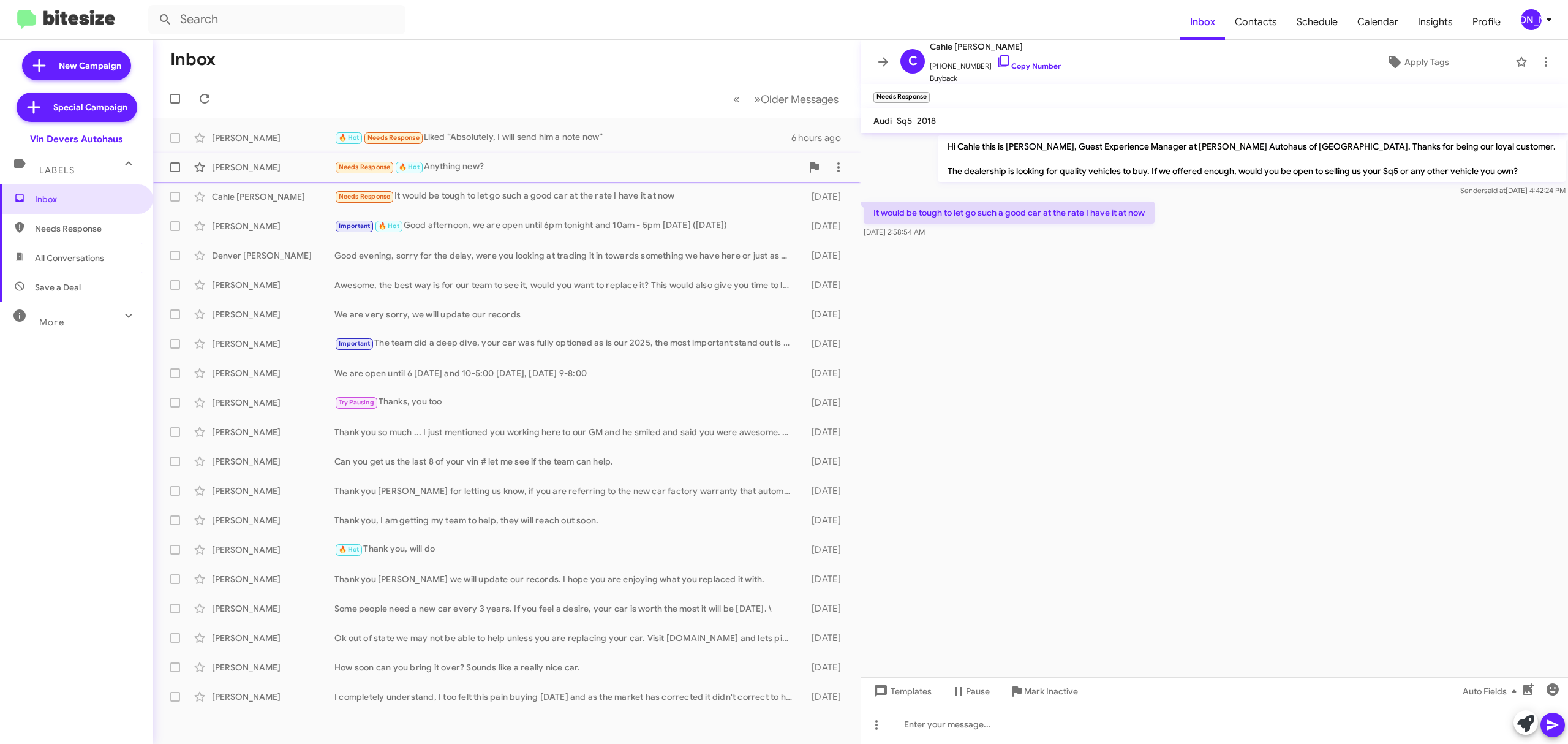
click at [275, 171] on div "Linda Uveges" at bounding box center [273, 167] width 123 height 12
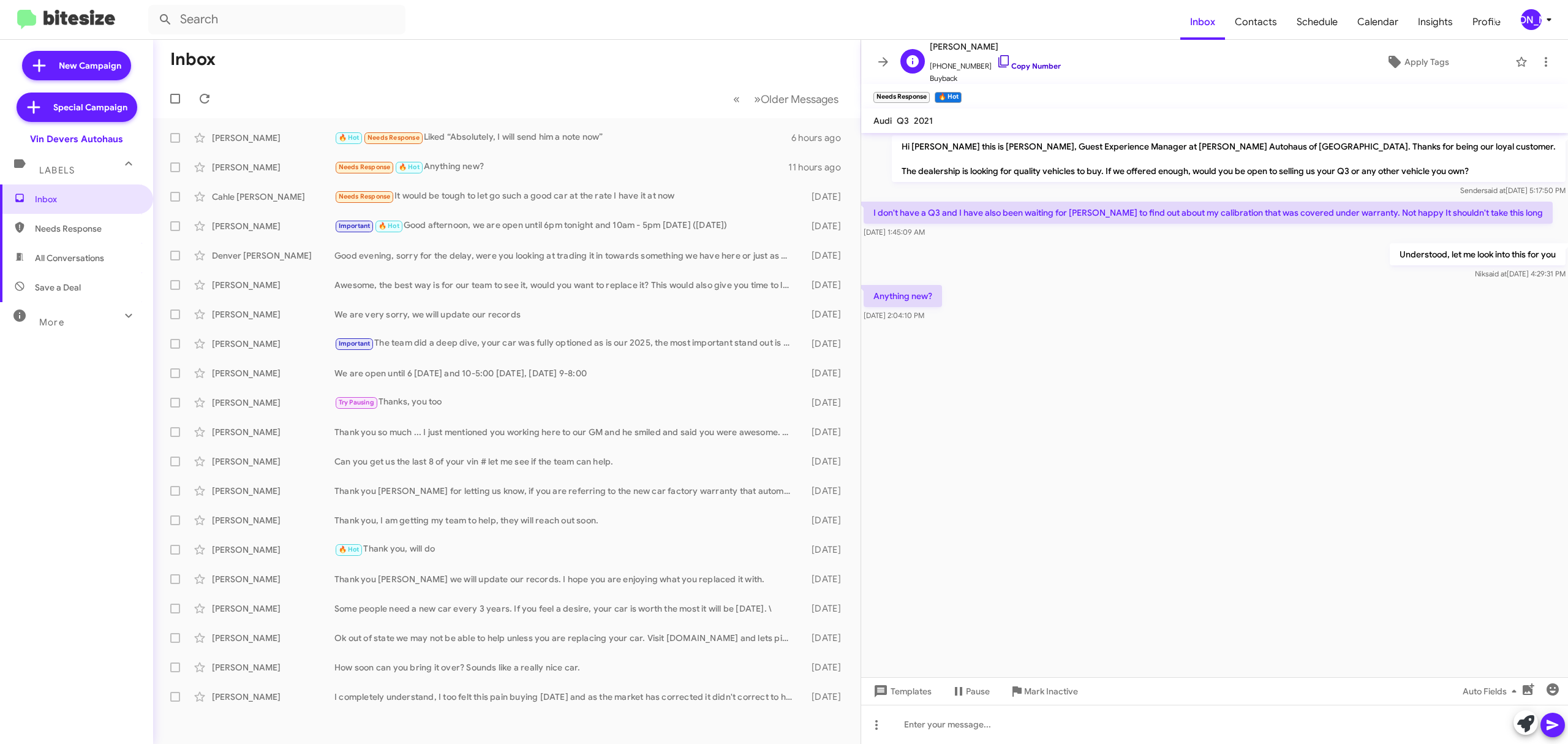
click at [1034, 62] on link "Copy Number" at bounding box center [1029, 66] width 64 height 9
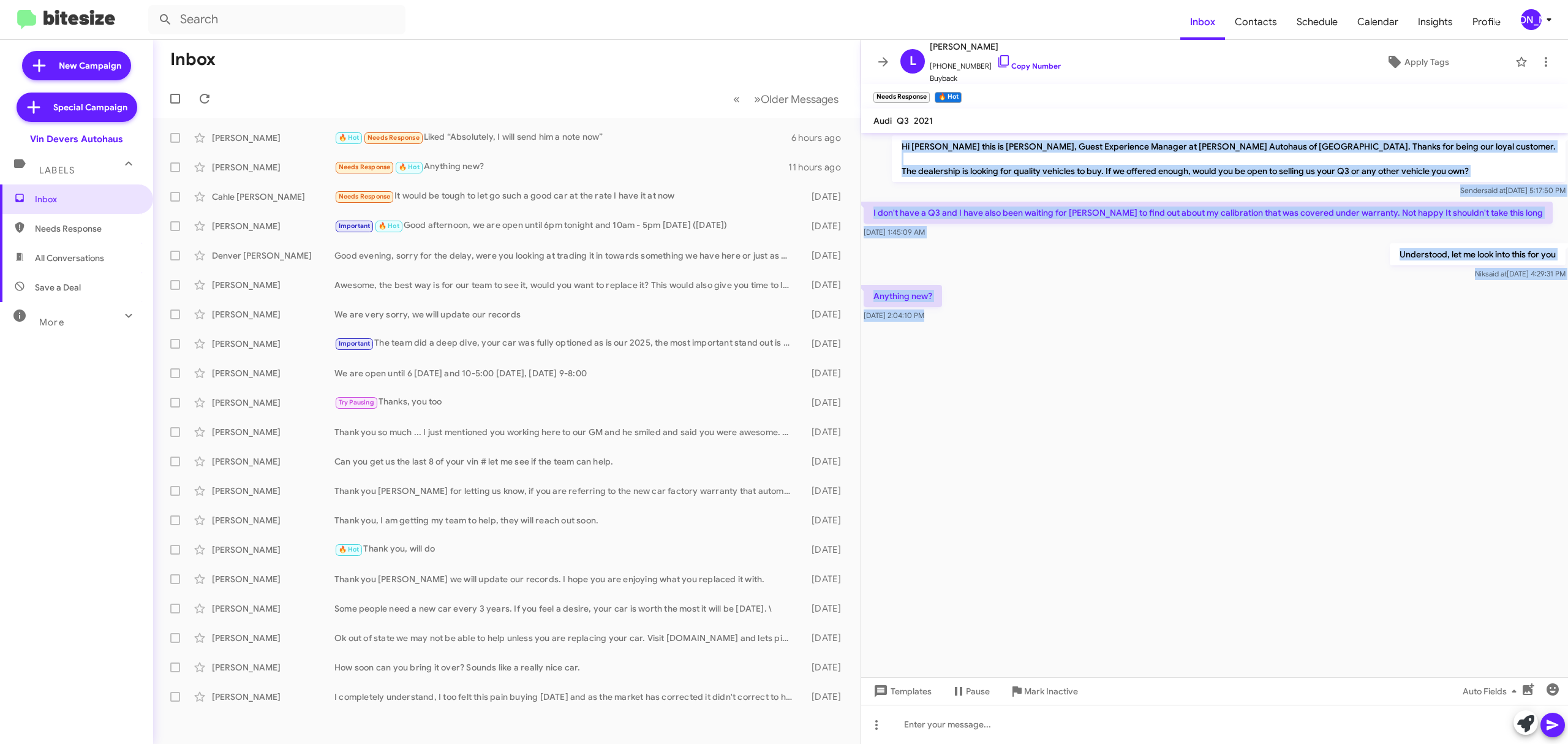
drag, startPoint x: 931, startPoint y: 143, endPoint x: 1027, endPoint y: 381, distance: 256.6
click at [1027, 381] on cdk-virtual-scroll-viewport "Hi Linda this is Aubrey Devers, Guest Experience Manager at Vin Devers Autohaus…" at bounding box center [1214, 405] width 707 height 544
drag, startPoint x: 913, startPoint y: 305, endPoint x: 1013, endPoint y: 385, distance: 128.1
click at [1013, 385] on cdk-virtual-scroll-viewport "Hi Linda this is Aubrey Devers, Guest Experience Manager at Vin Devers Autohaus…" at bounding box center [1214, 405] width 707 height 544
copy div "Hi Linda this is Aubrey Devers, Guest Experience Manager at Vin Devers Autohaus…"
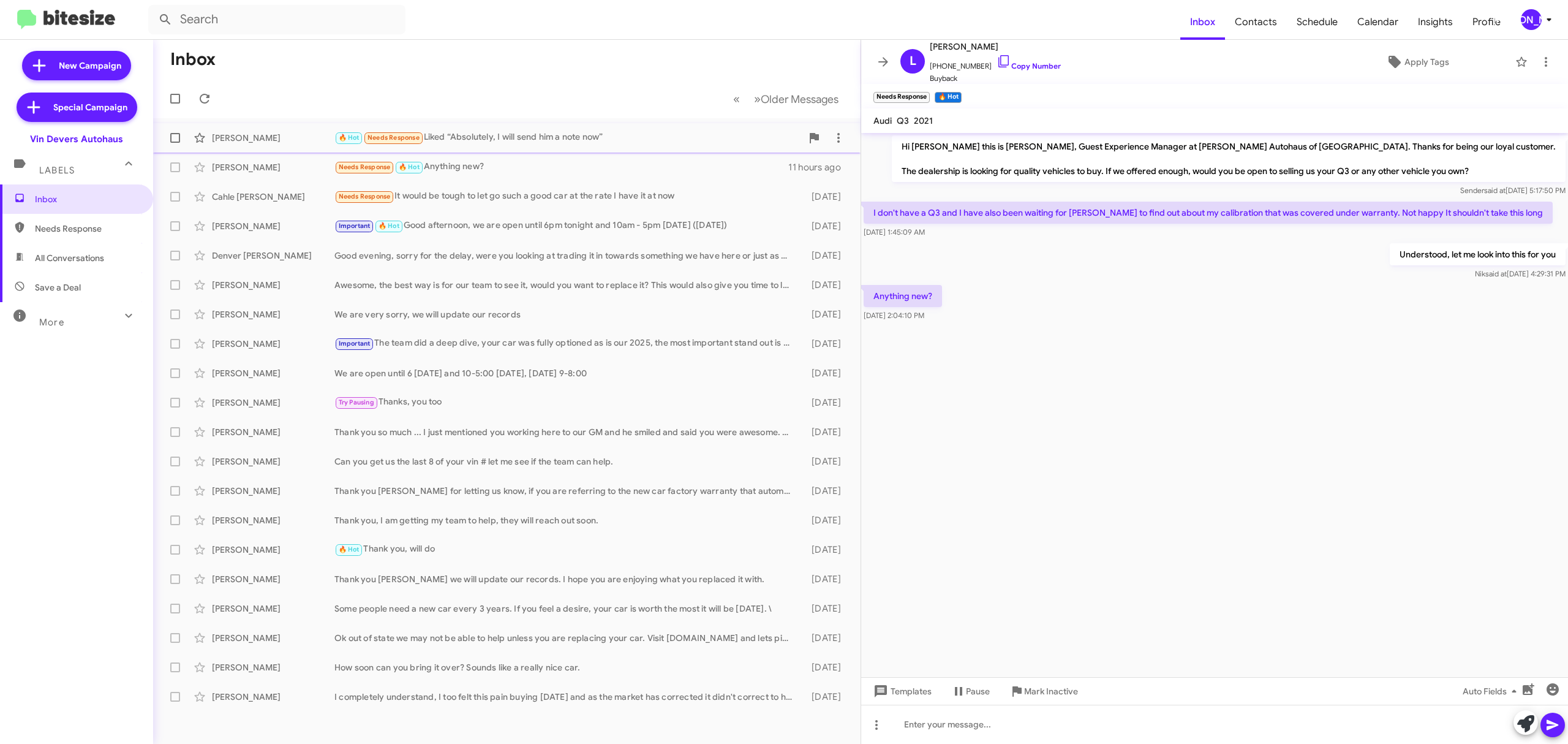
click at [243, 144] on div "Jeffery Barror 🔥 Hot Needs Response Liked “Absolutely, I will send him a note n…" at bounding box center [507, 138] width 688 height 25
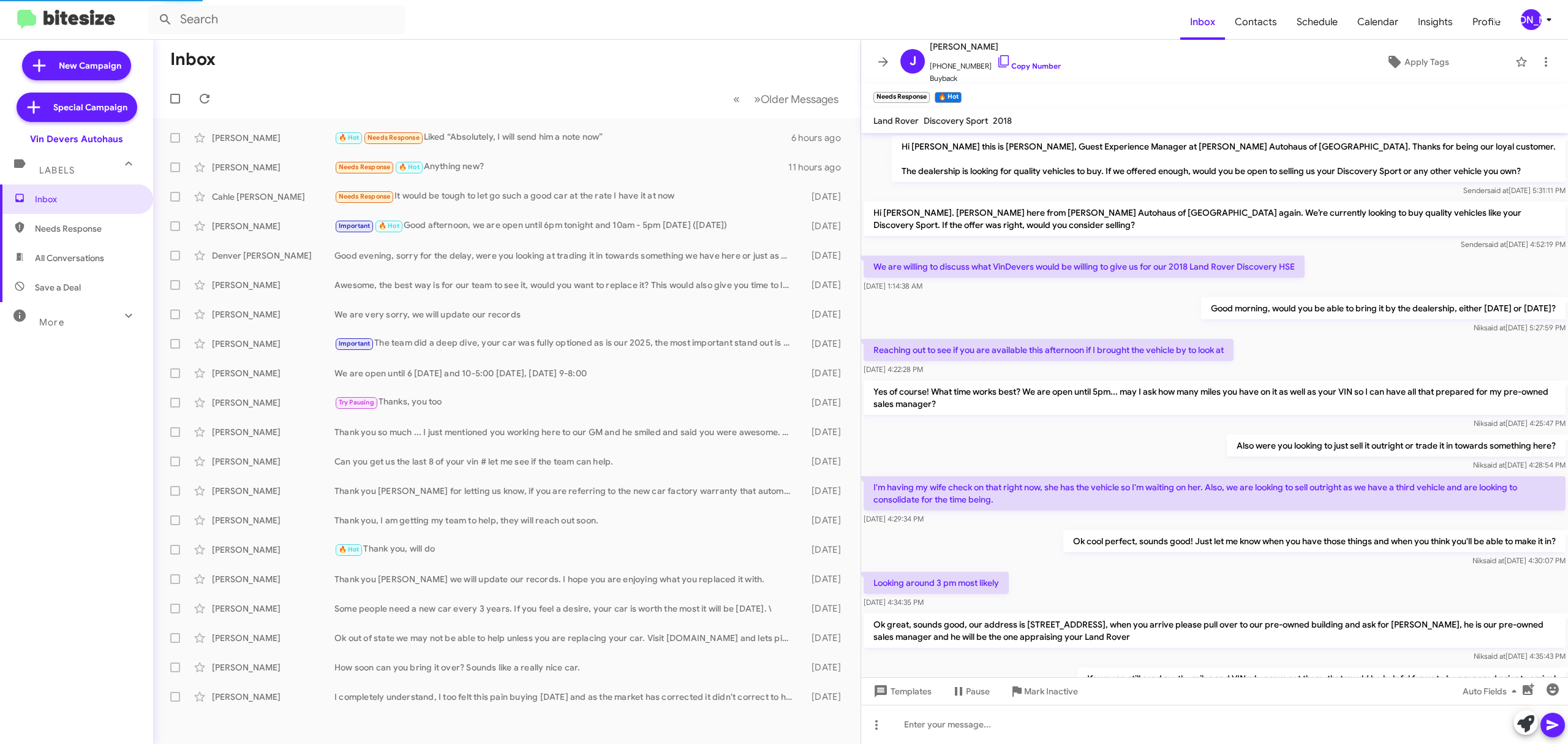
scroll to position [436, 0]
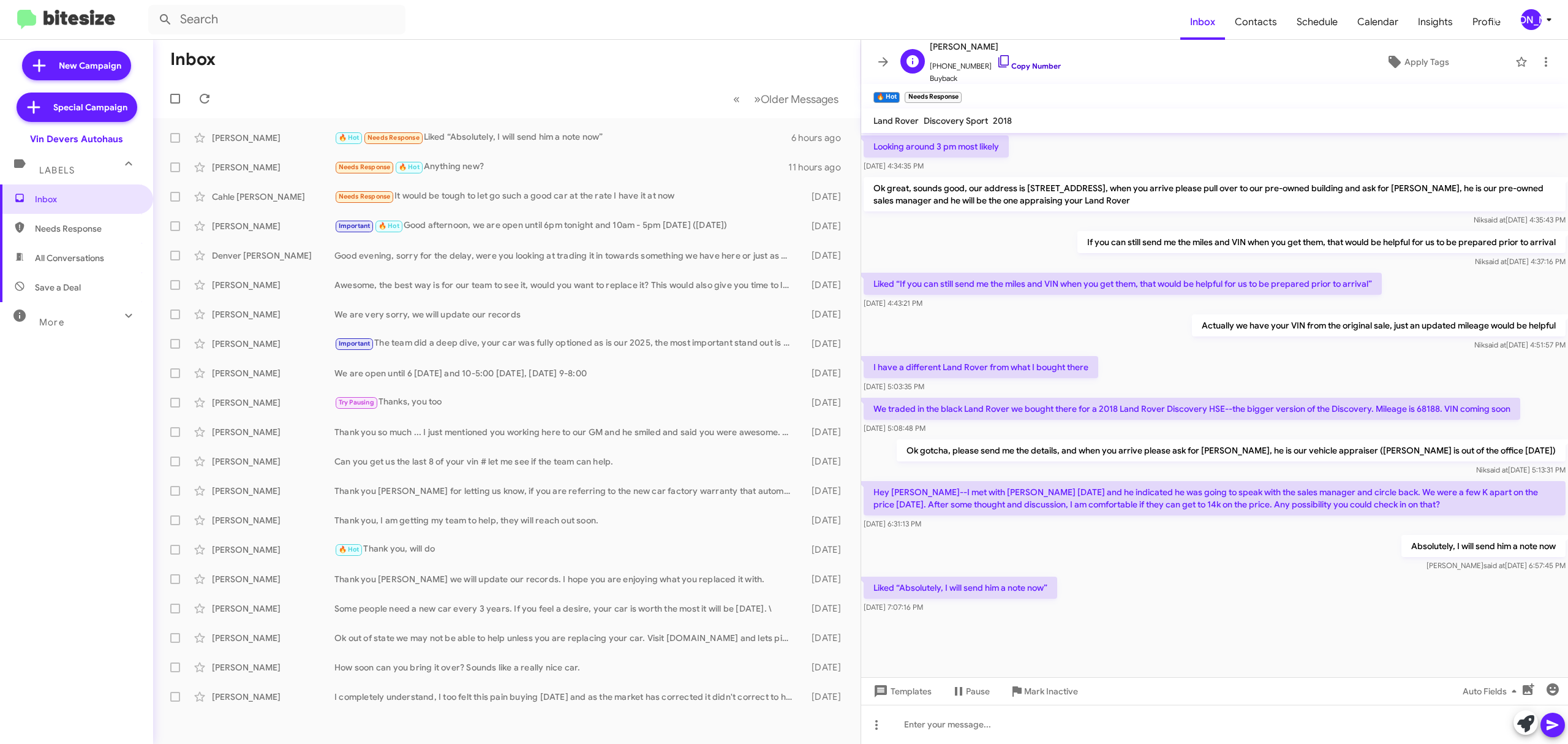
click at [1035, 67] on link "Copy Number" at bounding box center [1029, 66] width 64 height 9
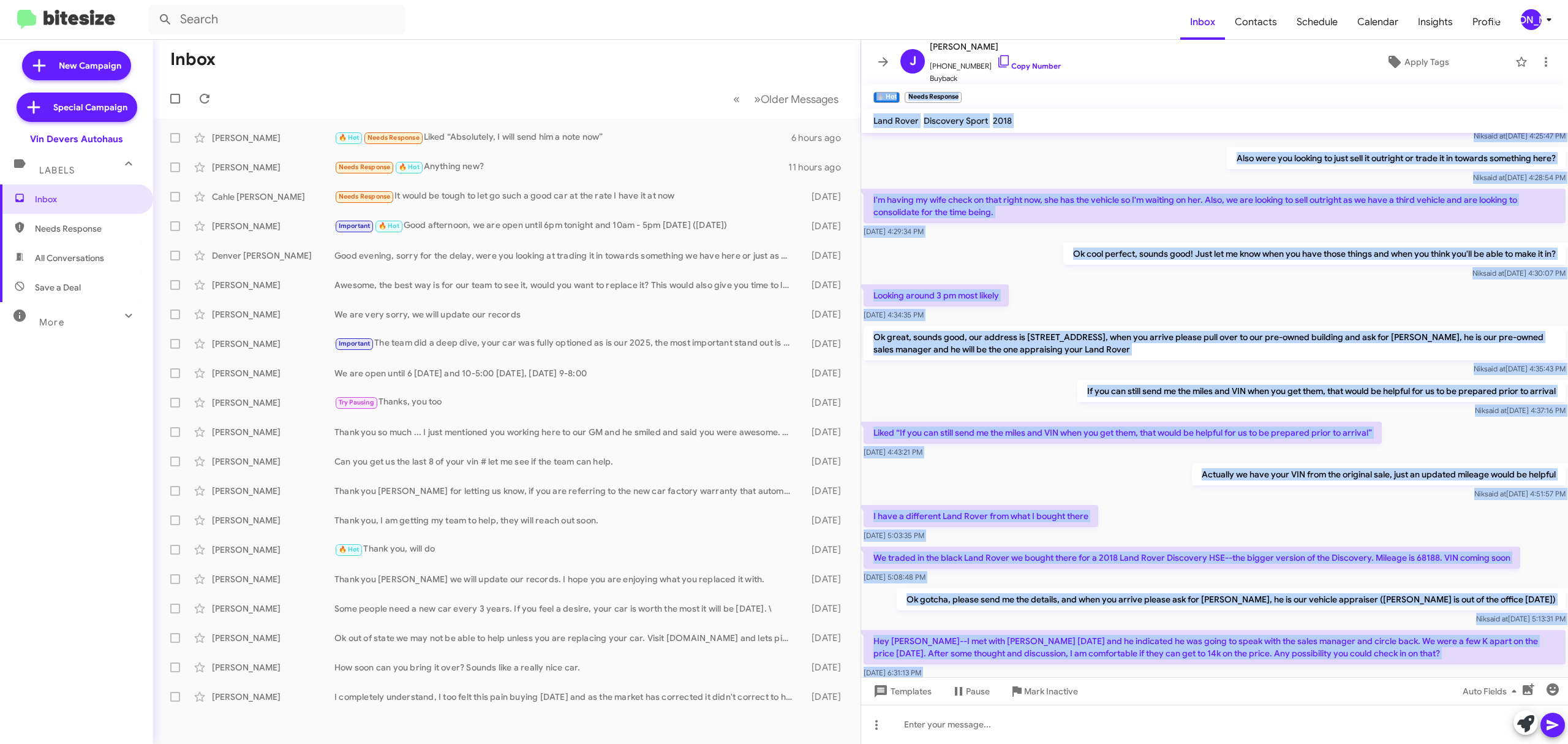
scroll to position [0, 0]
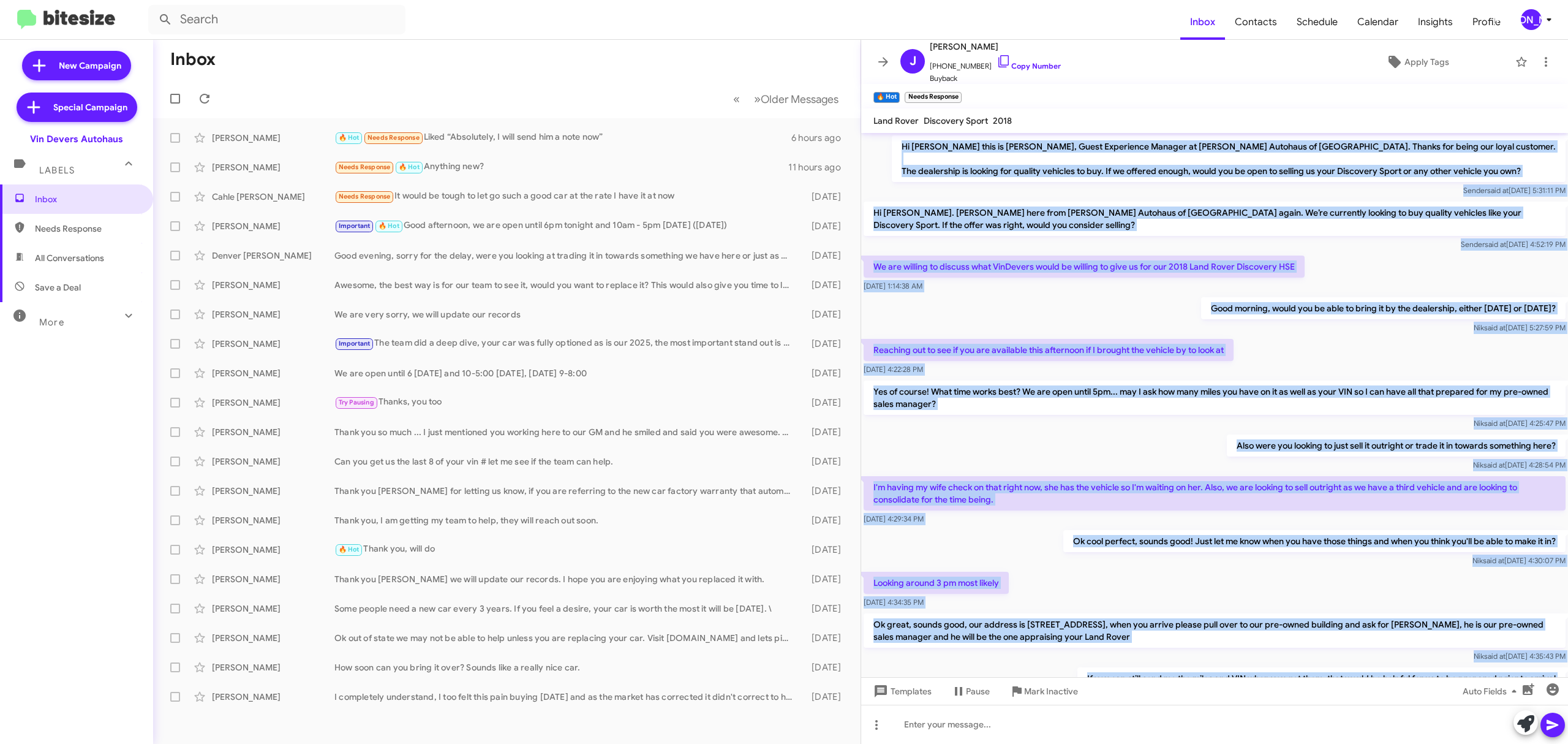
drag, startPoint x: 962, startPoint y: 617, endPoint x: 885, endPoint y: 135, distance: 488.1
click at [885, 135] on cdk-virtual-scroll-viewport "Hi Jeffery this is Aubrey Devers, Guest Experience Manager at Vin Devers Autoha…" at bounding box center [1214, 405] width 707 height 544
copy div "Hi Jeffery this is Aubrey Devers, Guest Experience Manager at Vin Devers Autoha…"
click at [1531, 20] on div "[PERSON_NAME]" at bounding box center [1531, 19] width 21 height 21
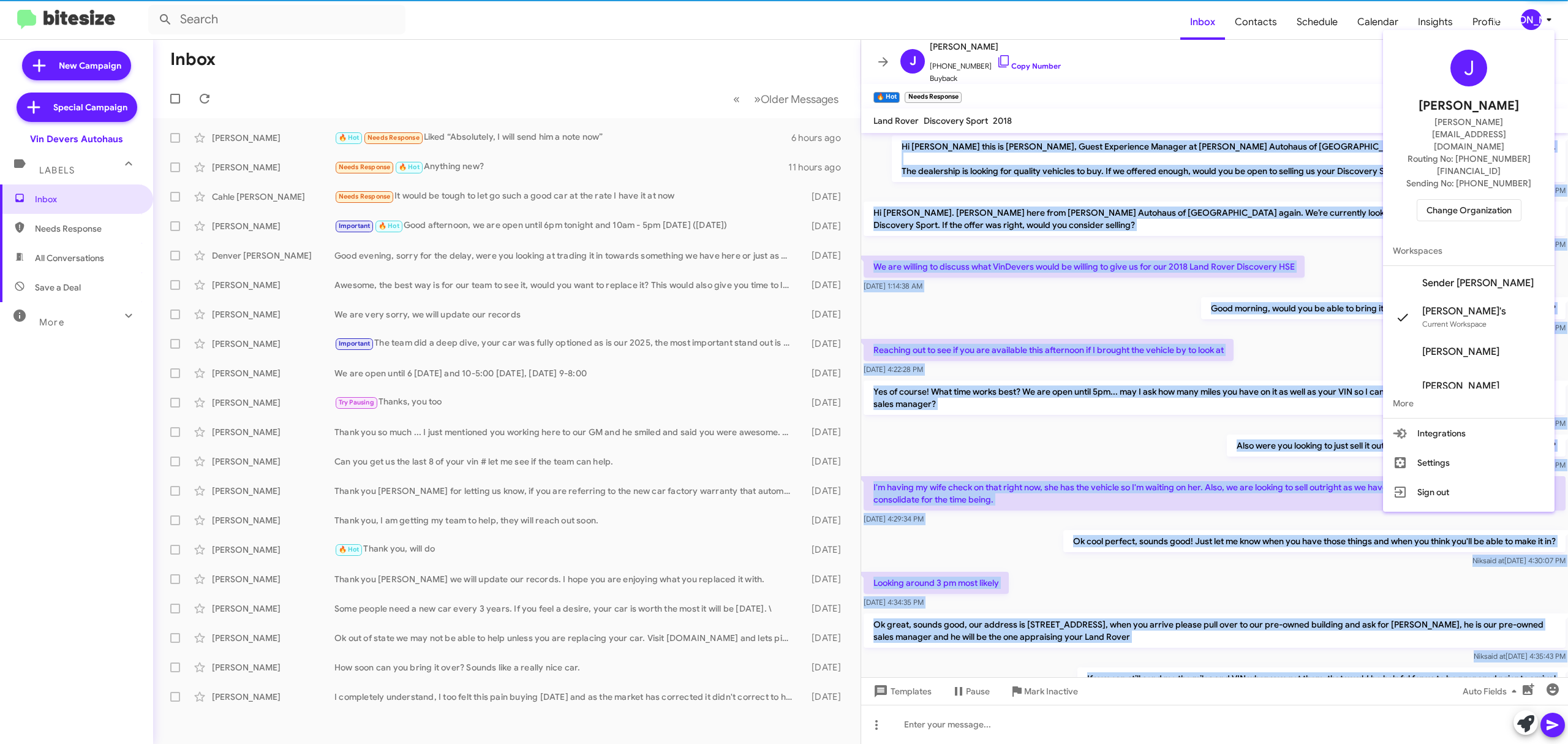
click at [1487, 200] on span "Change Organization" at bounding box center [1469, 210] width 85 height 21
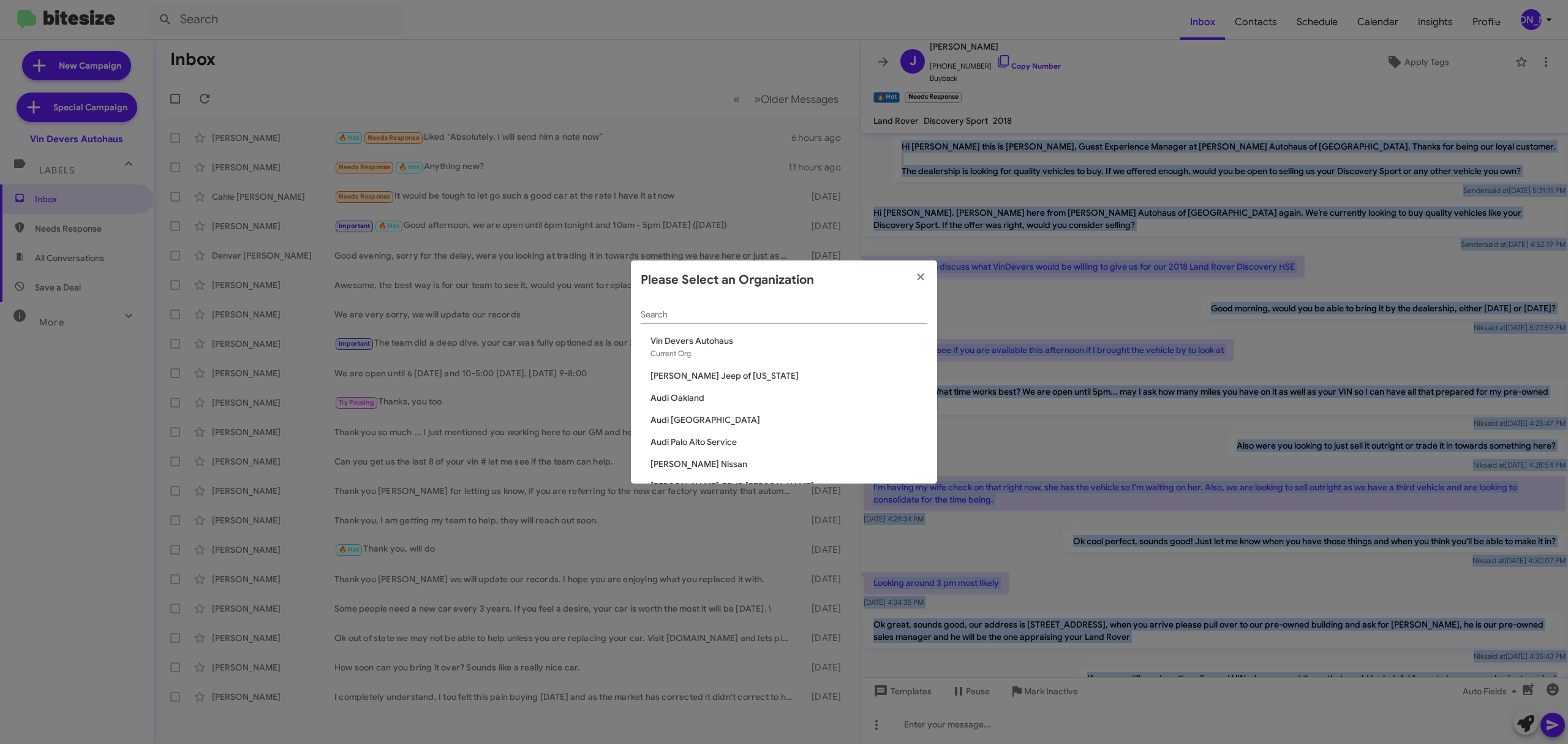
click at [824, 314] on input "Search" at bounding box center [784, 314] width 287 height 10
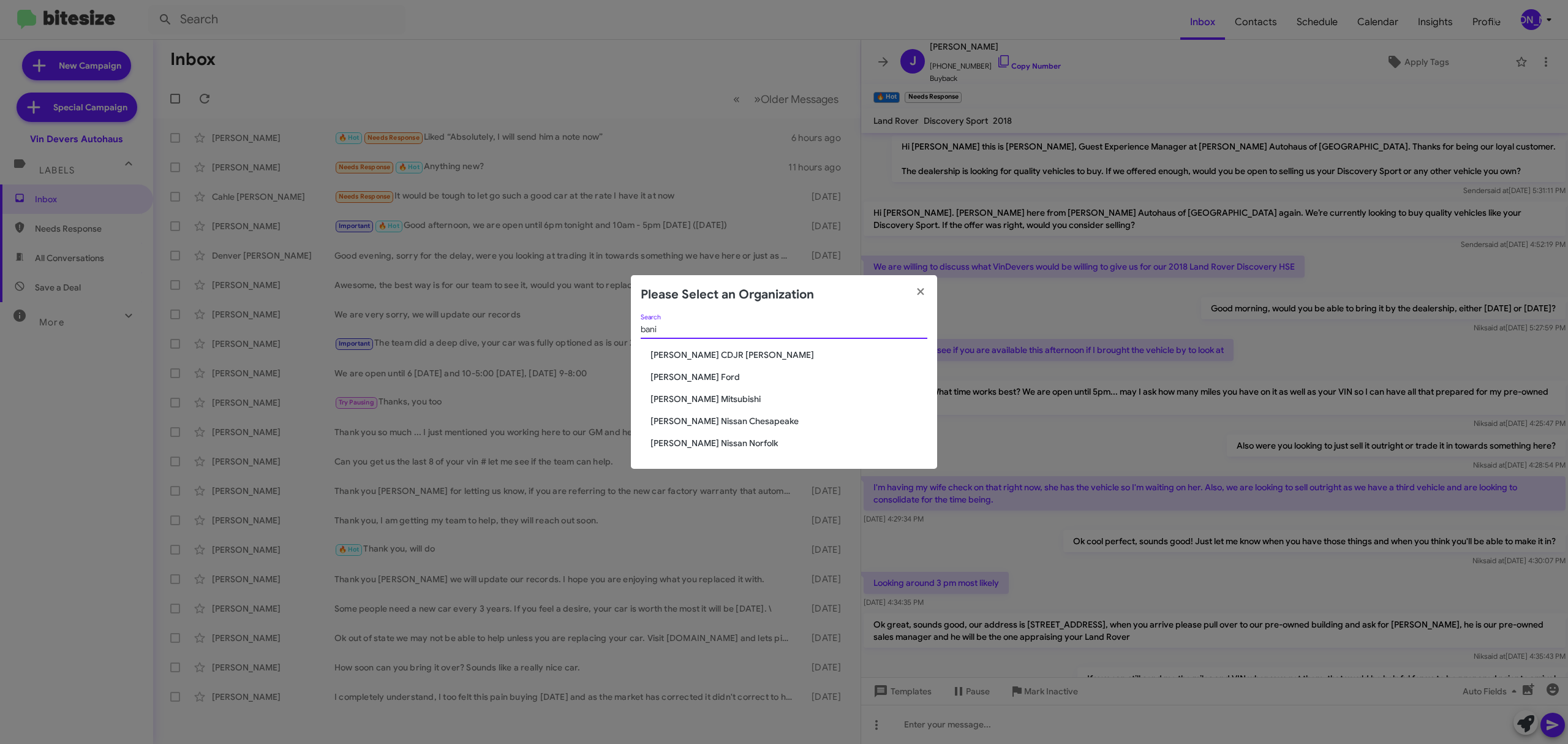
type input "bani"
click at [705, 373] on span "Banister Ford" at bounding box center [789, 376] width 277 height 12
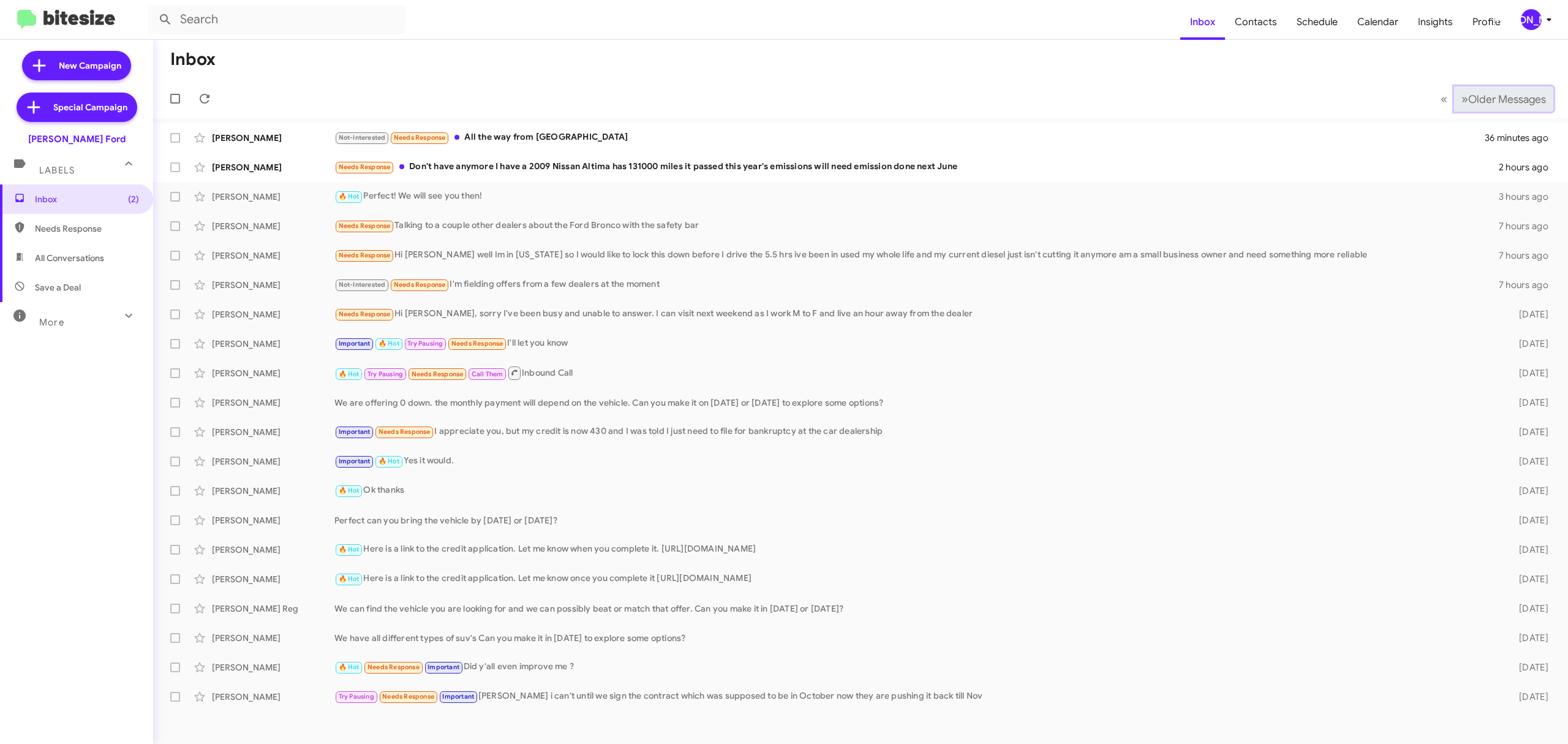
click at [1473, 94] on span "Older Messages" at bounding box center [1507, 100] width 78 height 13
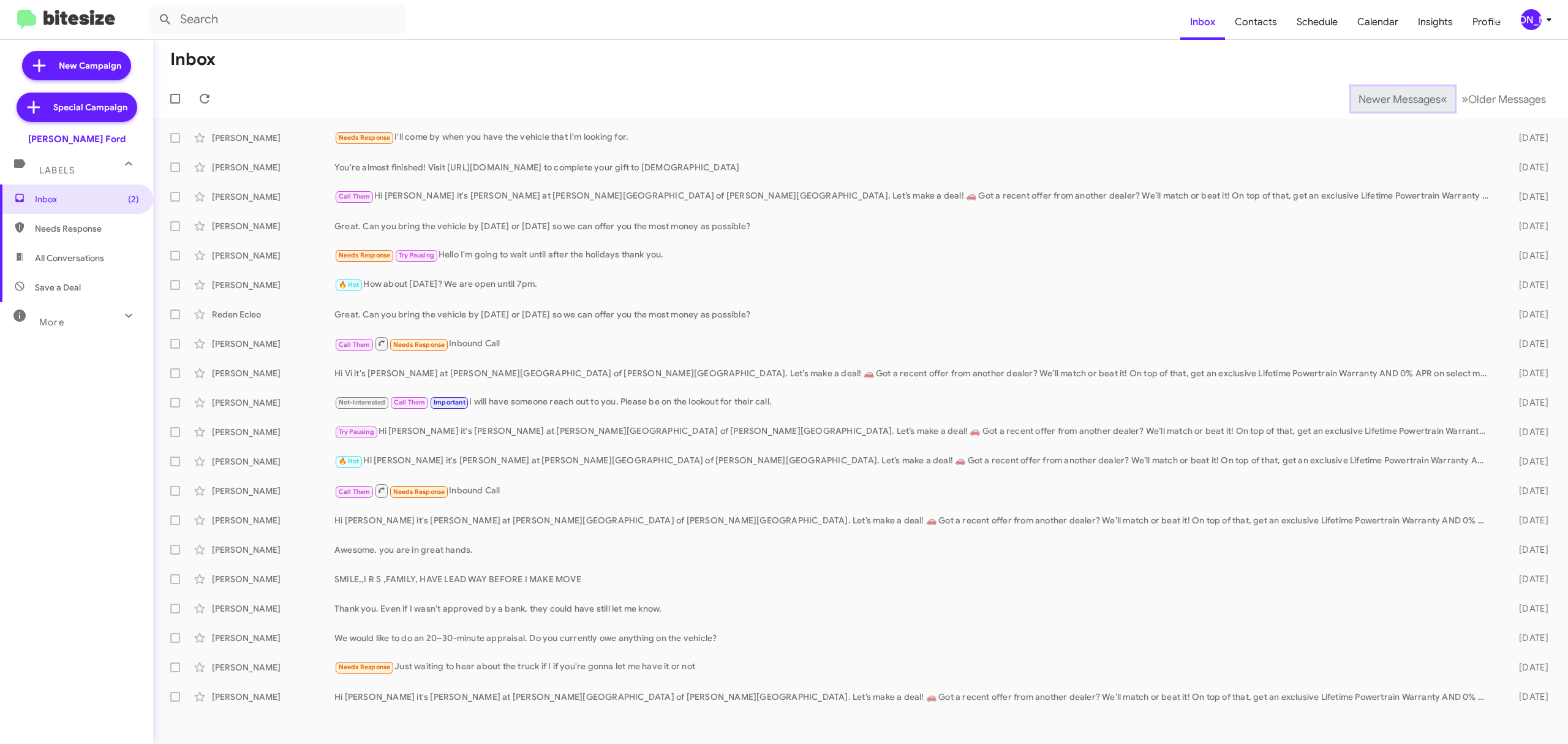
click at [1390, 98] on span "Newer Messages" at bounding box center [1400, 100] width 82 height 13
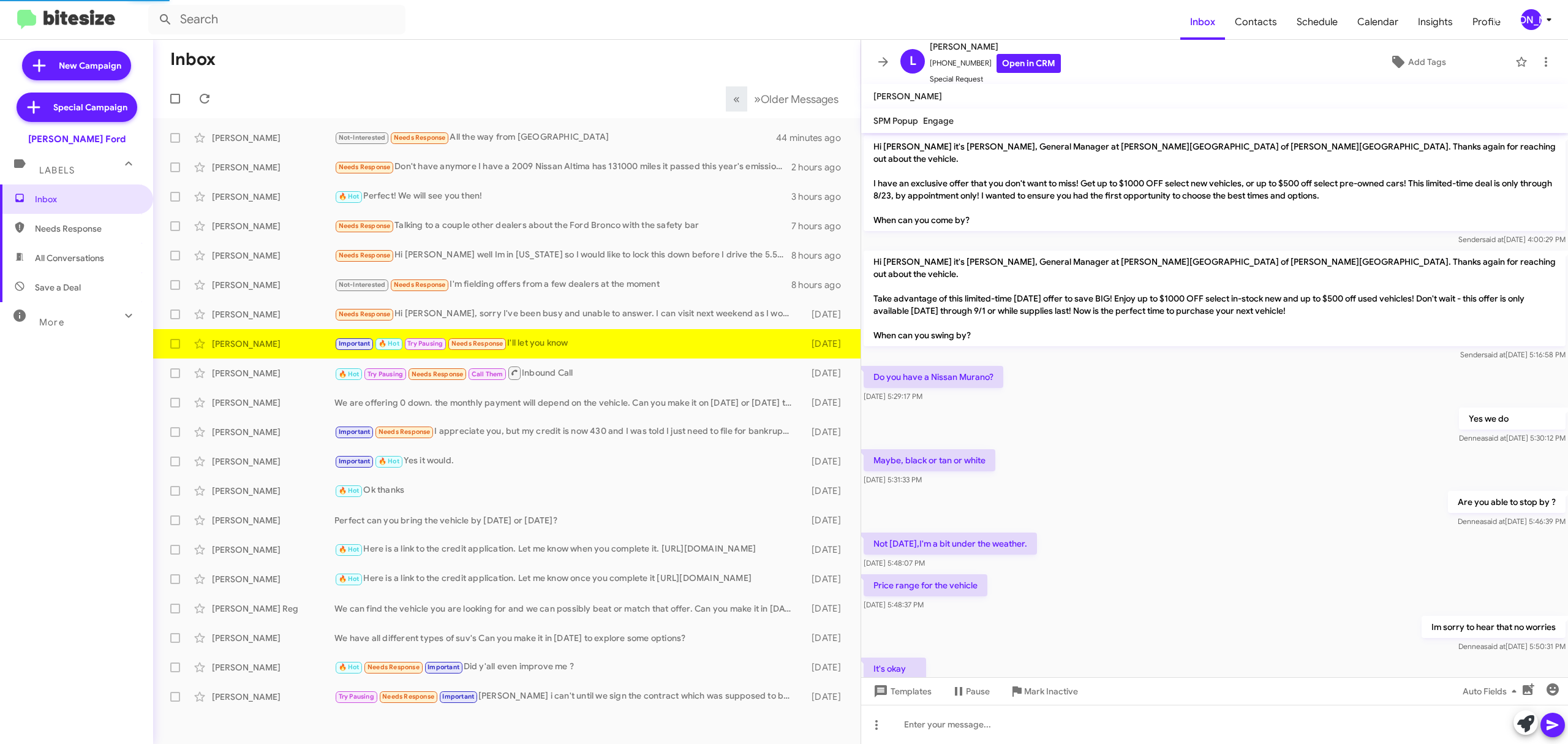
scroll to position [546, 0]
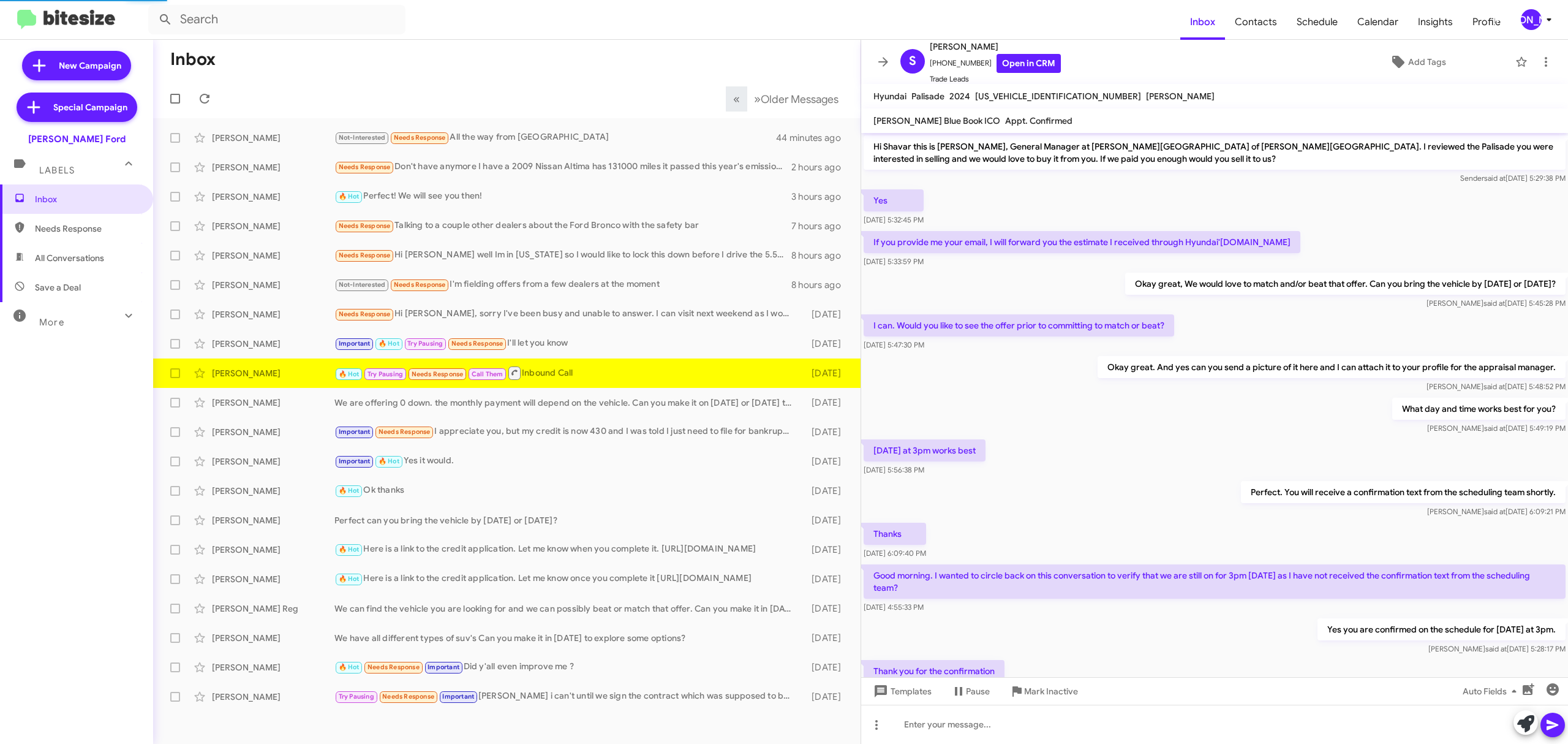
scroll to position [288, 0]
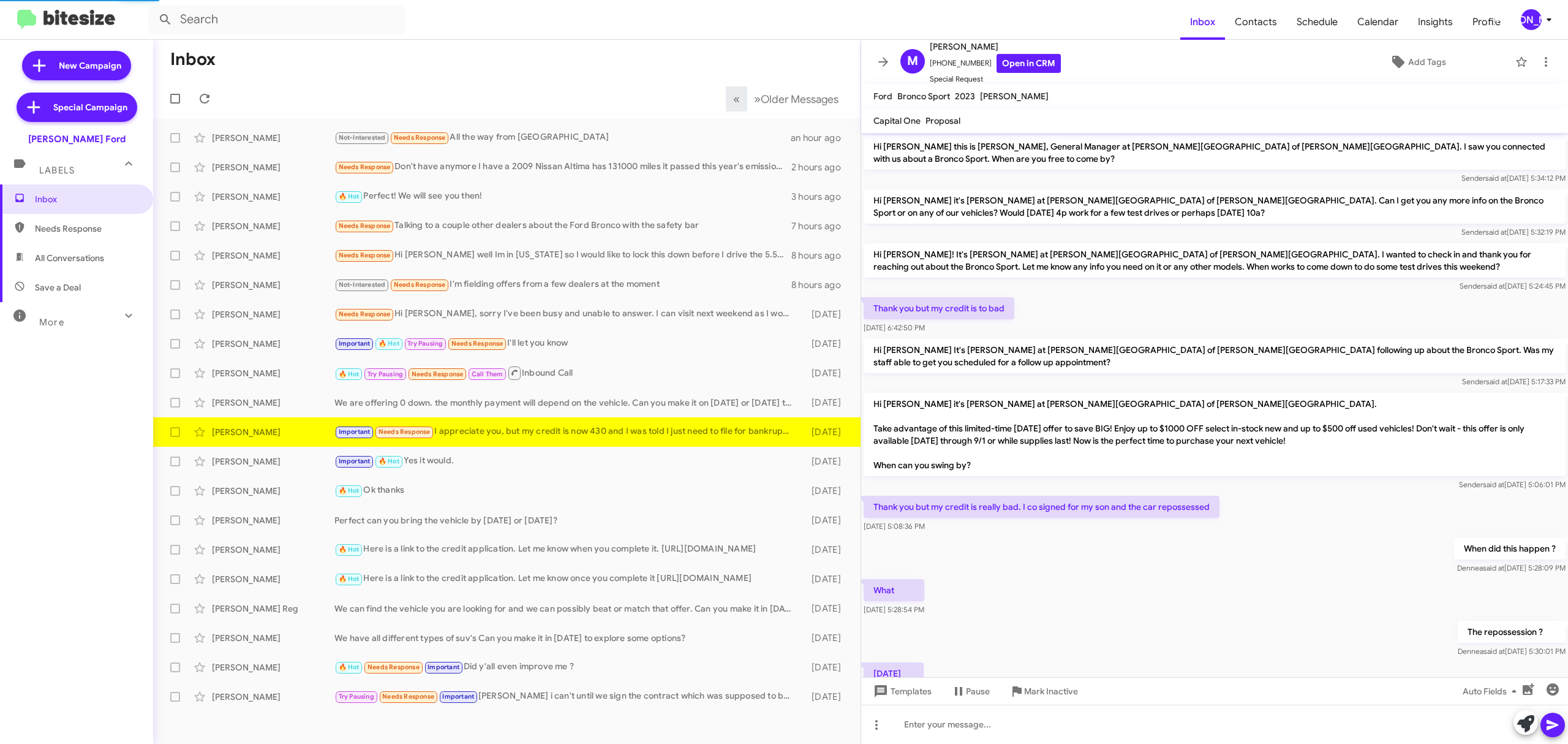
scroll to position [477, 0]
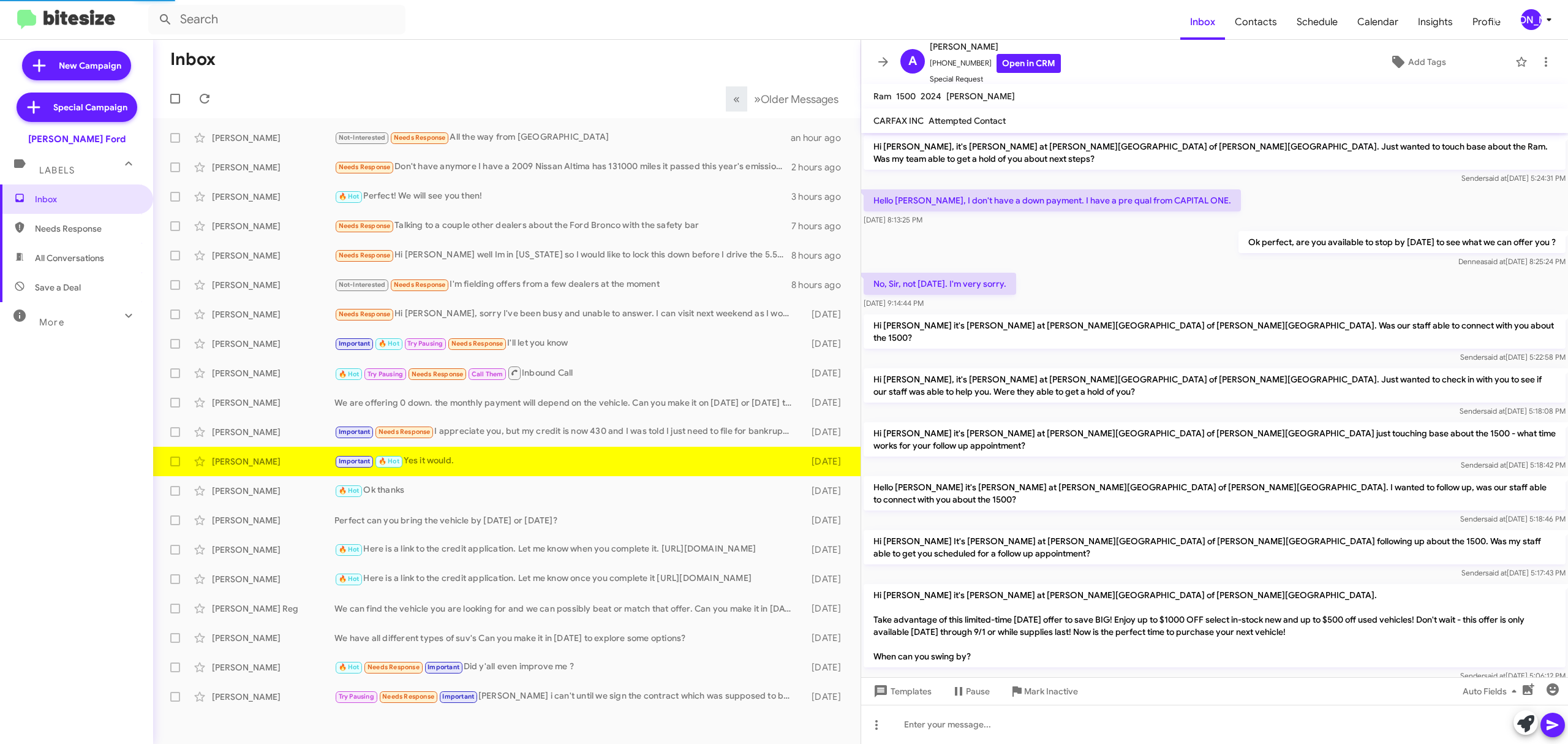
scroll to position [522, 0]
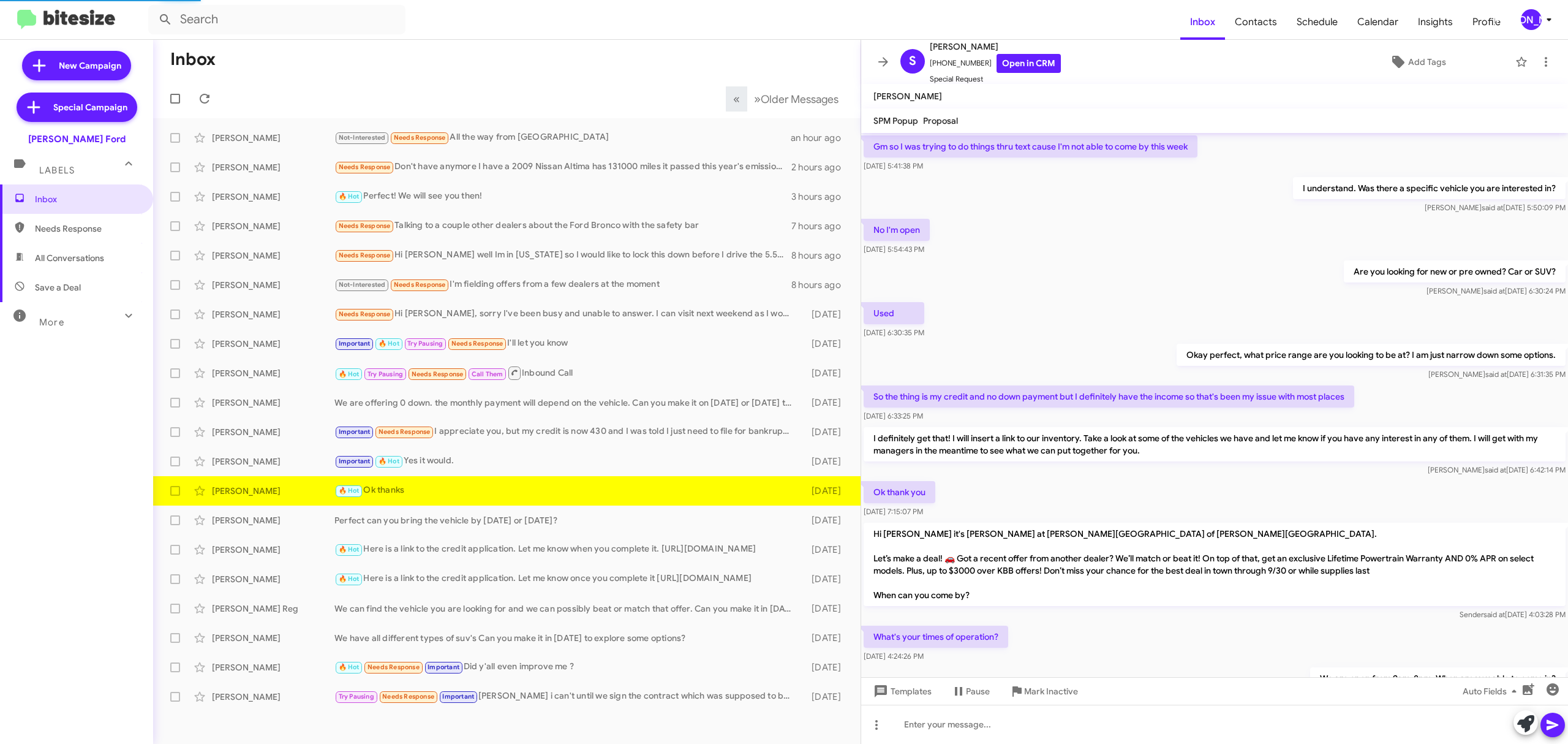
scroll to position [424, 0]
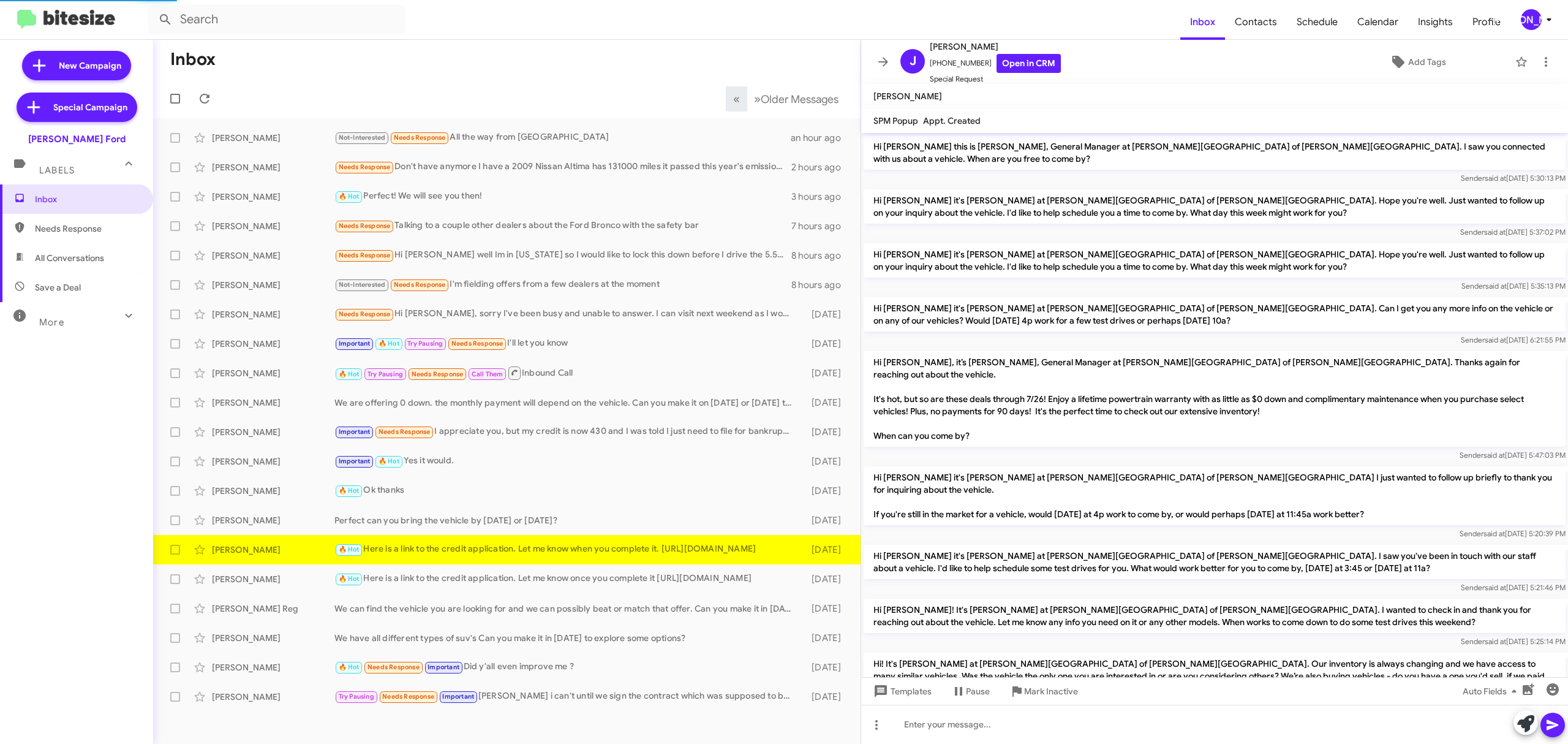
scroll to position [609, 0]
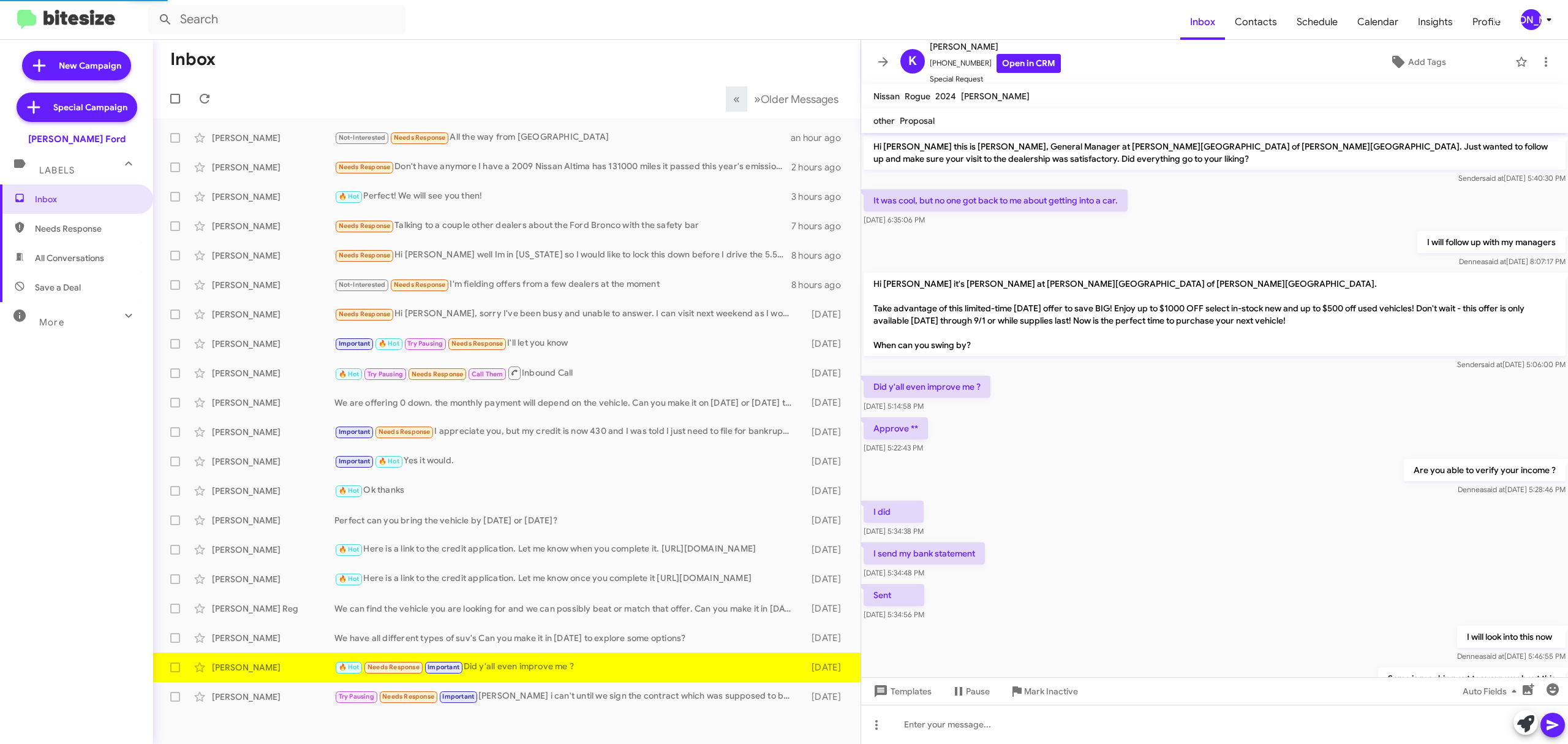
scroll to position [217, 0]
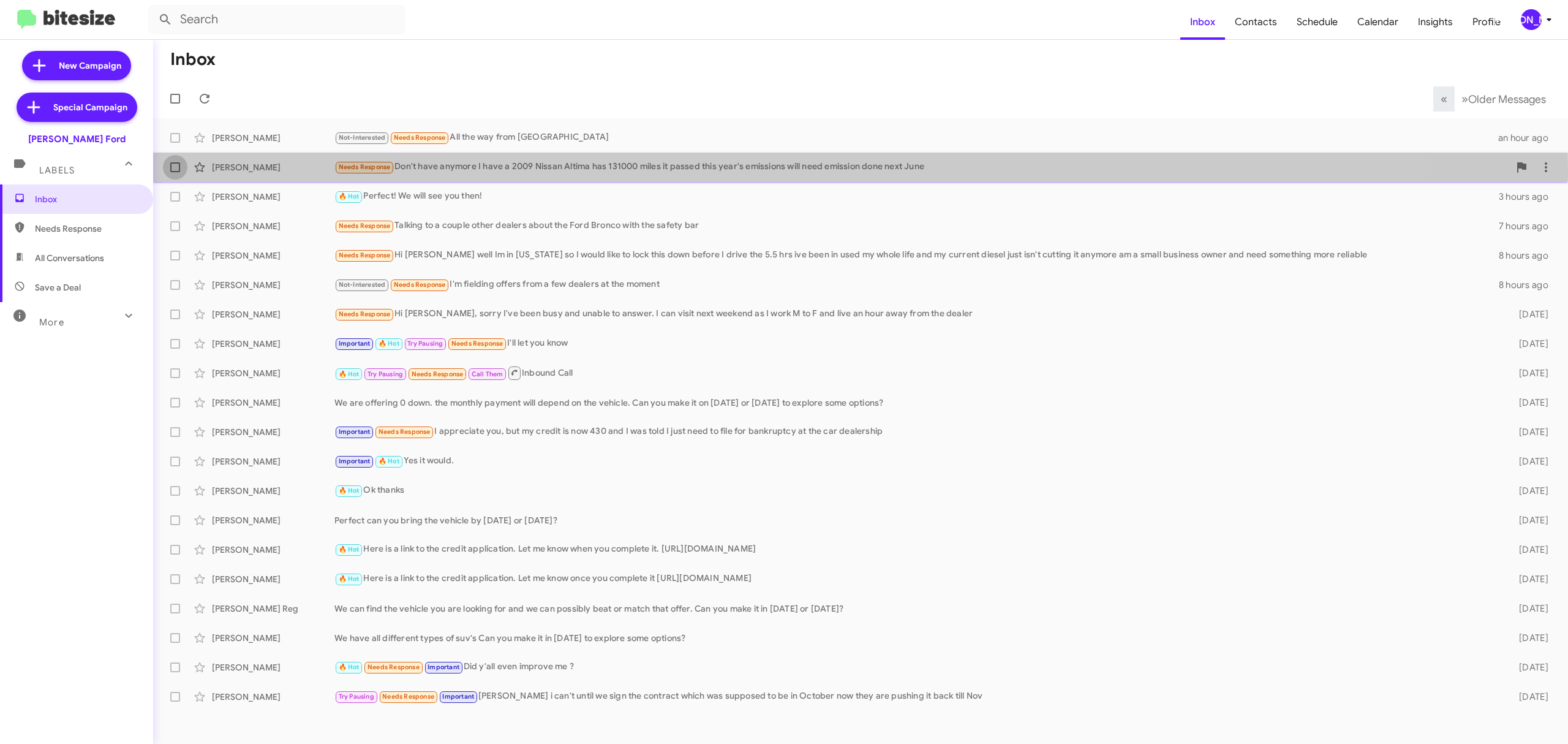
click at [174, 170] on span at bounding box center [175, 167] width 10 height 10
click at [174, 172] on input "checkbox" at bounding box center [174, 172] width 1 height 1
checkbox input "true"
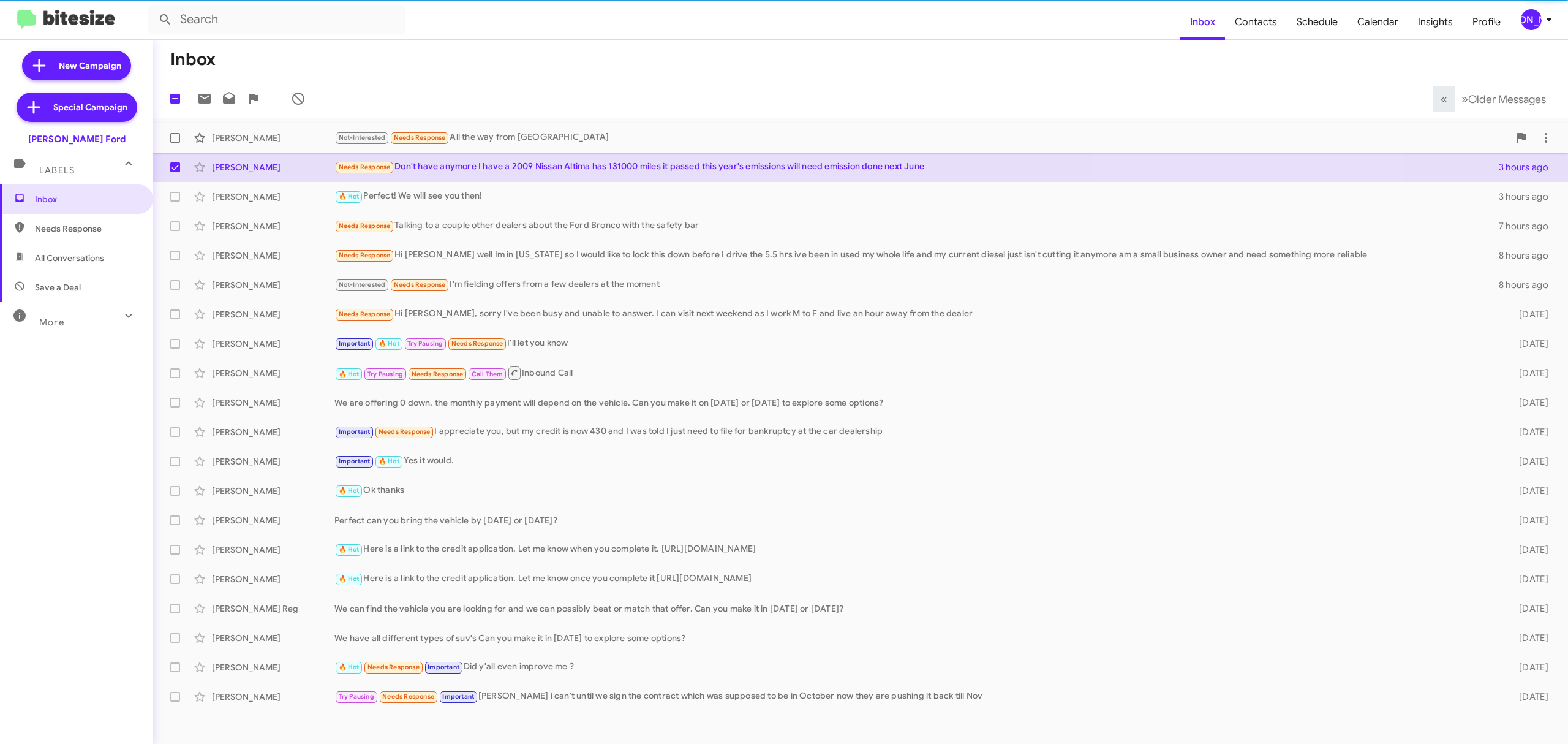
click at [174, 137] on span at bounding box center [175, 138] width 10 height 10
click at [174, 143] on input "checkbox" at bounding box center [174, 143] width 1 height 1
checkbox input "true"
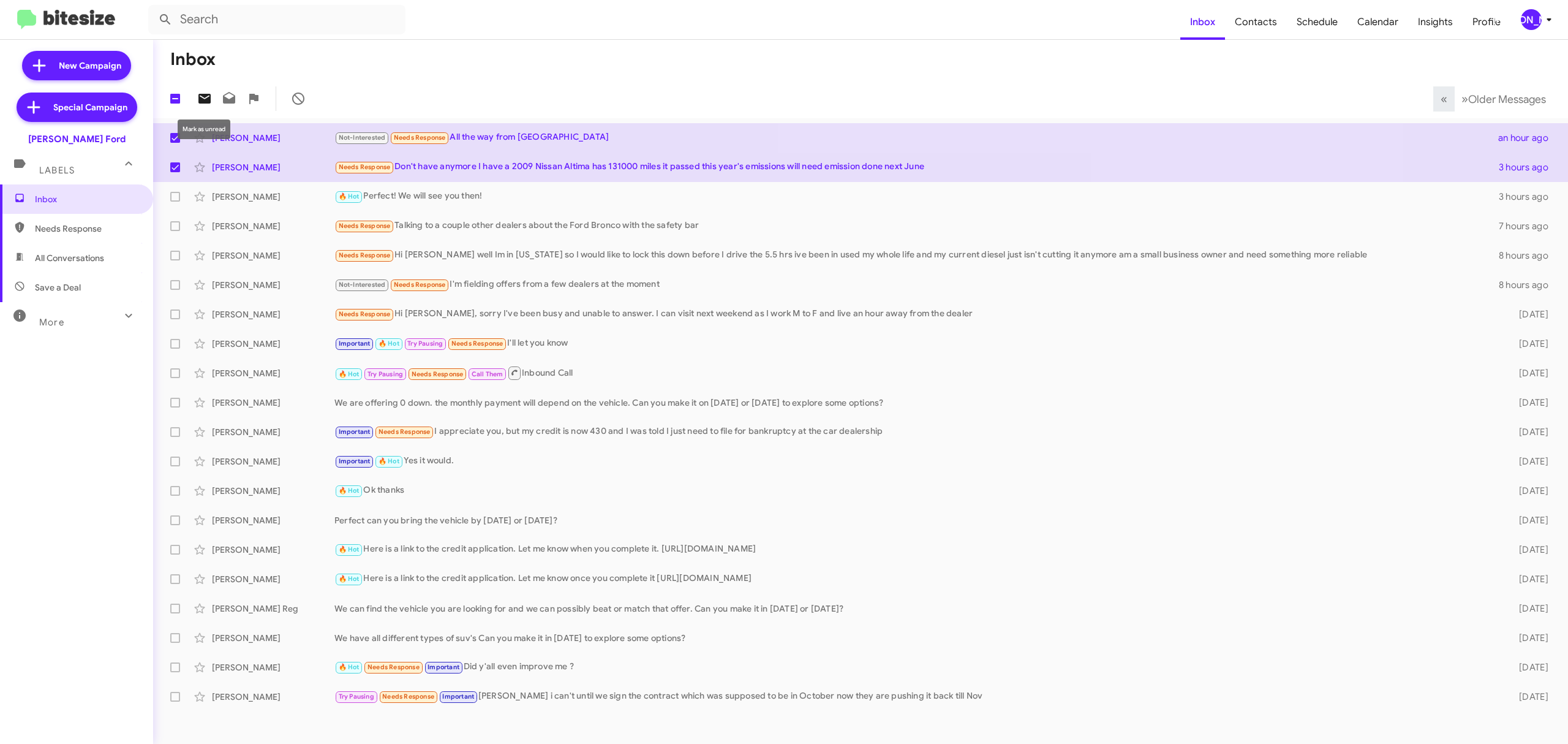
click at [206, 100] on icon at bounding box center [204, 98] width 12 height 10
click at [1531, 25] on div "[PERSON_NAME]" at bounding box center [1531, 19] width 21 height 21
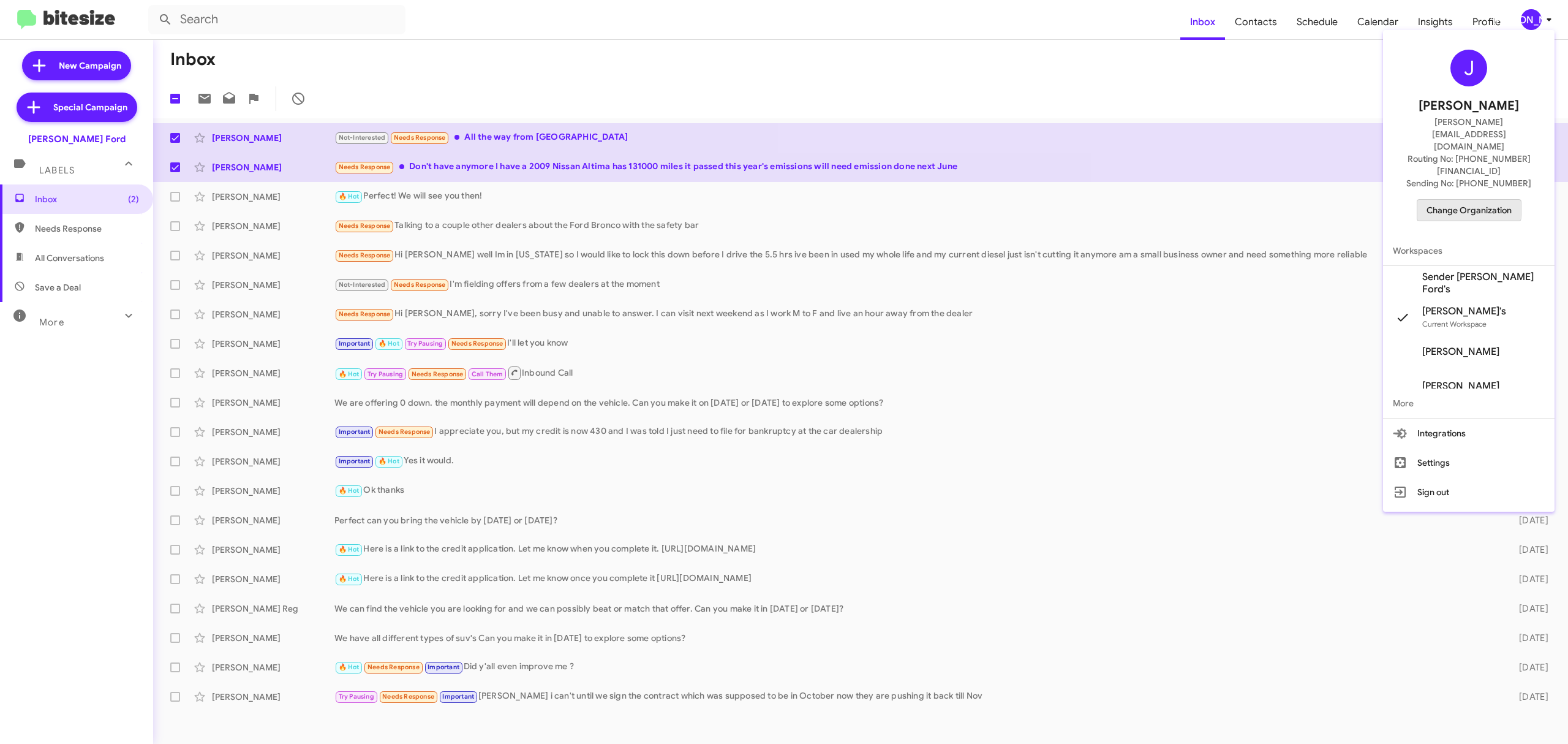
click at [1456, 200] on span "Change Organization" at bounding box center [1469, 210] width 85 height 21
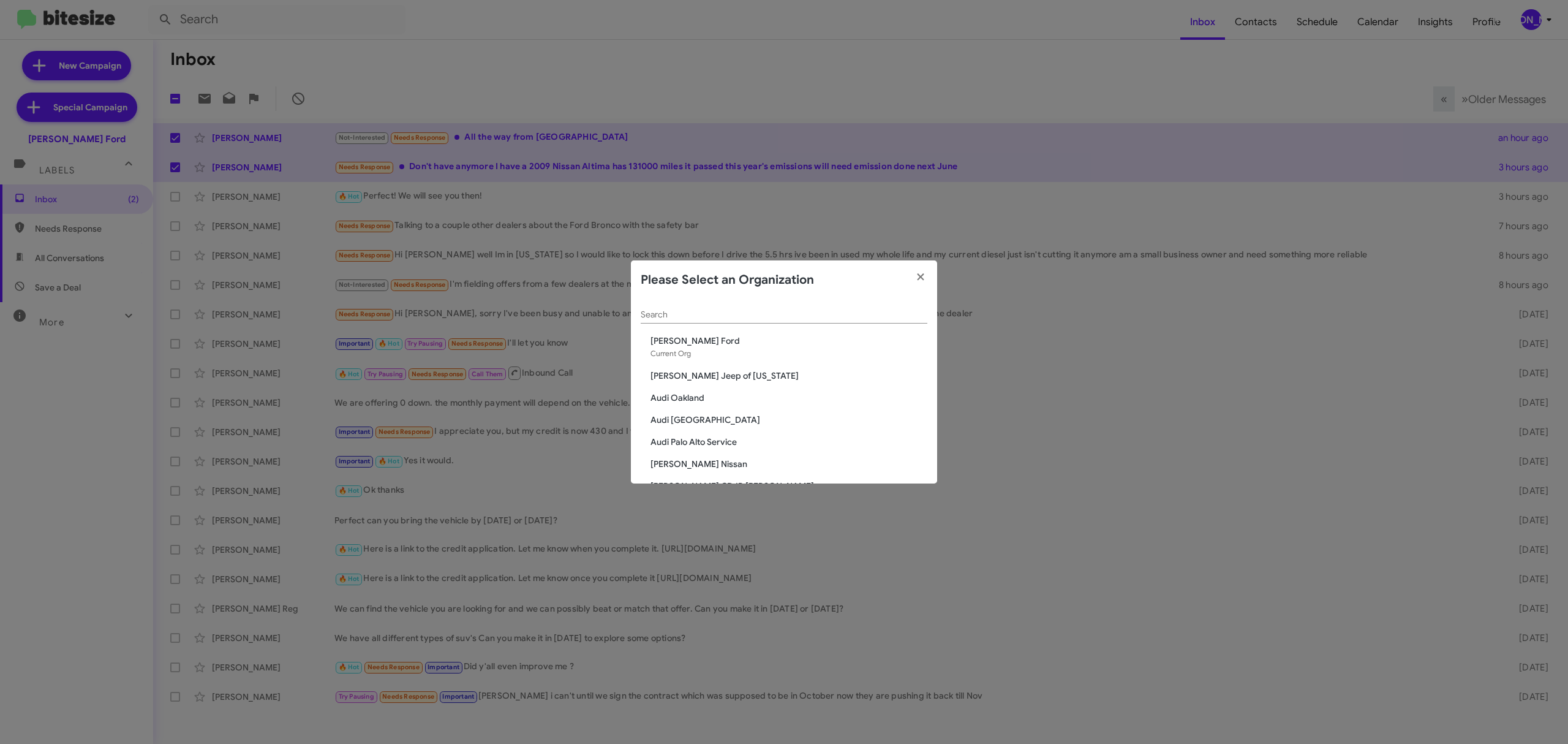
click at [820, 317] on input "Search" at bounding box center [784, 314] width 287 height 10
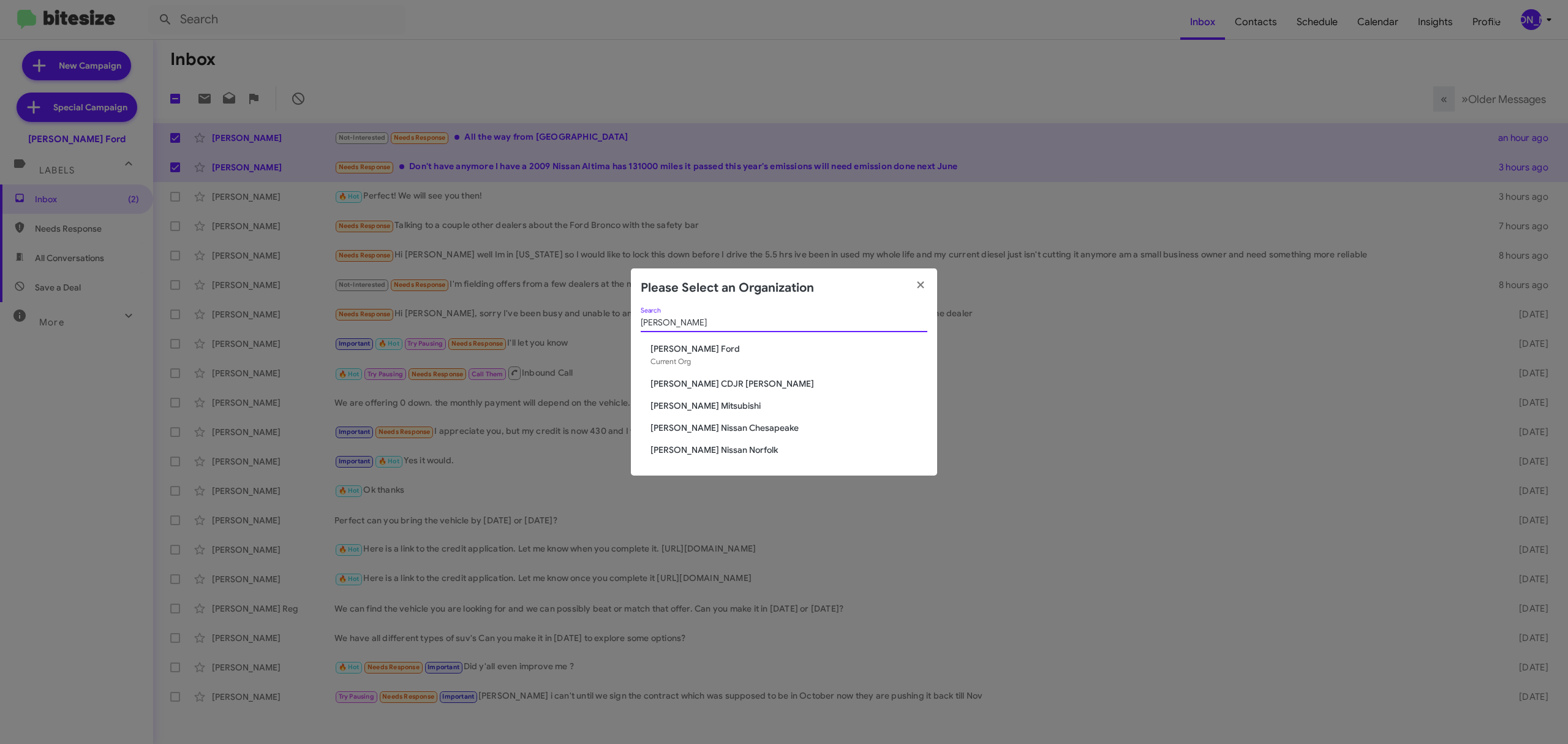
type input "banis"
click at [701, 383] on span "[PERSON_NAME] CDJR [PERSON_NAME]" at bounding box center [789, 383] width 277 height 12
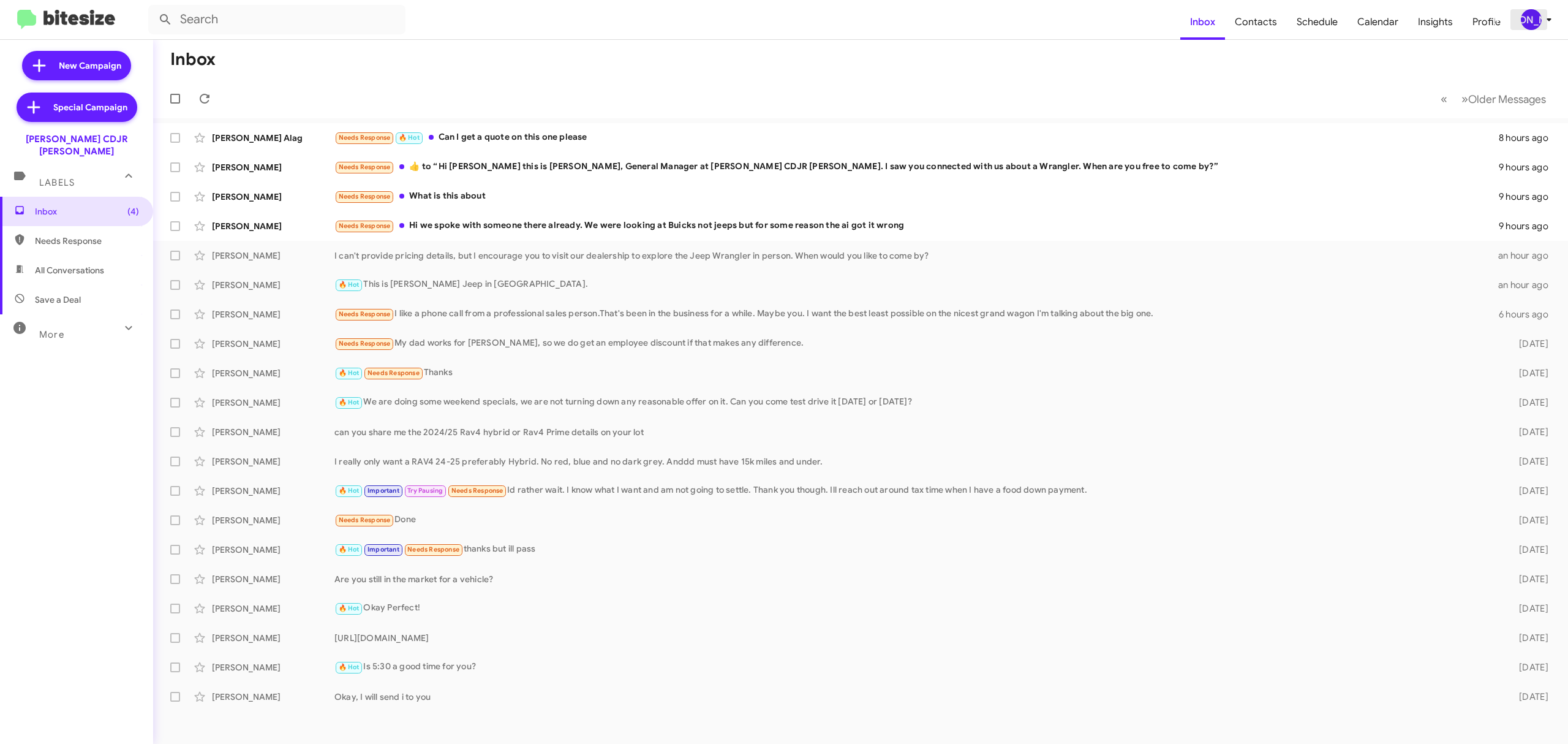
click at [1529, 16] on div "[PERSON_NAME]" at bounding box center [1531, 19] width 21 height 21
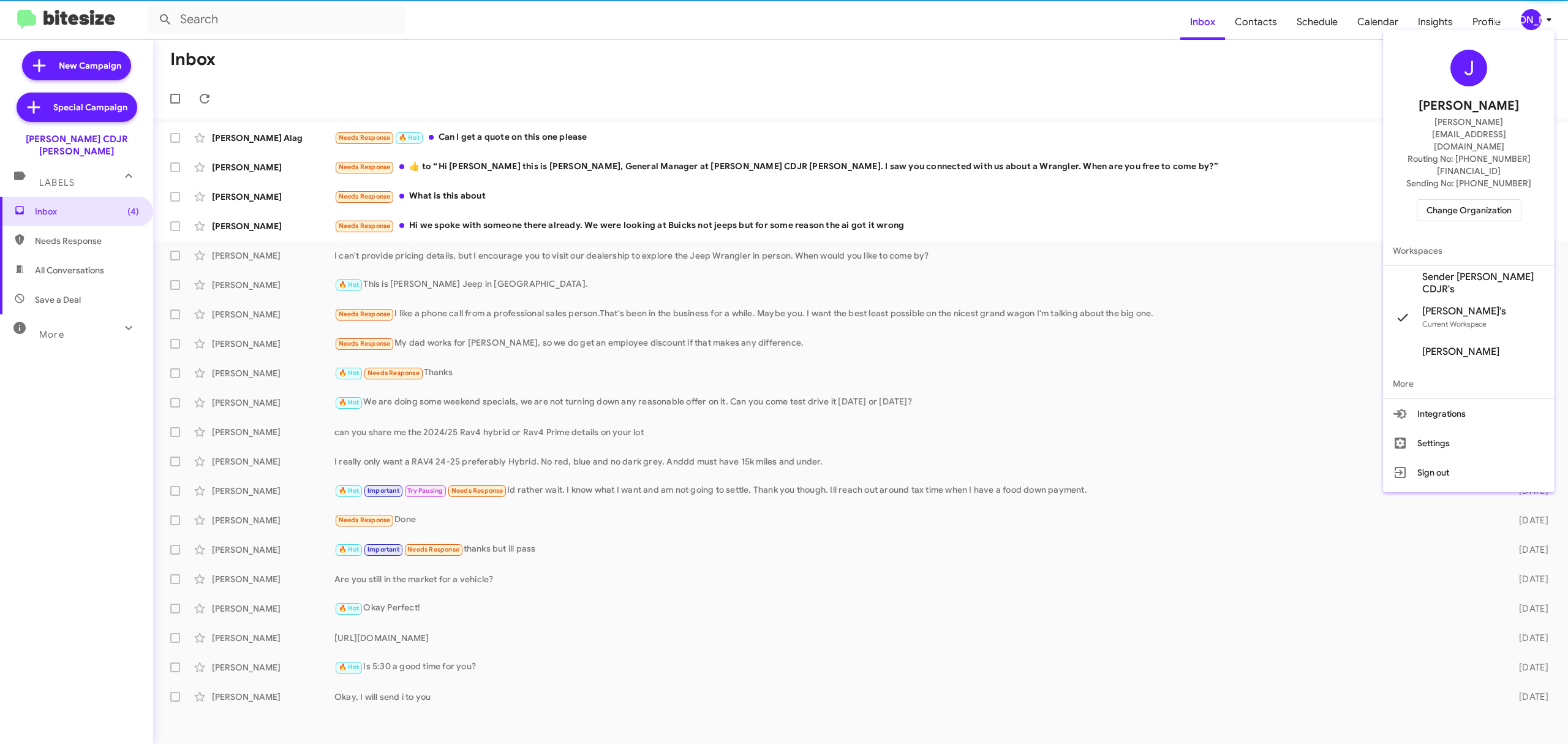
click at [1529, 16] on div at bounding box center [784, 372] width 1568 height 744
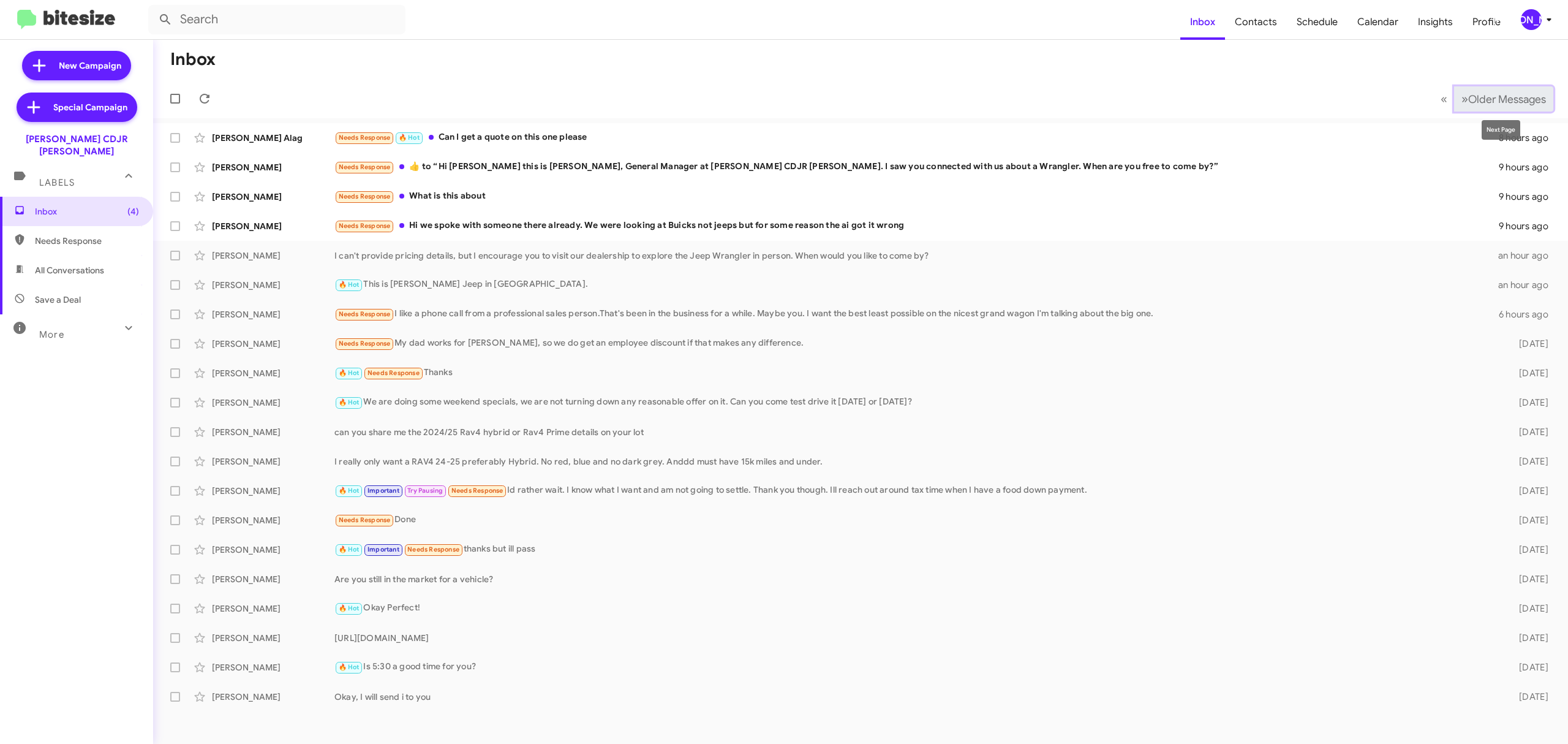
click at [1513, 98] on span "Older Messages" at bounding box center [1507, 100] width 78 height 13
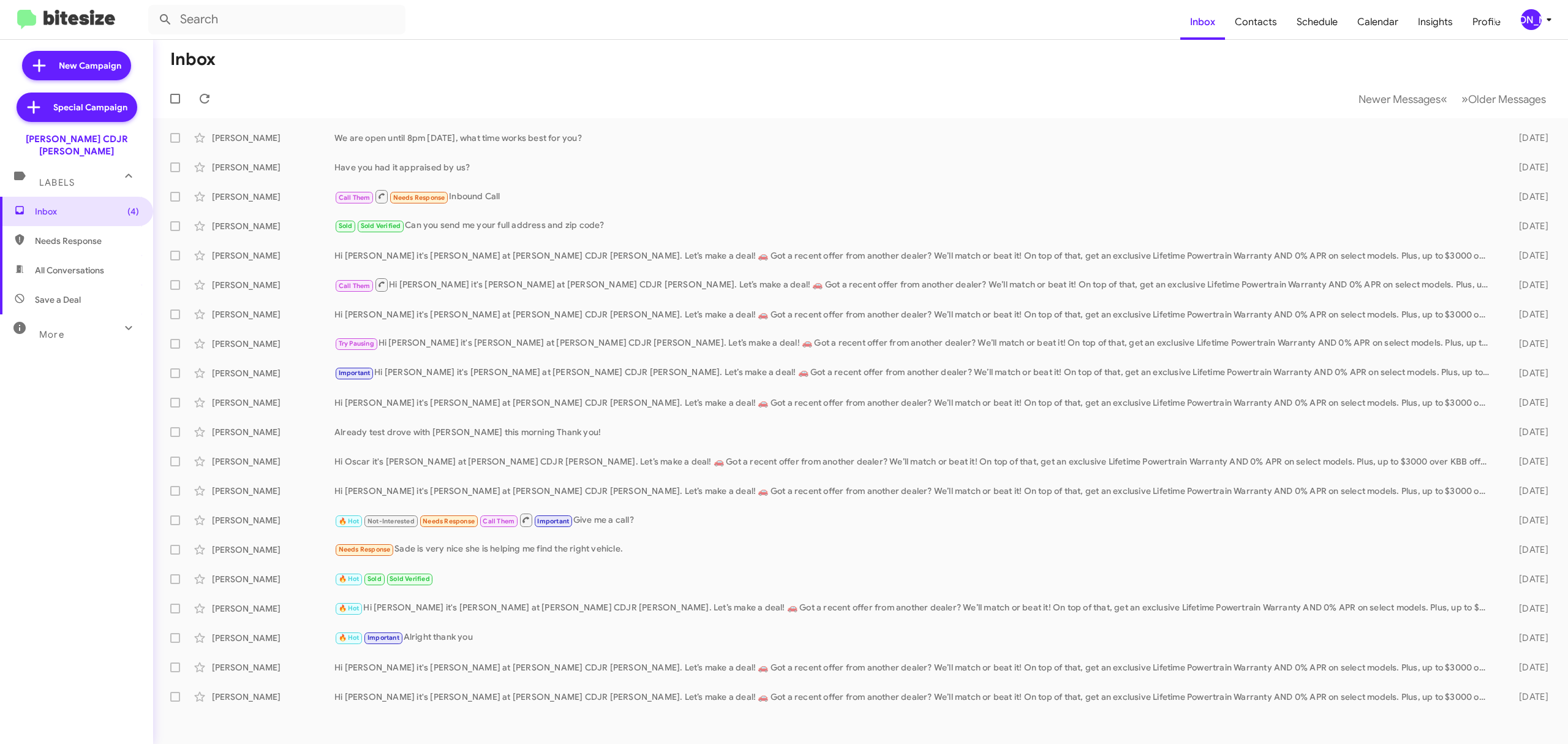
click at [1133, 54] on mat-toolbar-row "Inbox" at bounding box center [861, 59] width 1415 height 39
click at [1053, 86] on mat-toolbar-row "Newer Messages « Previous » Next Older Messages" at bounding box center [861, 99] width 1415 height 39
click at [1422, 101] on span "Newer Messages" at bounding box center [1400, 100] width 82 height 13
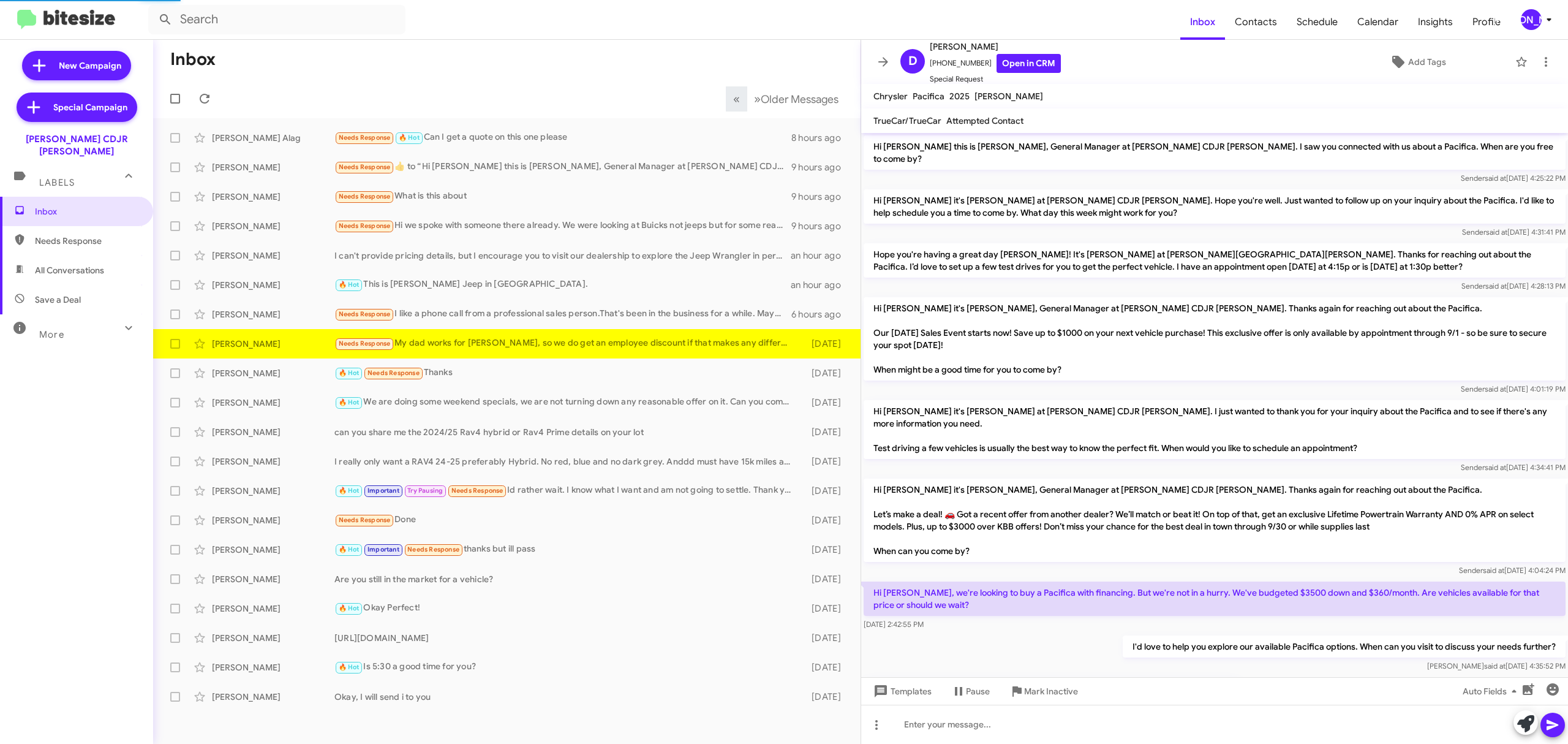
scroll to position [87, 0]
